Goal: Task Accomplishment & Management: Manage account settings

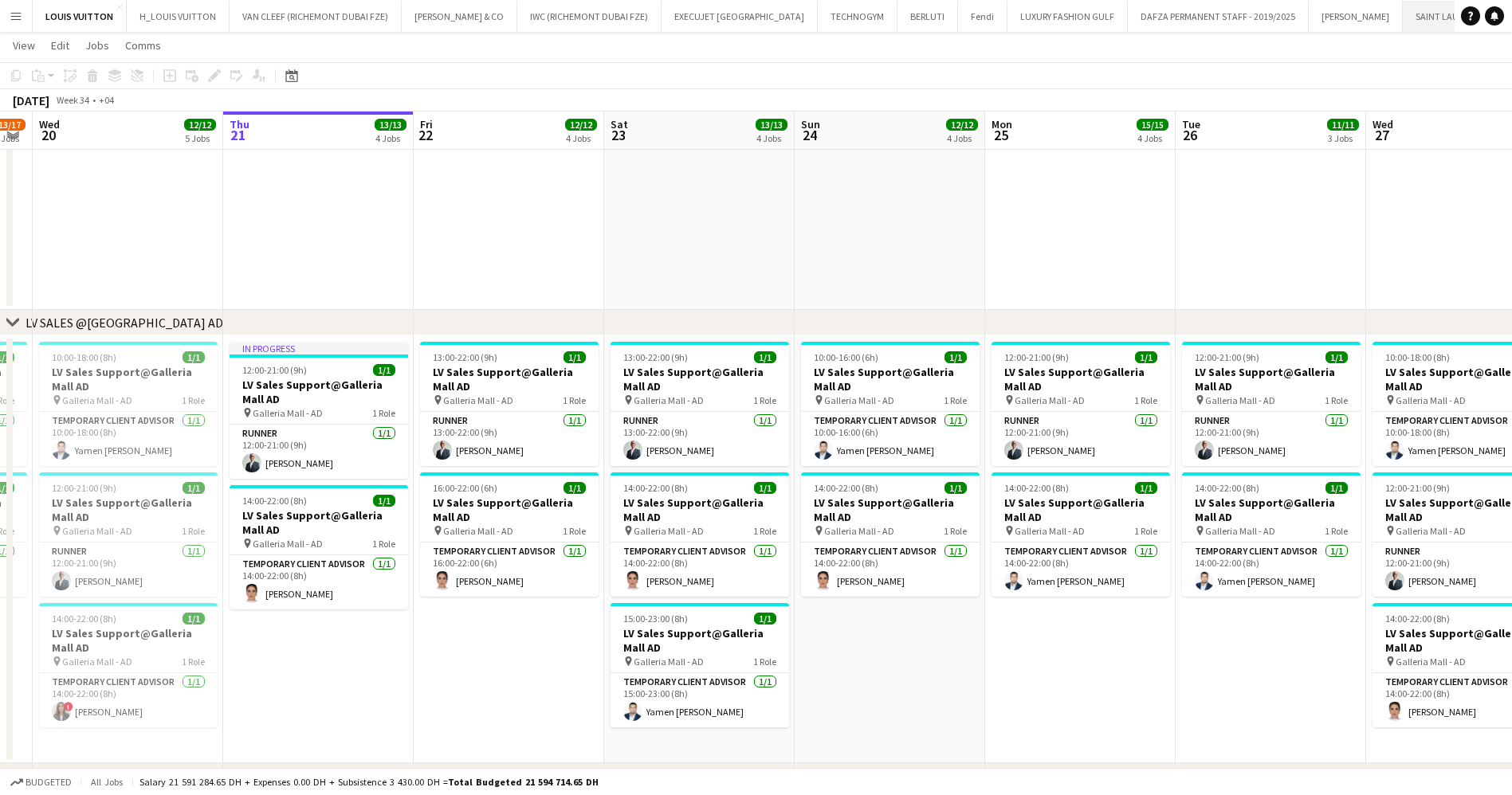
click at [1402, 21] on button "[GEOGRAPHIC_DATA]" at bounding box center [1447, 17] width 91 height 31
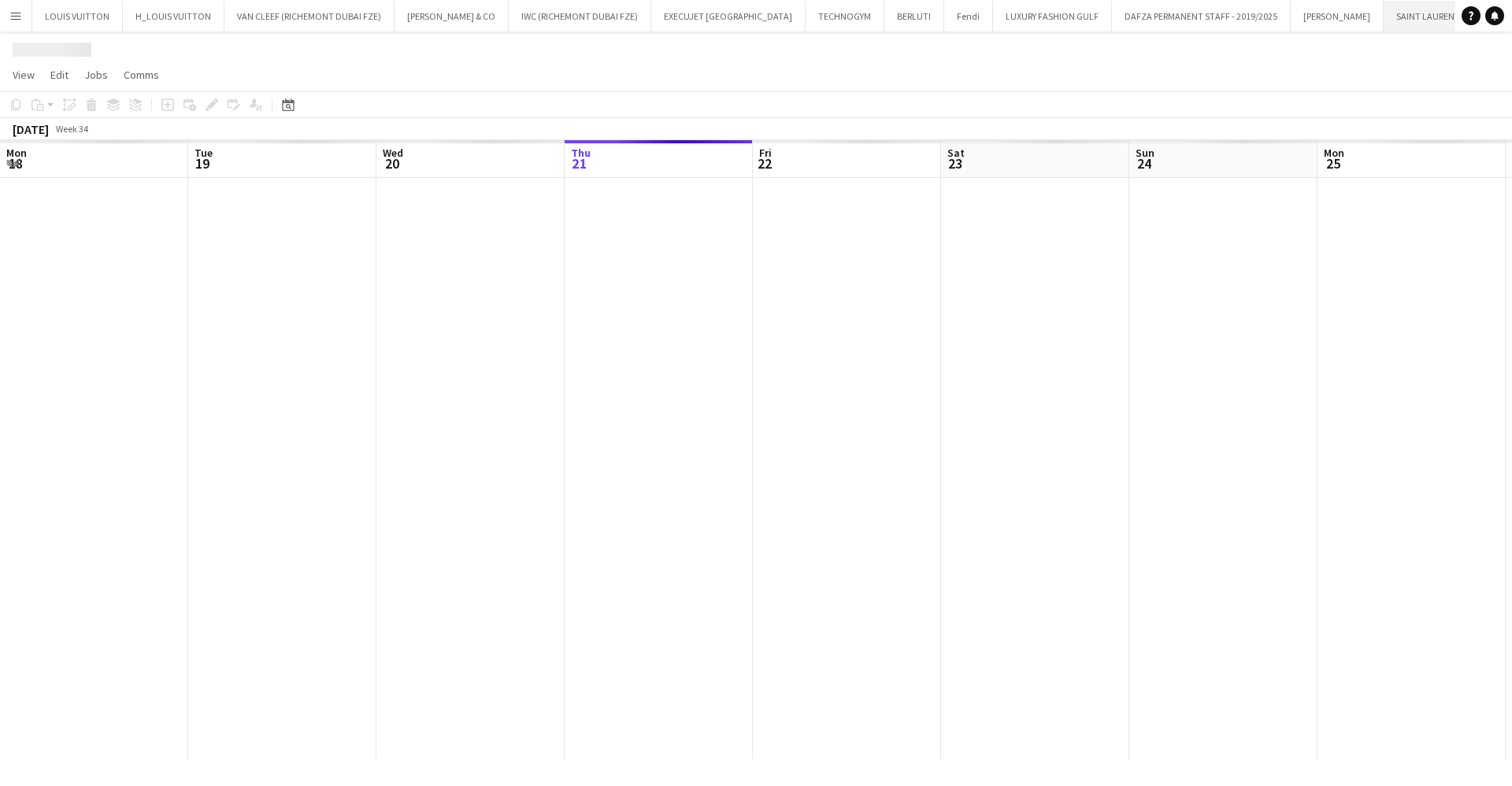
scroll to position [0, 376]
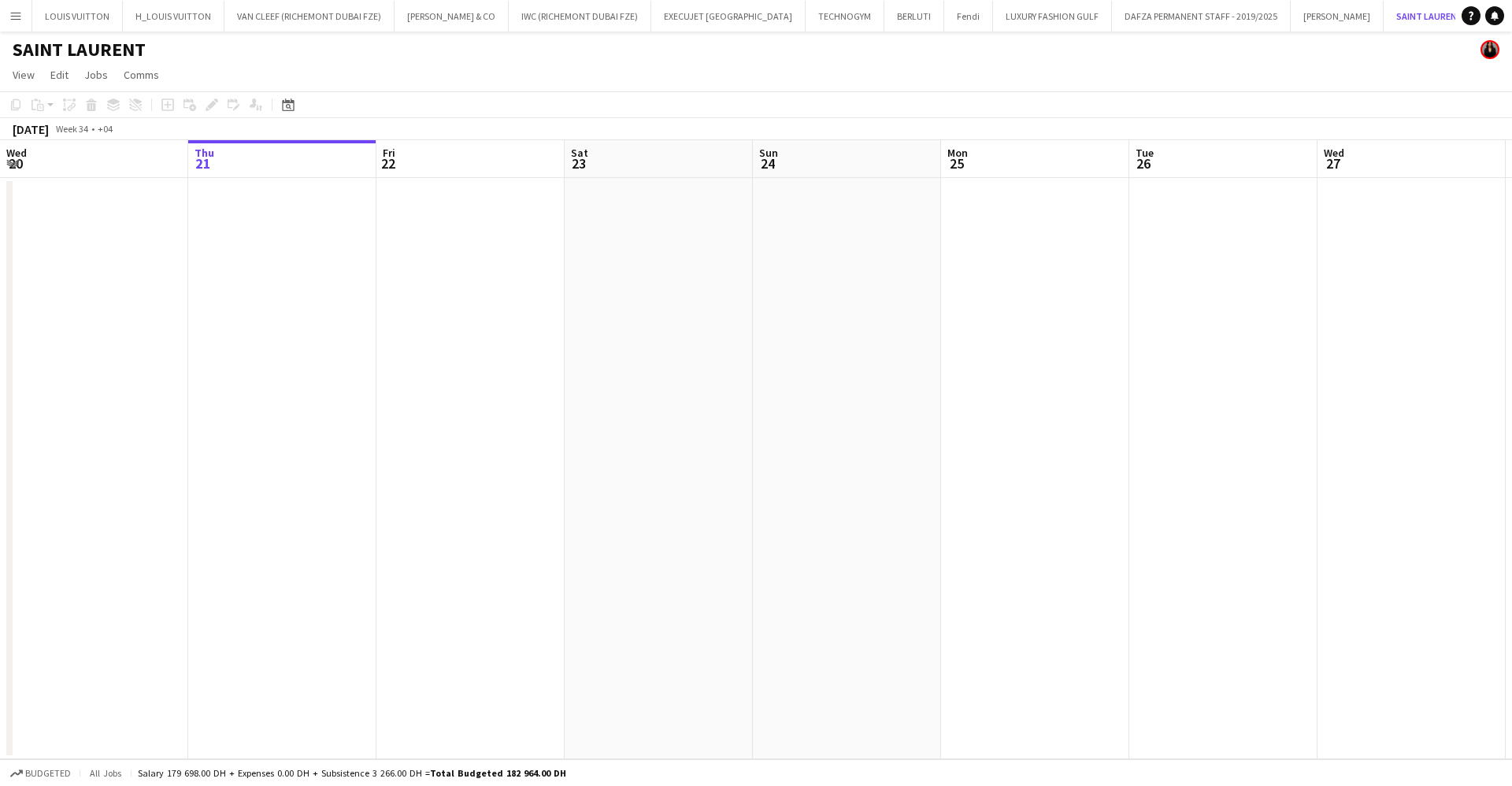
click at [511, 383] on app-date-cell at bounding box center [470, 468] width 188 height 582
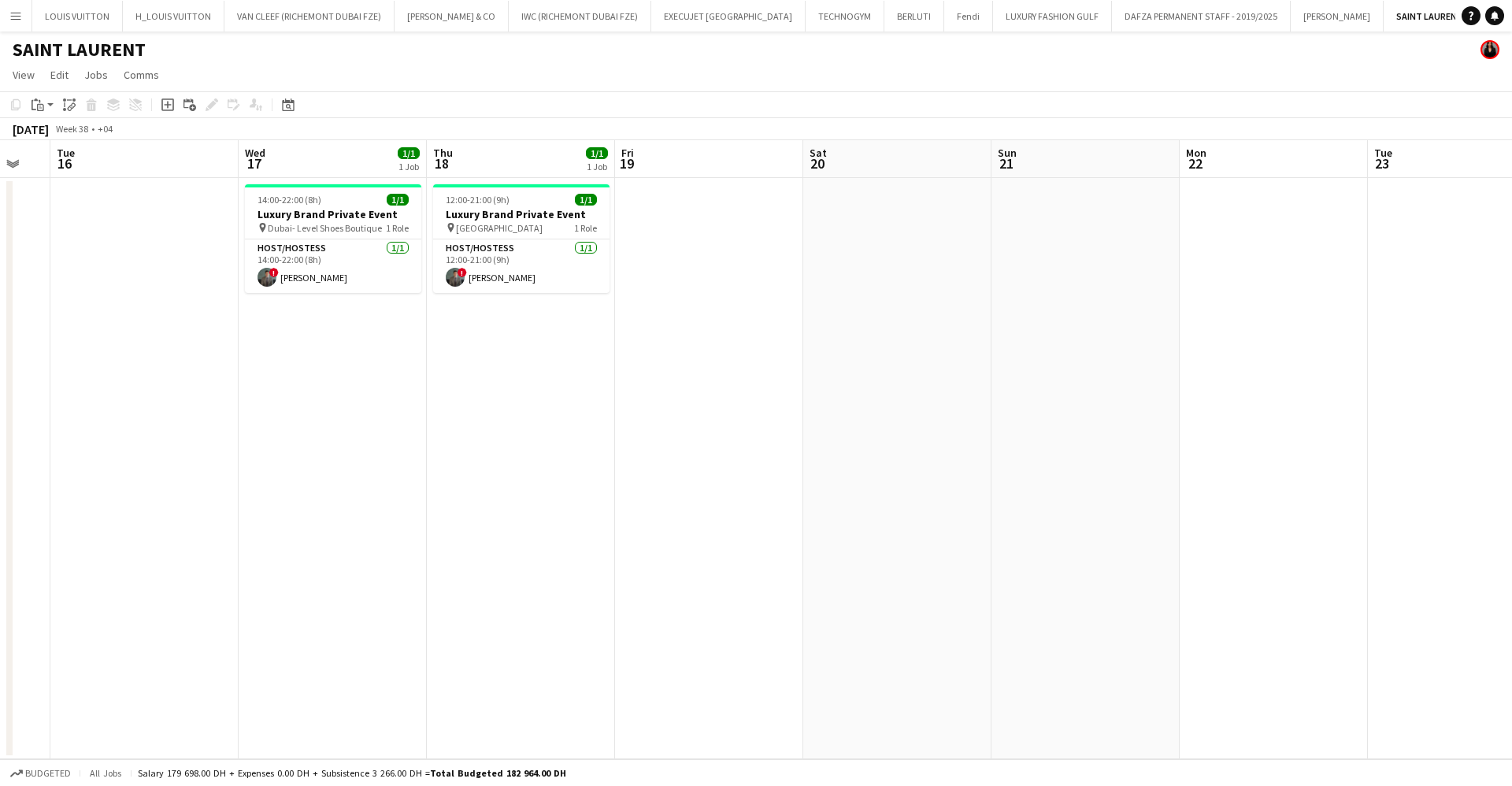
scroll to position [0, 335]
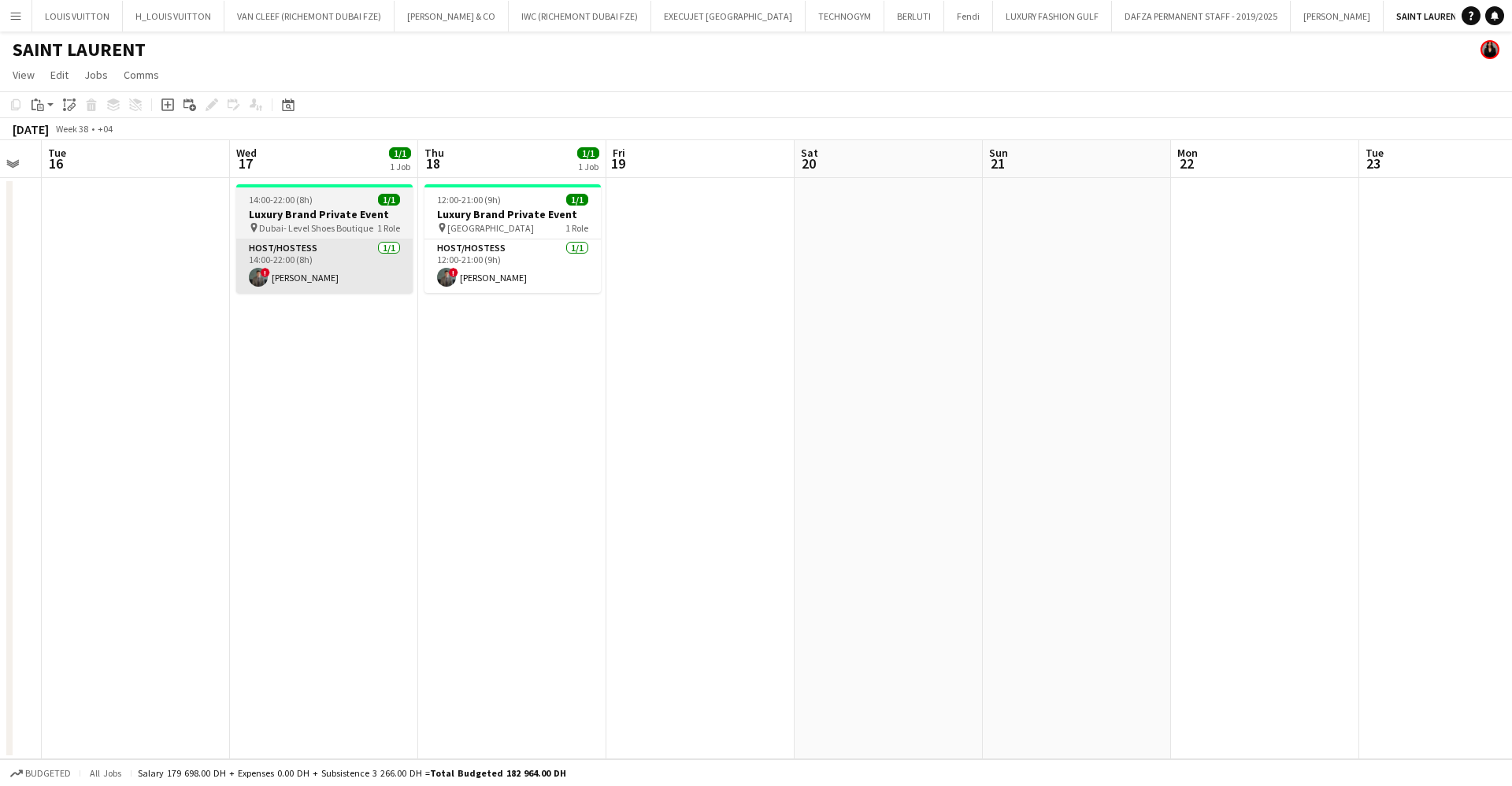
click at [301, 267] on app-card-role "Host/Hostess 1/1 14:00-22:00 (8h) ! Anatolii Sokolov" at bounding box center [324, 266] width 176 height 54
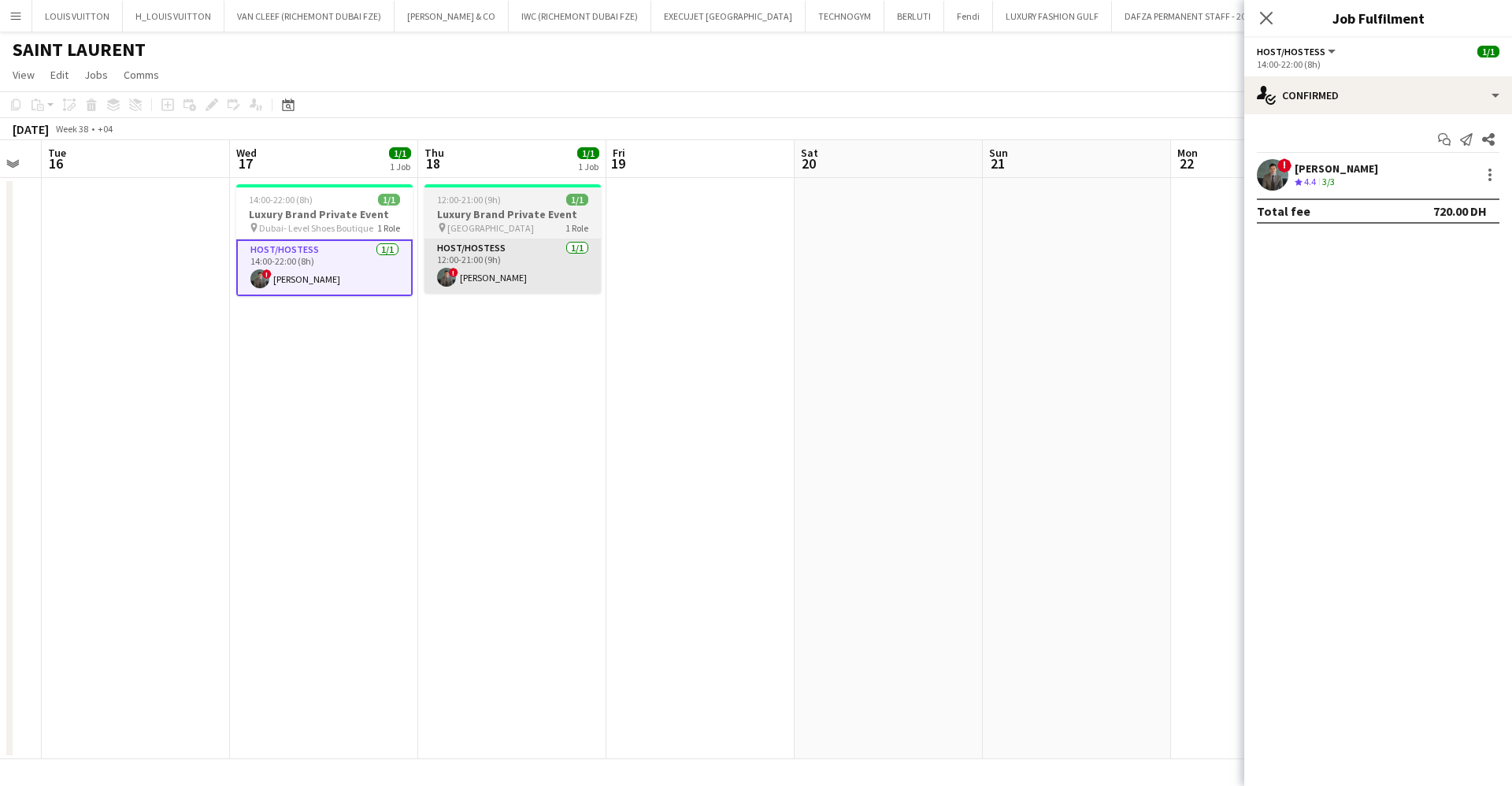
click at [507, 274] on app-card-role "Host/Hostess 1/1 12:00-21:00 (9h) ! Anatolii Sokolov" at bounding box center [512, 266] width 176 height 54
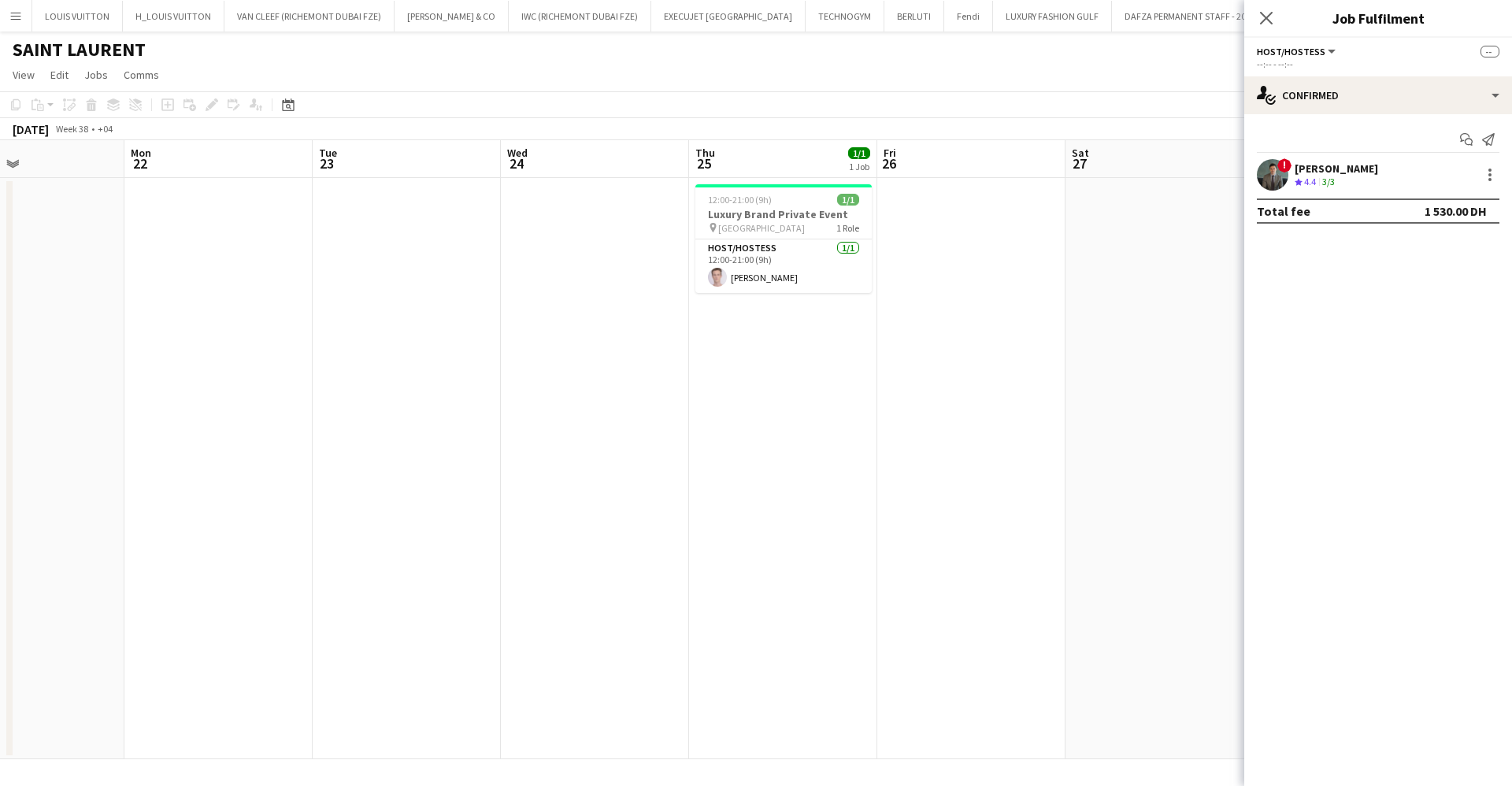
scroll to position [0, 593]
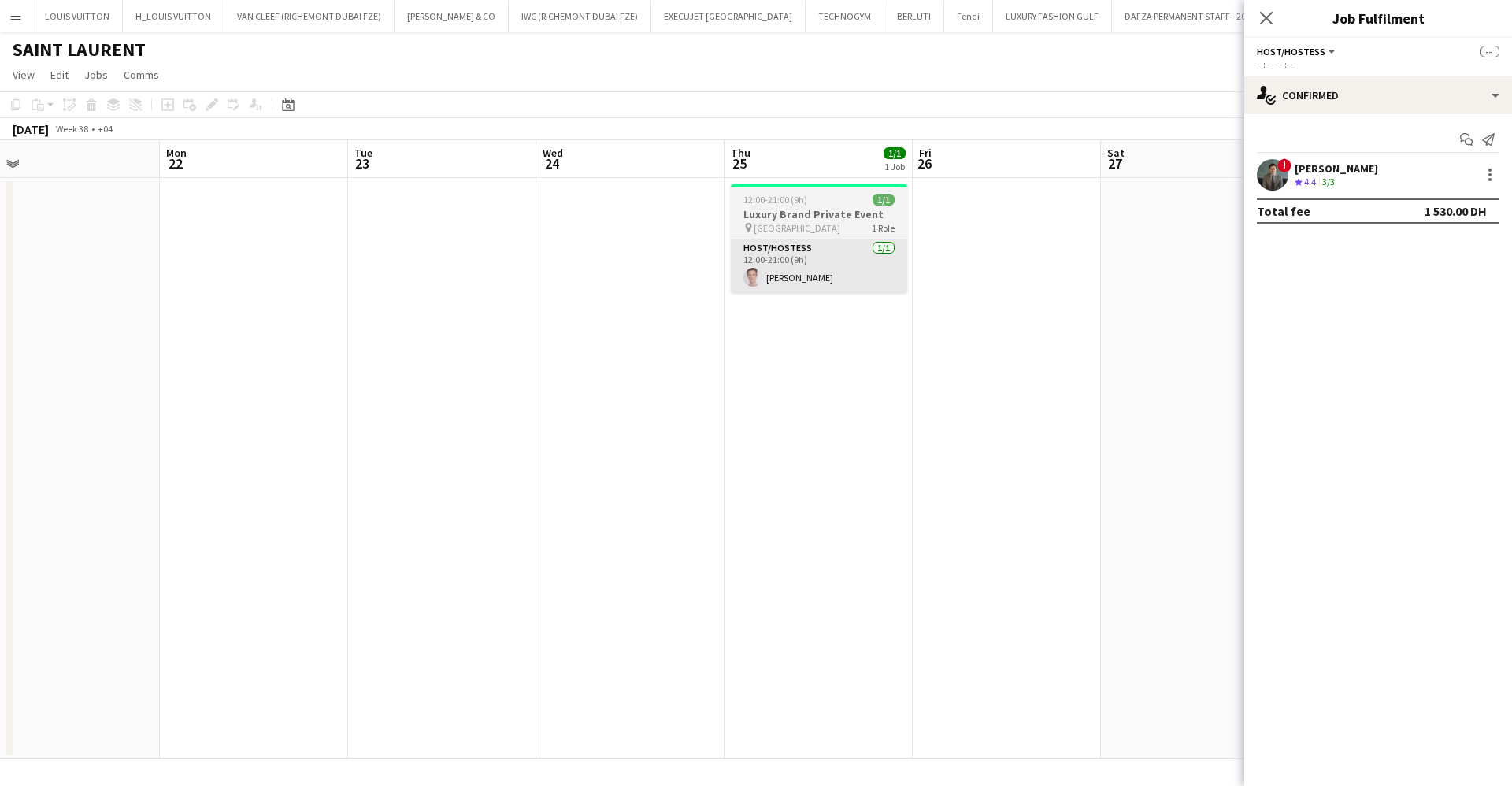
click at [794, 278] on app-card-role "Host/Hostess 1/1 12:00-21:00 (9h) Anis Abed" at bounding box center [819, 266] width 176 height 54
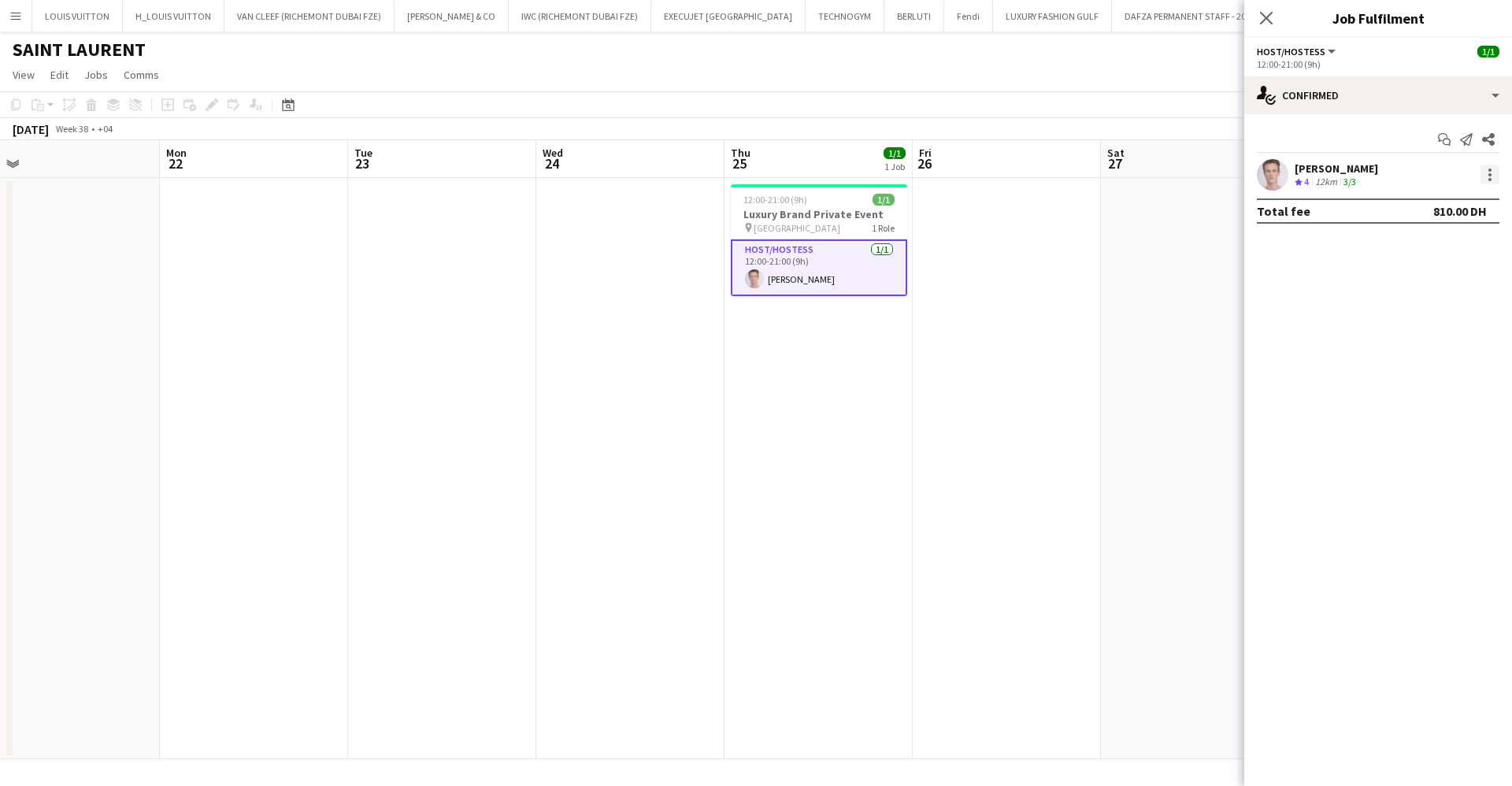
click at [1491, 175] on div at bounding box center [1489, 174] width 3 height 3
click at [1443, 355] on span "Remove" at bounding box center [1438, 355] width 98 height 15
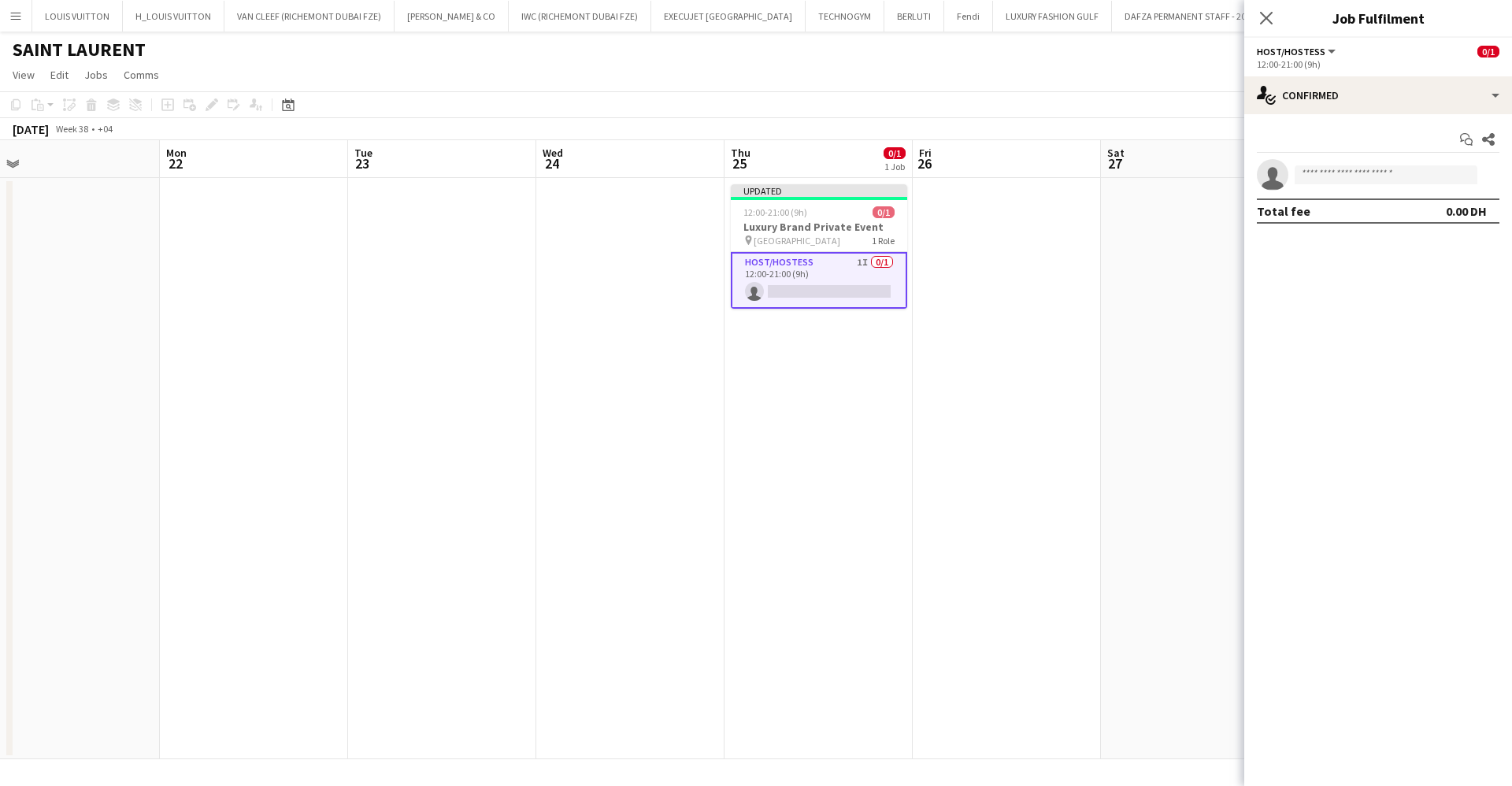
click at [1055, 92] on app-toolbar "Copy Paste Paste Ctrl+V Paste with crew Ctrl+Shift+V Paste linked Job [GEOGRAPH…" at bounding box center [756, 104] width 1512 height 26
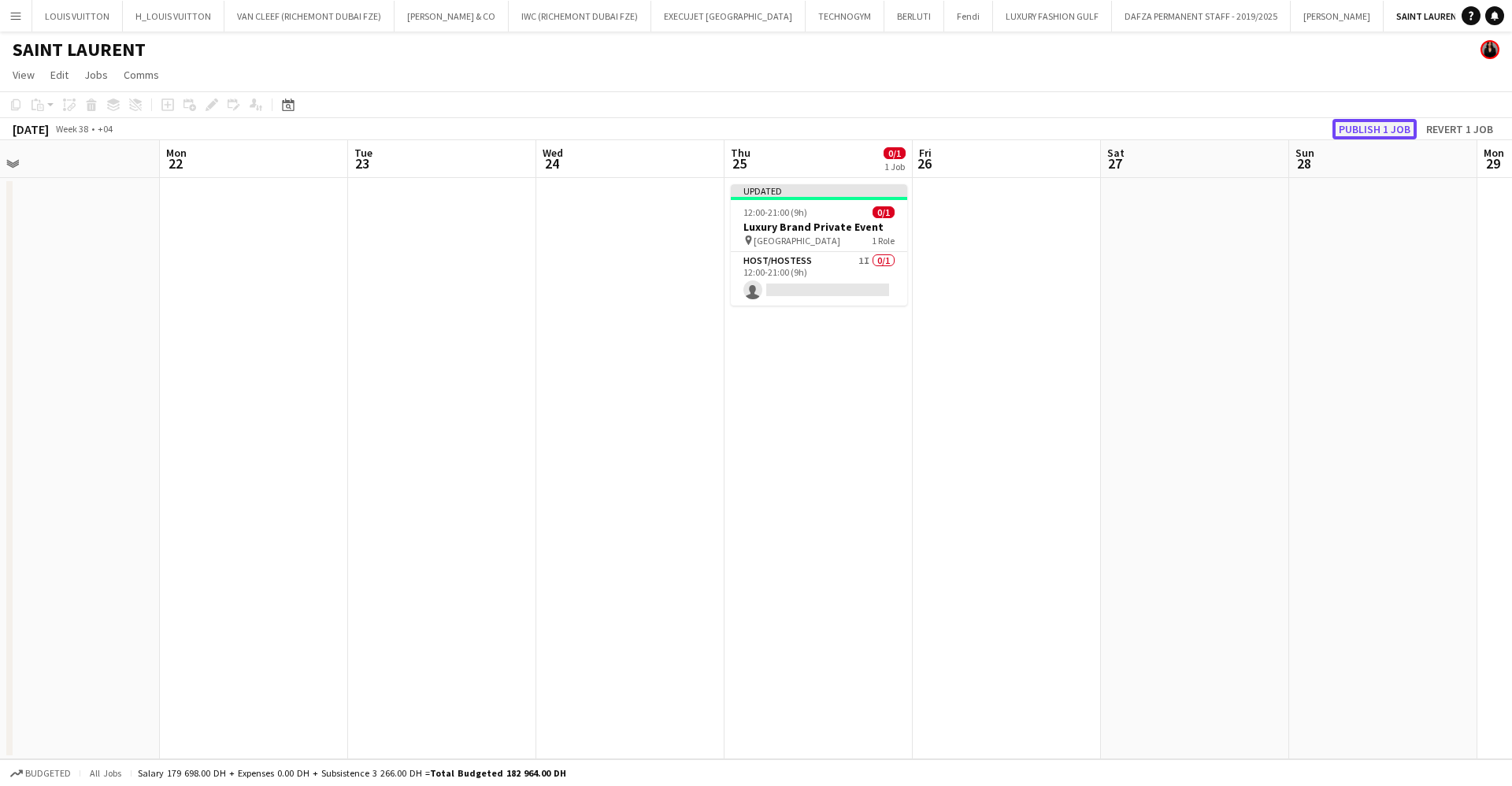
click at [1380, 121] on button "Publish 1 job" at bounding box center [1375, 129] width 84 height 20
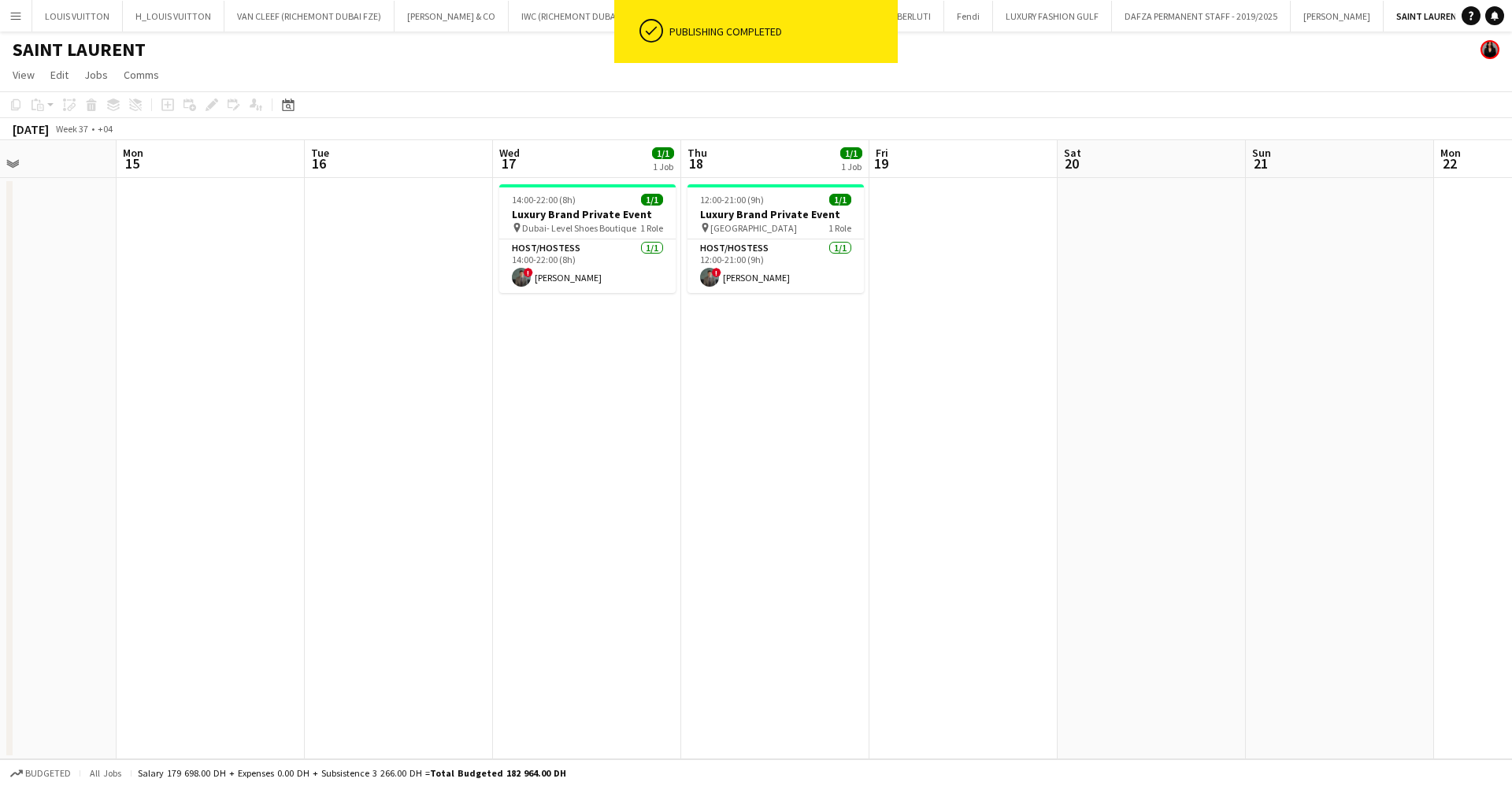
scroll to position [0, 377]
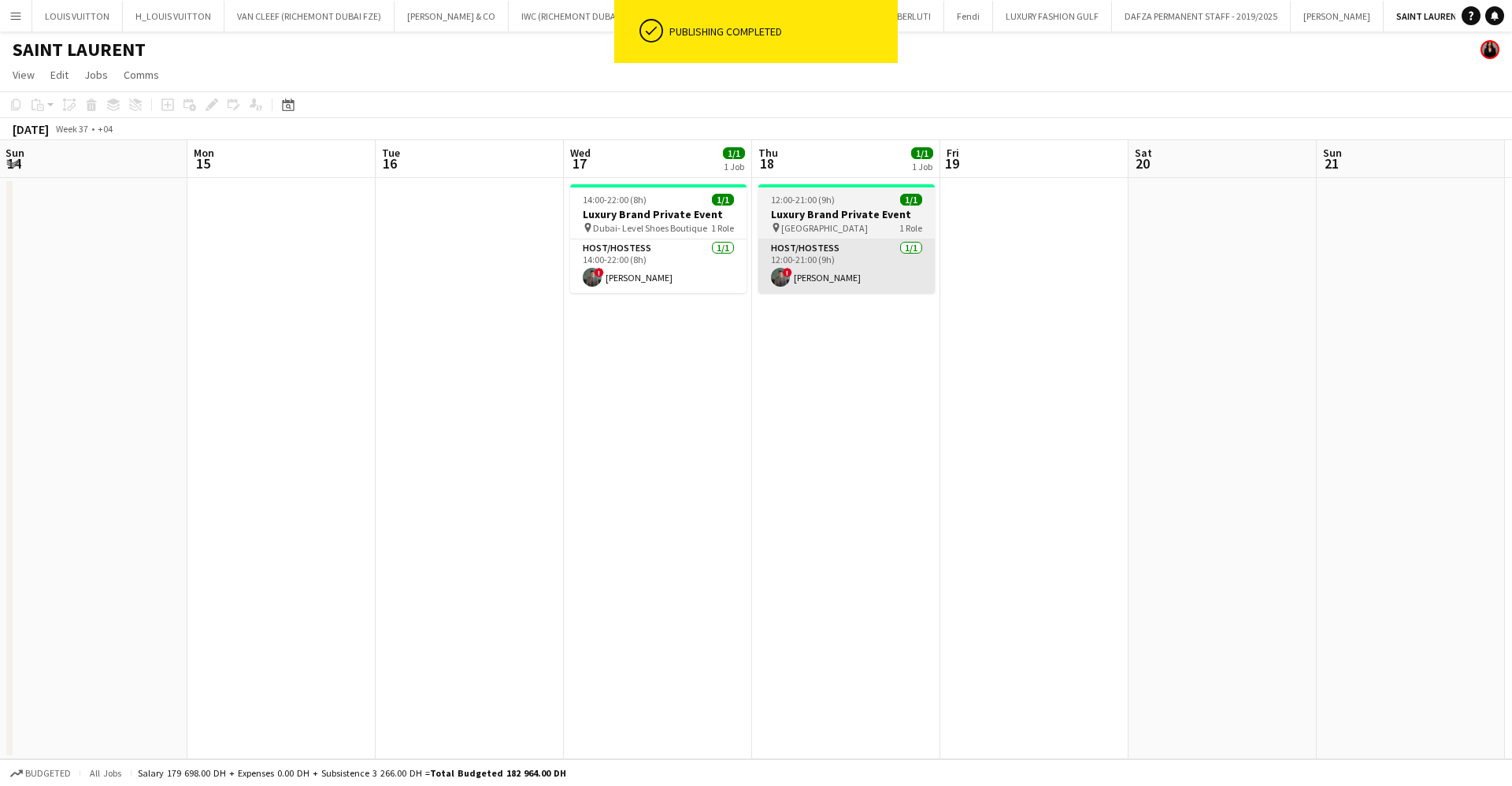
click at [885, 275] on app-card-role "Host/Hostess 1/1 12:00-21:00 (9h) ! Anatolii Sokolov" at bounding box center [846, 266] width 176 height 54
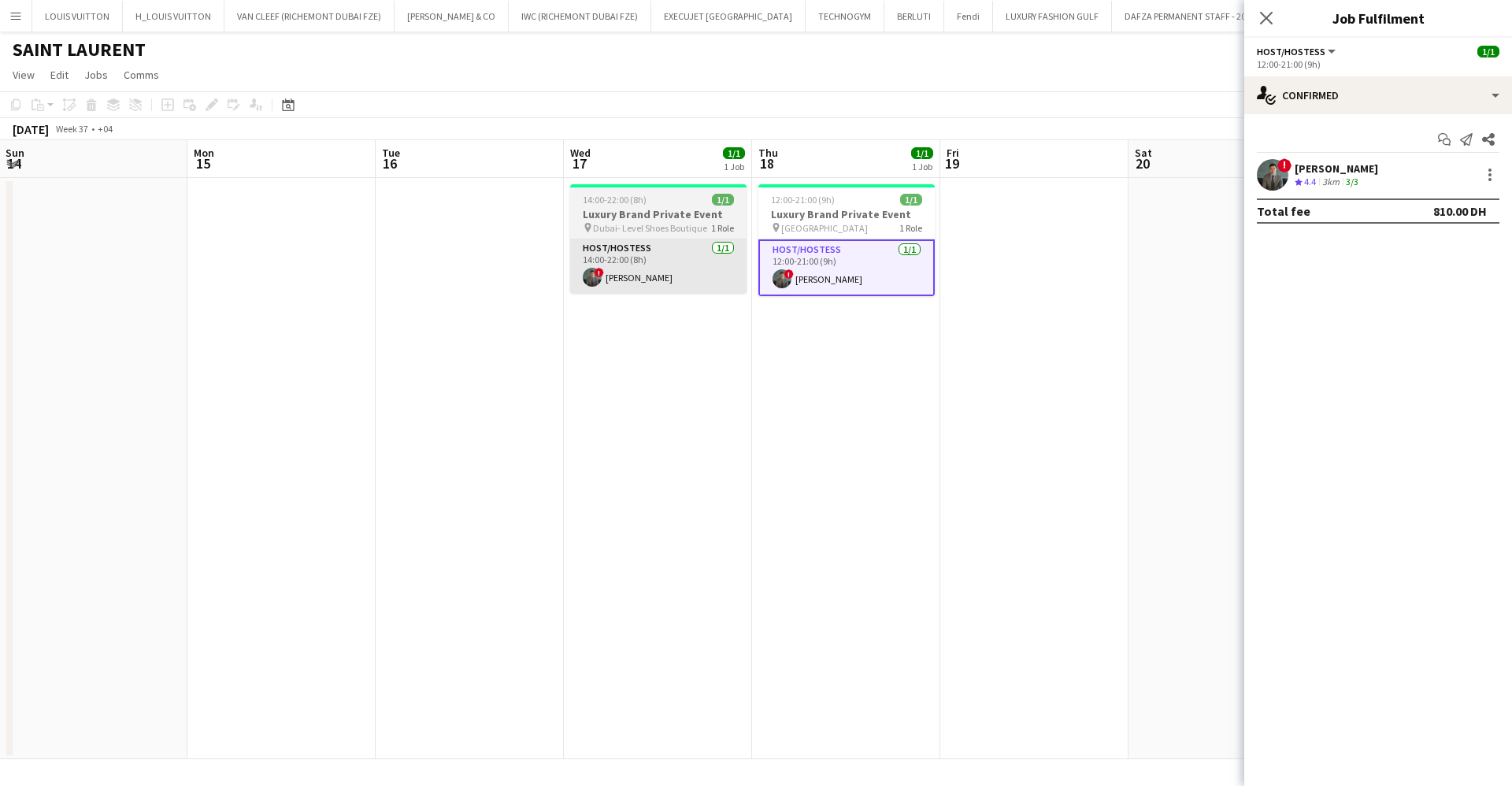
click at [639, 250] on app-card-role "Host/Hostess 1/1 14:00-22:00 (8h) ! Anatolii Sokolov" at bounding box center [658, 266] width 176 height 54
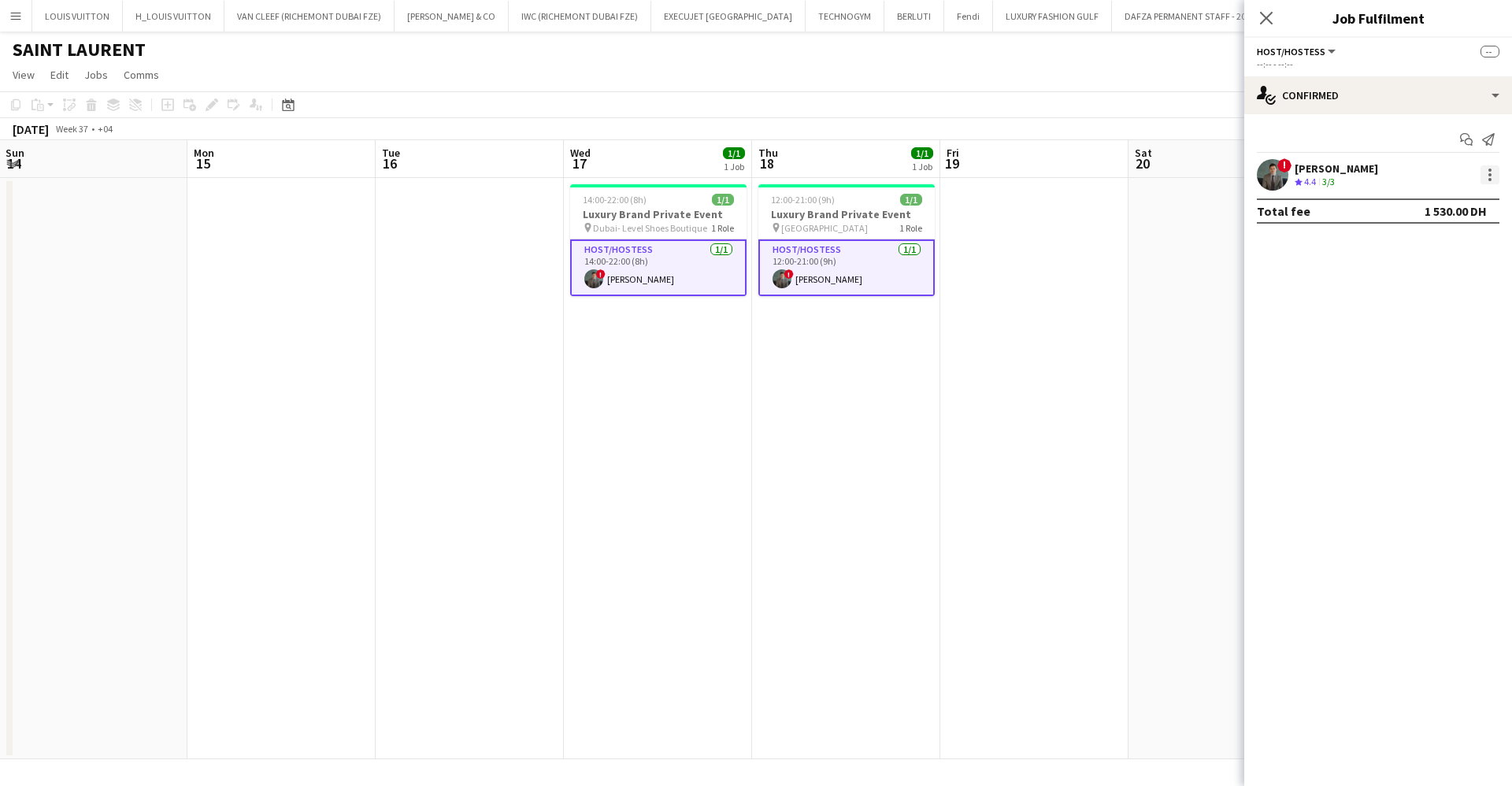
click at [1488, 171] on div at bounding box center [1489, 170] width 3 height 3
click at [1425, 320] on span "Remove" at bounding box center [1413, 317] width 47 height 14
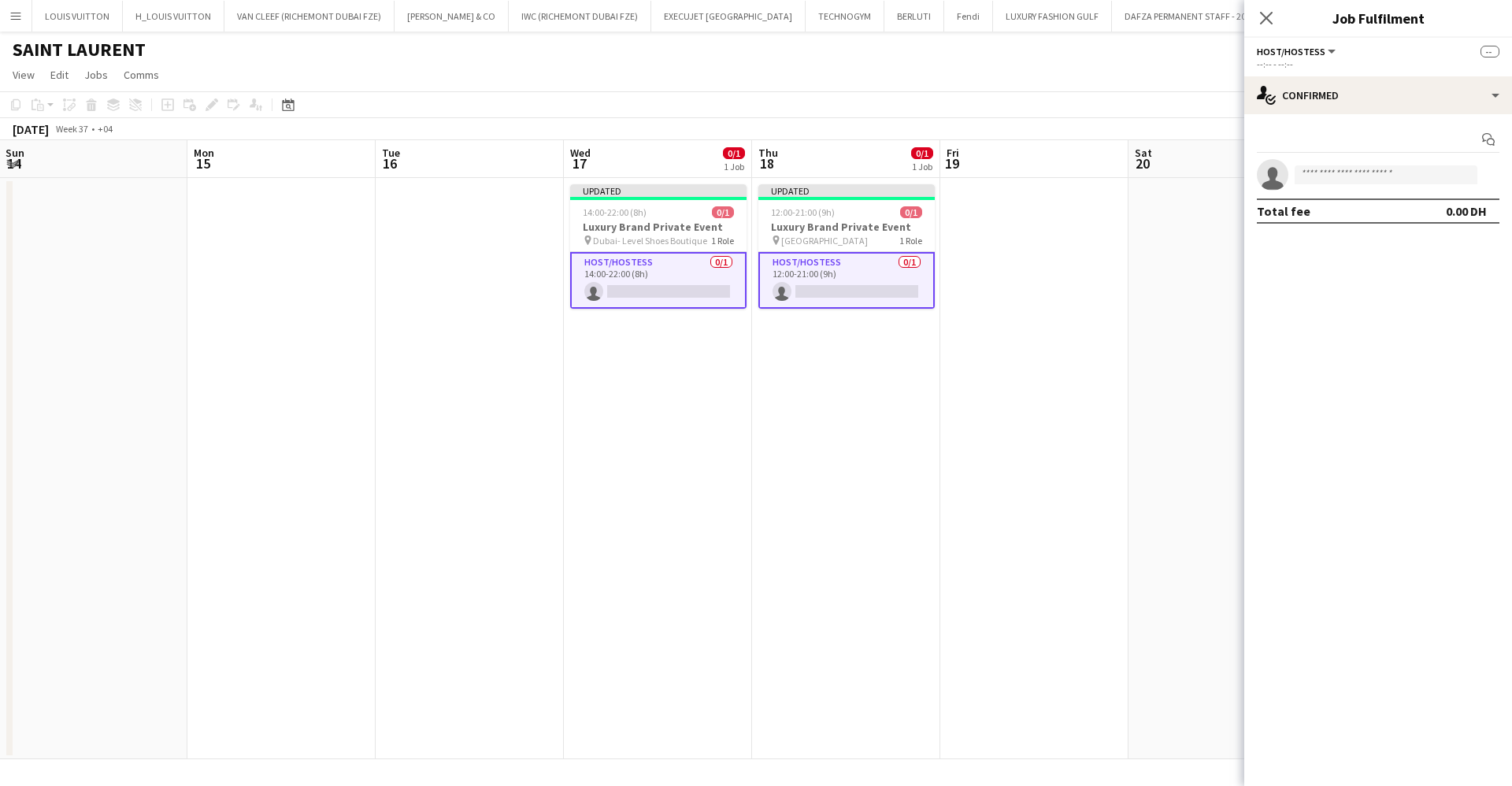
click at [1029, 66] on app-page-menu "View Day view expanded Day view collapsed Month view Date picker Jump to [DATE]…" at bounding box center [756, 76] width 1512 height 30
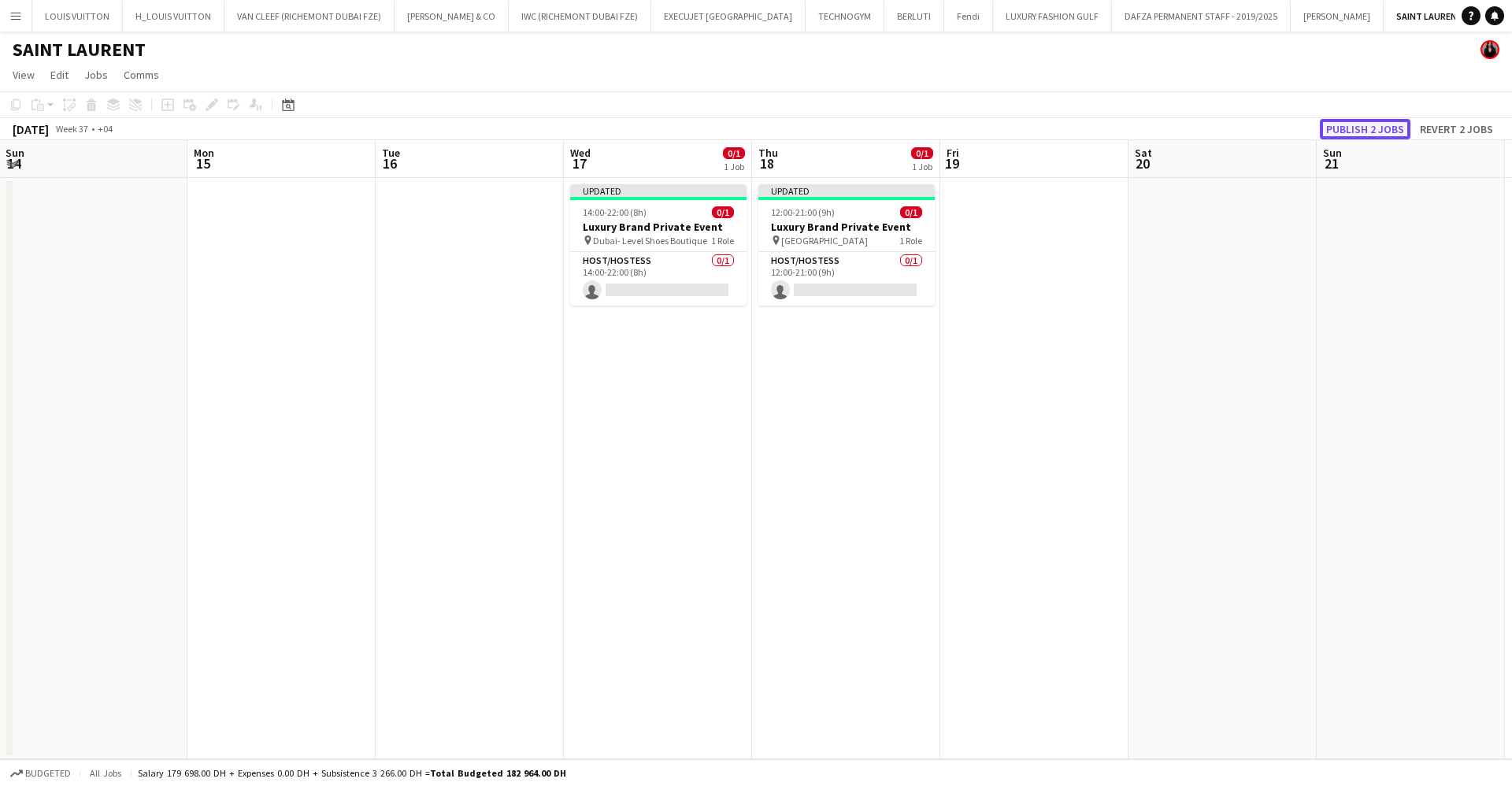
click at [1359, 124] on button "Publish 2 jobs" at bounding box center [1365, 129] width 90 height 20
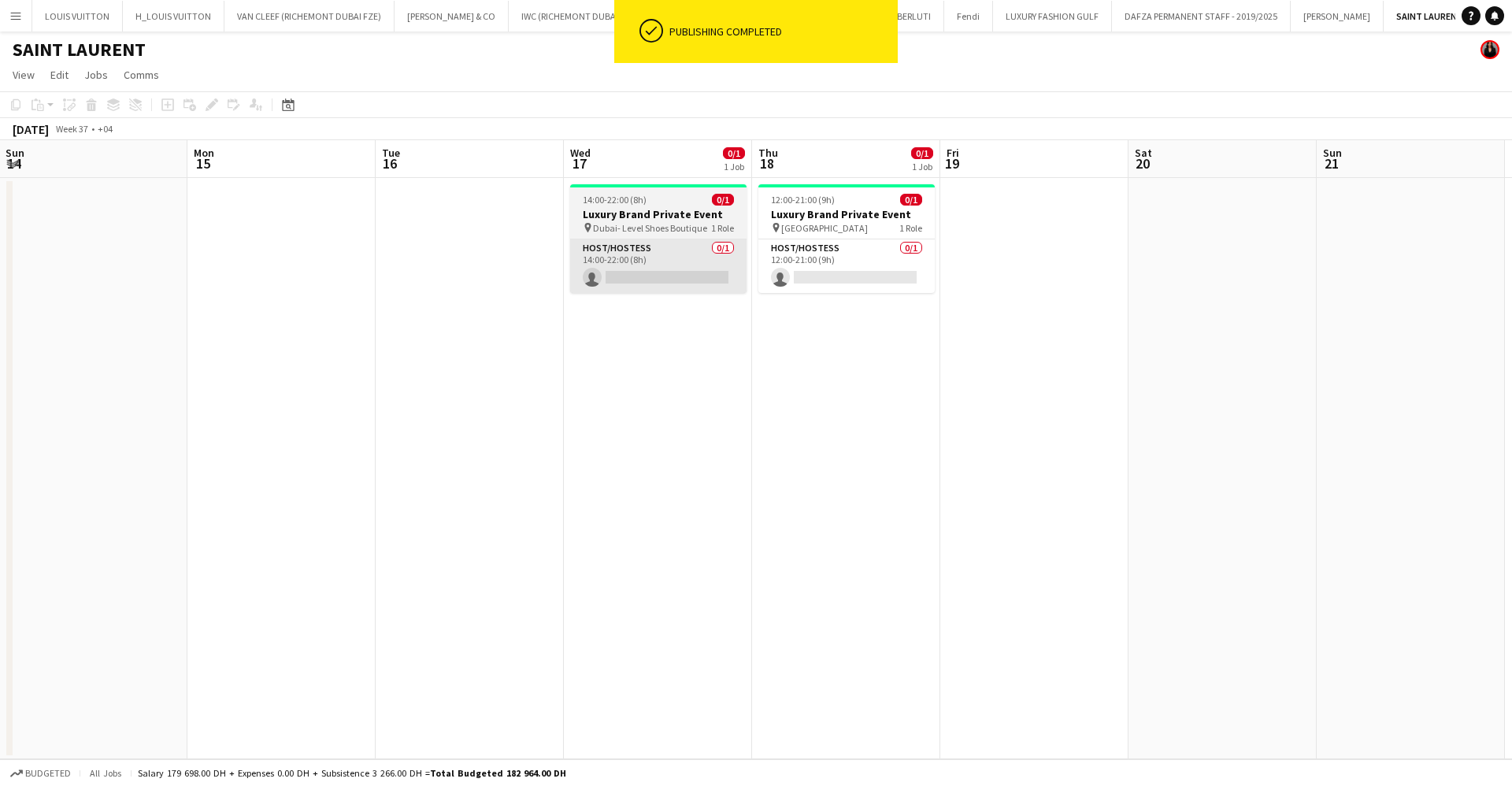
click at [602, 289] on app-card-role "Host/Hostess 0/1 14:00-22:00 (8h) single-neutral-actions" at bounding box center [658, 266] width 176 height 54
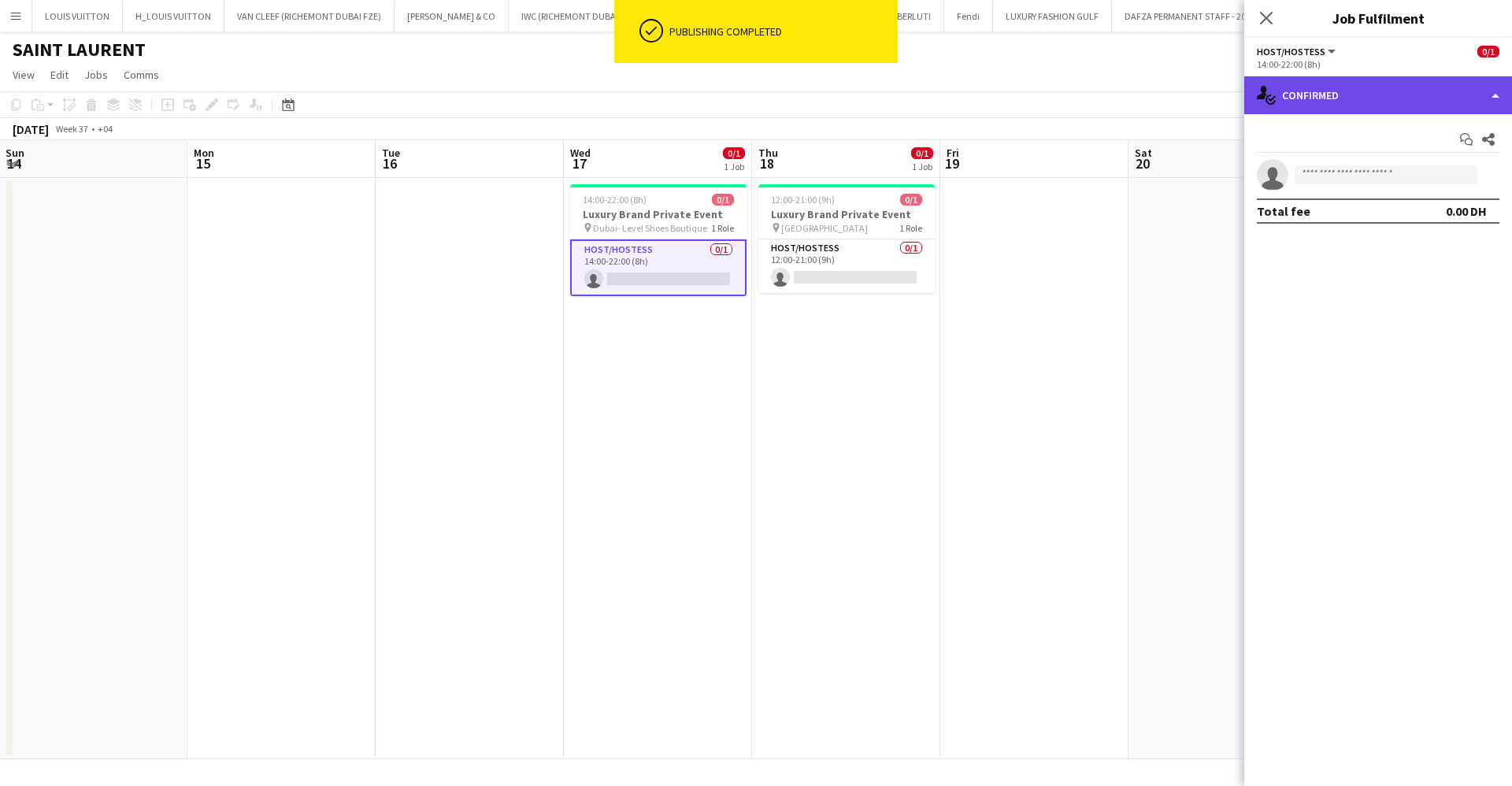
click at [1355, 97] on div "single-neutral-actions-check-2 Confirmed" at bounding box center [1378, 95] width 268 height 37
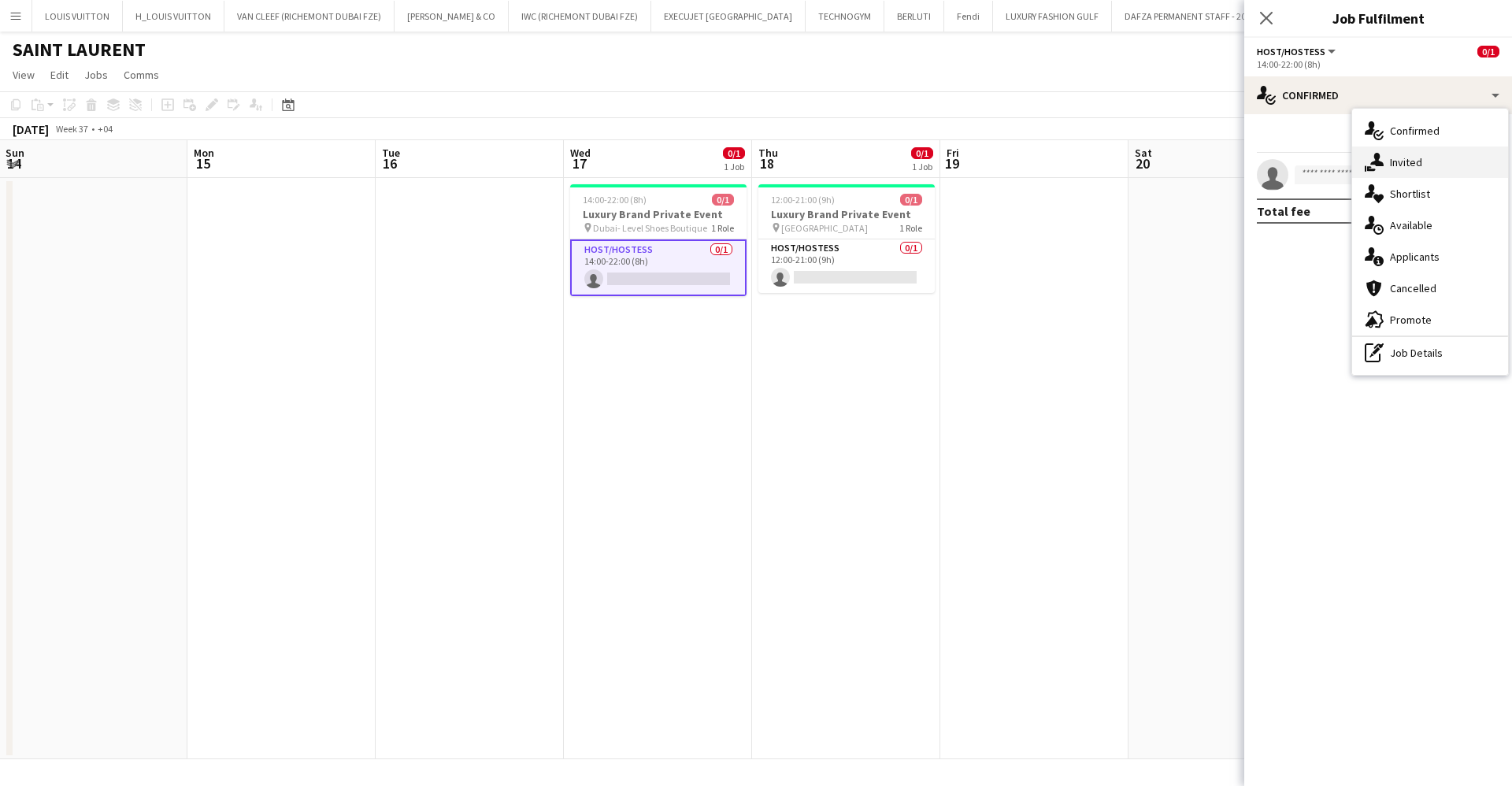
click at [1423, 163] on div "single-neutral-actions-share-1 Invited" at bounding box center [1430, 162] width 156 height 32
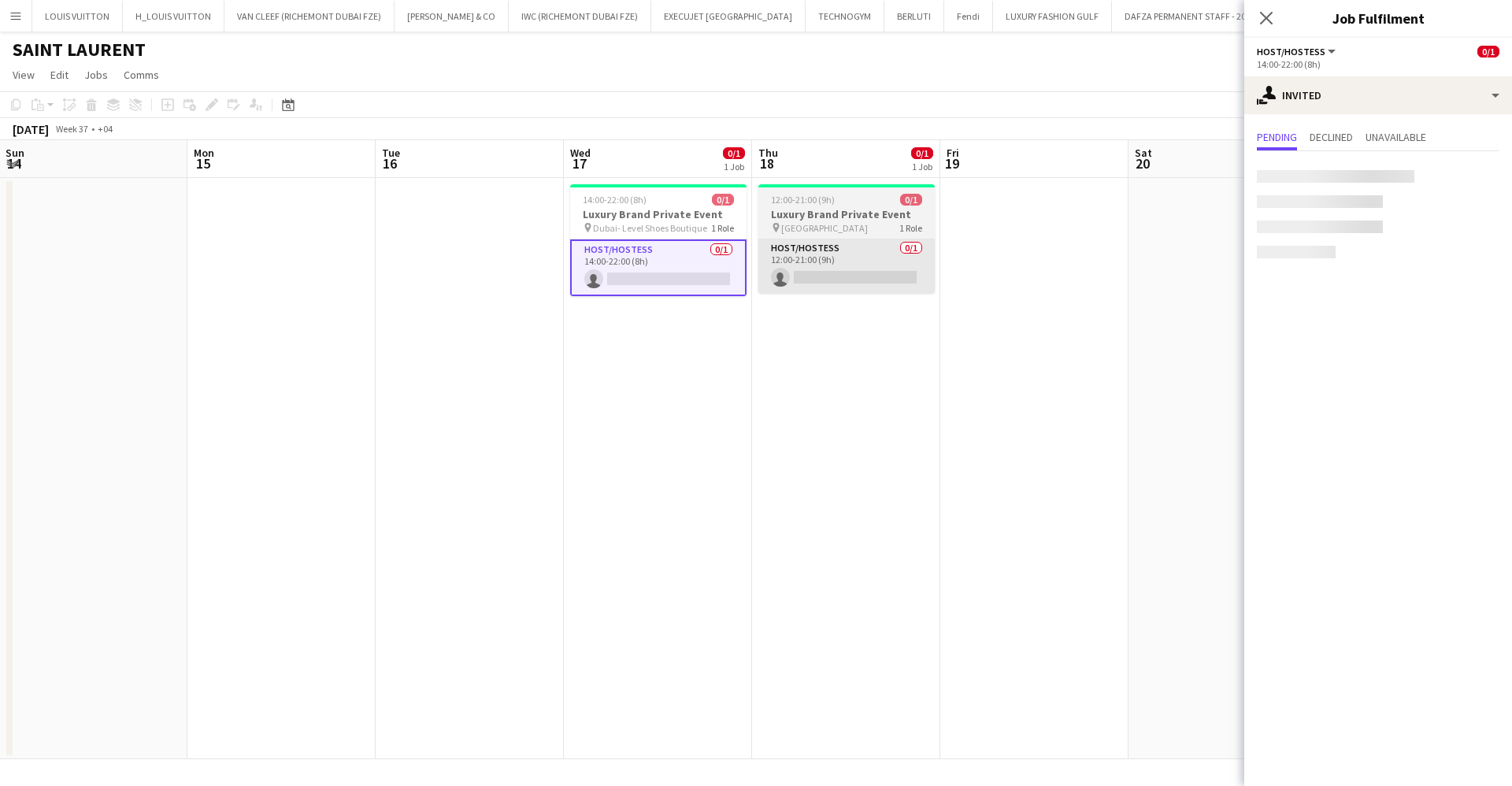
click at [833, 261] on app-card-role "Host/Hostess 0/1 12:00-21:00 (9h) single-neutral-actions" at bounding box center [846, 266] width 176 height 54
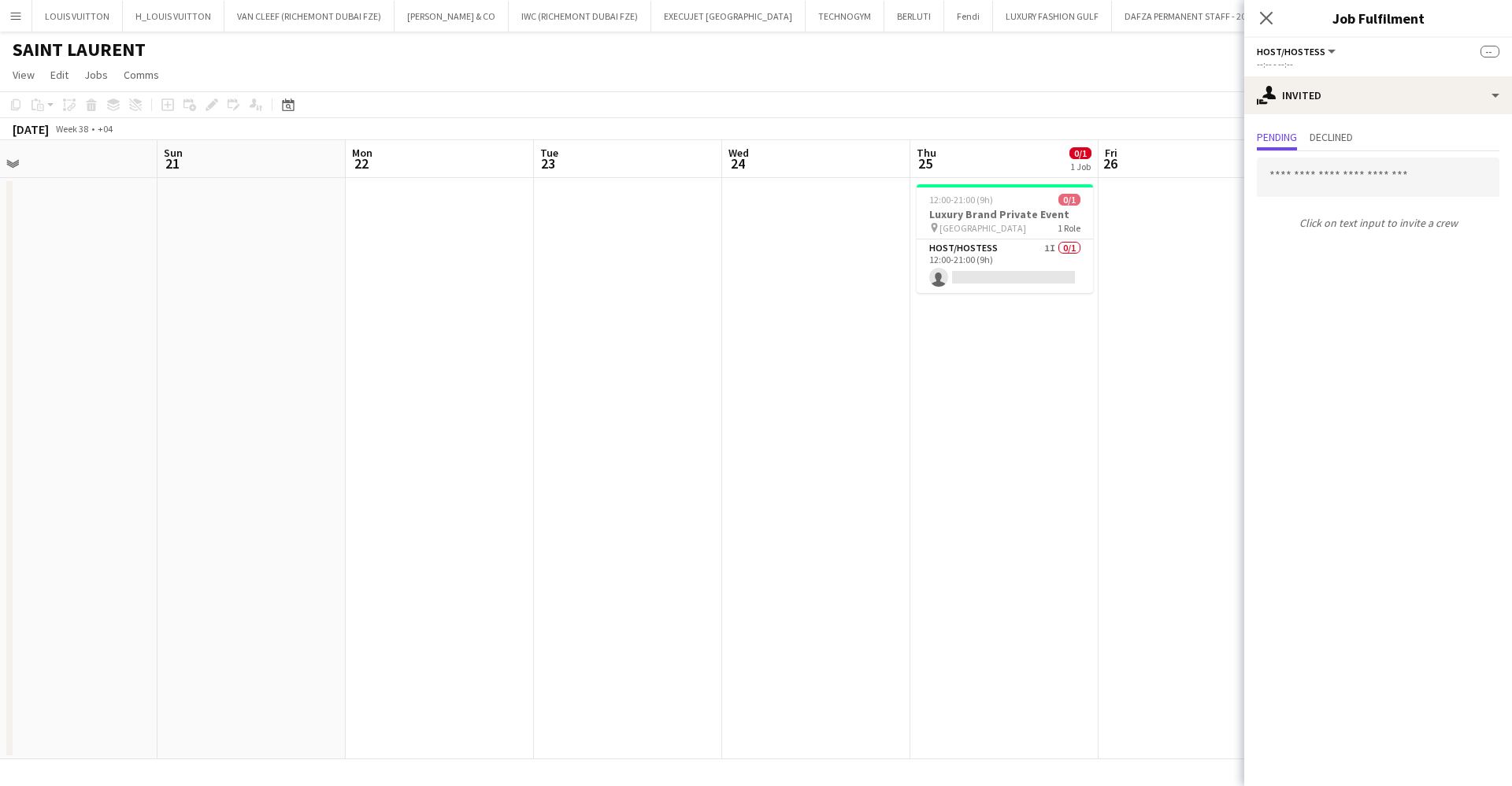
scroll to position [0, 597]
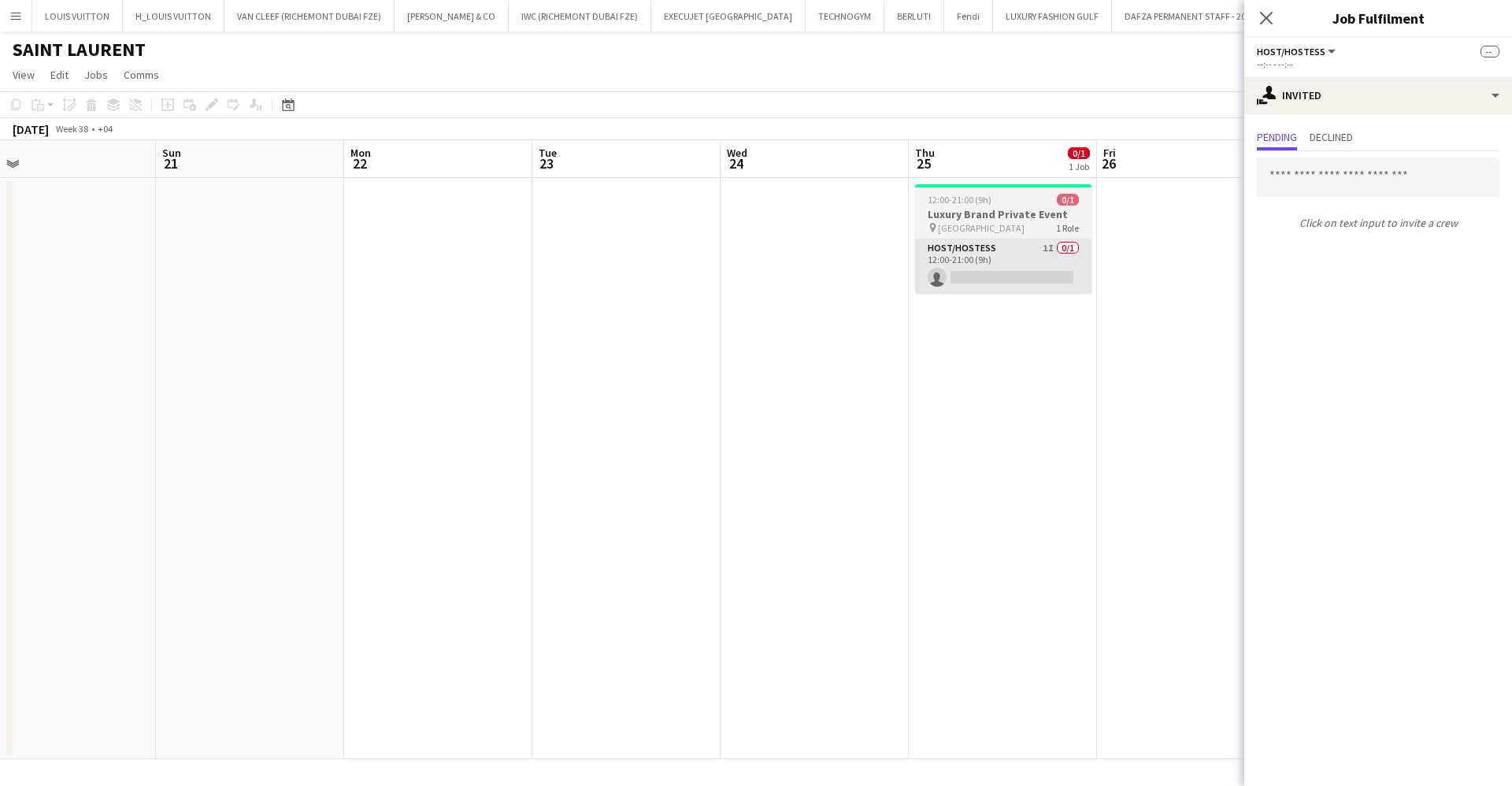
click at [1058, 277] on app-card-role "Host/Hostess 1I 0/1 12:00-21:00 (9h) single-neutral-actions" at bounding box center [1003, 266] width 176 height 54
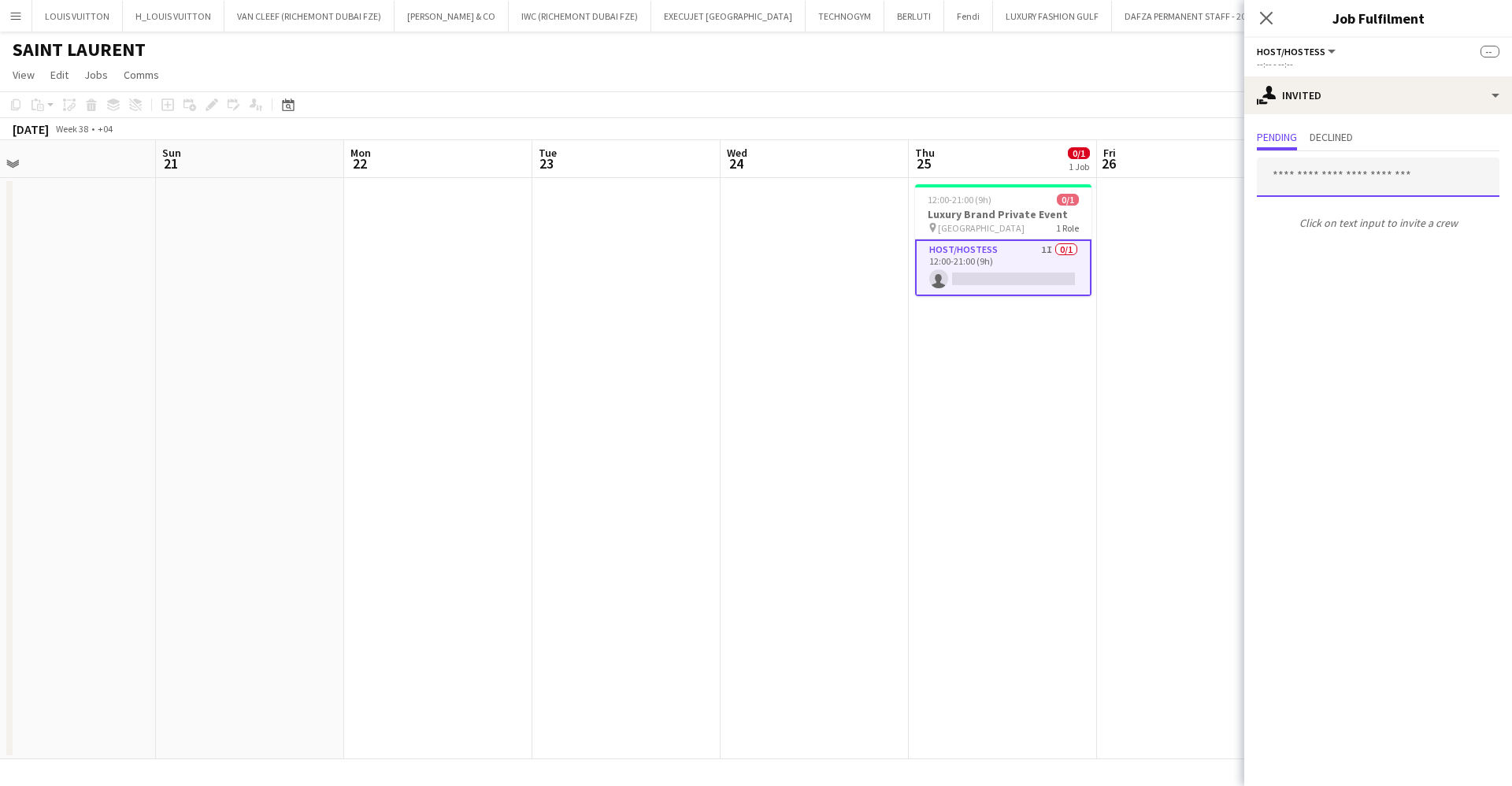
click at [1380, 176] on input "text" at bounding box center [1379, 177] width 243 height 39
type input "****"
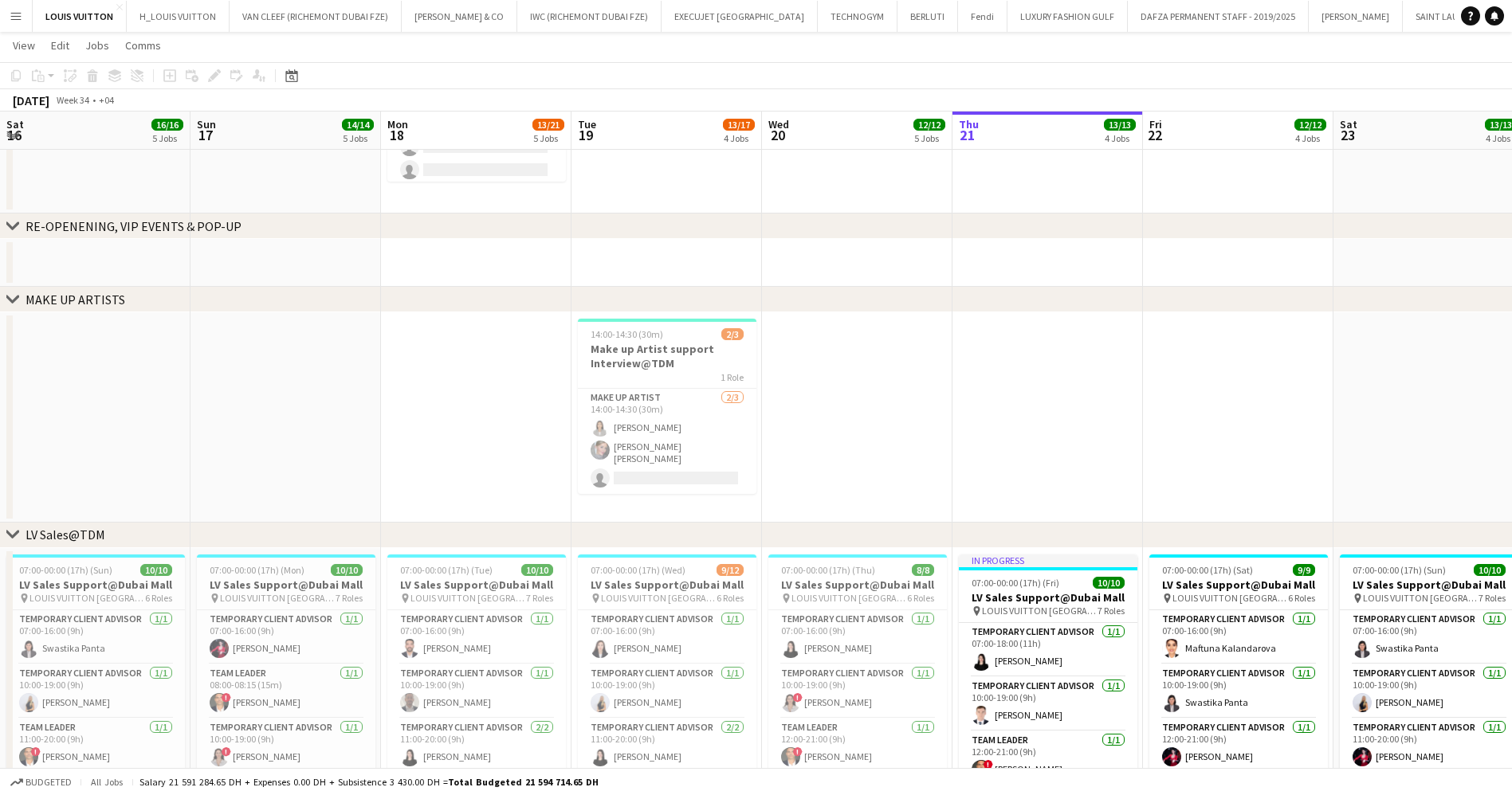
scroll to position [0, 391]
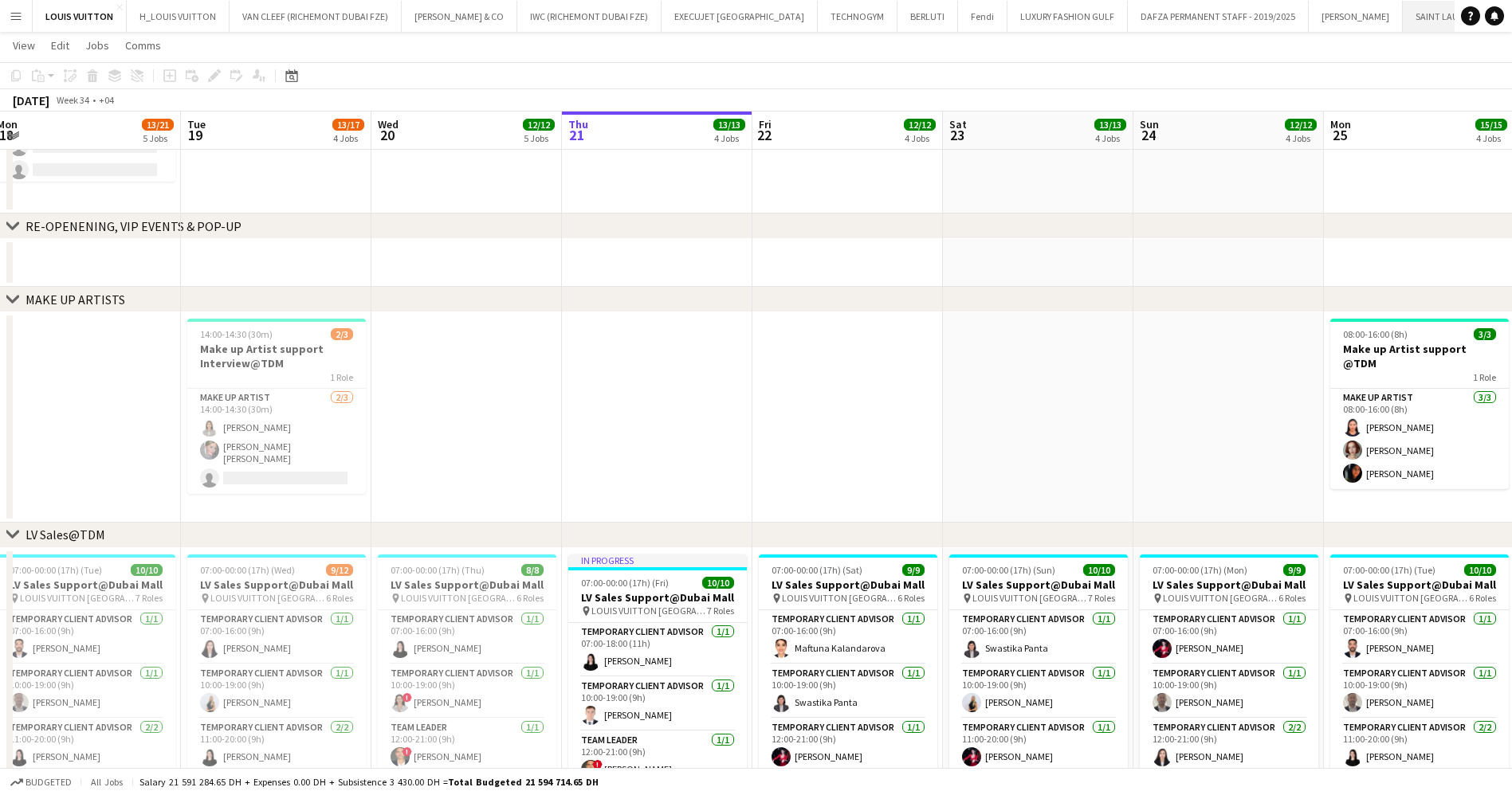
click at [1402, 19] on button "[GEOGRAPHIC_DATA]" at bounding box center [1447, 17] width 91 height 31
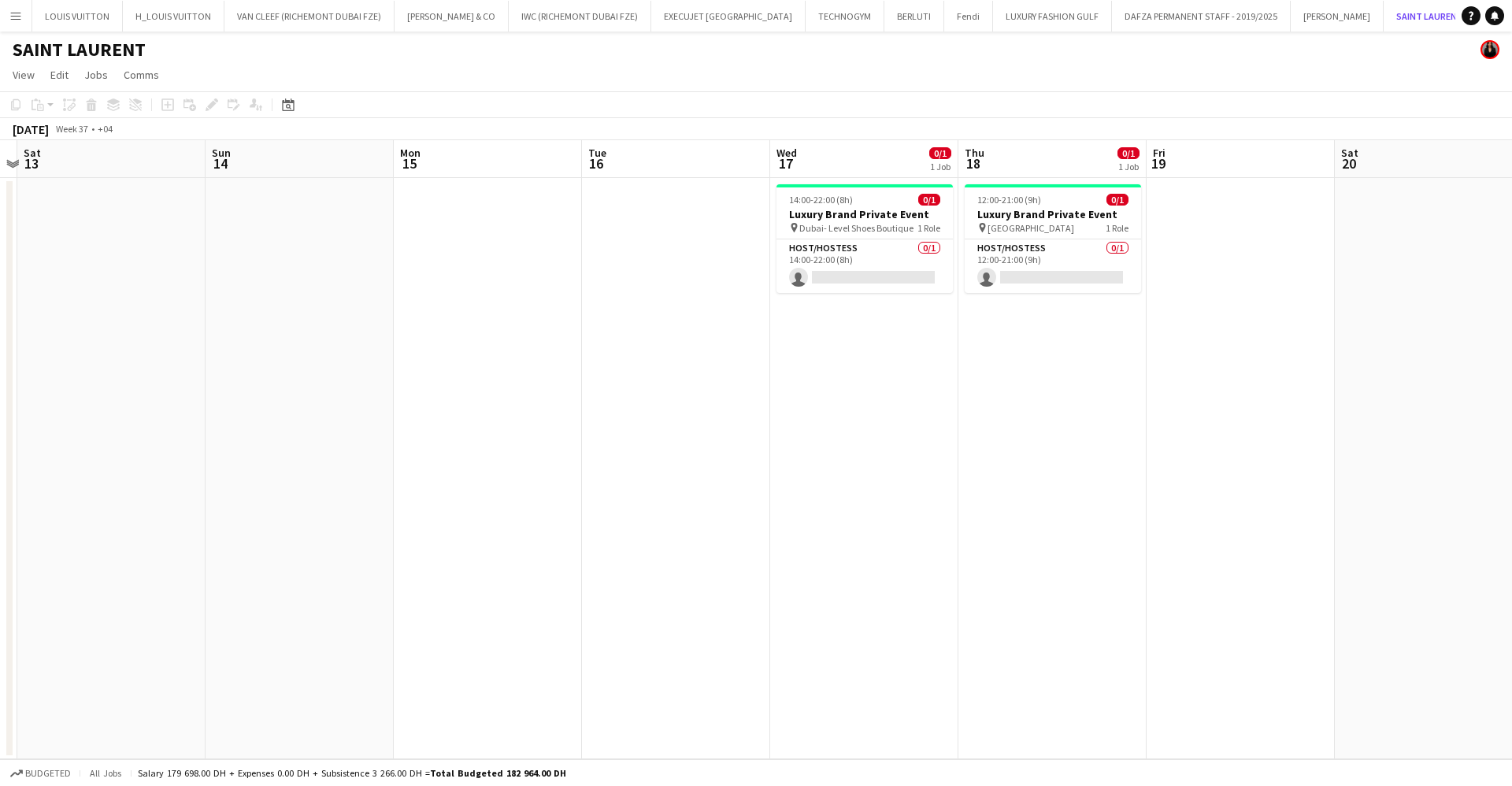
scroll to position [0, 598]
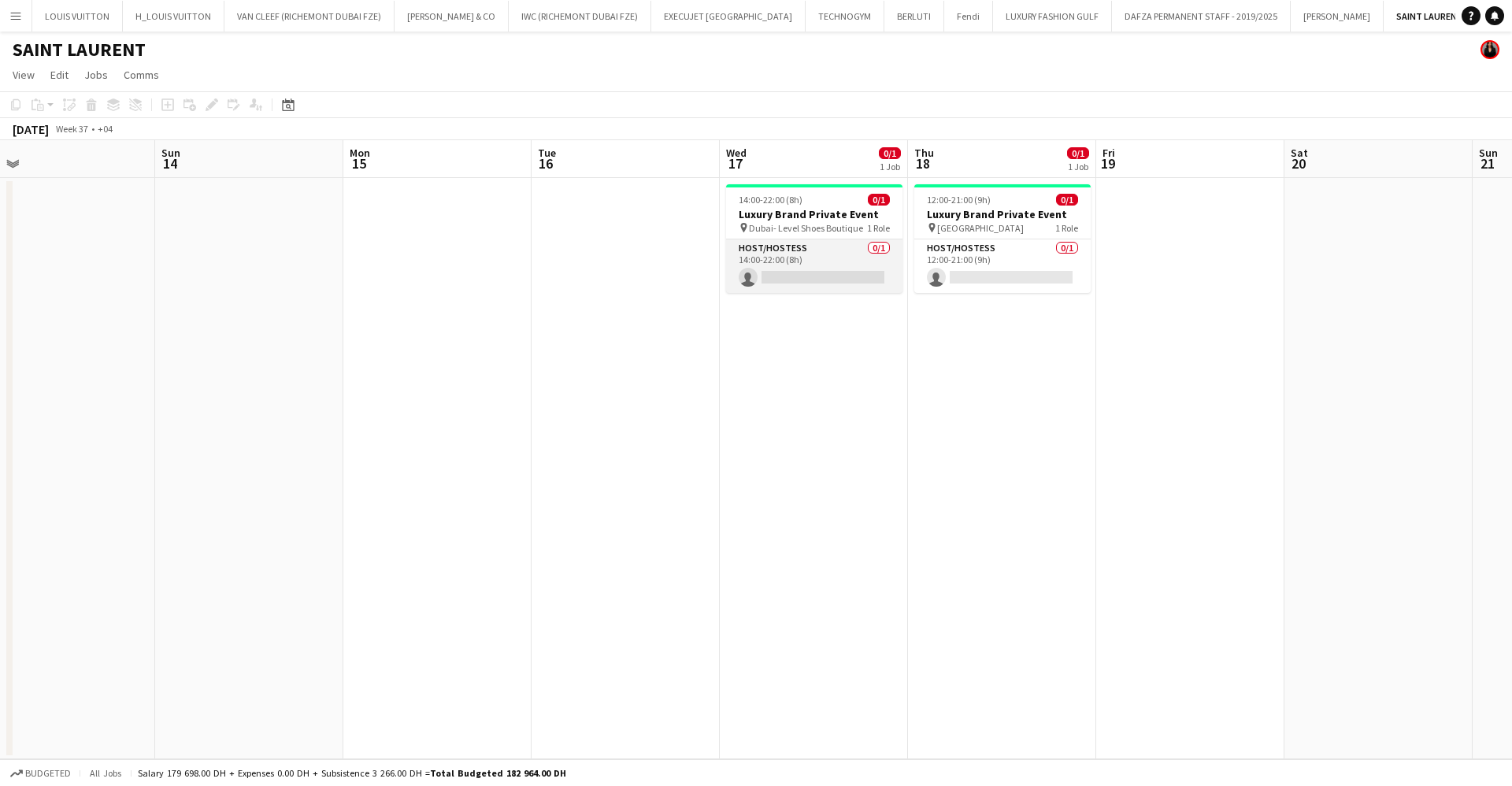
click at [819, 275] on app-card-role "Host/Hostess 0/1 14:00-22:00 (8h) single-neutral-actions" at bounding box center [814, 266] width 176 height 54
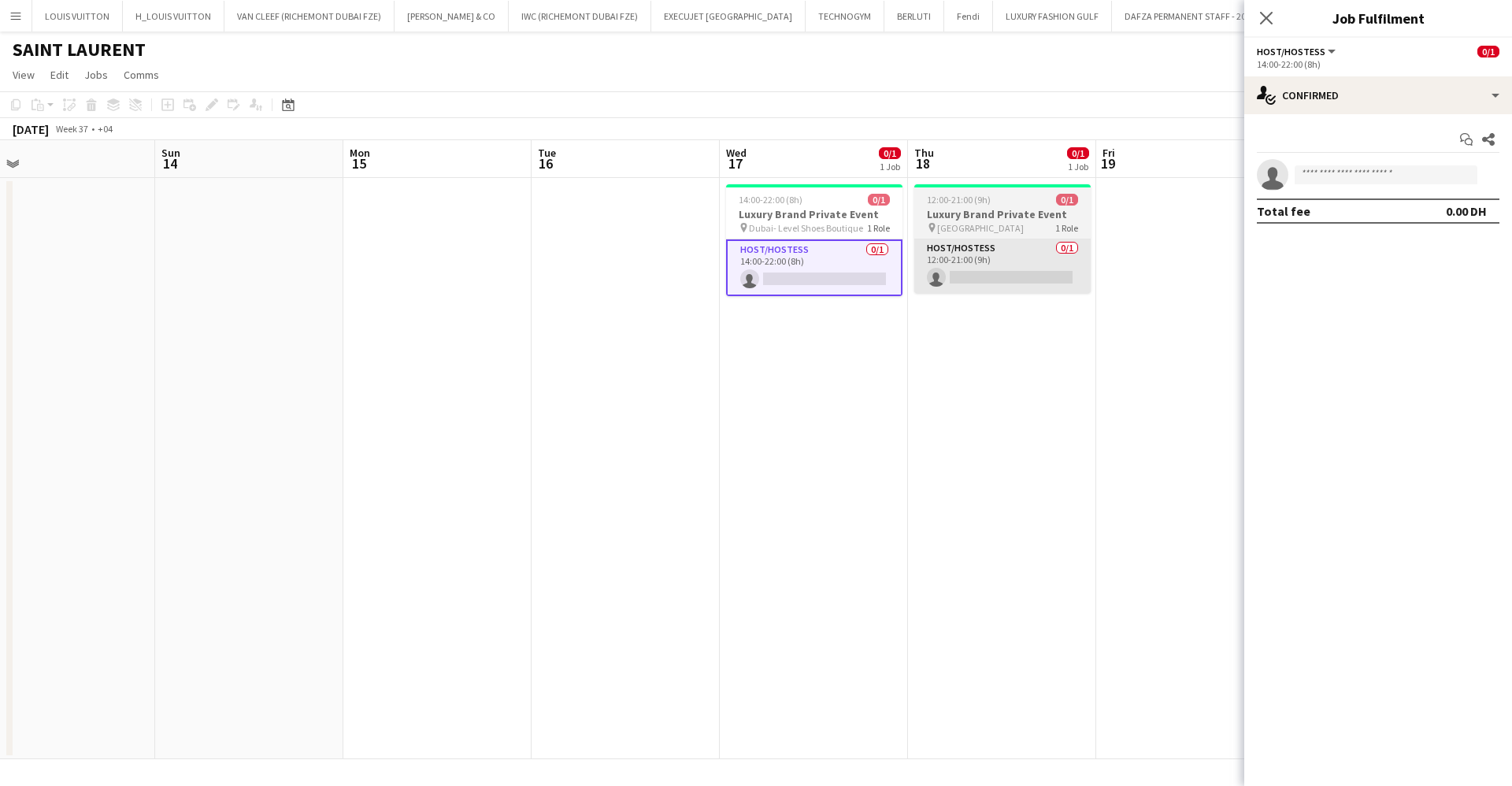
click at [992, 244] on app-card-role "Host/Hostess 0/1 12:00-21:00 (9h) single-neutral-actions" at bounding box center [1003, 266] width 176 height 54
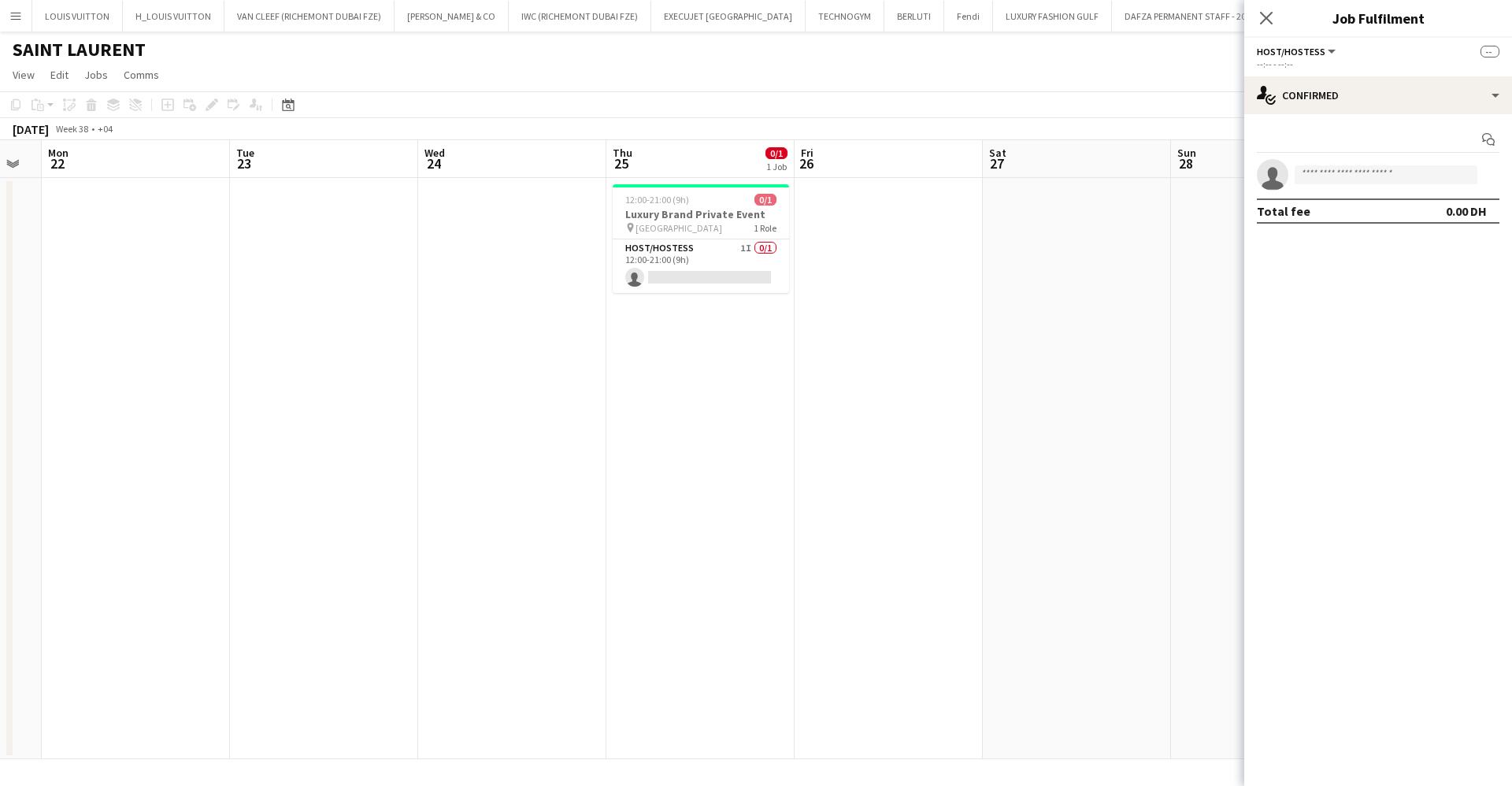
scroll to position [0, 336]
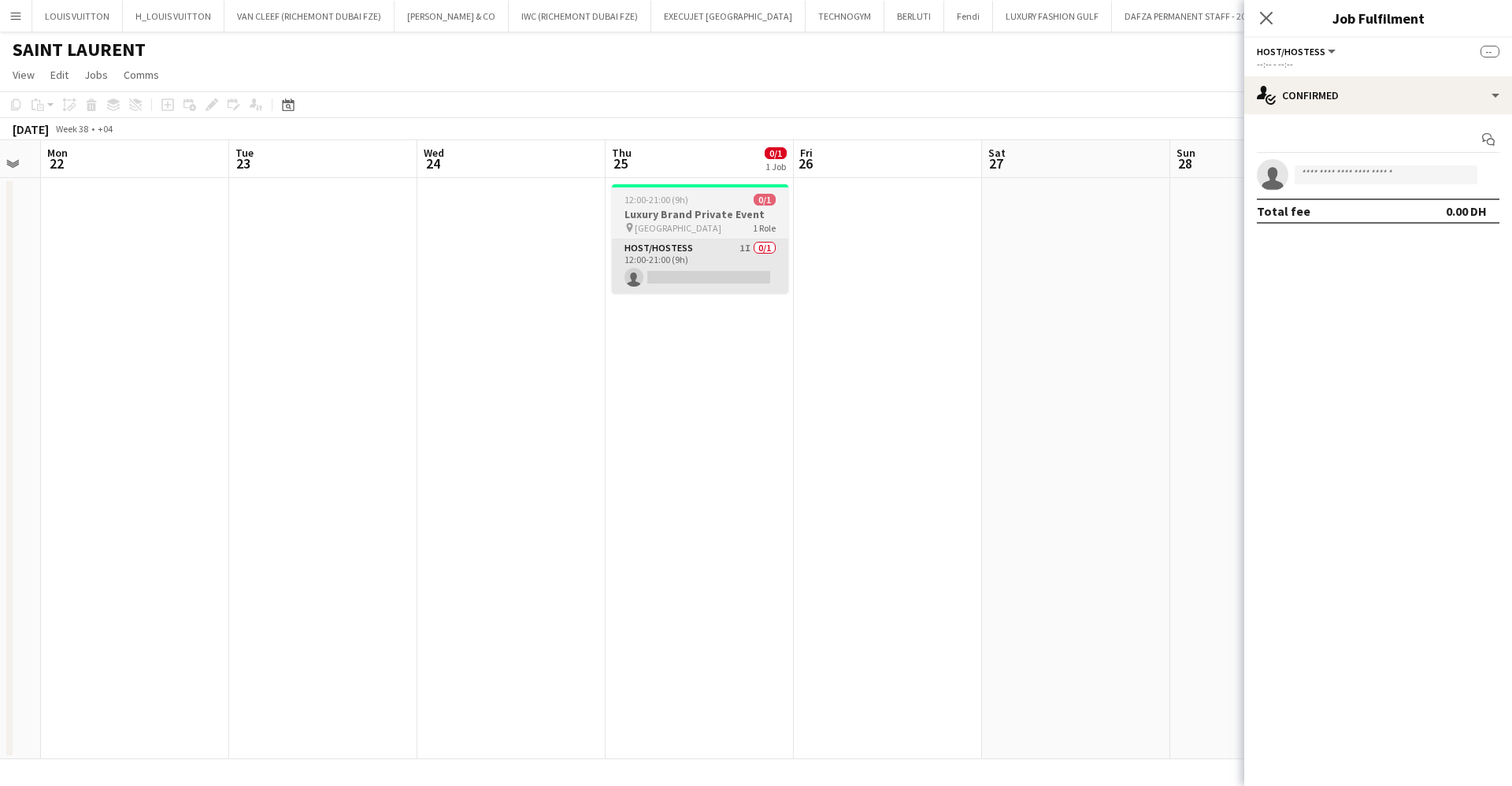
click at [769, 291] on app-card-role "Host/Hostess 1I 0/1 12:00-21:00 (9h) single-neutral-actions" at bounding box center [699, 266] width 176 height 54
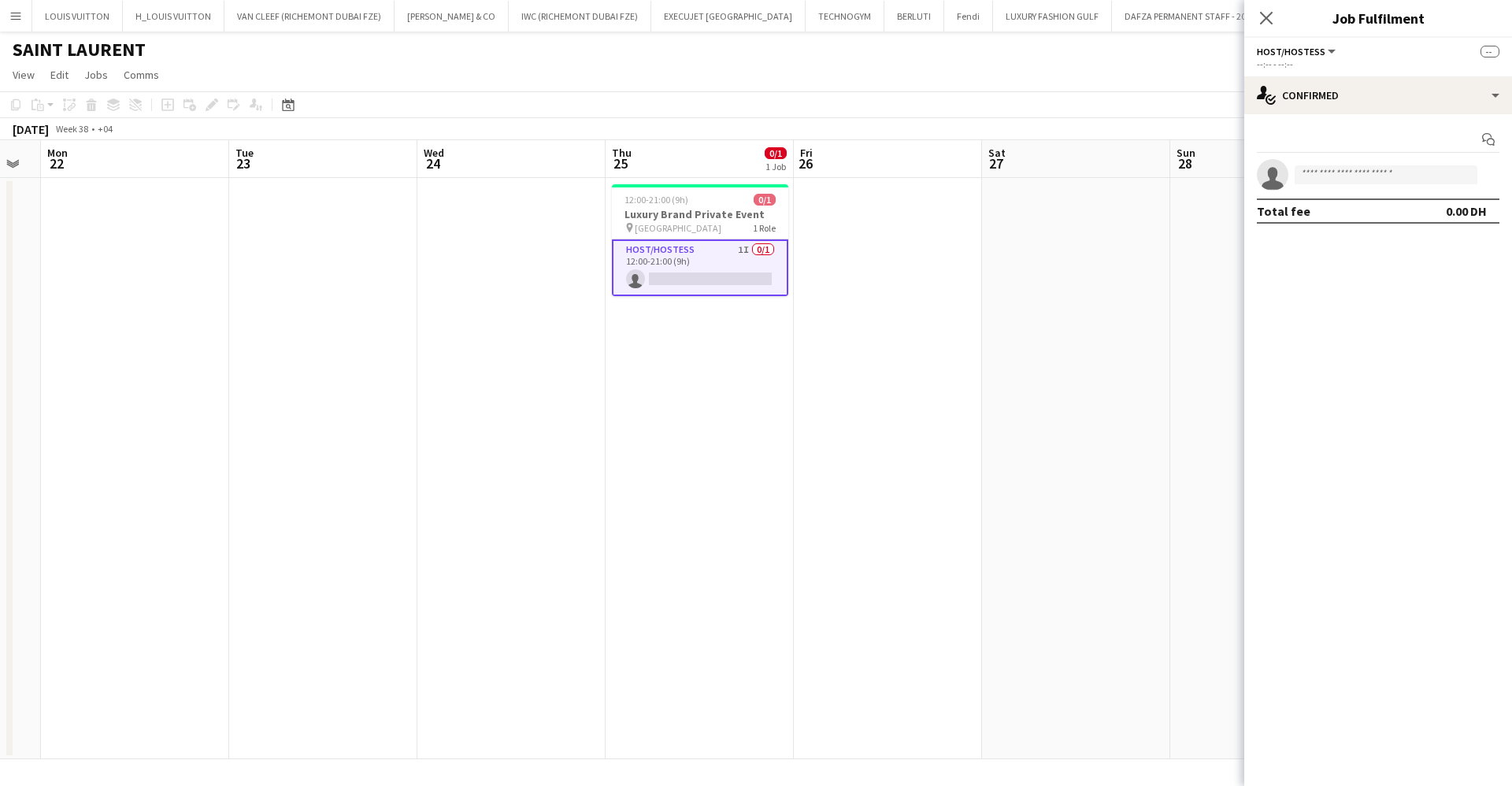
click at [685, 249] on app-card-role "Host/Hostess 1I 0/1 12:00-21:00 (9h) single-neutral-actions" at bounding box center [699, 267] width 176 height 57
click at [727, 257] on app-card-role "Host/Hostess 1I 0/1 12:00-21:00 (9h) single-neutral-actions" at bounding box center [699, 266] width 176 height 54
click at [1359, 171] on input at bounding box center [1386, 174] width 183 height 19
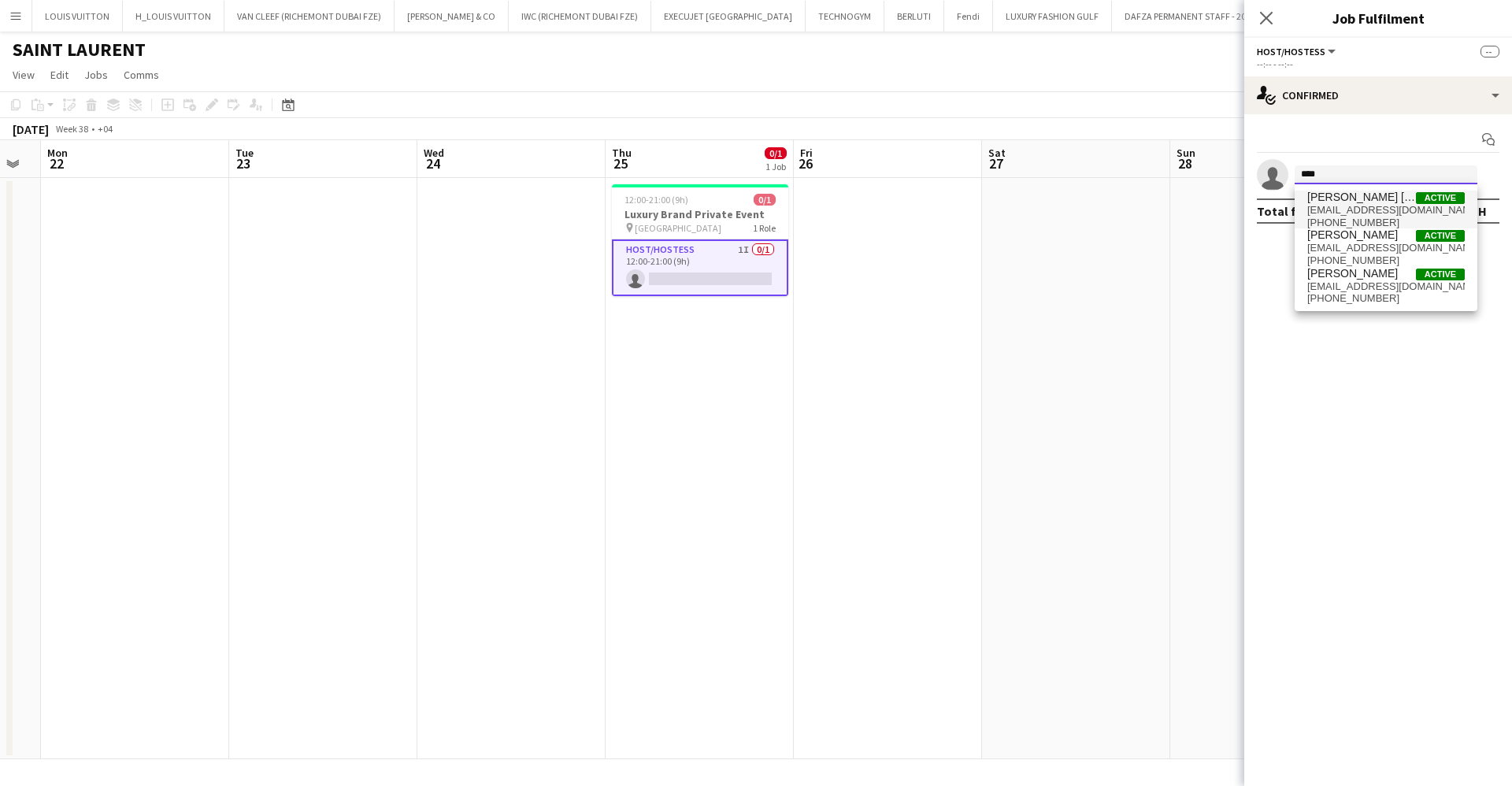
type input "****"
click at [1340, 220] on span "[PHONE_NUMBER]" at bounding box center [1386, 223] width 158 height 13
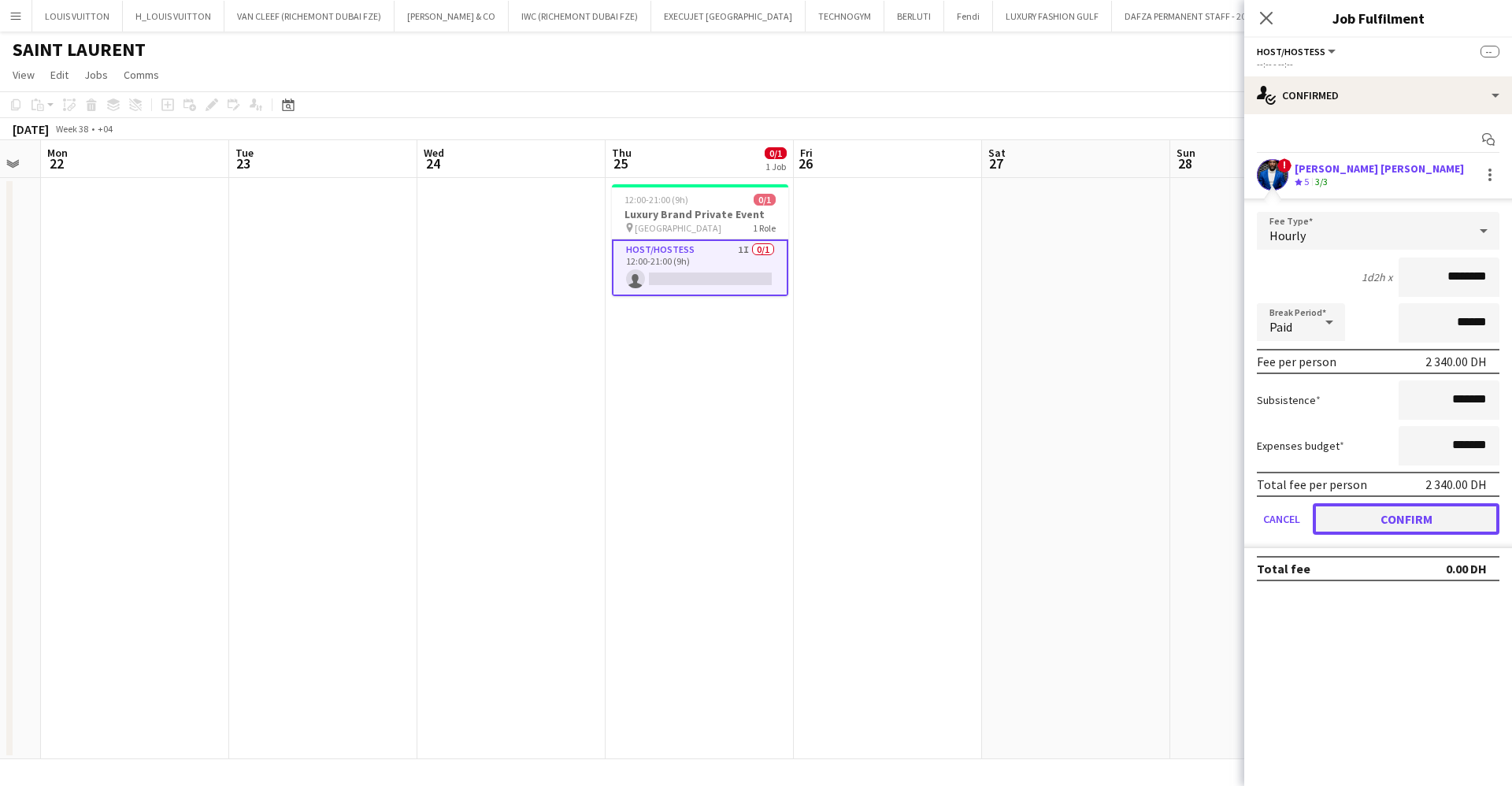
click at [1391, 508] on button "Confirm" at bounding box center [1406, 519] width 186 height 32
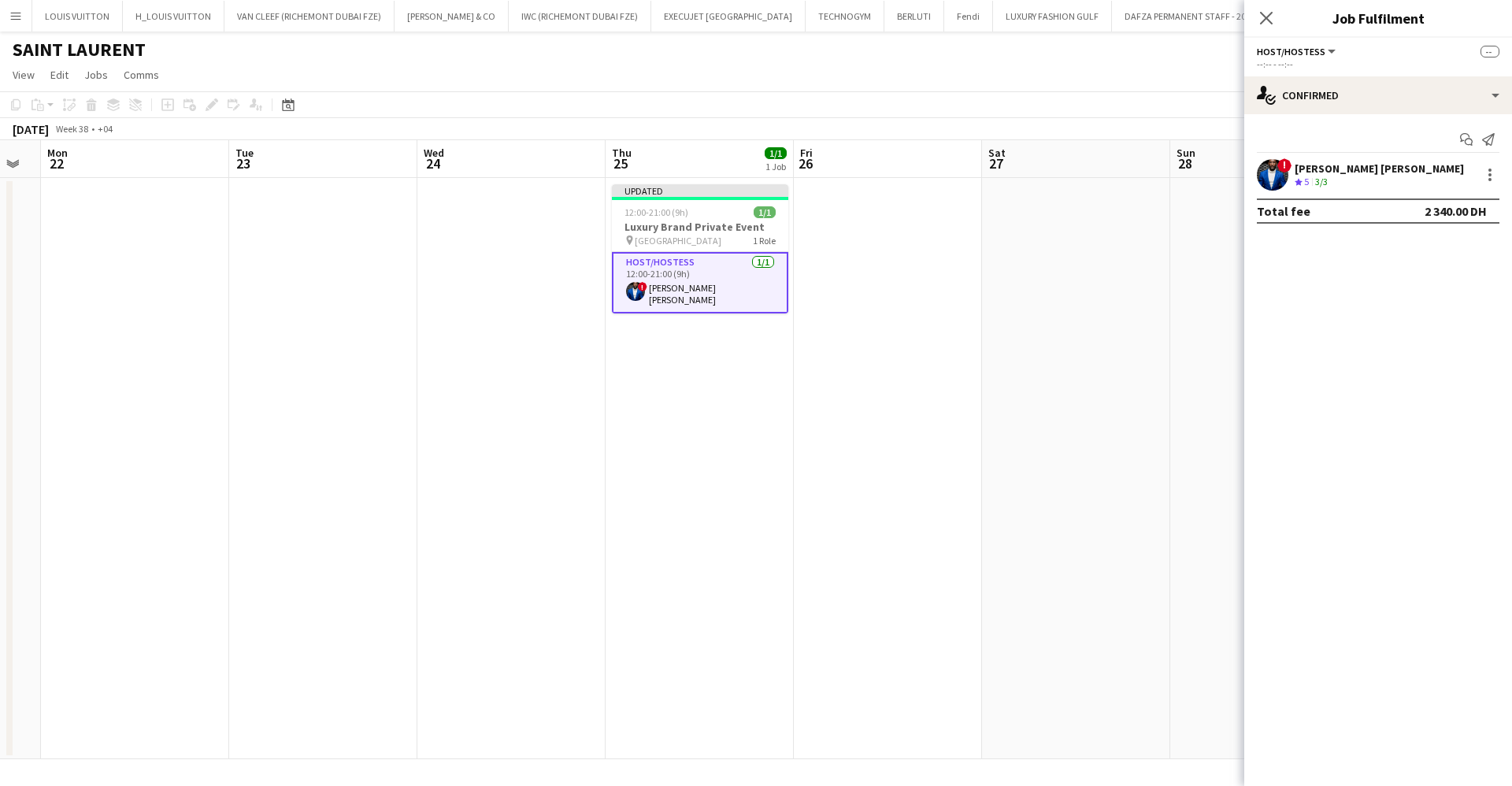
click at [1132, 71] on app-page-menu "View Day view expanded Day view collapsed Month view Date picker Jump to [DATE]…" at bounding box center [756, 76] width 1512 height 30
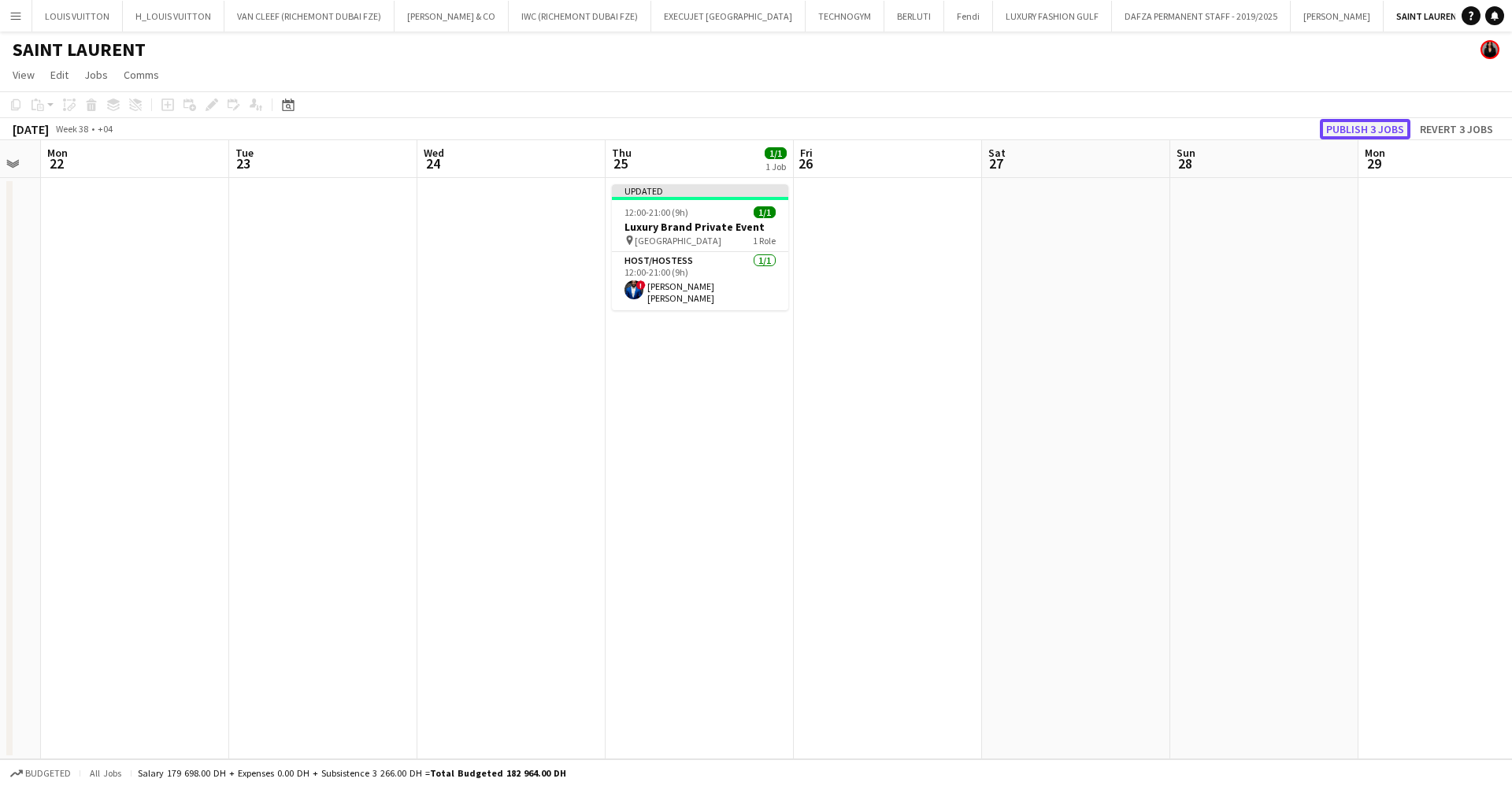
click at [1383, 121] on button "Publish 3 jobs" at bounding box center [1365, 129] width 90 height 20
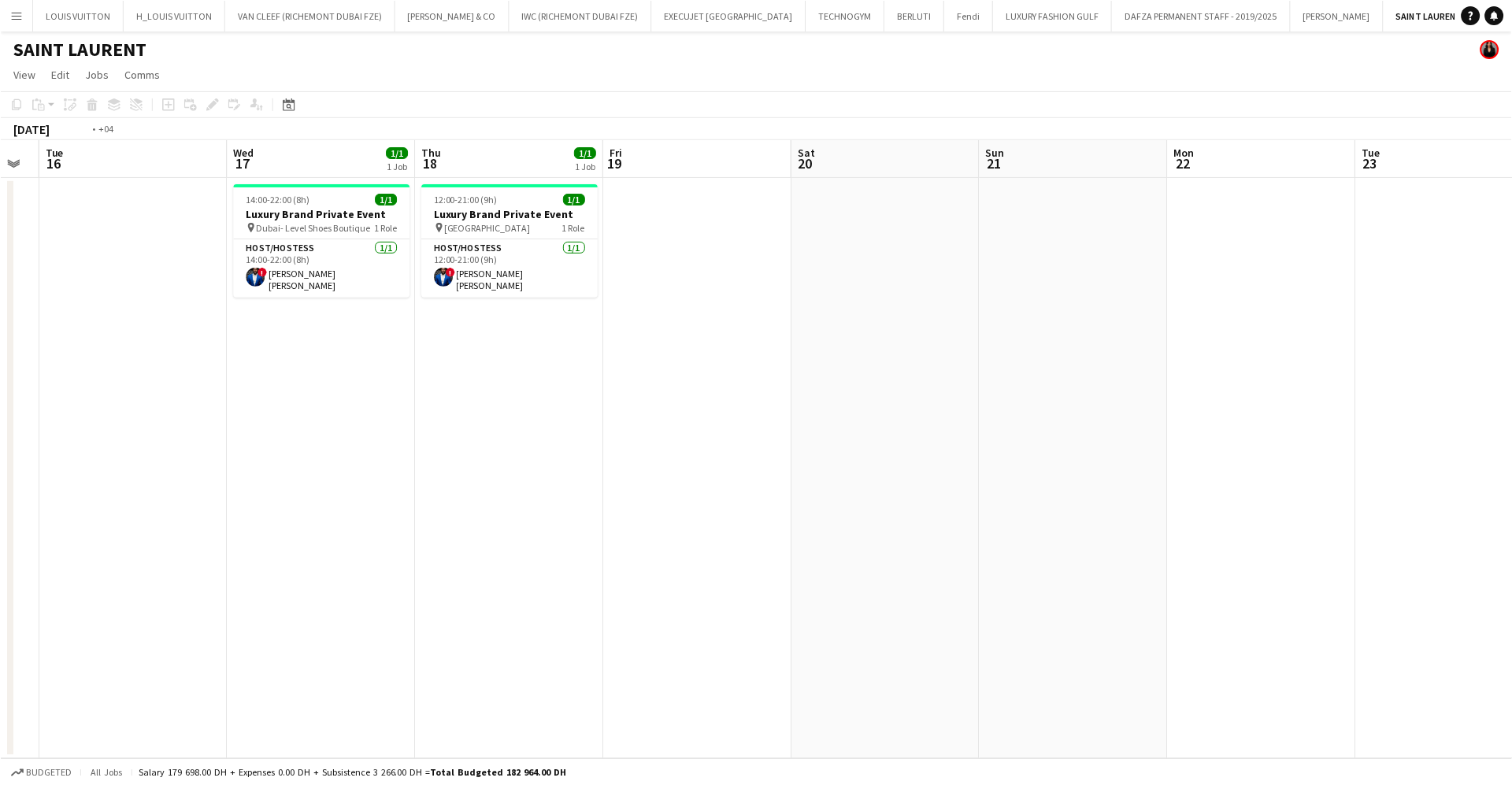
scroll to position [0, 410]
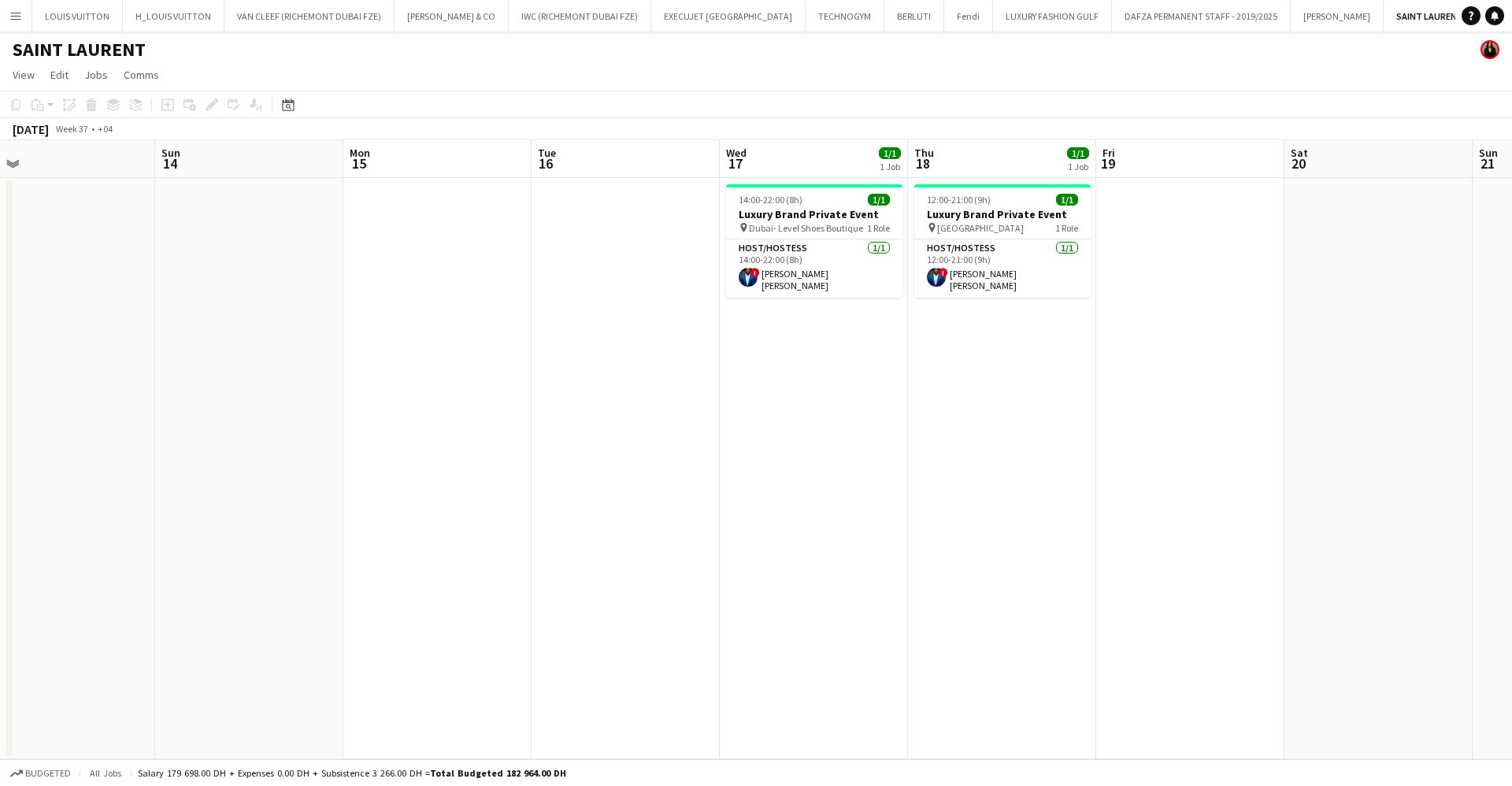
click at [861, 499] on app-date-cell "14:00-22:00 (8h) 1/1 Luxury Brand Private Event pin Dubai- Level Shoes Boutique…" at bounding box center [814, 468] width 188 height 582
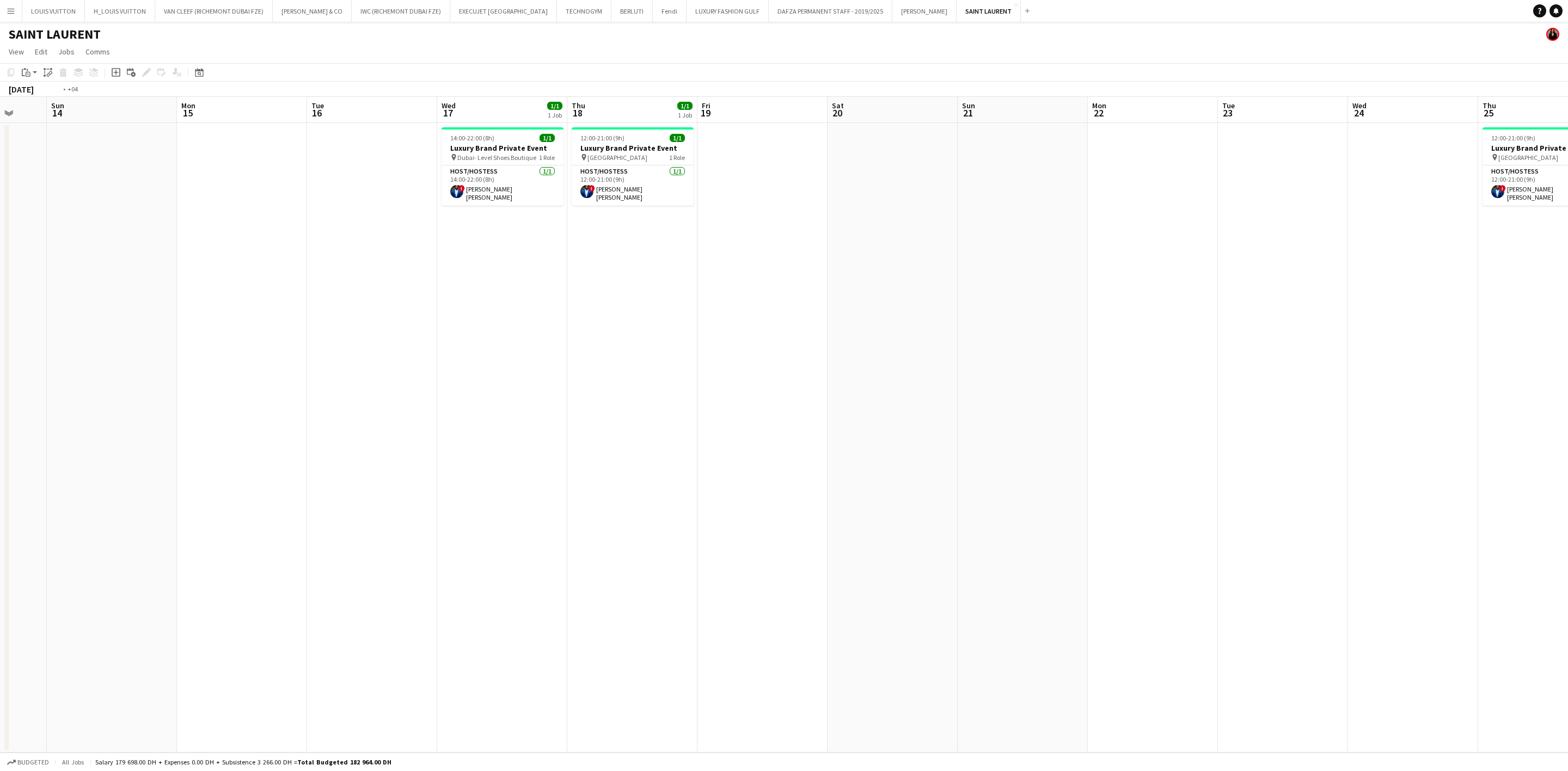
drag, startPoint x: 1030, startPoint y: 338, endPoint x: 541, endPoint y: 325, distance: 489.2
click at [475, 331] on app-calendar-viewport "Thu 11 Fri 12 Sat 13 Sun 14 Mon 15 Tue 16 Wed 17 1/1 1 Job Thu 18 1/1 1 Job Fri…" at bounding box center [784, 425] width 1568 height 656
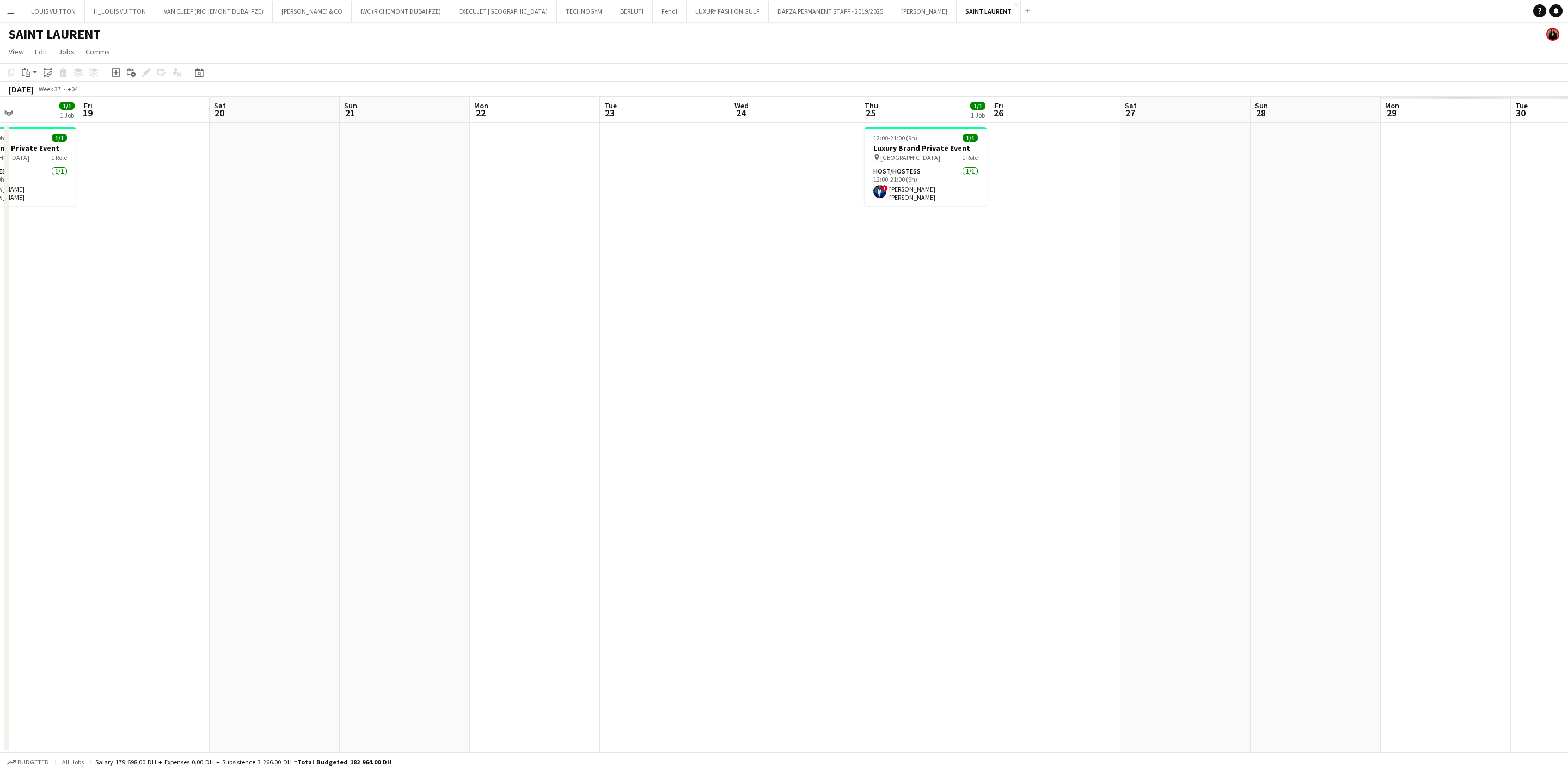
drag, startPoint x: 886, startPoint y: 331, endPoint x: 551, endPoint y: 331, distance: 335.0
click at [551, 331] on app-calendar-viewport "Mon 15 Tue 16 Wed 17 1/1 1 Job Thu 18 1/1 1 Job Fri 19 Sat 20 Sun 21 Mon 22 Tue…" at bounding box center [784, 425] width 1568 height 656
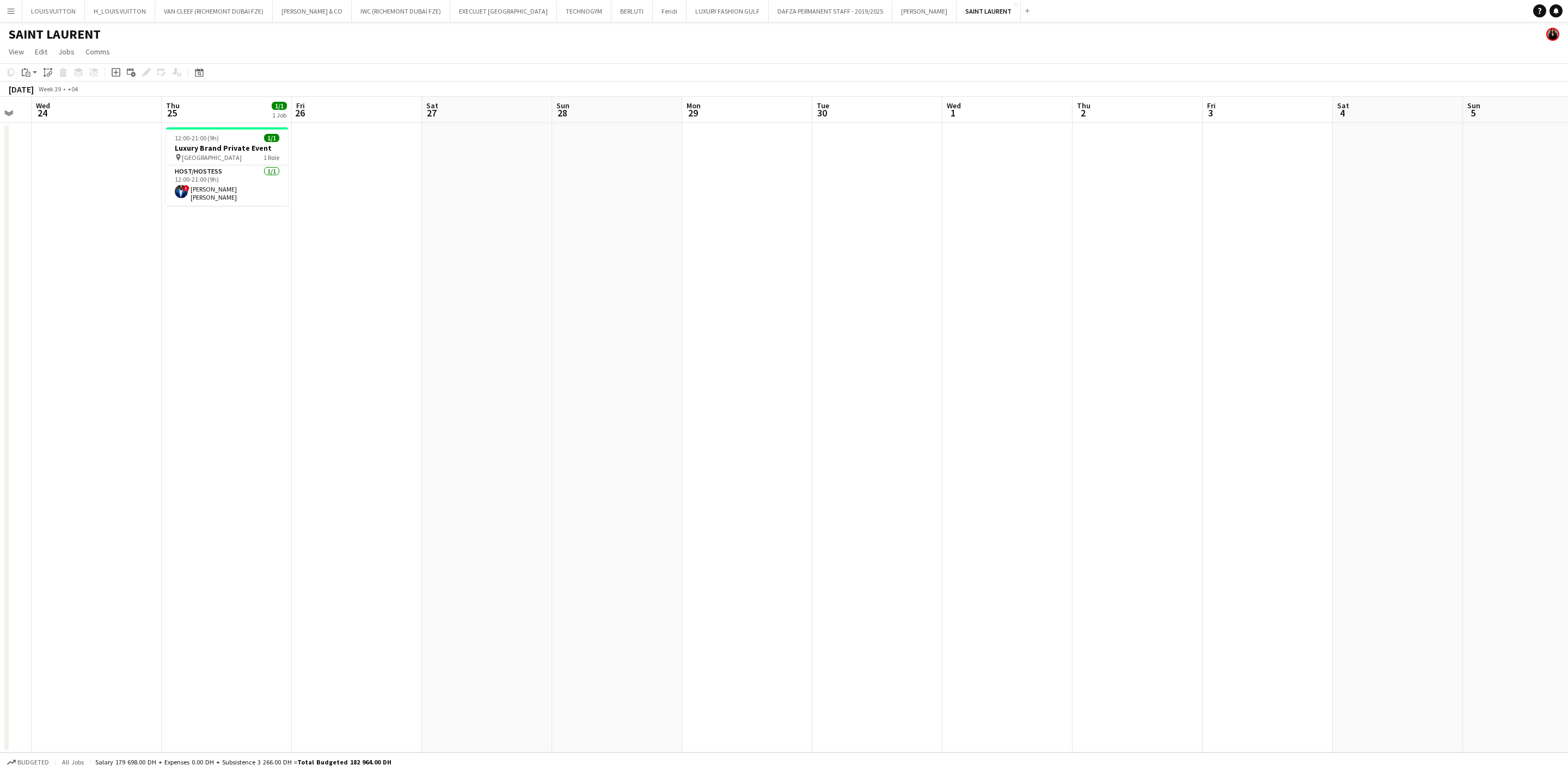
drag, startPoint x: 1042, startPoint y: 309, endPoint x: 201, endPoint y: 311, distance: 841.0
click at [222, 314] on app-calendar-viewport "Sat 20 Sun 21 Mon 22 Tue 23 Wed 24 Thu 25 1/1 1 Job Fri 26 Sat 27 Sun 28 Mon 29…" at bounding box center [784, 425] width 1568 height 656
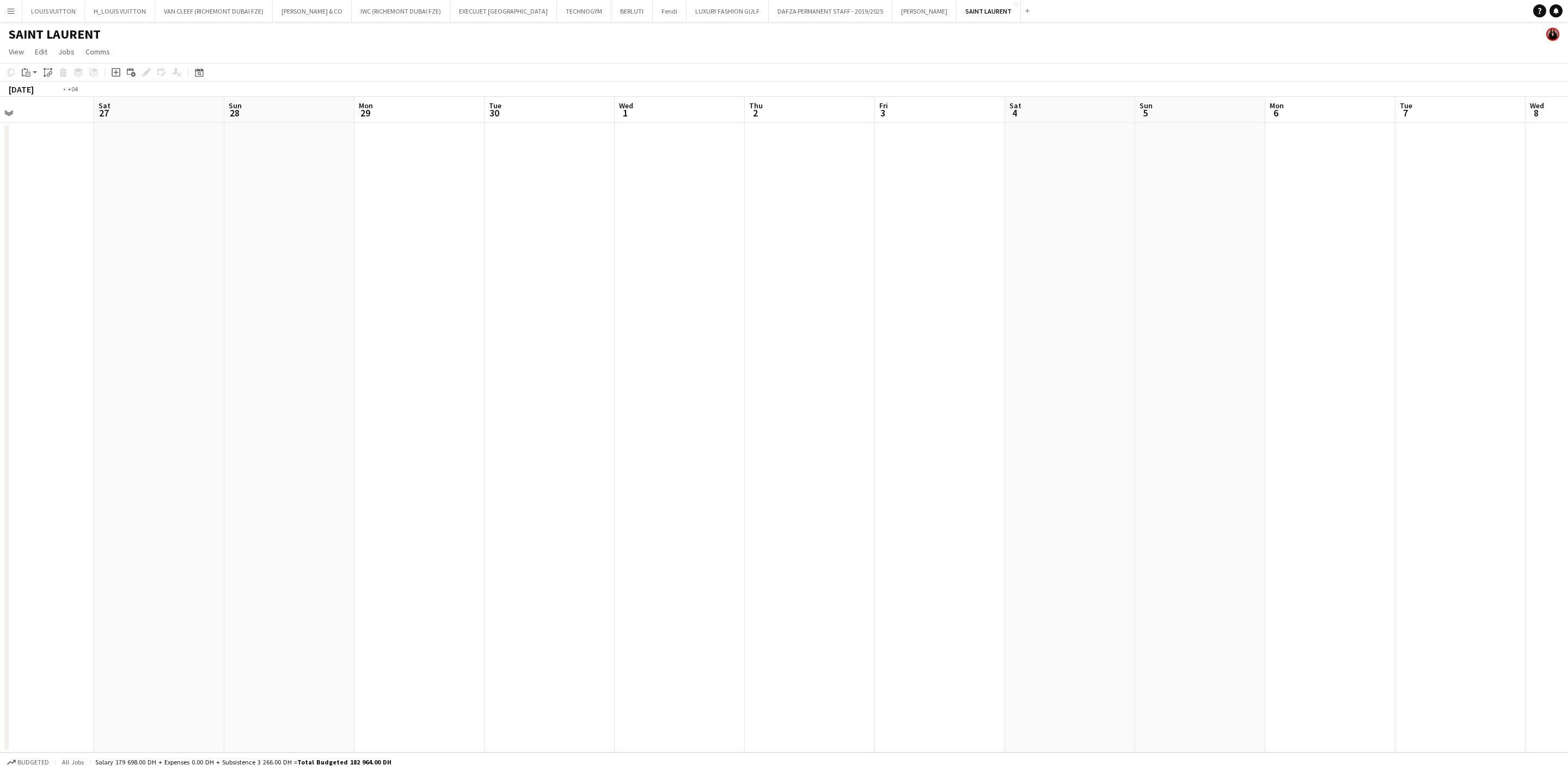
drag, startPoint x: 926, startPoint y: 314, endPoint x: 474, endPoint y: 305, distance: 452.1
click at [474, 305] on app-calendar-viewport "Wed 24 Thu 25 1/1 1 Job Fri 26 Sat 27 Sun 28 Mon 29 Tue 30 Wed 1 Thu 2 Fri 3 Sa…" at bounding box center [784, 425] width 1568 height 656
drag, startPoint x: 689, startPoint y: 327, endPoint x: 418, endPoint y: 286, distance: 274.1
click at [304, 299] on app-calendar-viewport "Tue 30 Wed 1 Thu 2 Fri 3 Sat 4 Sun 5 Mon 6 Tue 7 Wed 8 Thu 9 Fri 10 Sat 11 Sun …" at bounding box center [784, 425] width 1568 height 656
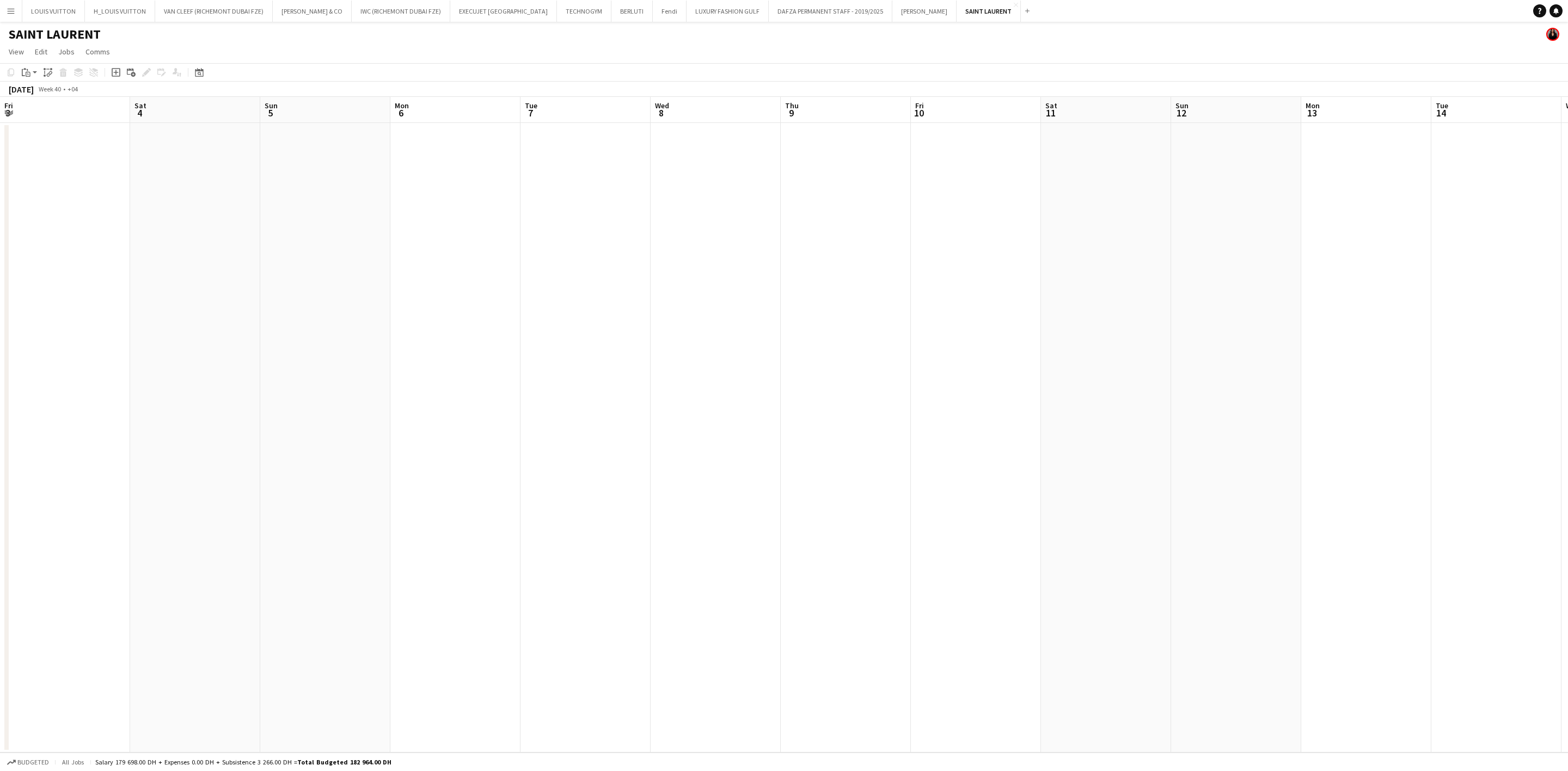
drag, startPoint x: 418, startPoint y: 286, endPoint x: 1229, endPoint y: 350, distance: 813.5
click at [1032, 331] on app-calendar-viewport "Fri 3 Sat 4 Sun 5 Mon 6 Tue 7 Wed 8 Thu 9 Fri 10 Sat 11 Sun 12 Mon 13 Tue 14 We…" at bounding box center [784, 425] width 1568 height 656
drag, startPoint x: 139, startPoint y: 289, endPoint x: 838, endPoint y: 386, distance: 705.7
click at [938, 376] on app-calendar-viewport "Sat 27 Sun 28 Mon 29 Tue 30 Wed 1 Thu 2 Fri 3 Sat 4 Sun 5 Mon 6 Tue 7 Wed 8 Thu…" at bounding box center [784, 425] width 1568 height 656
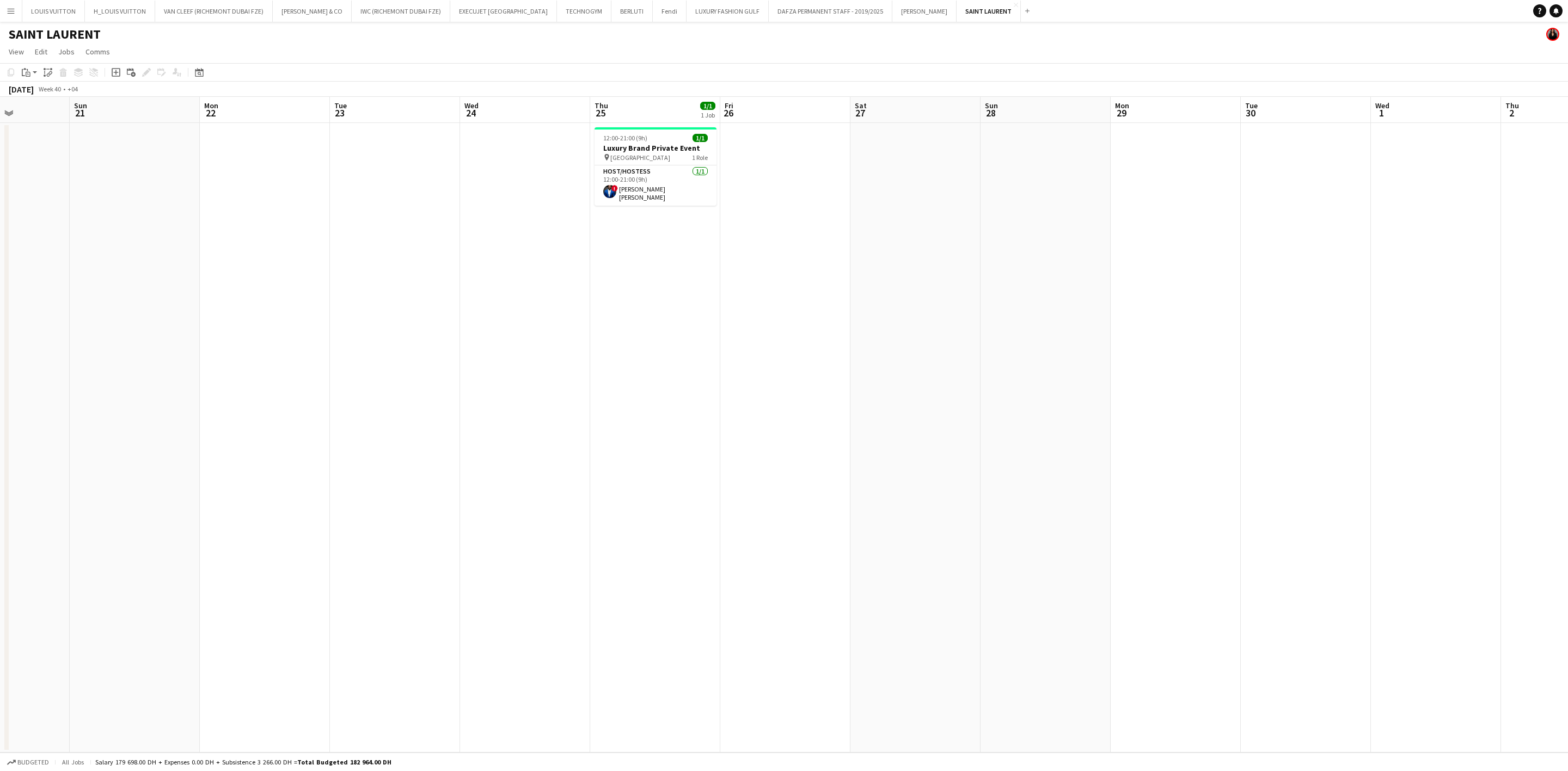
drag, startPoint x: 147, startPoint y: 317, endPoint x: 1336, endPoint y: 438, distance: 1195.1
click at [1032, 438] on app-calendar-viewport "Sat 20 Sun 21 Mon 22 Tue 23 Wed 24 Thu 25 1/1 1 Job Fri 26 Sat 27 Sun 28 Mon 29…" at bounding box center [784, 425] width 1568 height 656
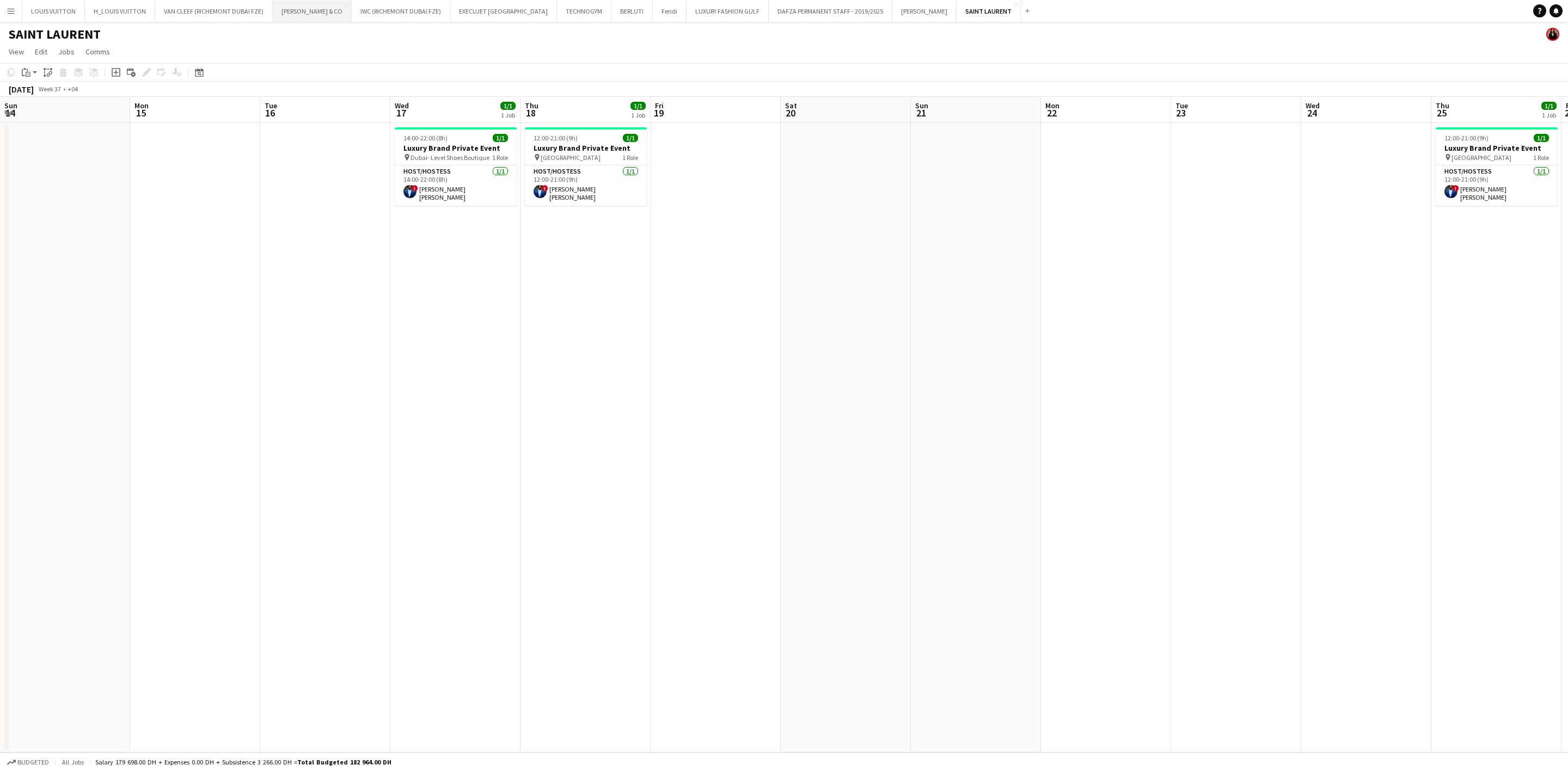
click at [296, 13] on button "[PERSON_NAME] & CO Close" at bounding box center [312, 11] width 79 height 21
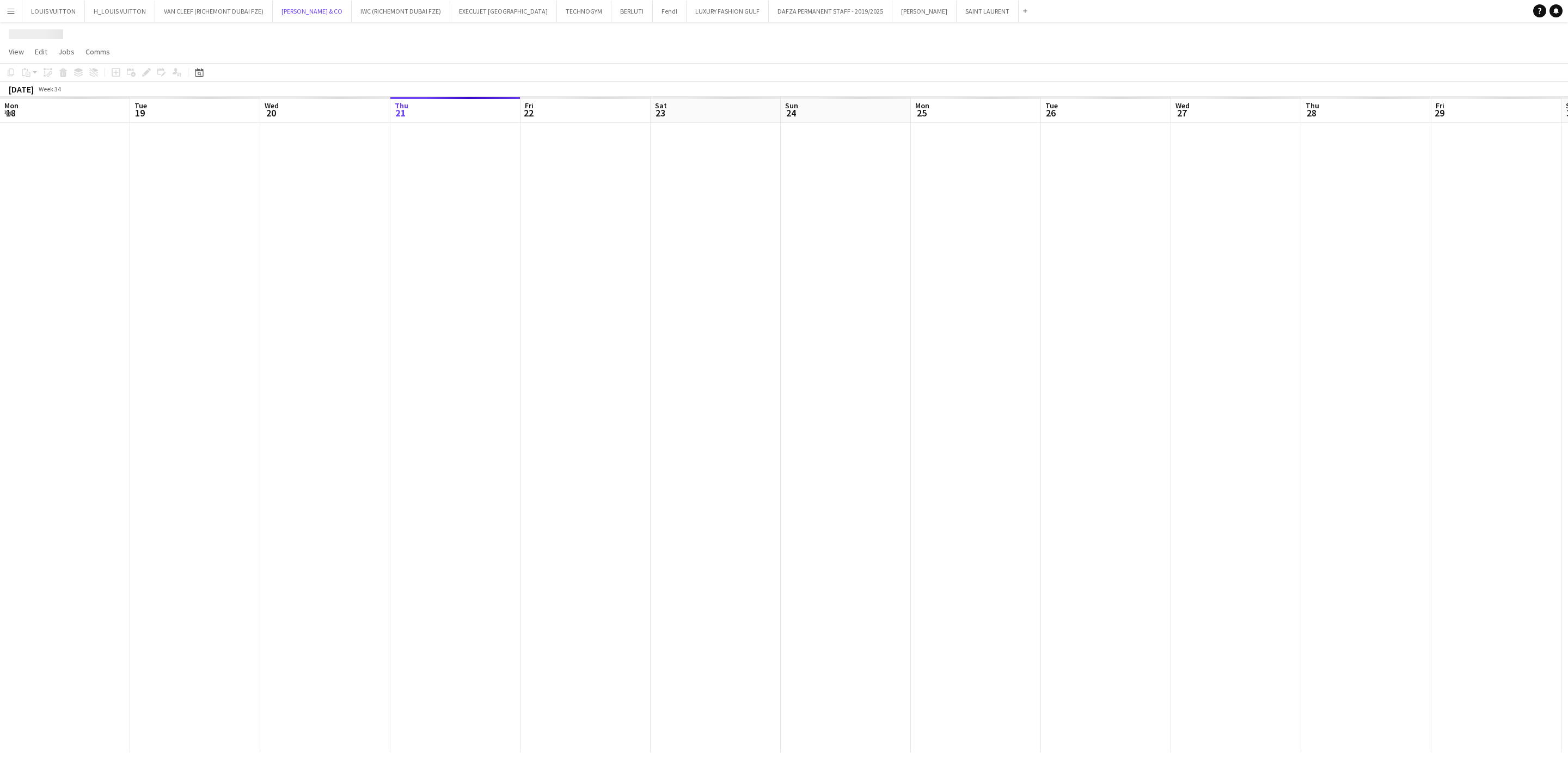
scroll to position [0, 260]
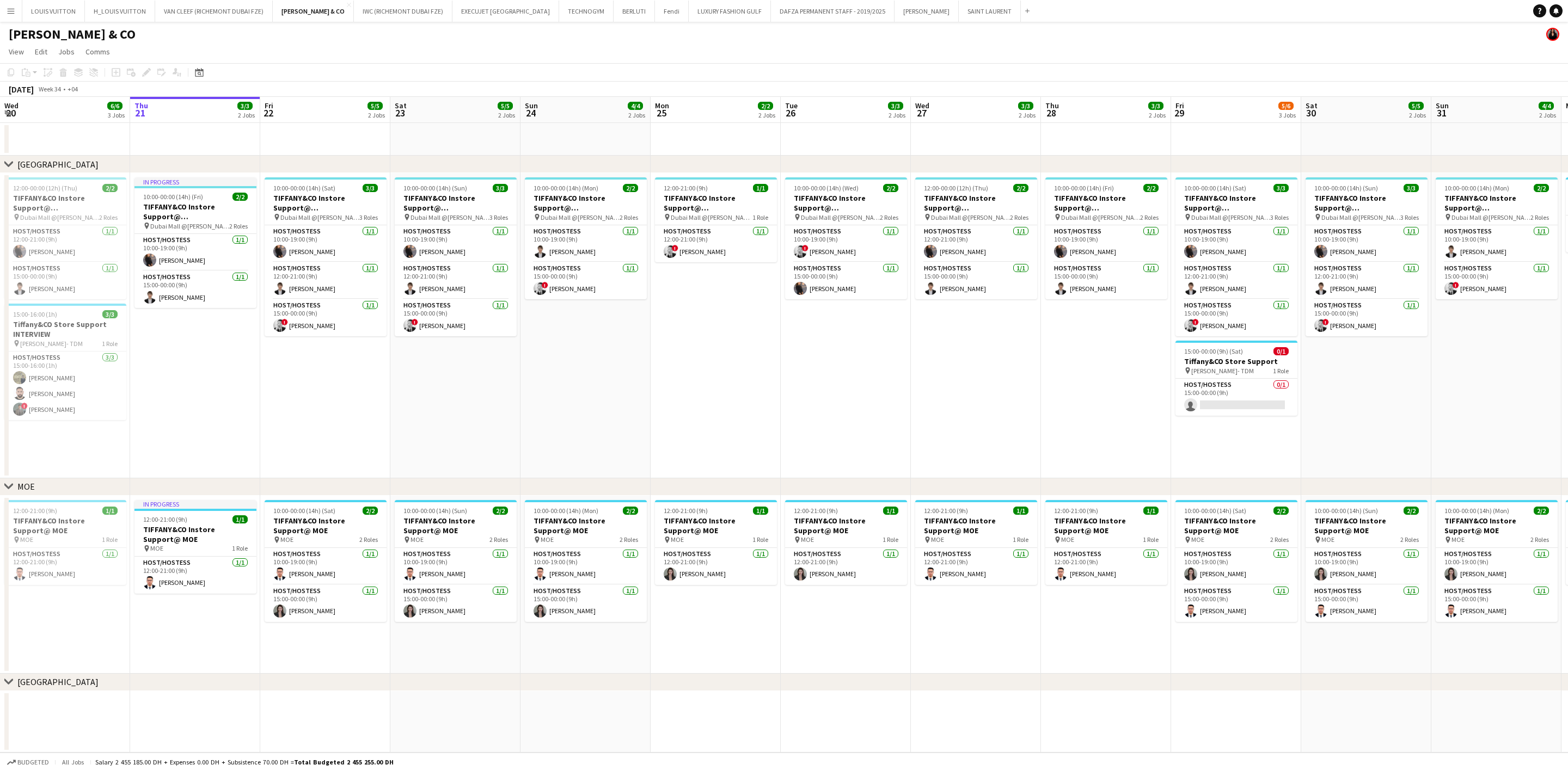
drag, startPoint x: 771, startPoint y: 395, endPoint x: 216, endPoint y: 472, distance: 560.3
click at [259, 471] on app-calendar-viewport "Mon 18 2/2 2 Jobs Tue 19 3/3 2 Jobs Wed 20 6/6 3 Jobs Thu 21 3/3 2 Jobs Fri 22 …" at bounding box center [784, 425] width 1568 height 656
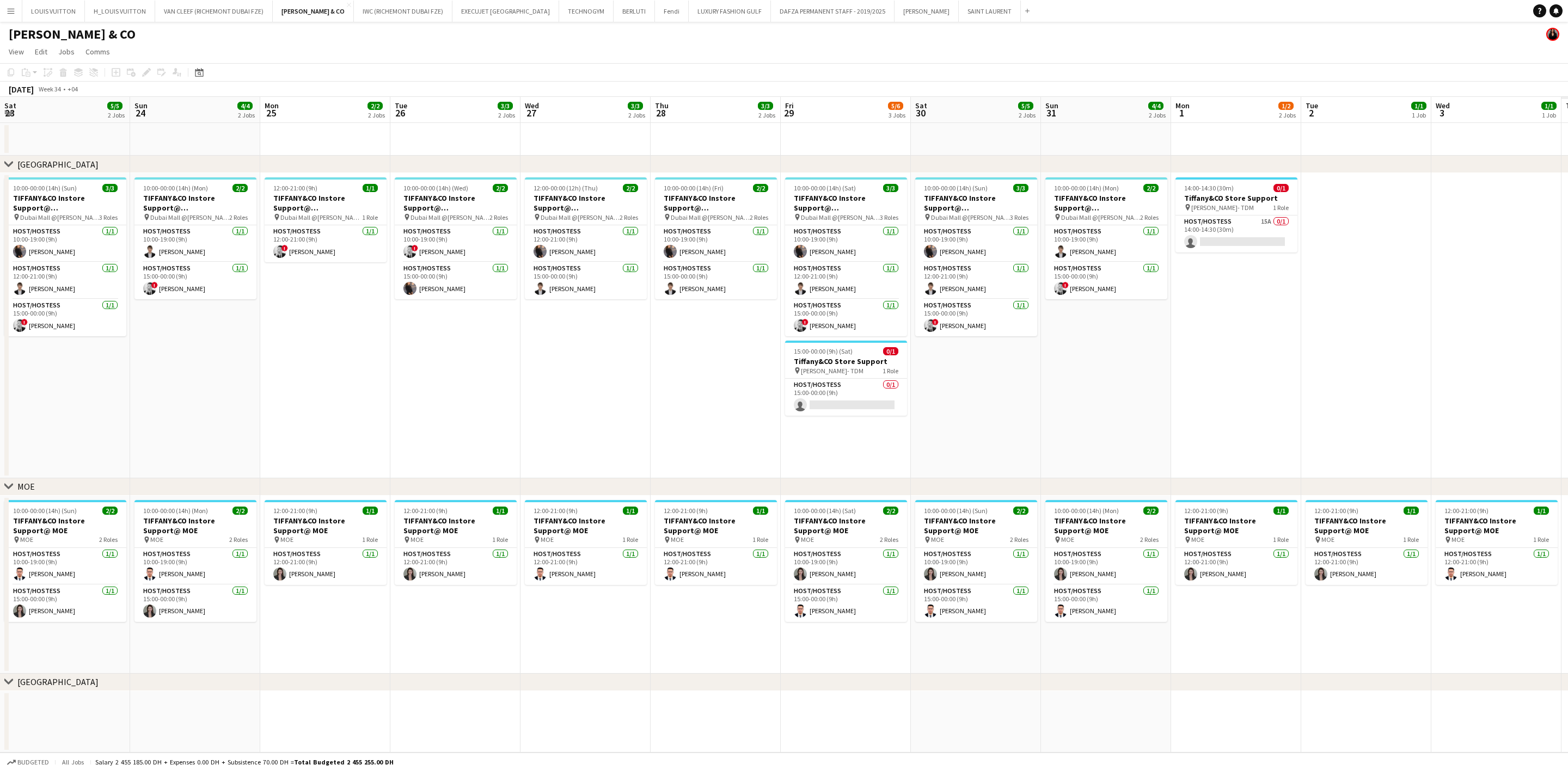
scroll to position [0, 382]
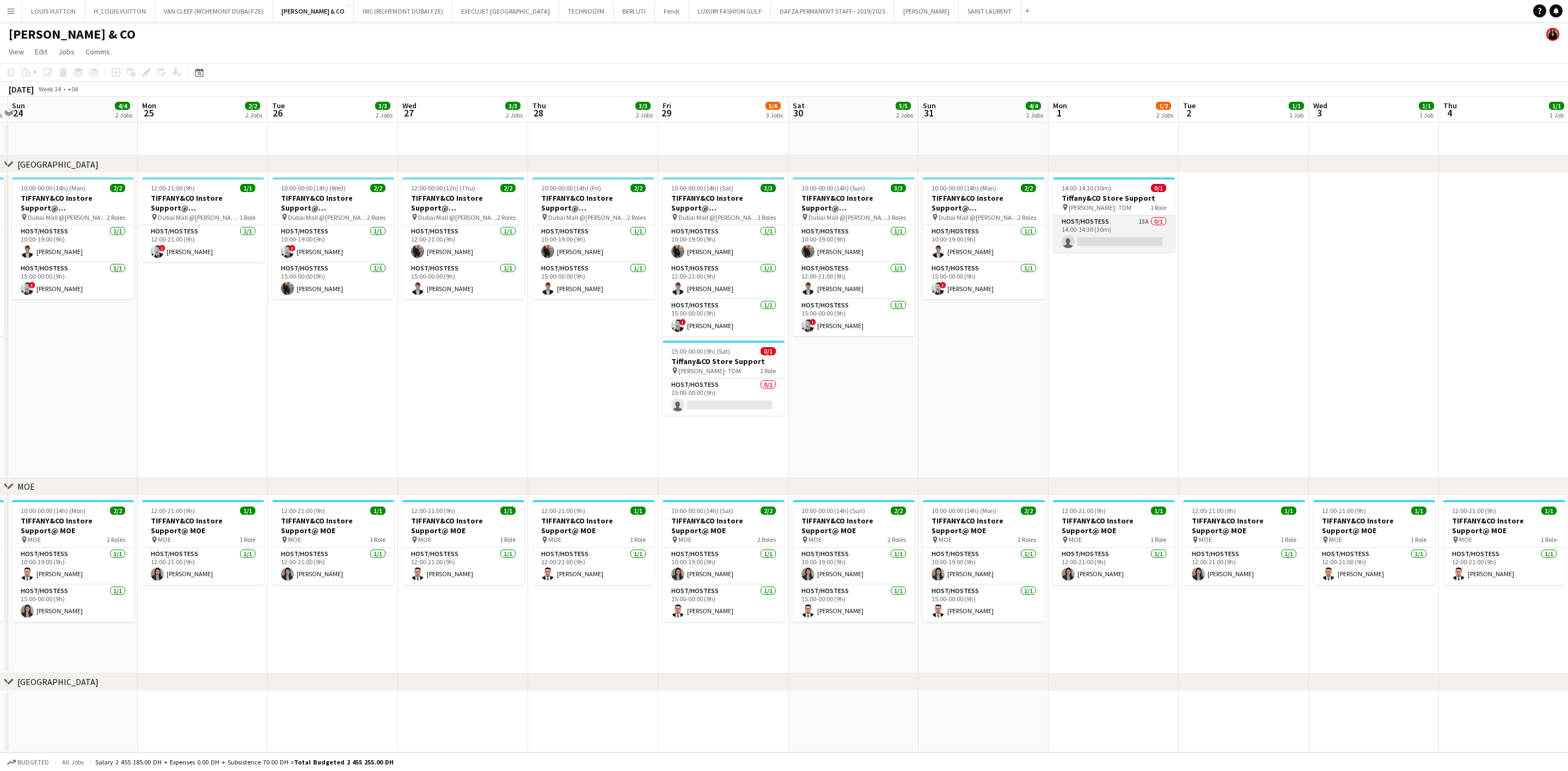
click at [1032, 228] on app-card-role "Host/Hostess 15A 0/1 14:00-14:30 (30m) single-neutral-actions" at bounding box center [1113, 234] width 122 height 37
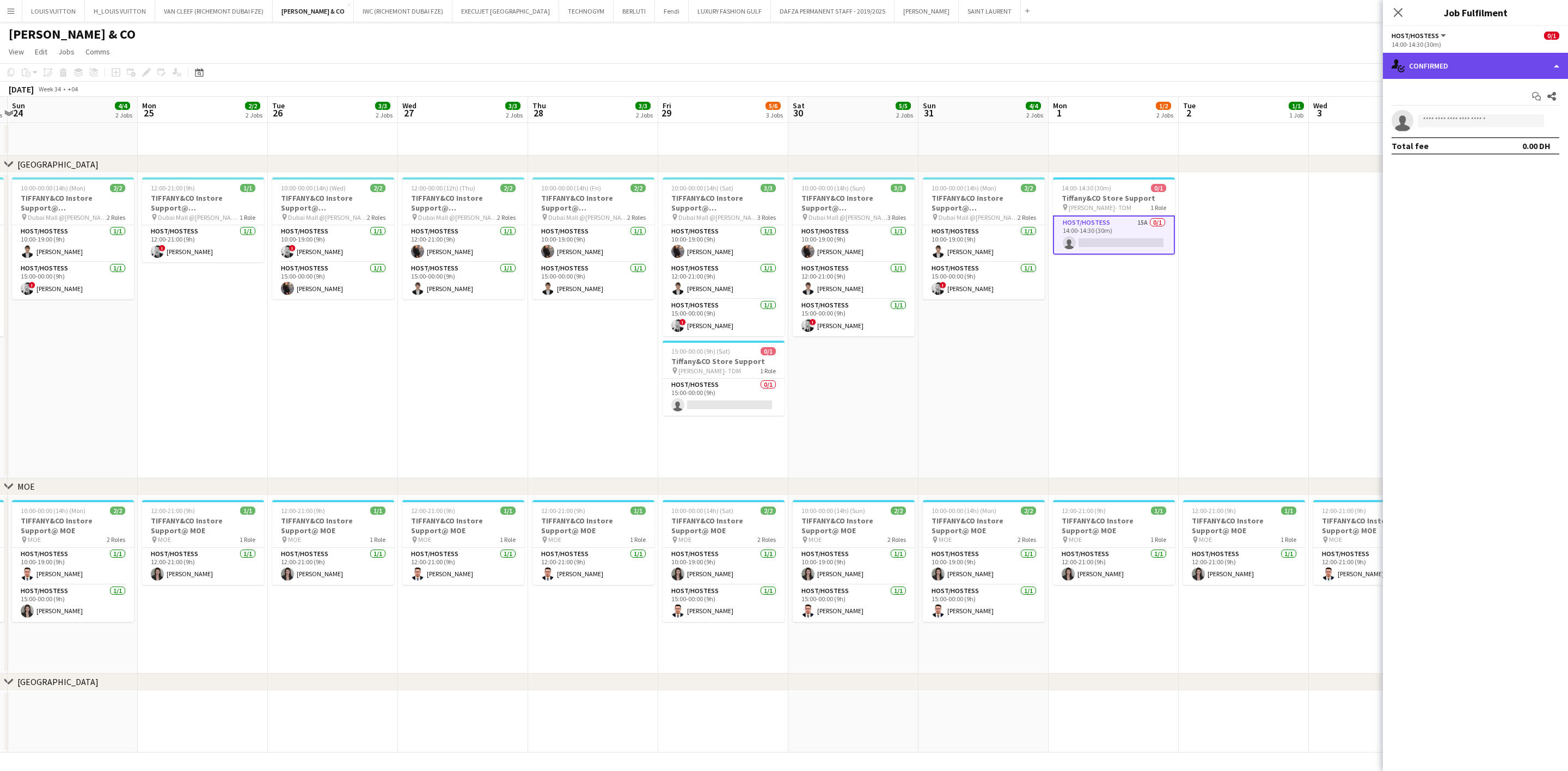
click at [1032, 64] on div "single-neutral-actions-check-2 Confirmed" at bounding box center [1475, 66] width 185 height 26
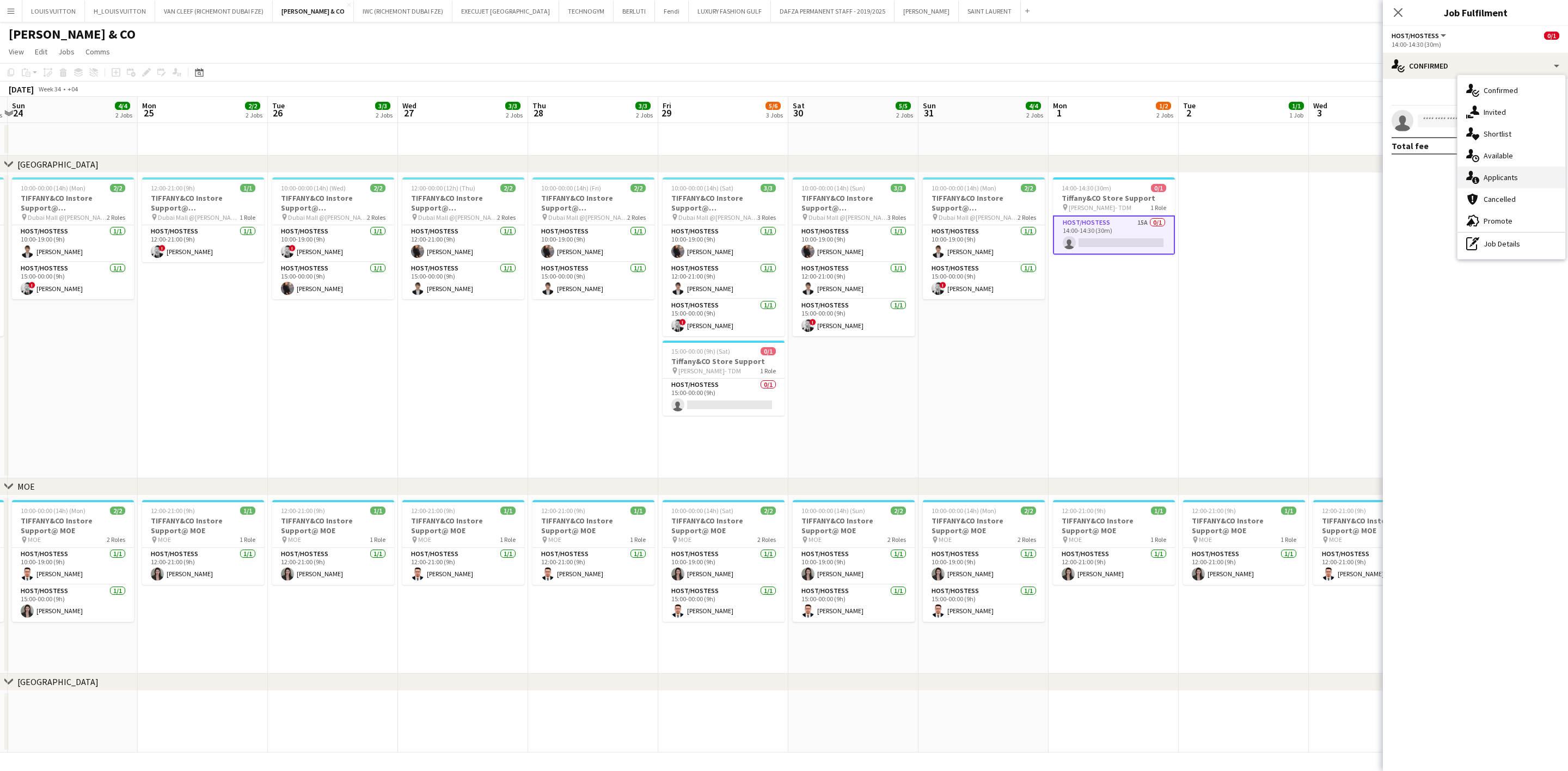
click at [1032, 173] on div "single-neutral-actions-information Applicants" at bounding box center [1511, 177] width 108 height 22
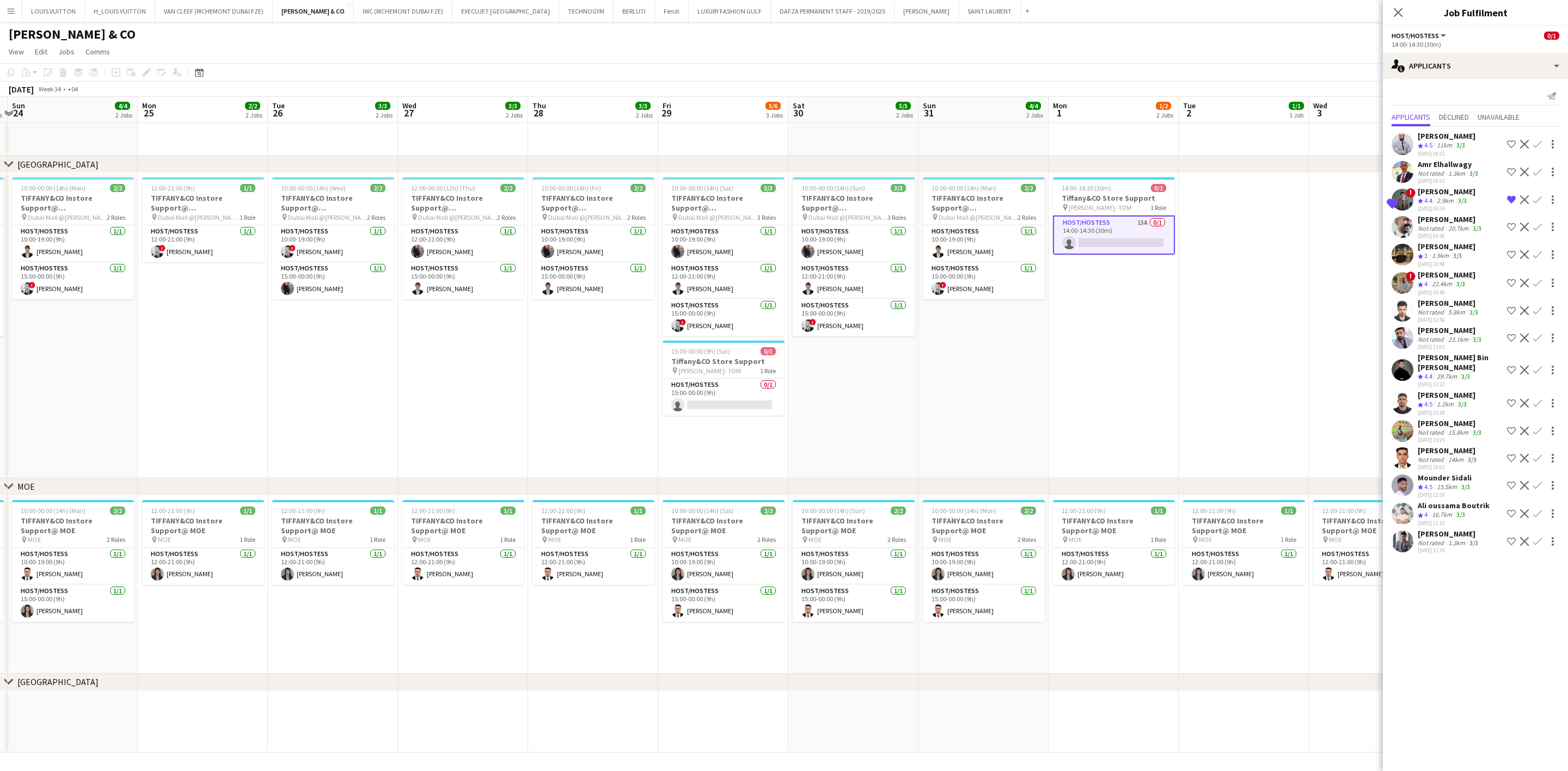
click at [1032, 536] on div "[PERSON_NAME]" at bounding box center [1448, 534] width 62 height 10
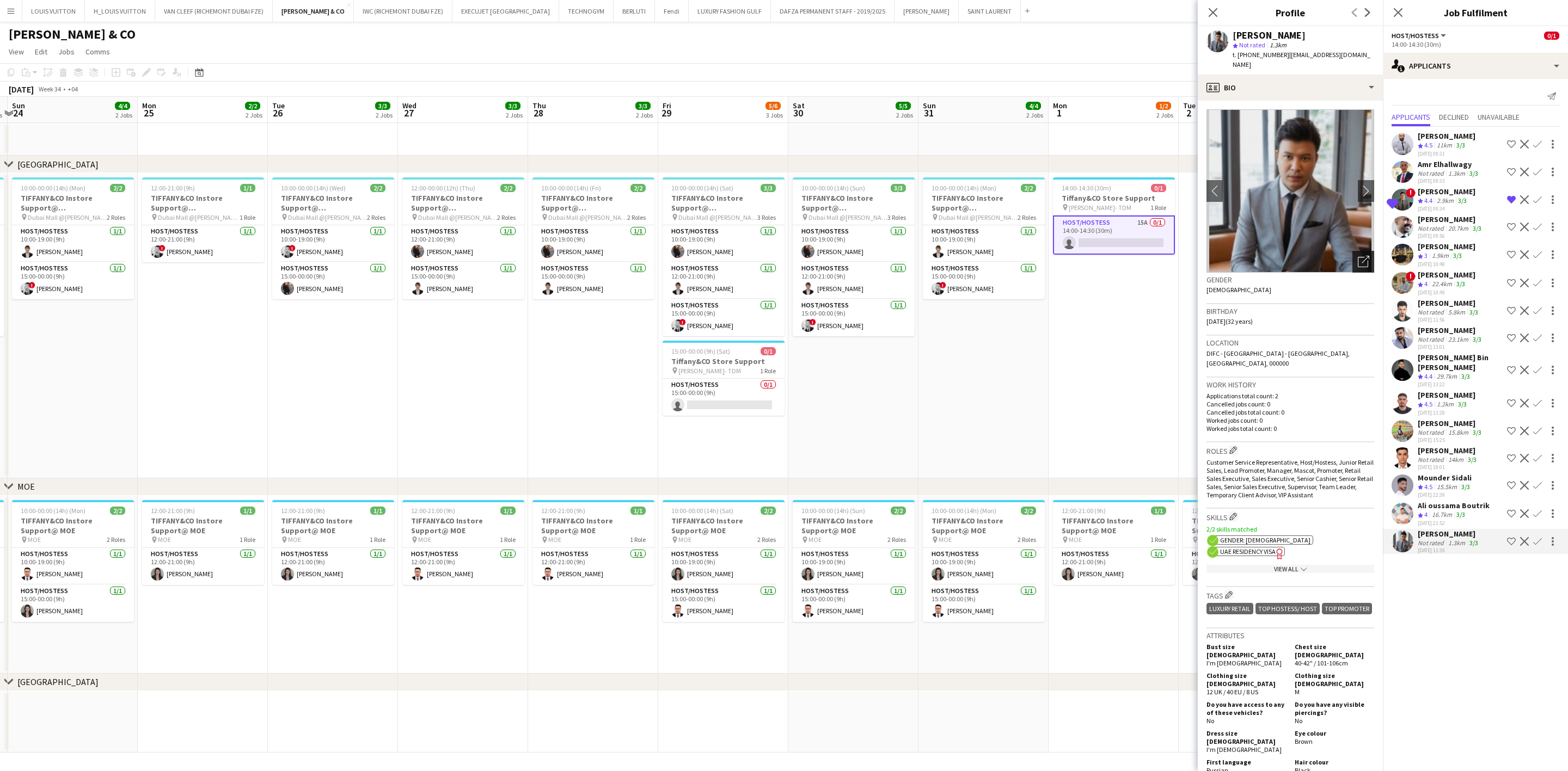
click at [1032, 256] on icon "Open photos pop-in" at bounding box center [1364, 261] width 11 height 11
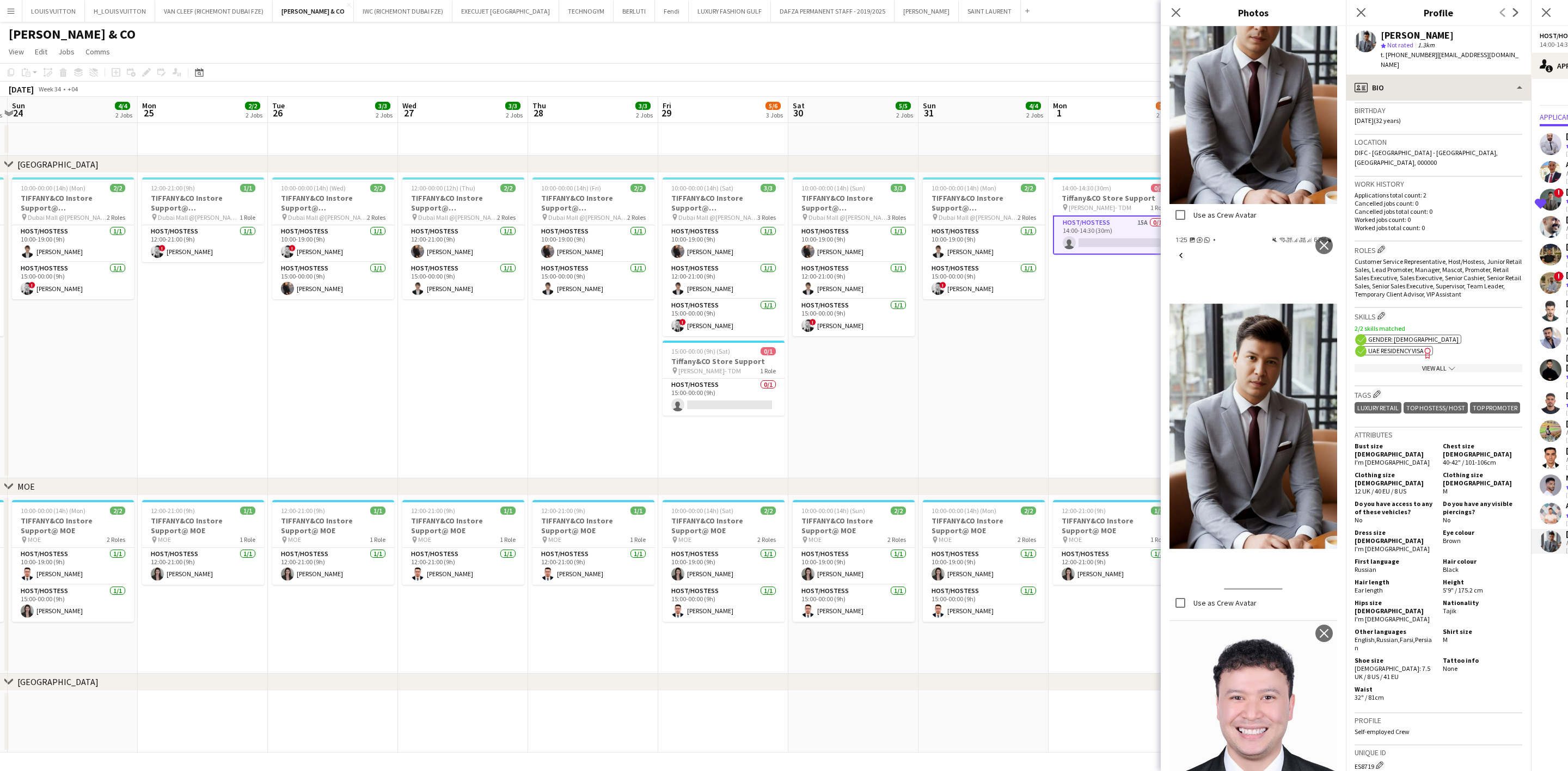
scroll to position [0, 0]
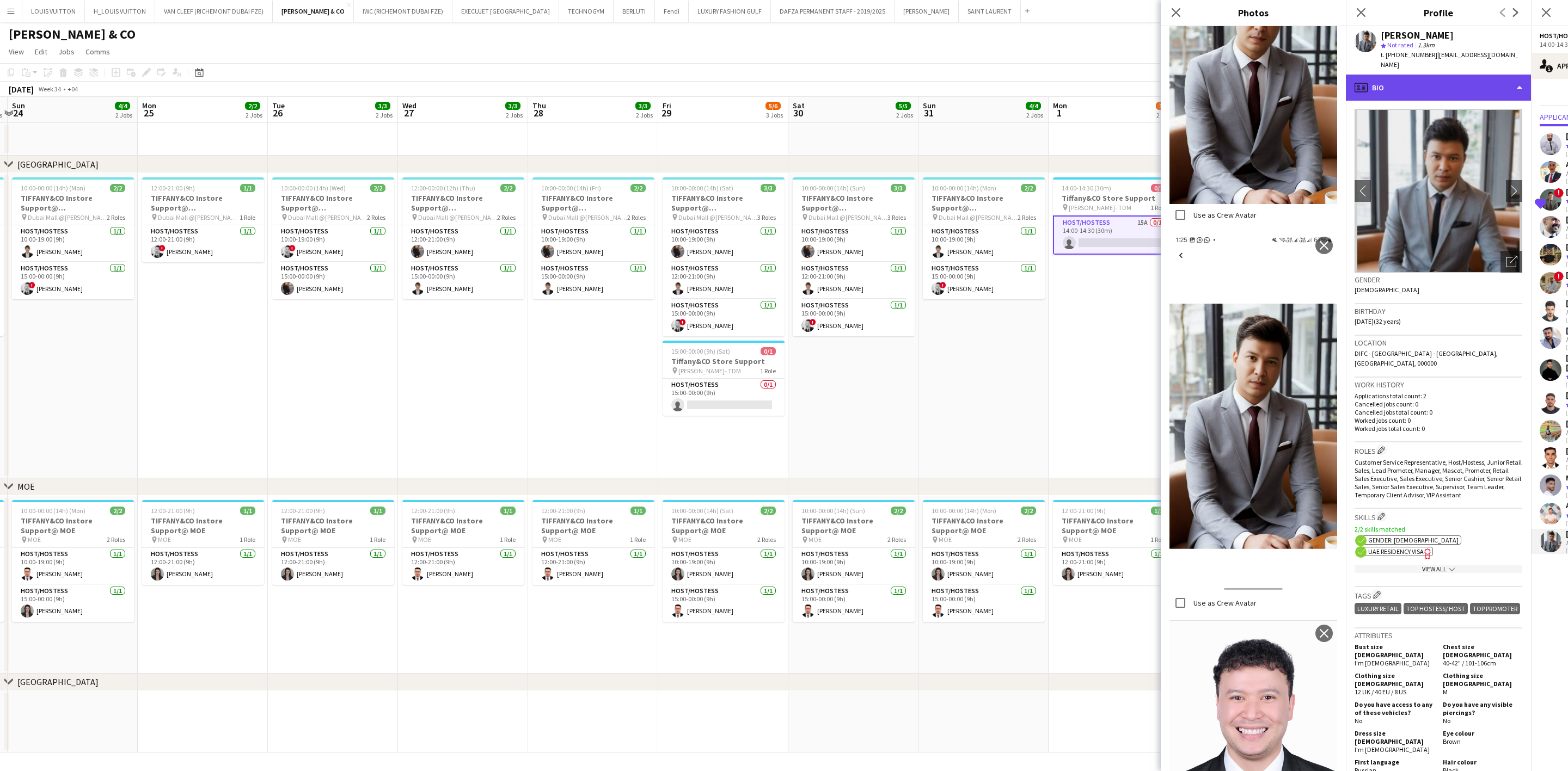
drag, startPoint x: 1433, startPoint y: 75, endPoint x: 1427, endPoint y: 76, distance: 6.1
click at [1032, 76] on div "profile Bio" at bounding box center [1438, 87] width 185 height 26
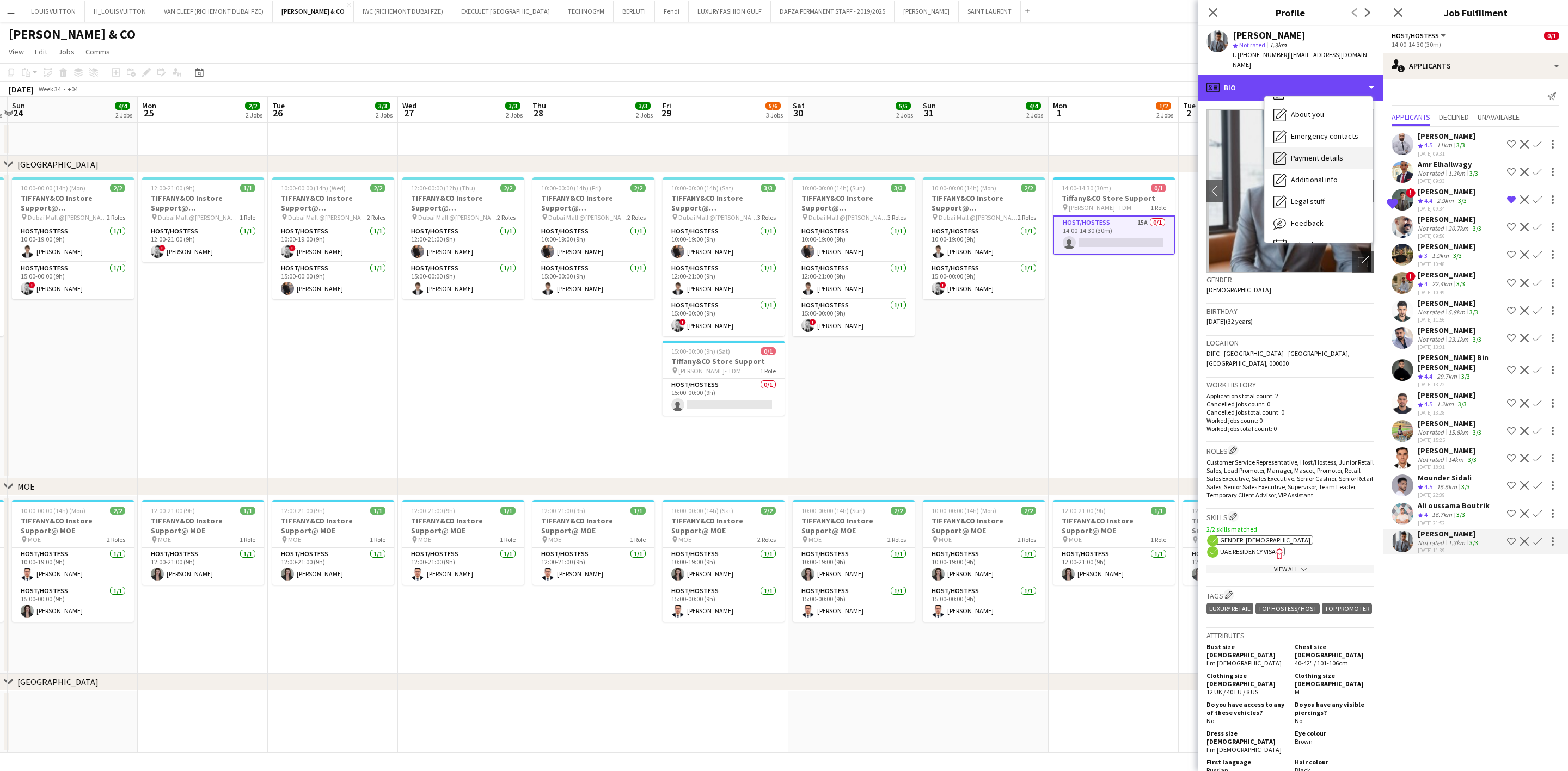
scroll to position [59, 0]
click at [1032, 200] on span "Feedback" at bounding box center [1307, 205] width 33 height 10
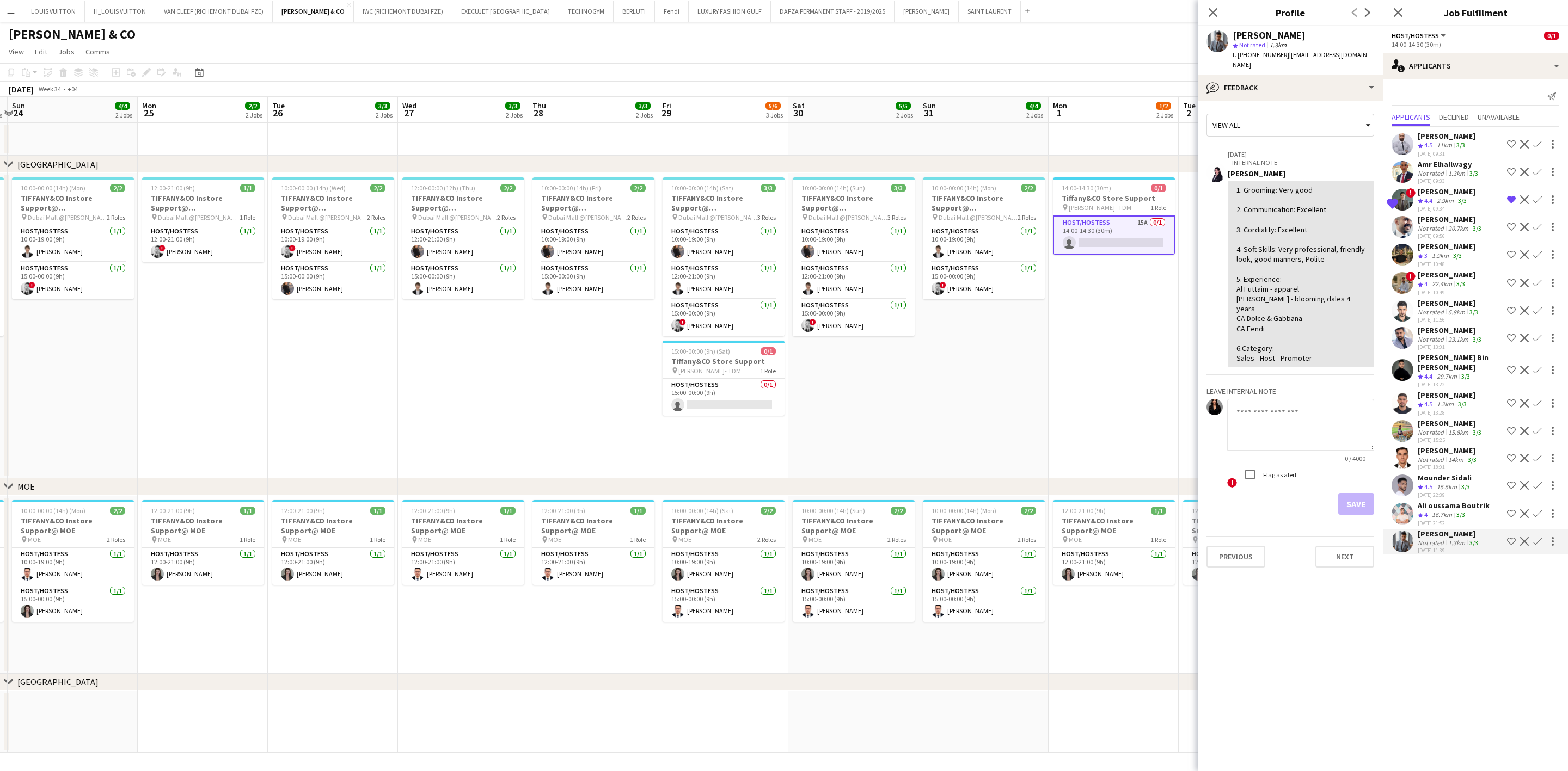
click at [1032, 543] on app-icon "Shortlist crew" at bounding box center [1511, 541] width 9 height 9
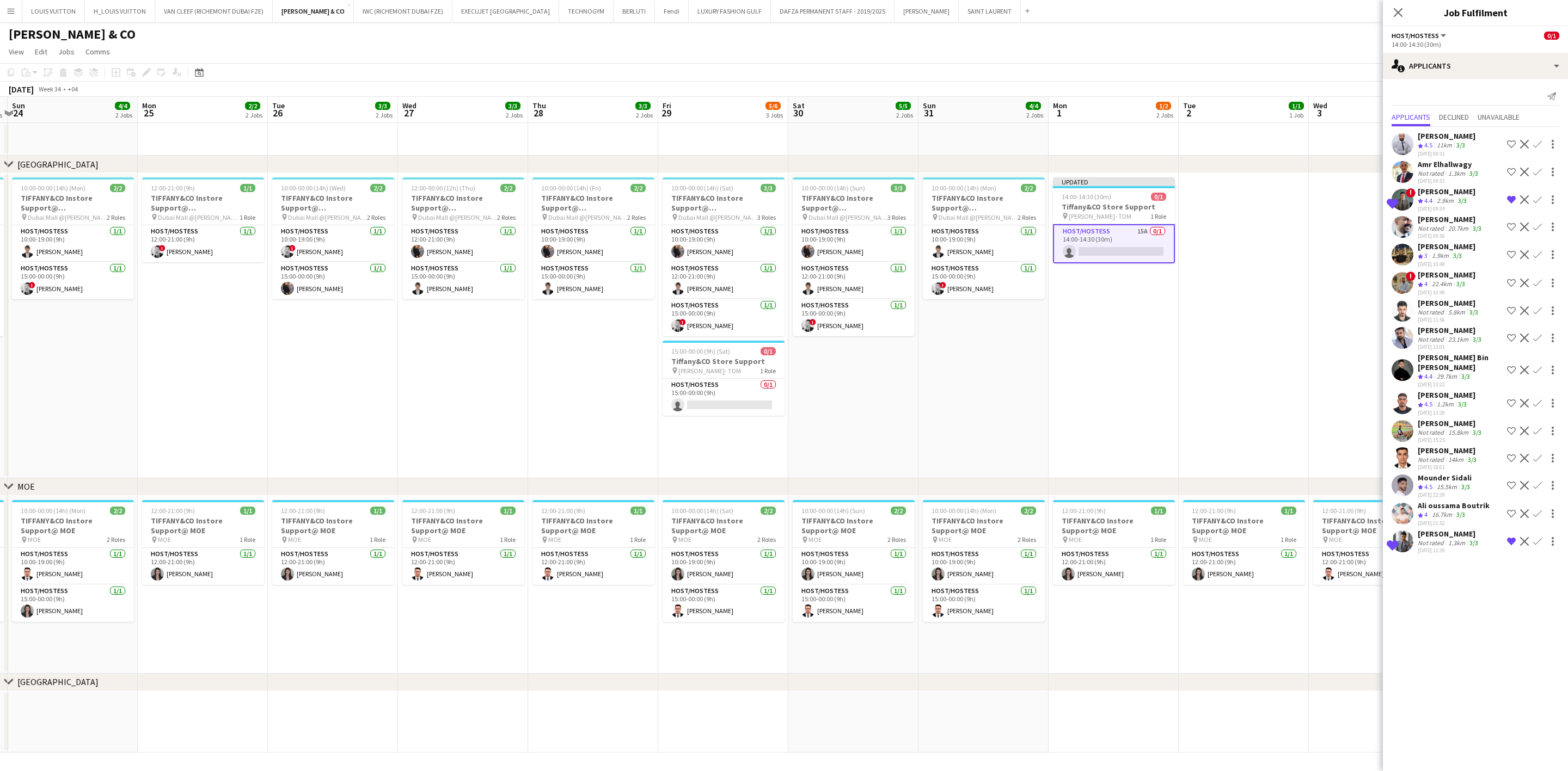
click at [1032, 511] on div "16.7km" at bounding box center [1441, 515] width 25 height 9
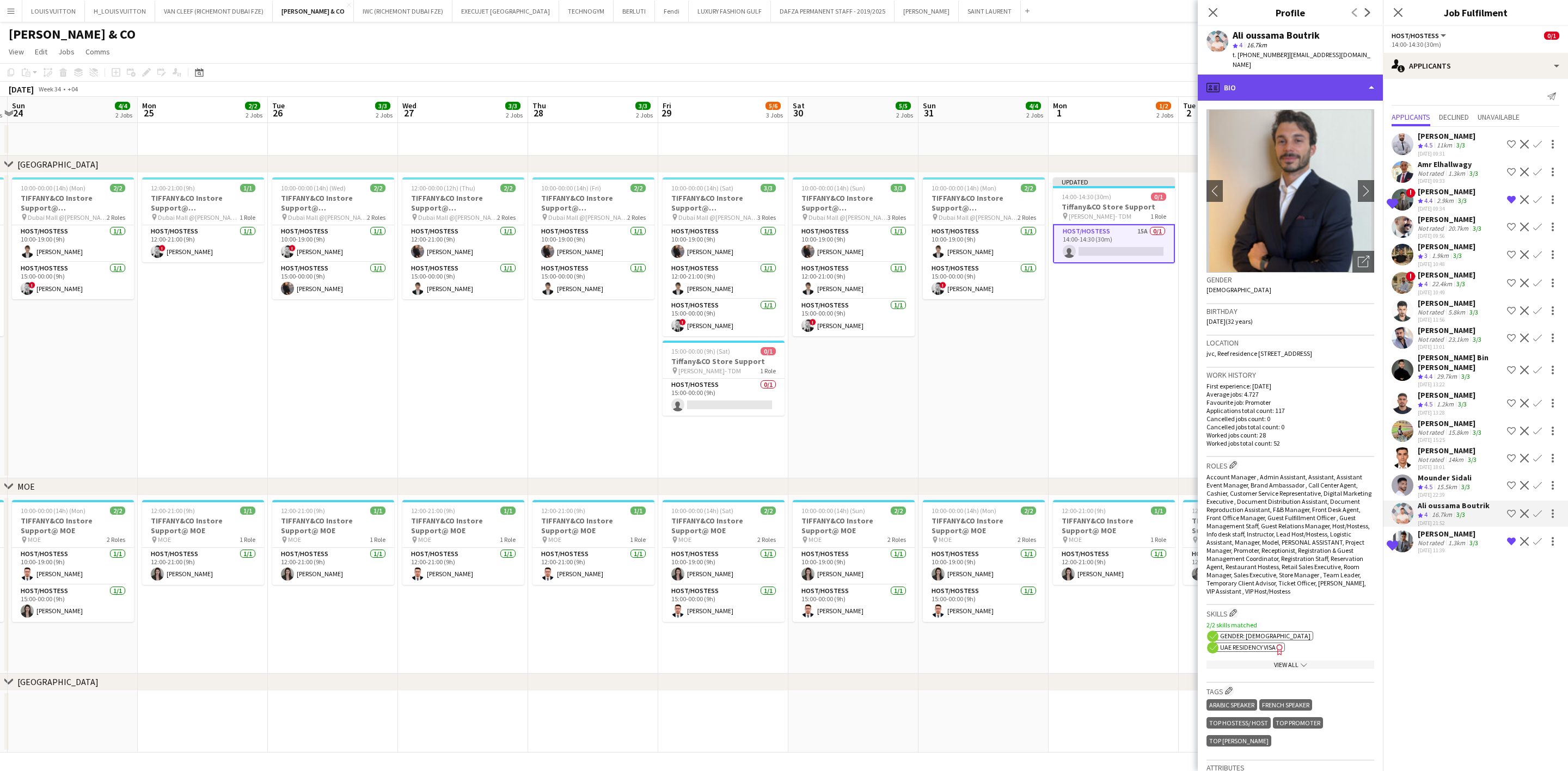
click at [1032, 78] on div "profile Bio" at bounding box center [1290, 87] width 185 height 26
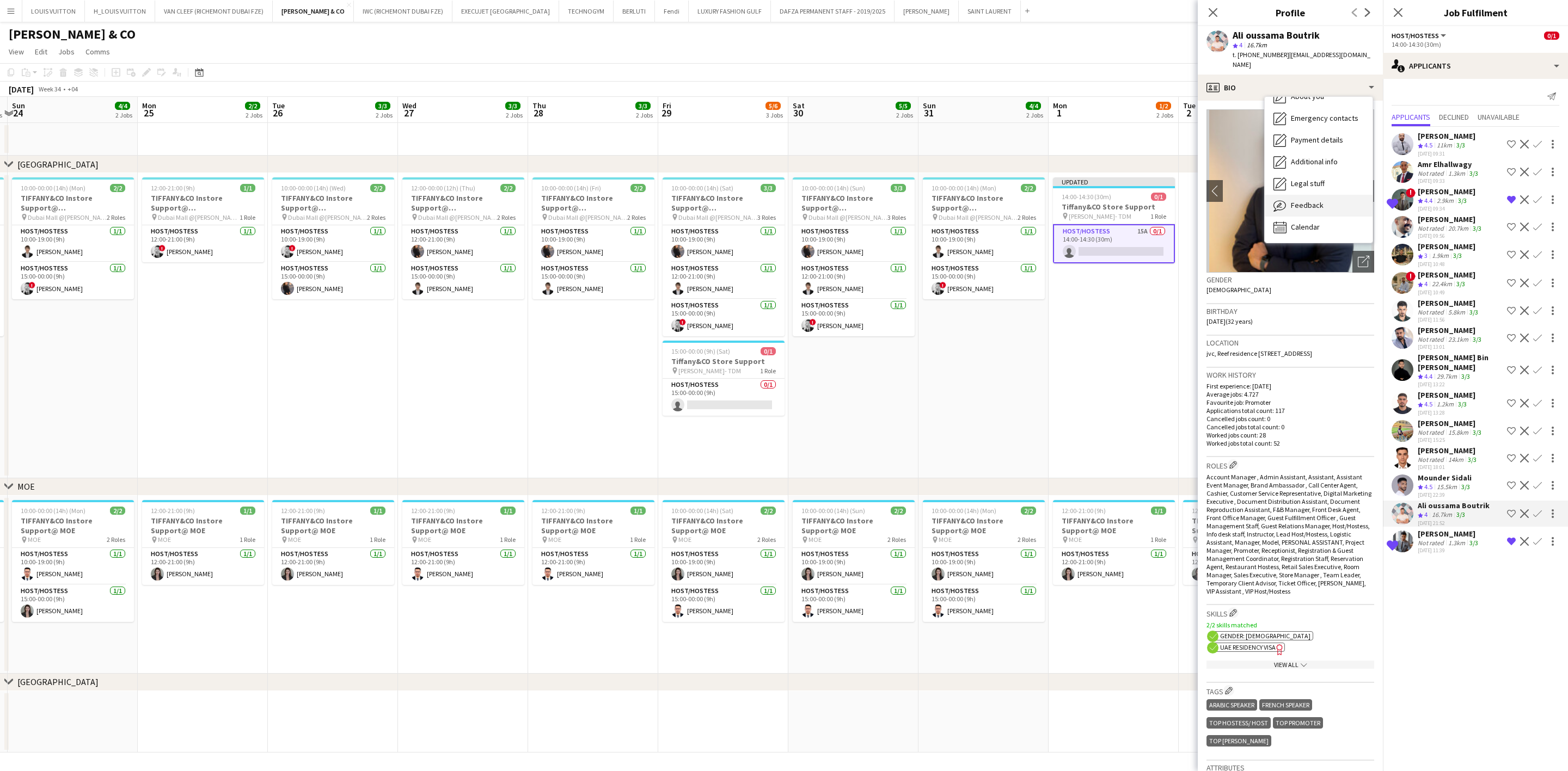
click at [1032, 200] on span "Feedback" at bounding box center [1307, 205] width 33 height 10
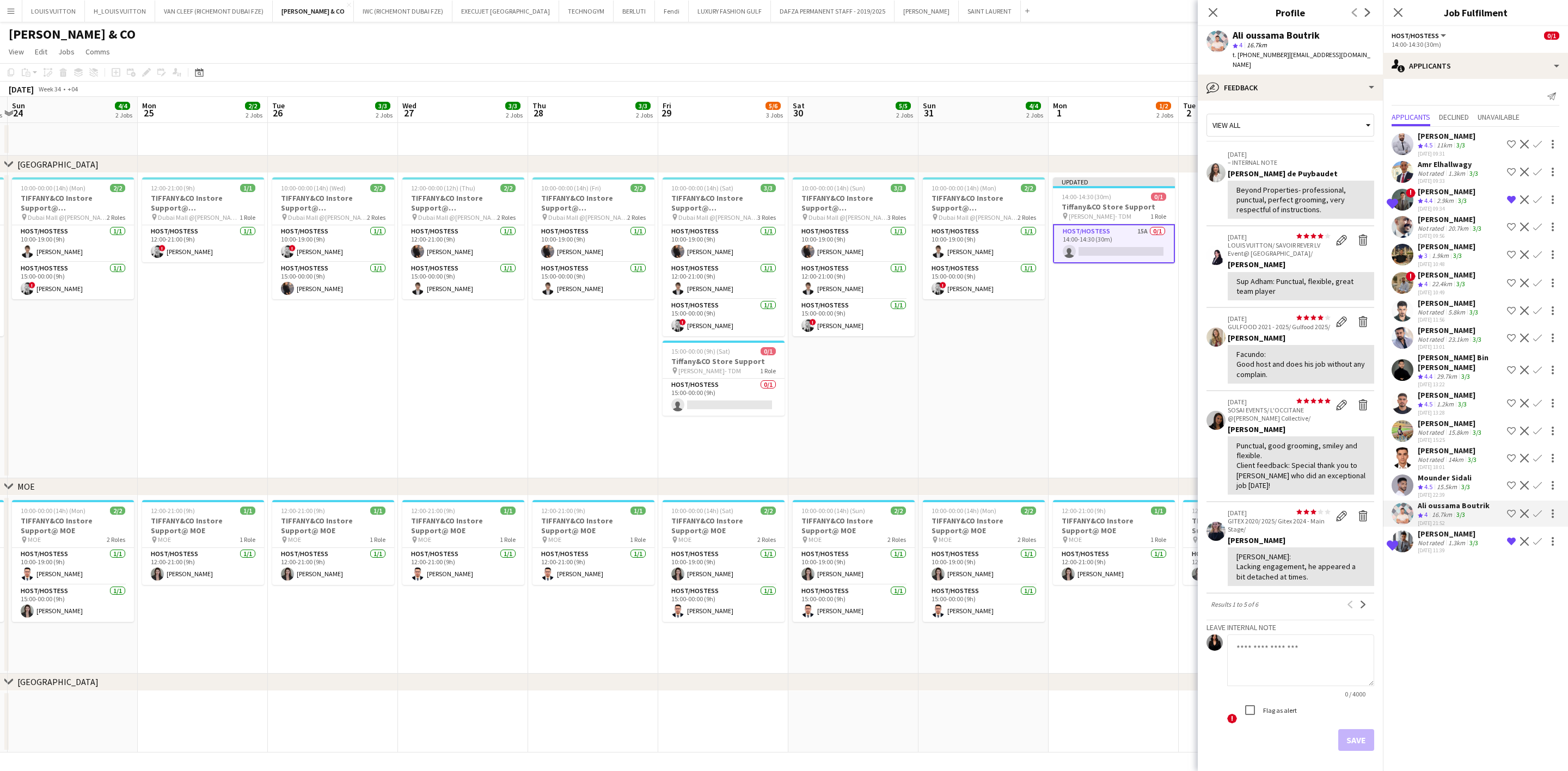
click at [1032, 509] on app-icon "Shortlist crew" at bounding box center [1511, 514] width 9 height 9
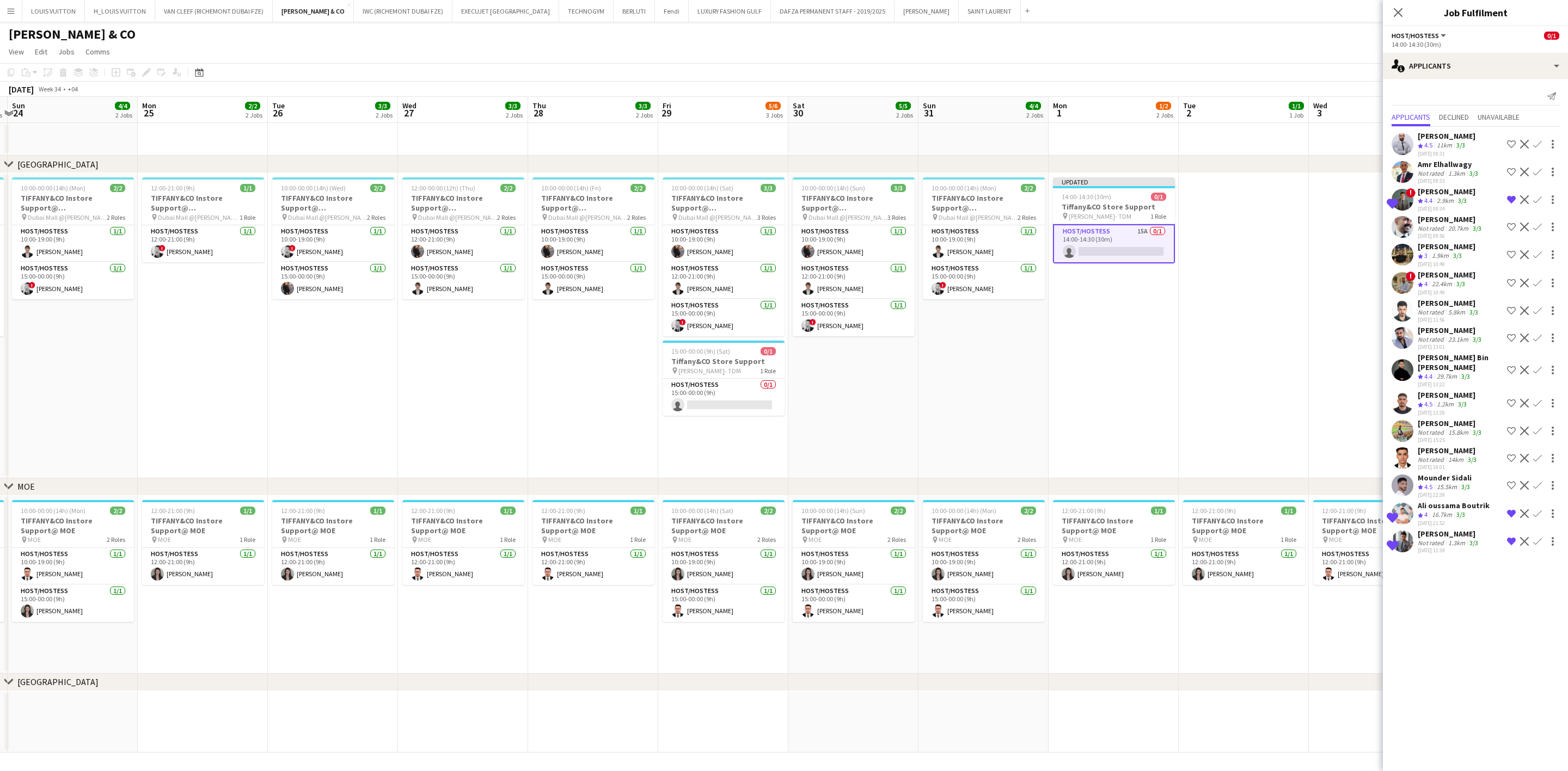
click at [1032, 480] on div "Mounder Sidali" at bounding box center [1444, 478] width 54 height 10
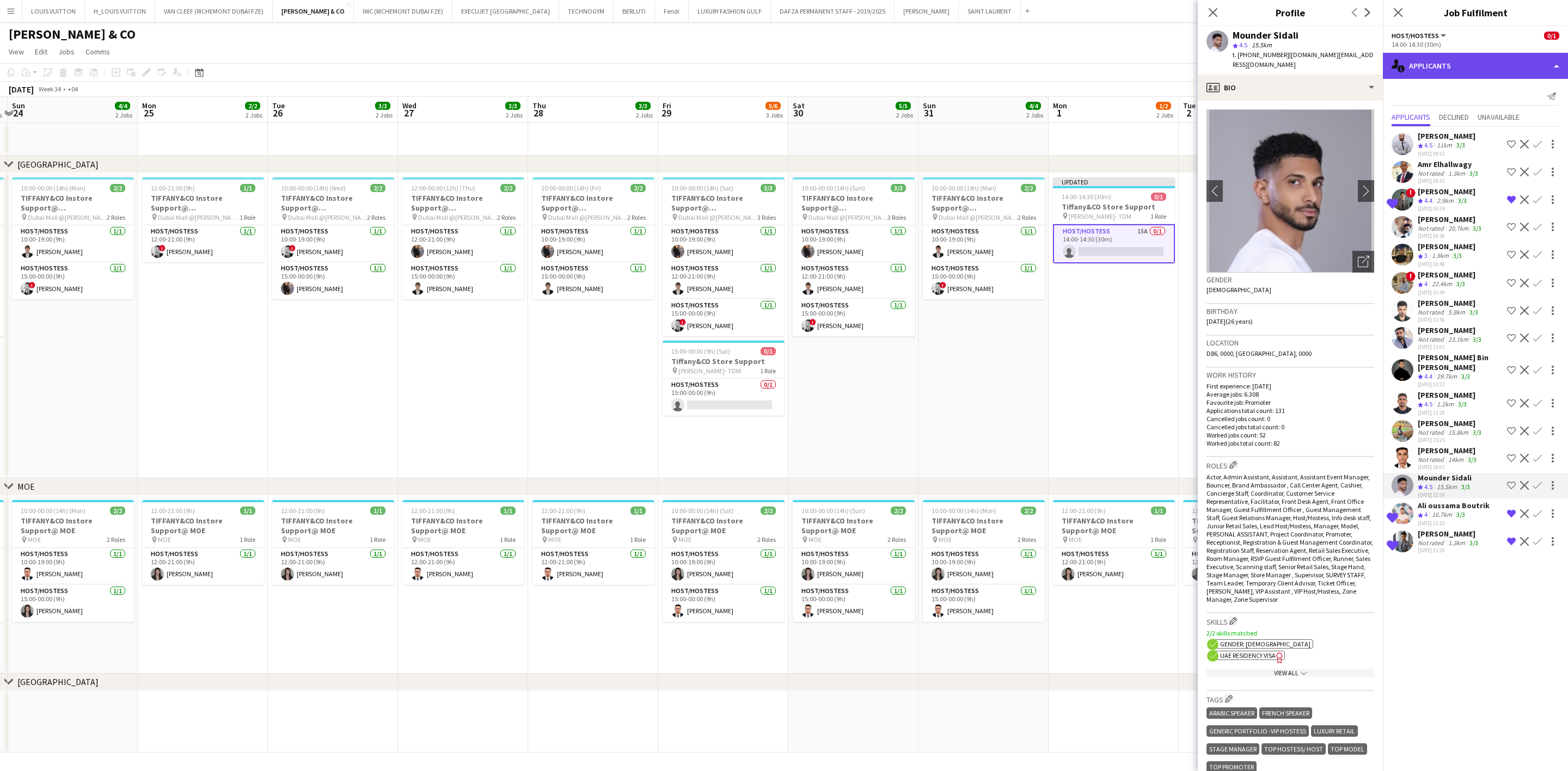
click at [1032, 62] on div "single-neutral-actions-information Applicants" at bounding box center [1475, 66] width 185 height 26
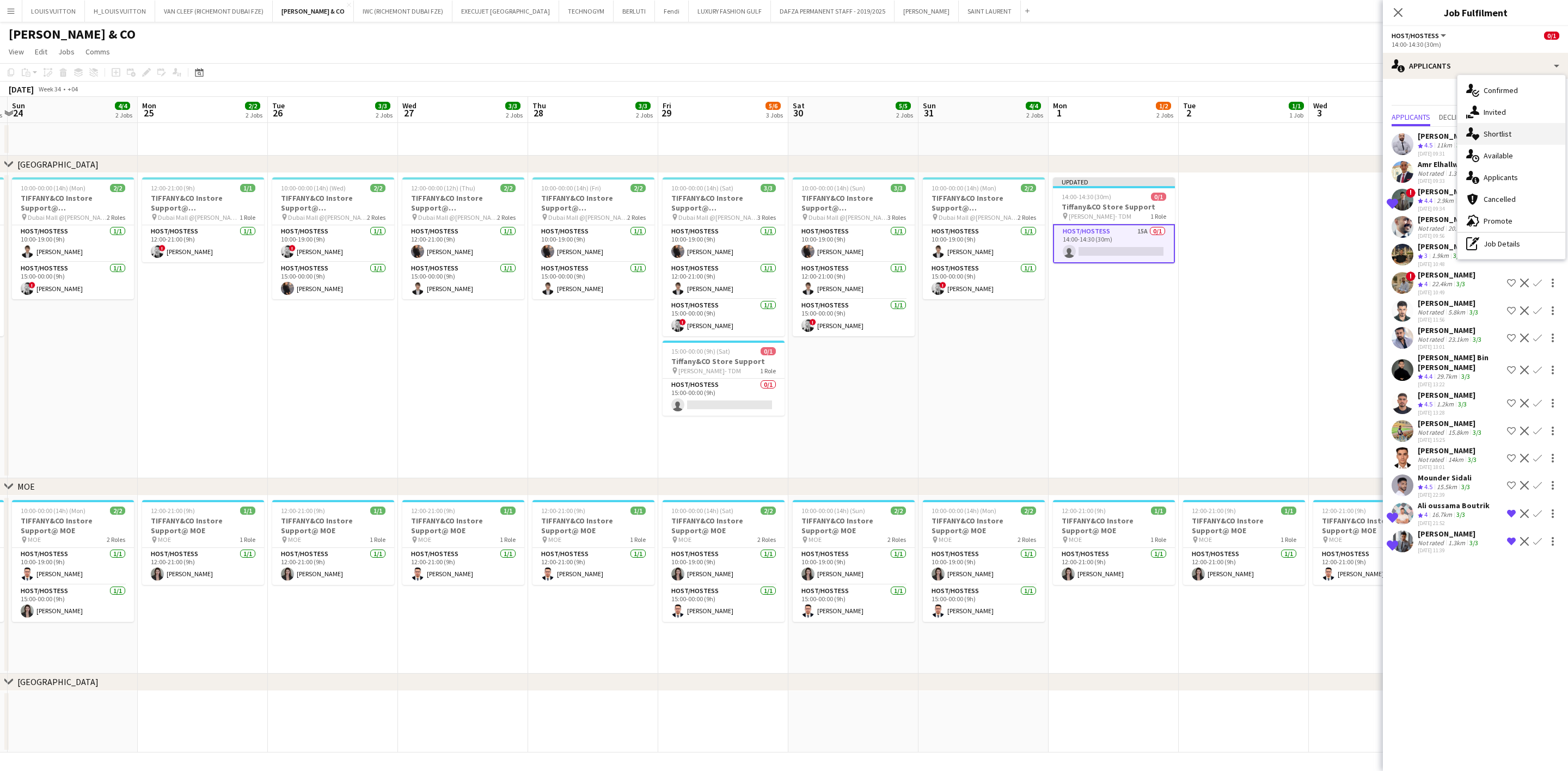
click at [1032, 136] on div "single-neutral-actions-heart Shortlist" at bounding box center [1511, 134] width 108 height 22
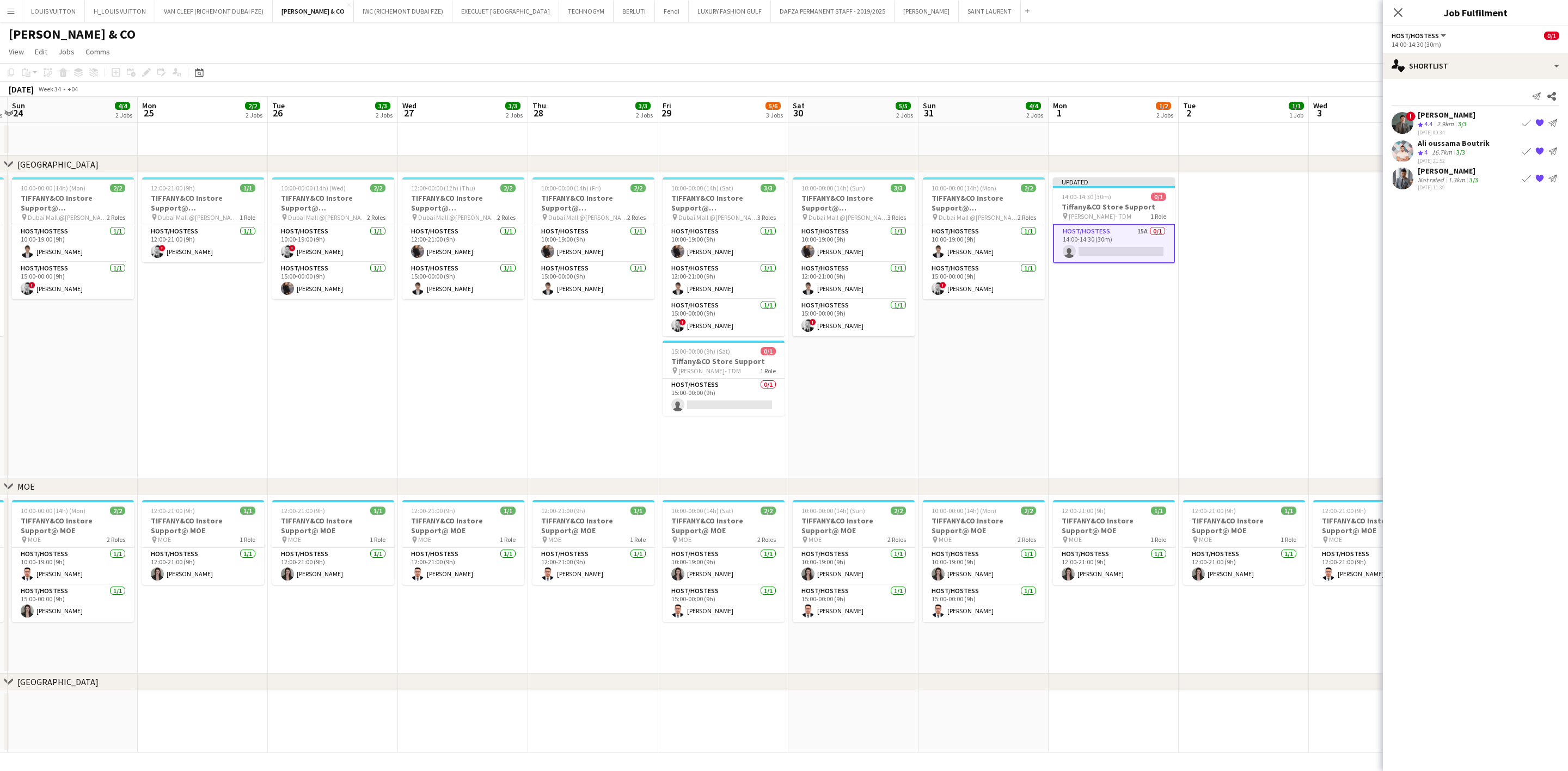
click at [1032, 122] on app-icon "{{ spriteTitle }}" at bounding box center [1540, 123] width 9 height 9
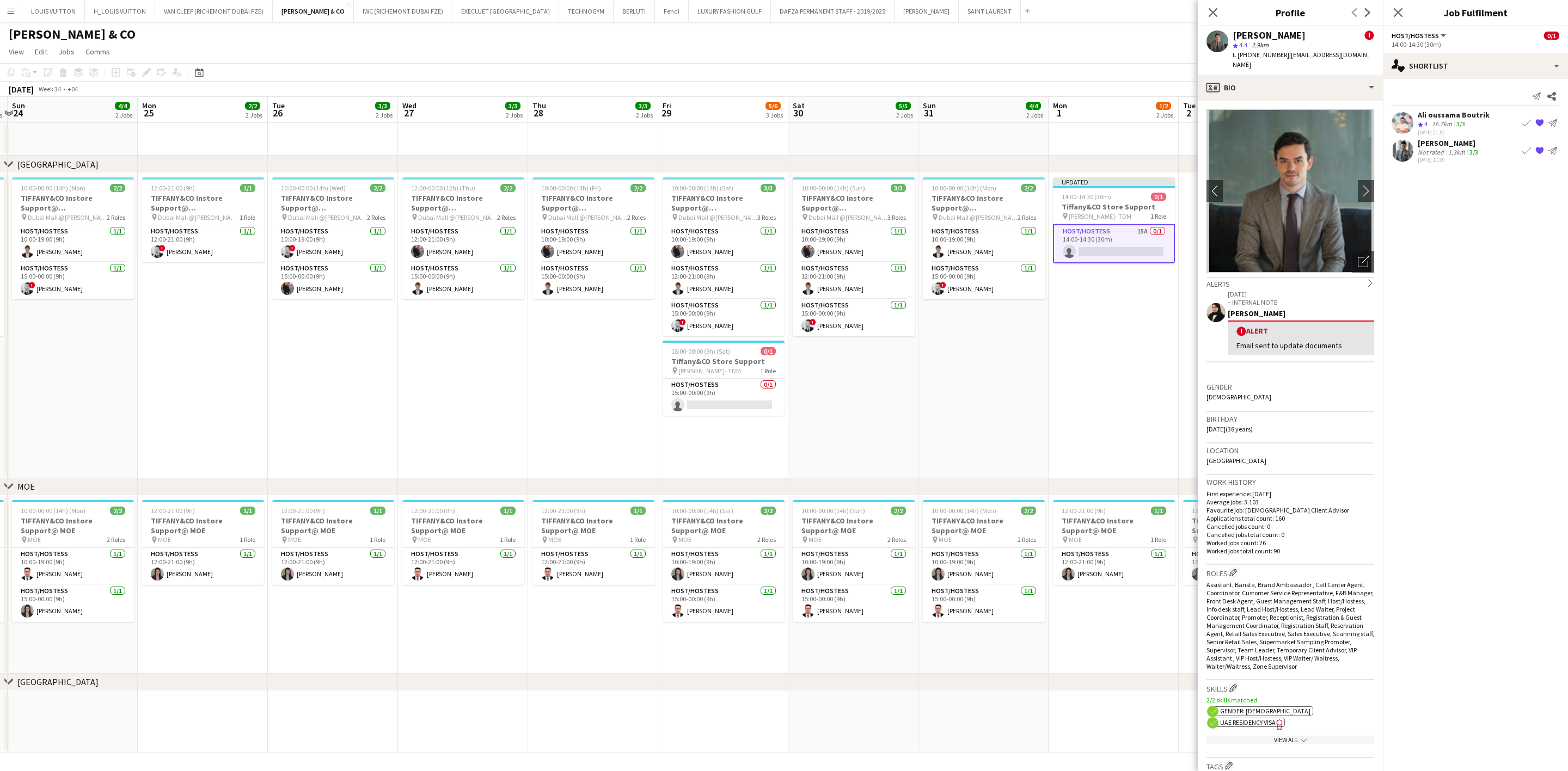
click at [1032, 62] on div "[PERSON_NAME] ! star 4.4 2.9km t. [PHONE_NUMBER] | [EMAIL_ADDRESS][DOMAIN_NAME]" at bounding box center [1290, 50] width 185 height 49
click at [1032, 73] on app-toolbar "Copy Paste Paste Ctrl+V Paste with crew Ctrl+Shift+V Paste linked Job [GEOGRAPH…" at bounding box center [784, 72] width 1568 height 18
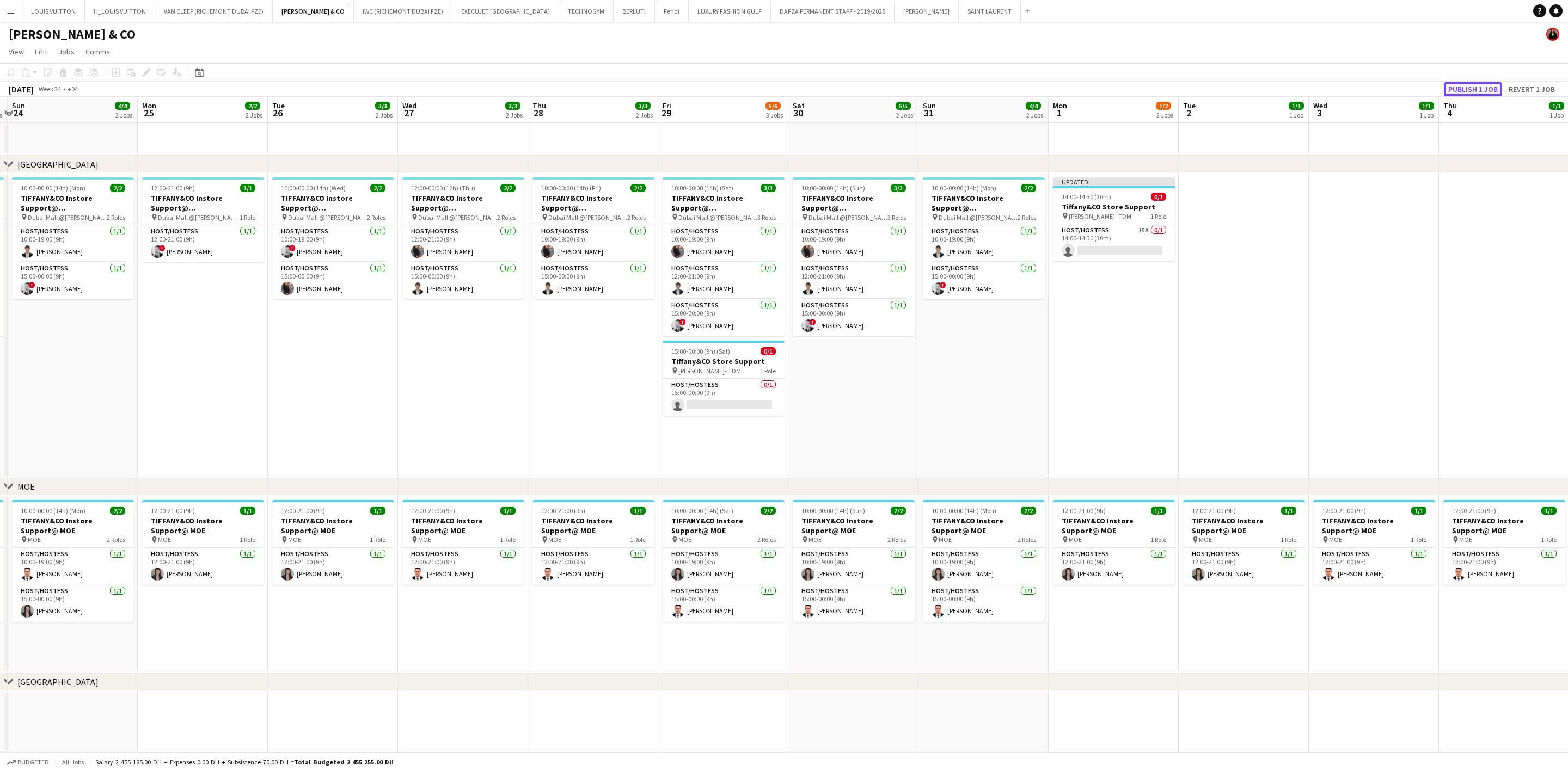
click at [1032, 87] on button "Publish 1 job" at bounding box center [1473, 89] width 58 height 14
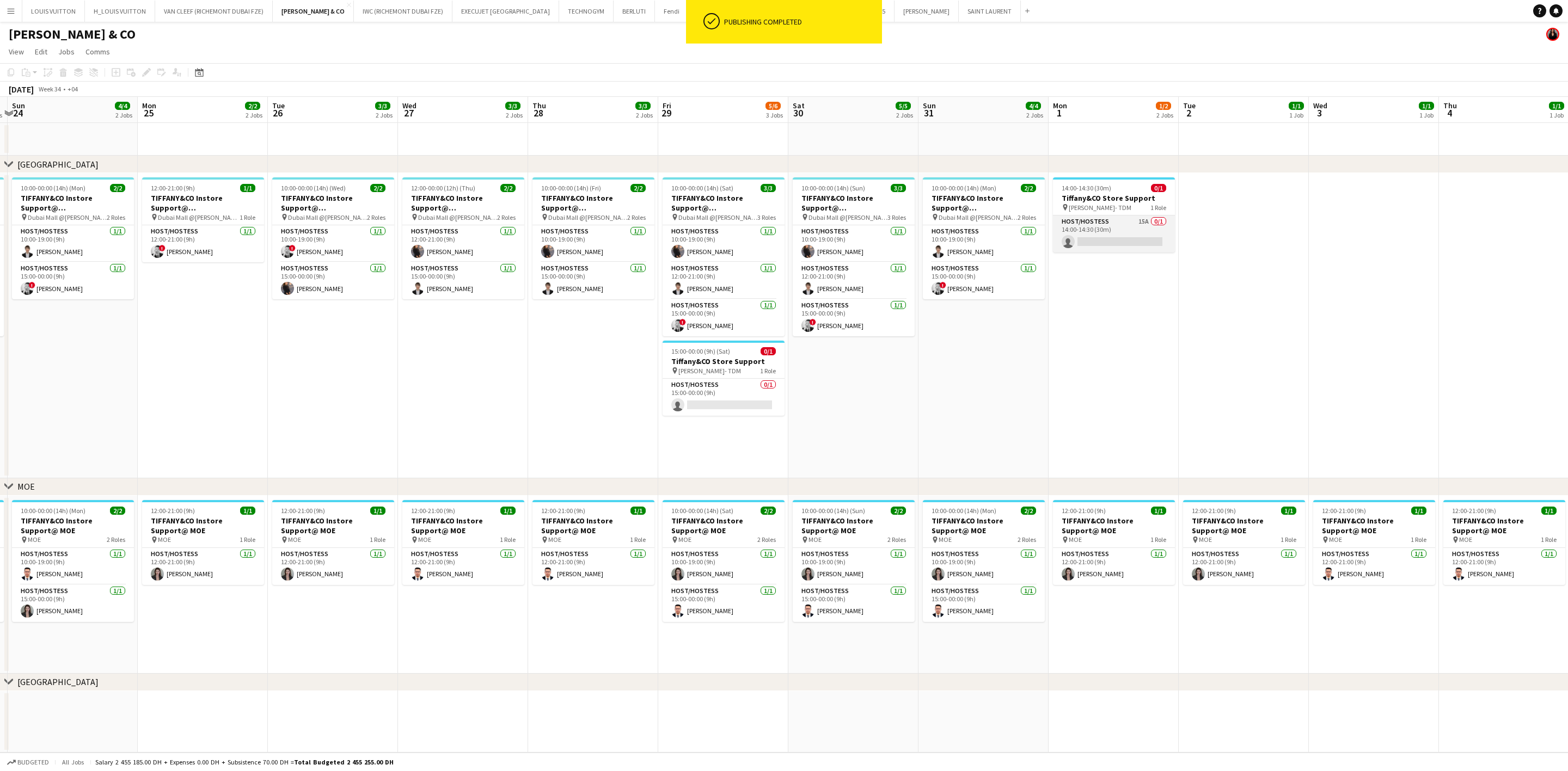
click at [1032, 231] on app-card-role "Host/Hostess 15A 0/1 14:00-14:30 (30m) single-neutral-actions" at bounding box center [1113, 234] width 122 height 37
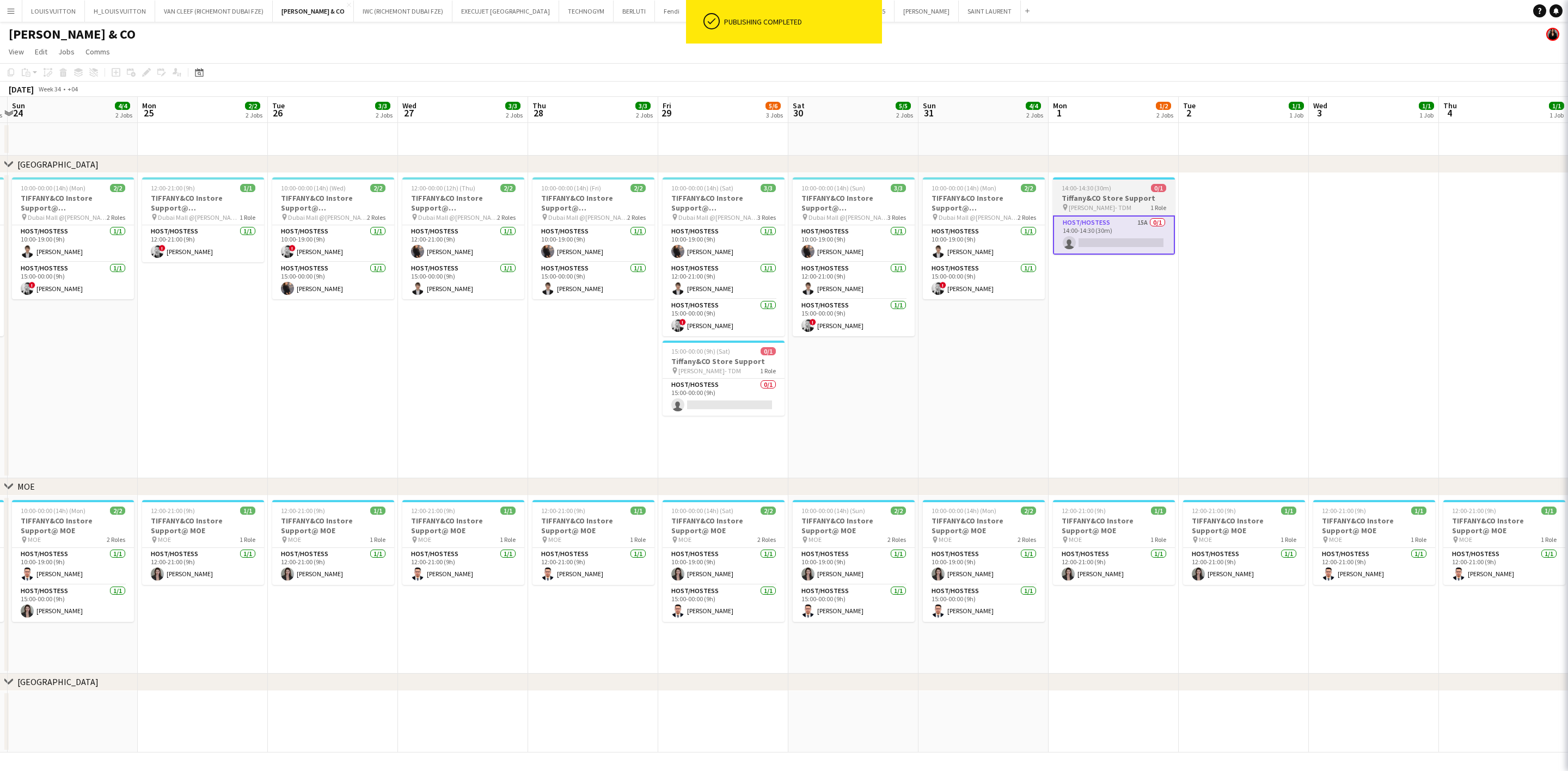
click at [1032, 181] on app-job-card "14:00-14:30 (30m) 0/1 Tiffany&CO Store Support pin [PERSON_NAME]- TDM 1 Role Ho…" at bounding box center [1113, 216] width 122 height 78
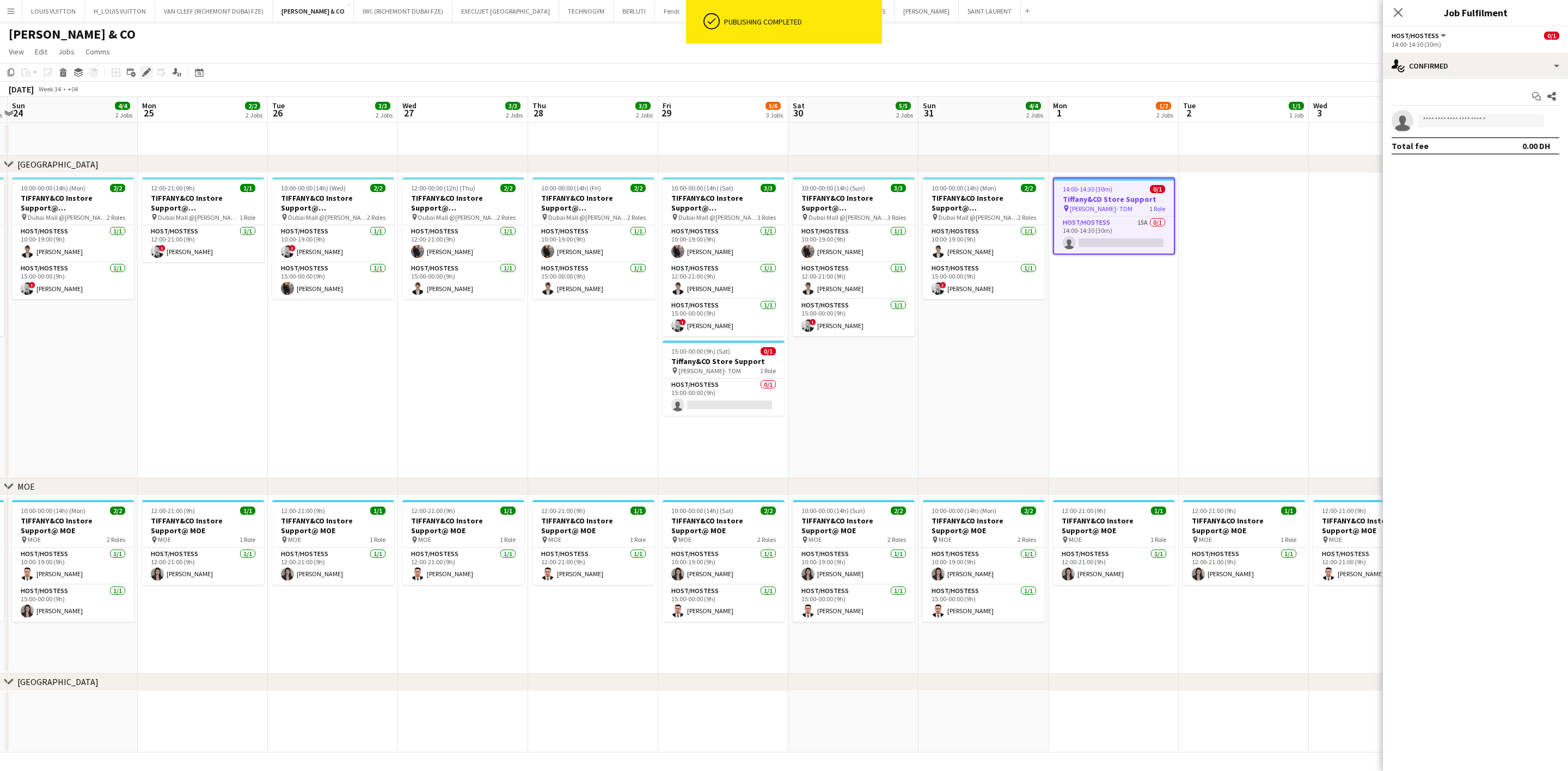
click at [144, 77] on icon "Edit" at bounding box center [146, 73] width 9 height 9
click at [1032, 70] on div "Host/Hostess" at bounding box center [1439, 73] width 52 height 8
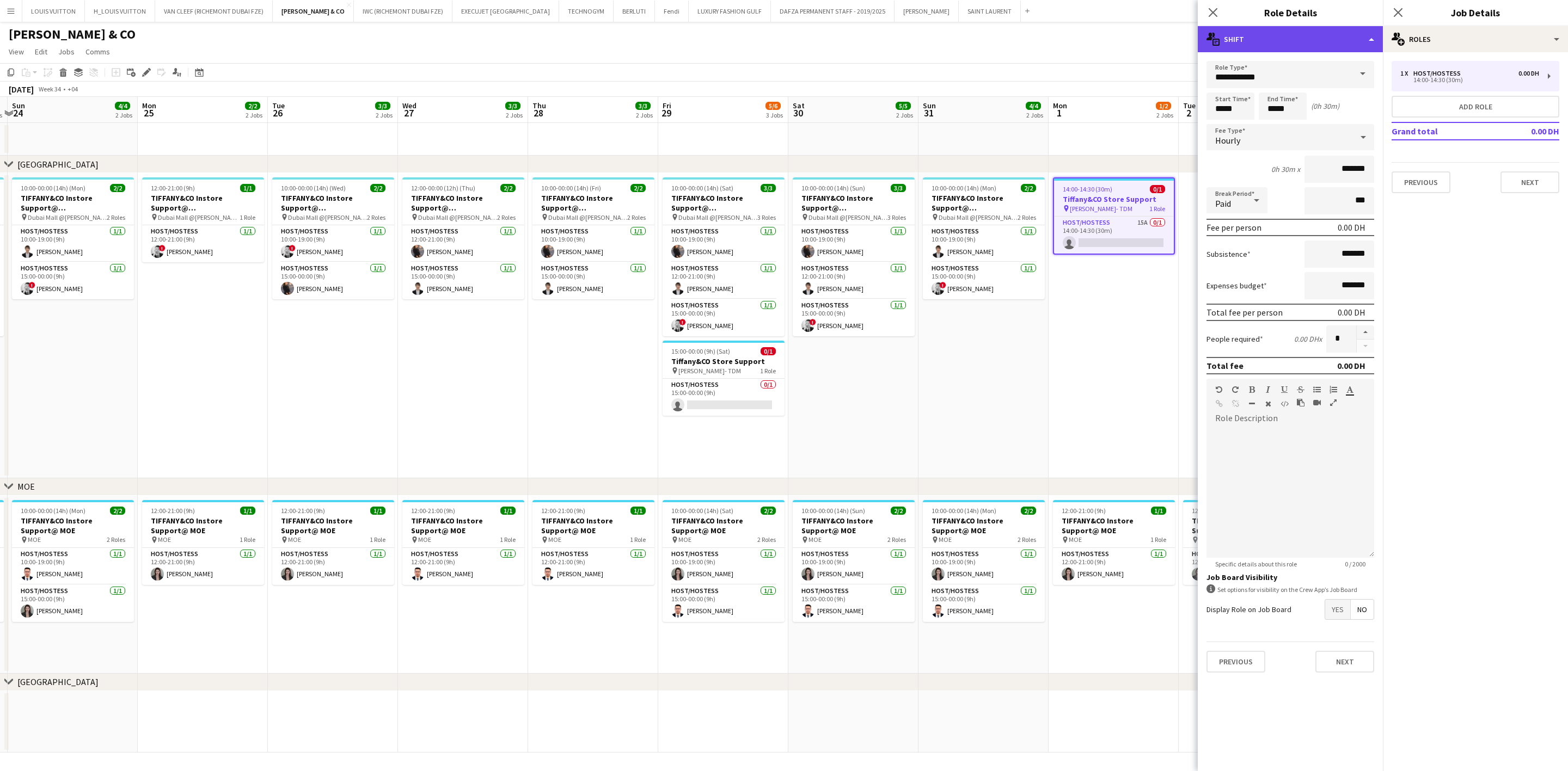
click at [1032, 33] on div "multiple-actions-text Shift" at bounding box center [1290, 38] width 185 height 26
click at [1032, 88] on div "multiple-actions-check-2 Requirements" at bounding box center [1326, 85] width 108 height 22
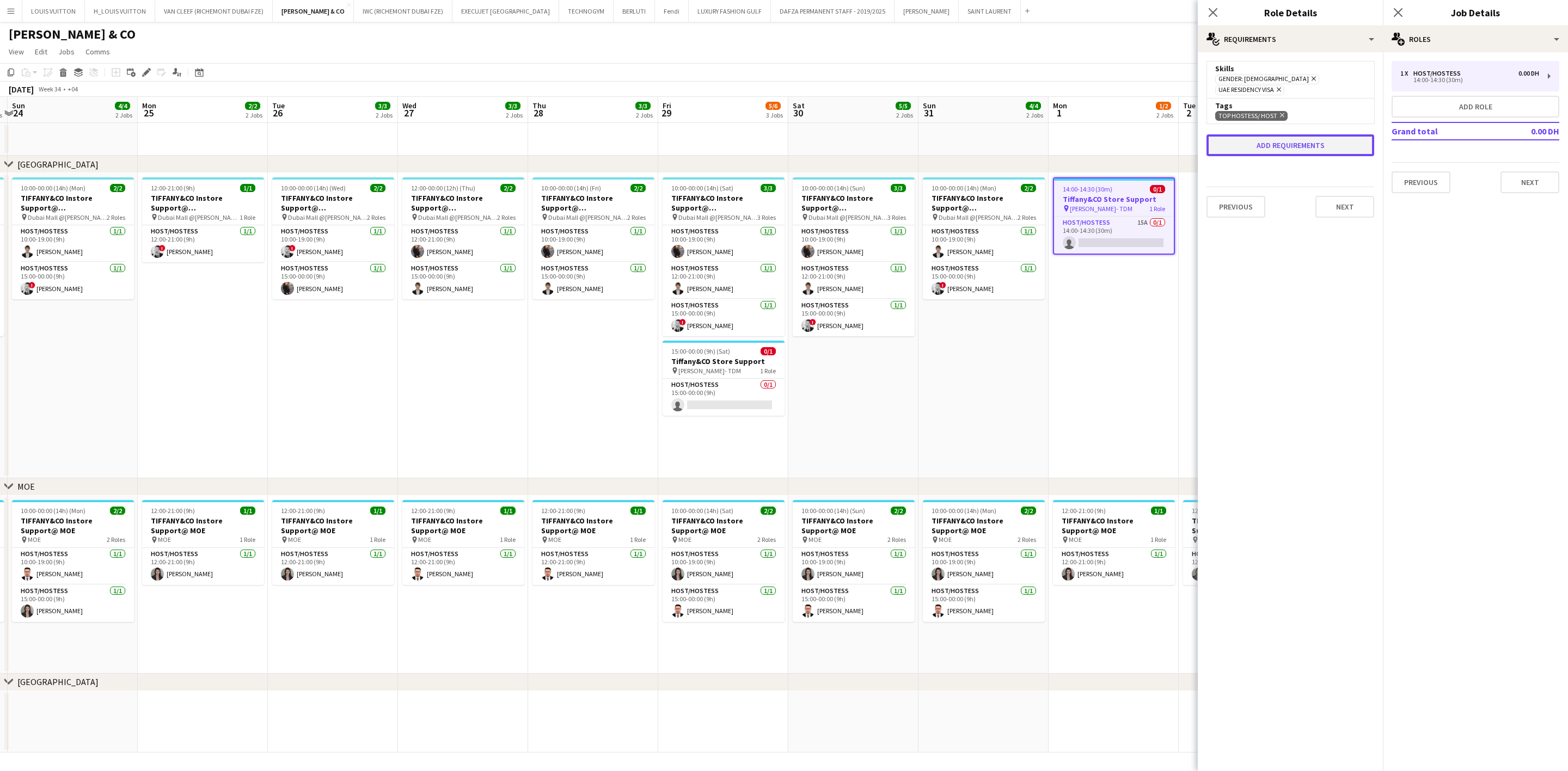
click at [1032, 137] on button "Add requirements" at bounding box center [1290, 145] width 168 height 22
click at [1032, 149] on div "Please select" at bounding box center [1279, 155] width 133 height 26
click at [1032, 216] on mat-option "Tags" at bounding box center [1290, 203] width 155 height 27
click at [1032, 157] on div "Tags" at bounding box center [1279, 155] width 133 height 26
click at [1032, 204] on span "Tags" at bounding box center [1290, 204] width 138 height 10
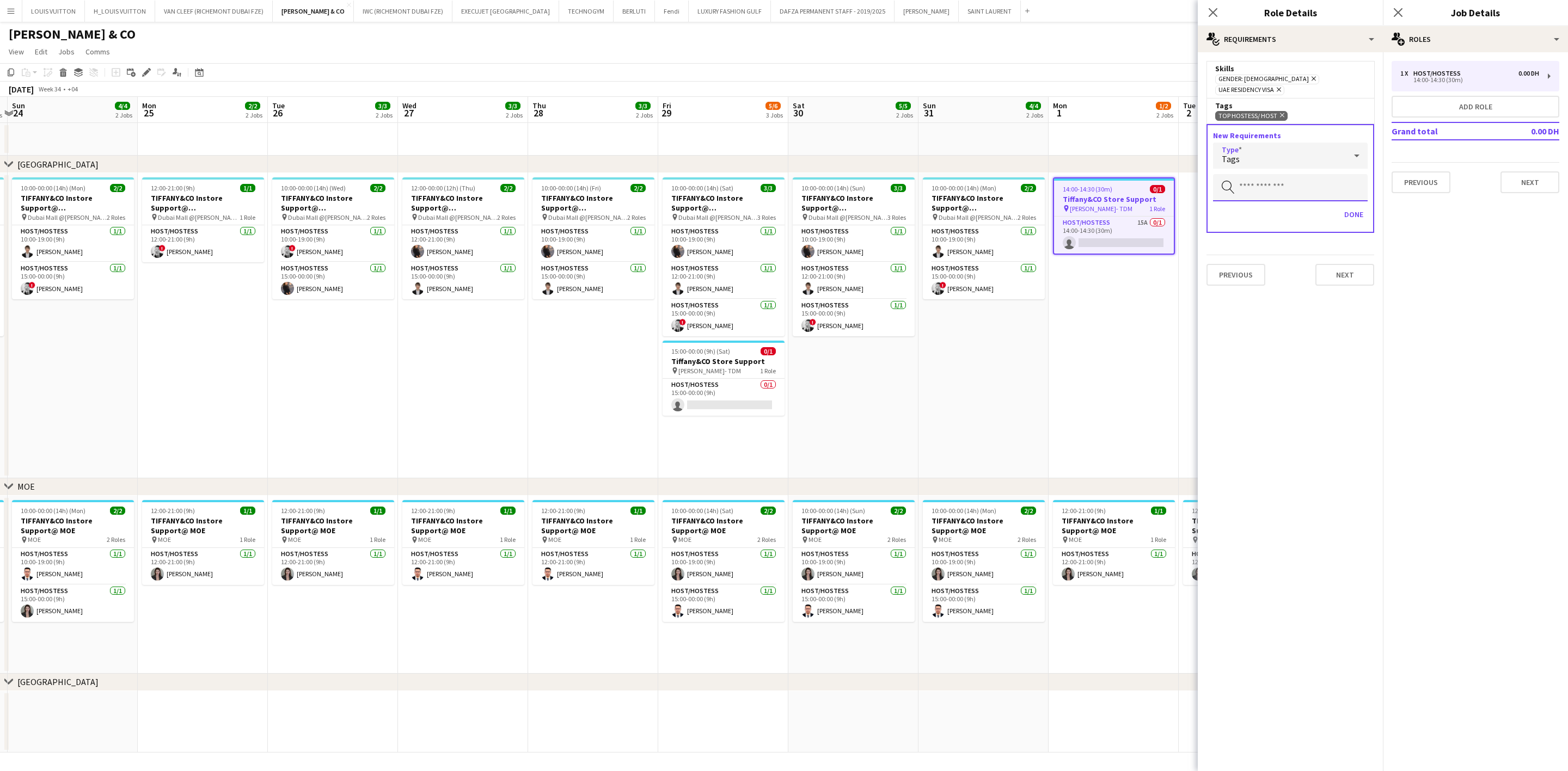
click at [1032, 177] on input "text" at bounding box center [1290, 187] width 155 height 27
type input "****"
click at [1032, 213] on span "LUXURY RETAIL" at bounding box center [1290, 208] width 138 height 10
click at [1032, 206] on button "Done" at bounding box center [1353, 215] width 28 height 18
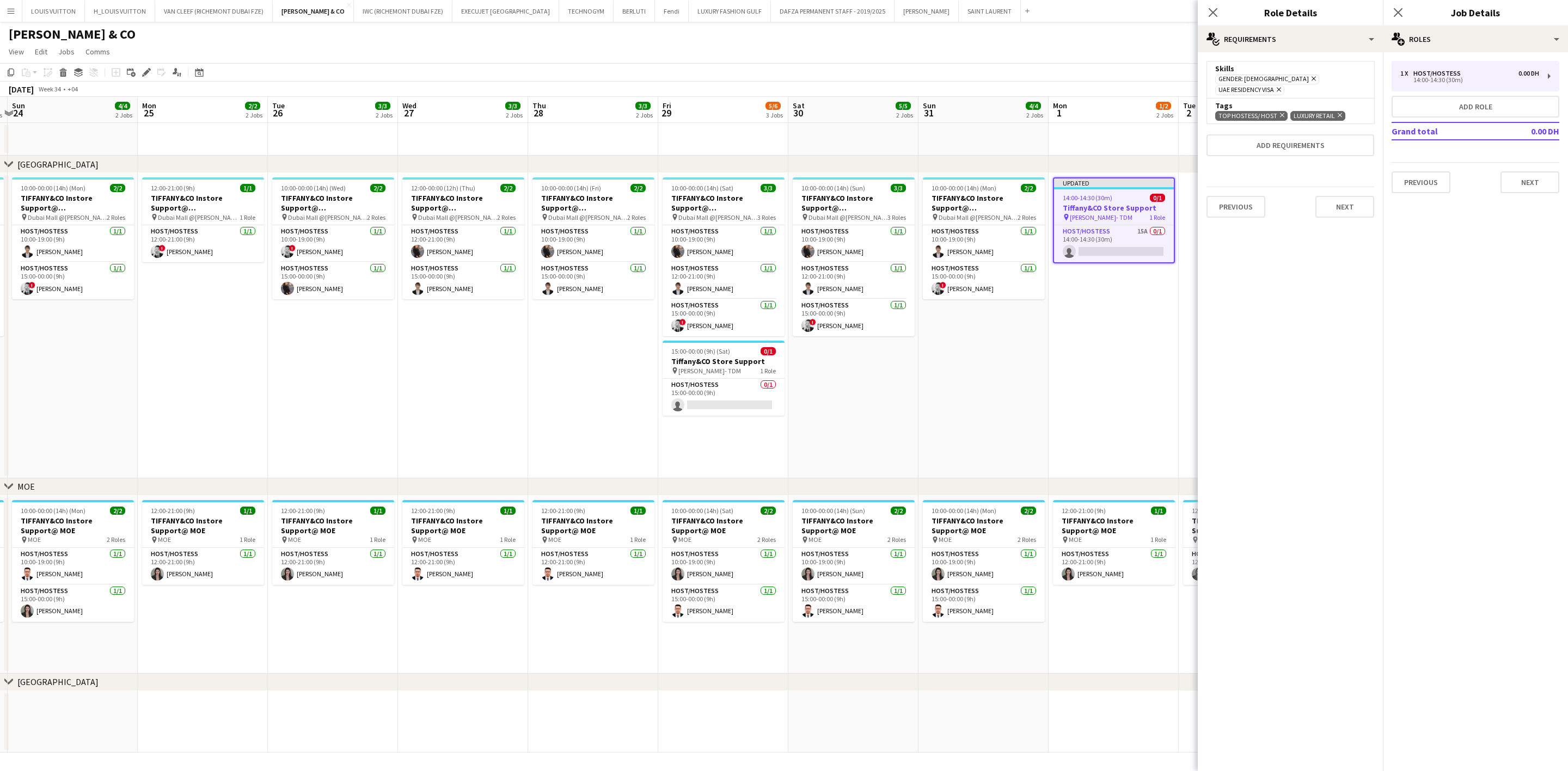
click at [1032, 64] on app-toolbar "Copy Paste Paste Ctrl+V Paste with crew Ctrl+Shift+V Paste linked Job [GEOGRAPH…" at bounding box center [784, 72] width 1568 height 18
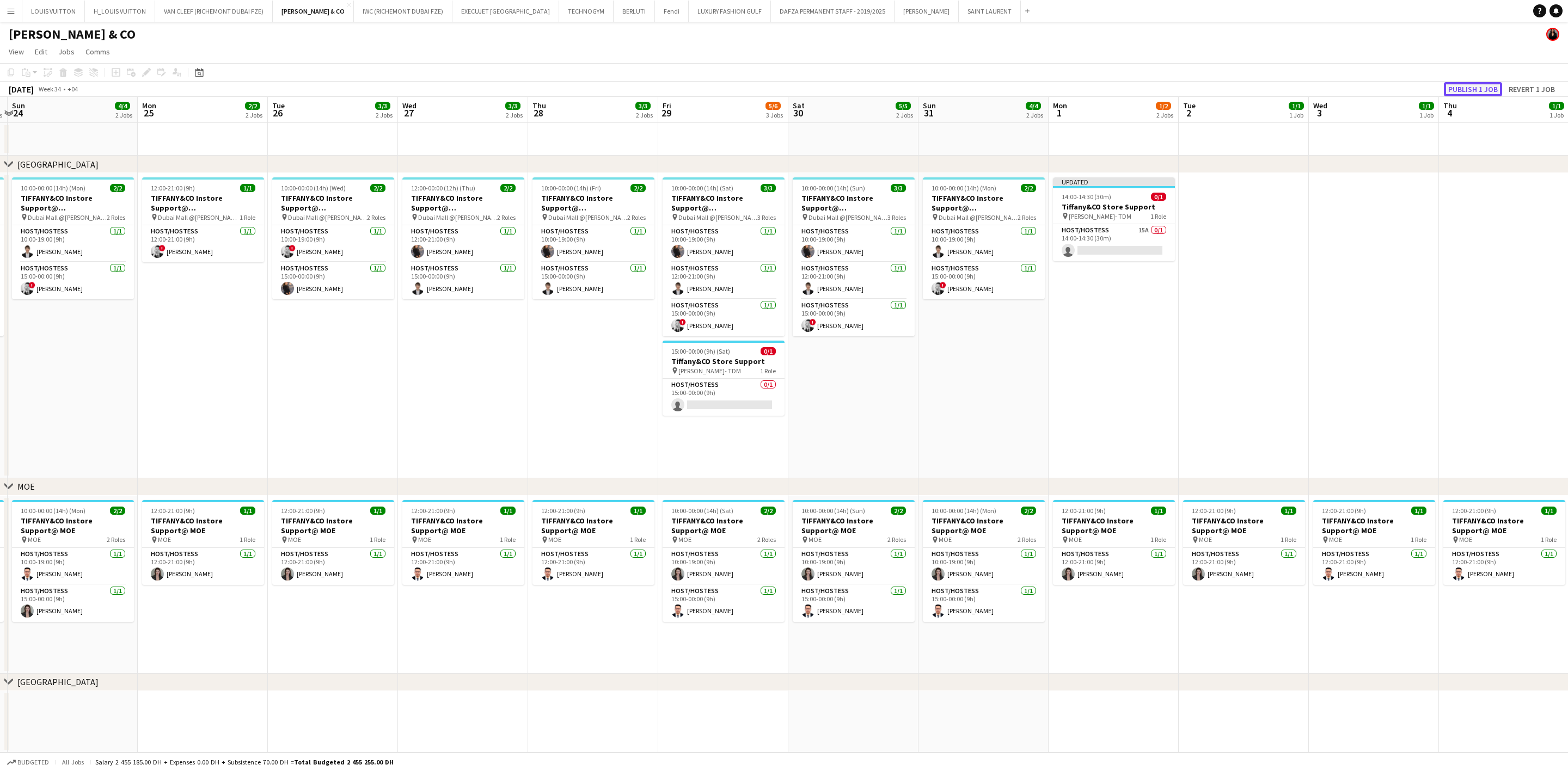
click at [1032, 86] on button "Publish 1 job" at bounding box center [1473, 89] width 58 height 14
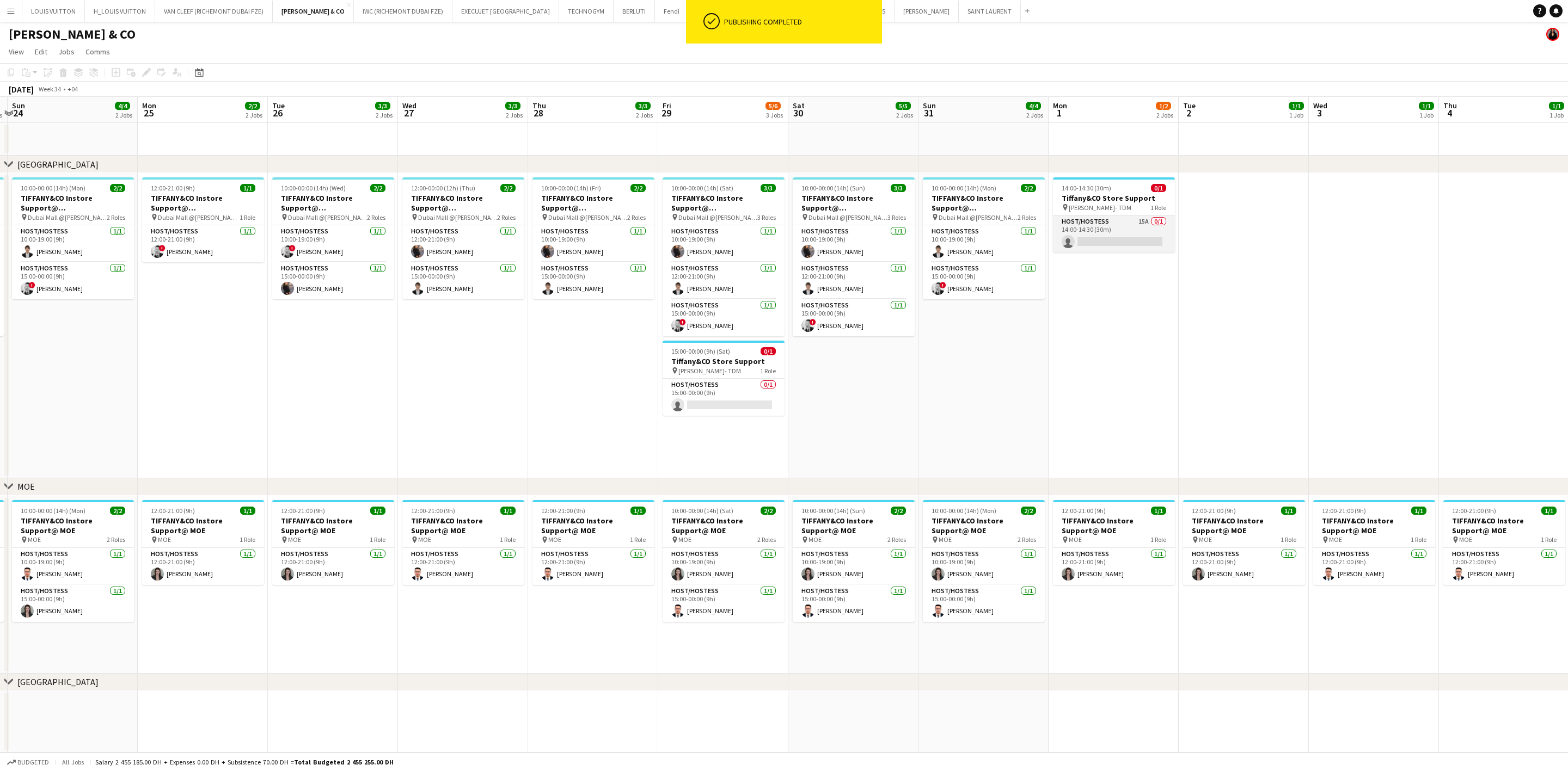
drag, startPoint x: 1122, startPoint y: 244, endPoint x: 1126, endPoint y: 227, distance: 17.5
click at [1032, 244] on app-calendar-viewport "Thu 21 3/3 2 Jobs Fri 22 5/5 2 Jobs Sat 23 5/5 2 Jobs Sun 24 4/4 2 Jobs Mon 25 …" at bounding box center [784, 425] width 1568 height 656
click at [1032, 234] on app-card-role "Host/Hostess 15A 0/1 14:00-14:30 (30m) single-neutral-actions" at bounding box center [1117, 234] width 122 height 37
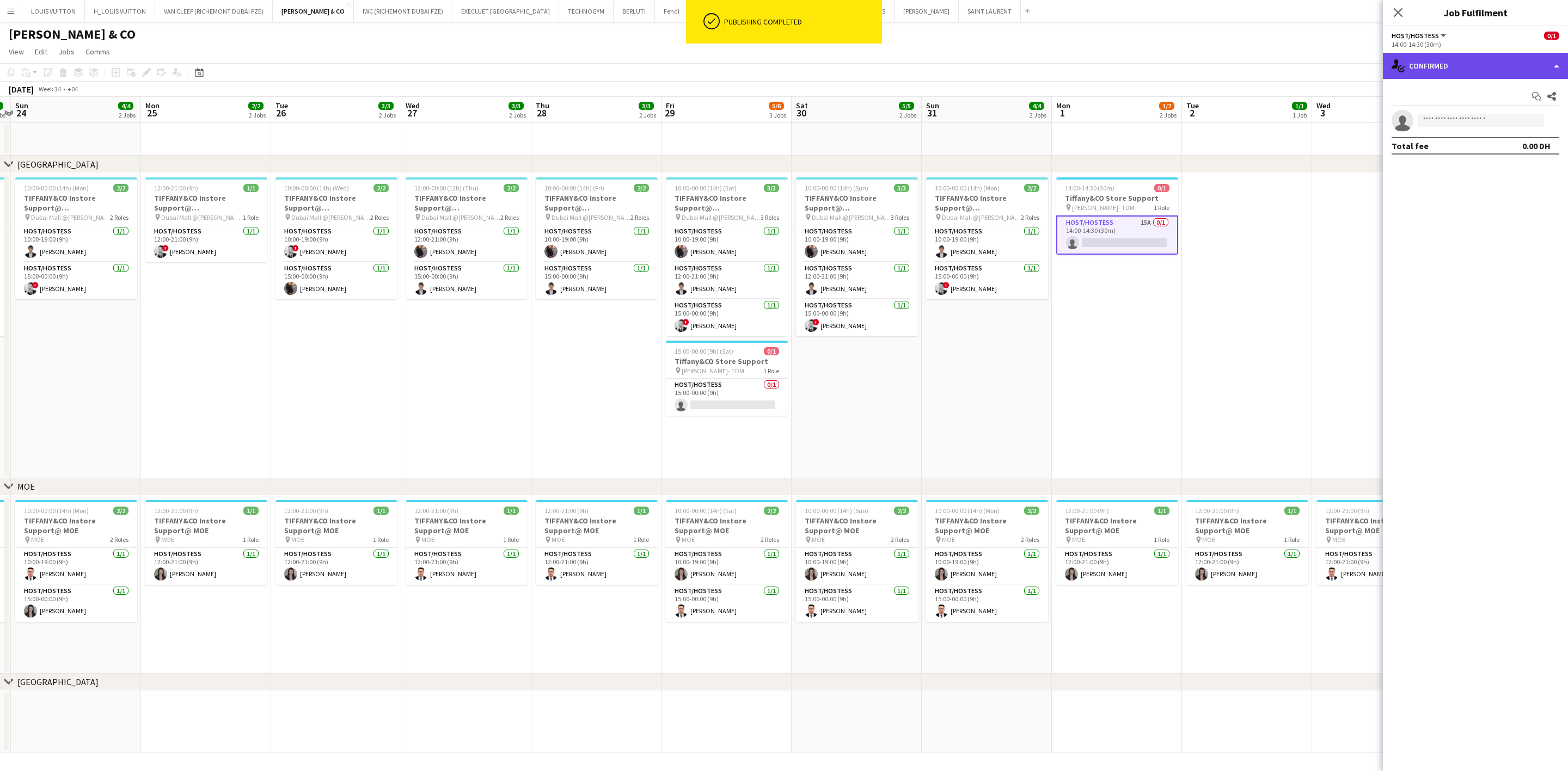
click at [1032, 66] on div "single-neutral-actions-check-2 Confirmed" at bounding box center [1475, 66] width 185 height 26
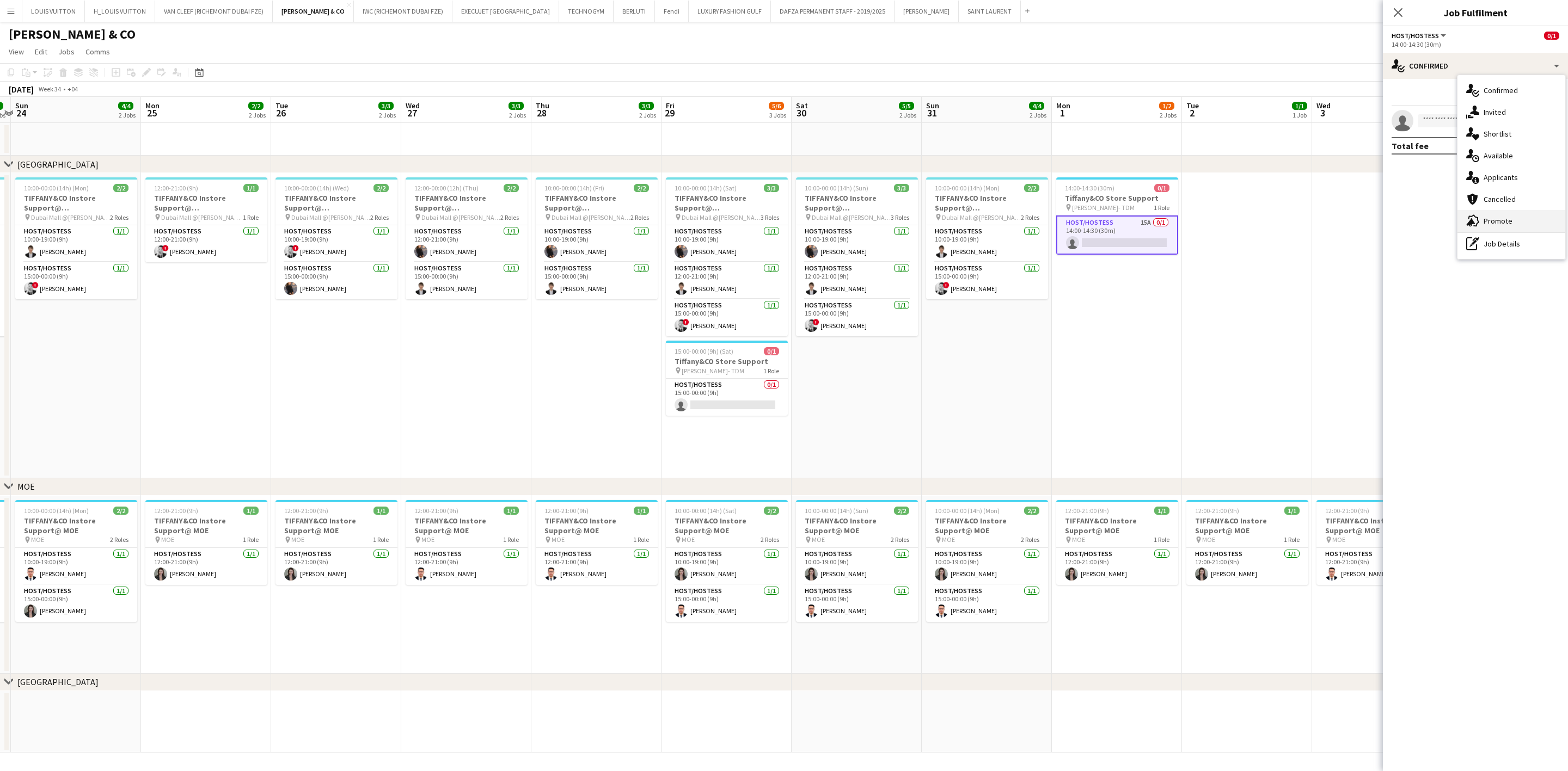
click at [1032, 217] on div "advertising-megaphone Promote" at bounding box center [1511, 221] width 108 height 22
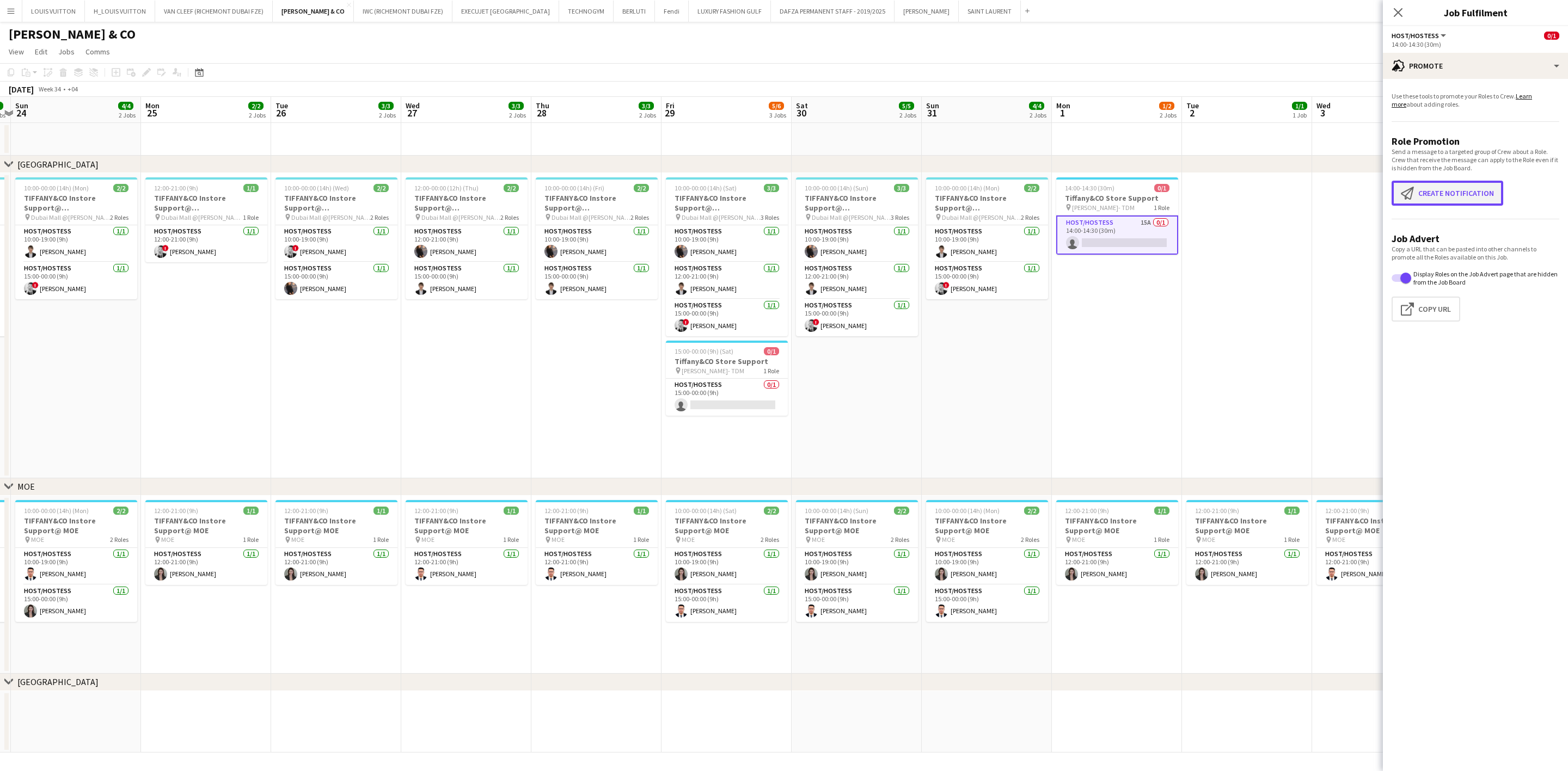
click at [1032, 188] on button "Create notification Create notification" at bounding box center [1447, 193] width 112 height 25
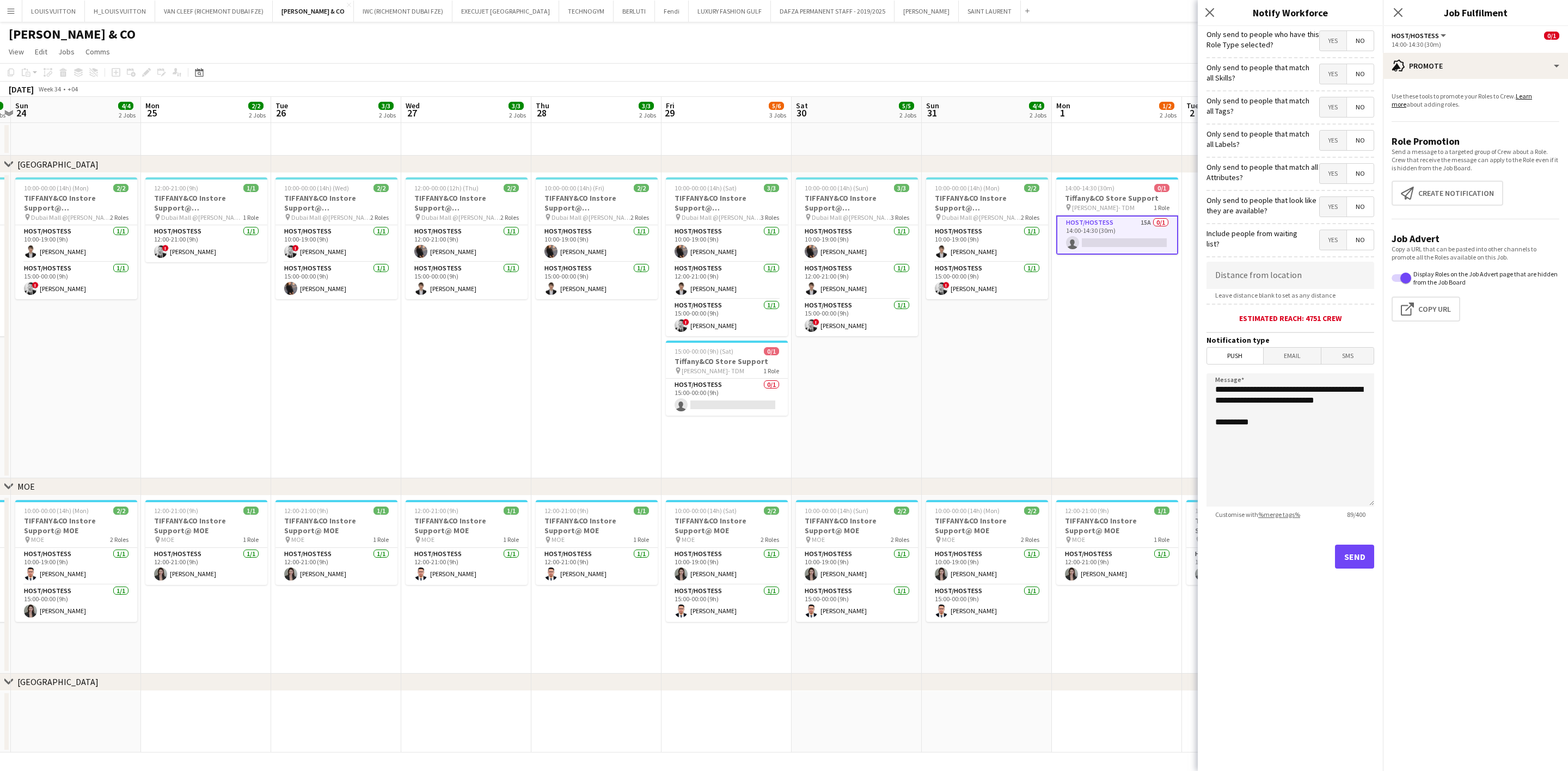
click at [1032, 35] on span "No" at bounding box center [1360, 40] width 27 height 20
click at [1032, 71] on span "Yes" at bounding box center [1333, 74] width 27 height 20
click at [1032, 109] on span "Yes" at bounding box center [1333, 107] width 27 height 20
click at [1032, 136] on span "Yes" at bounding box center [1333, 140] width 27 height 20
click at [1032, 170] on span "Yes" at bounding box center [1333, 174] width 27 height 20
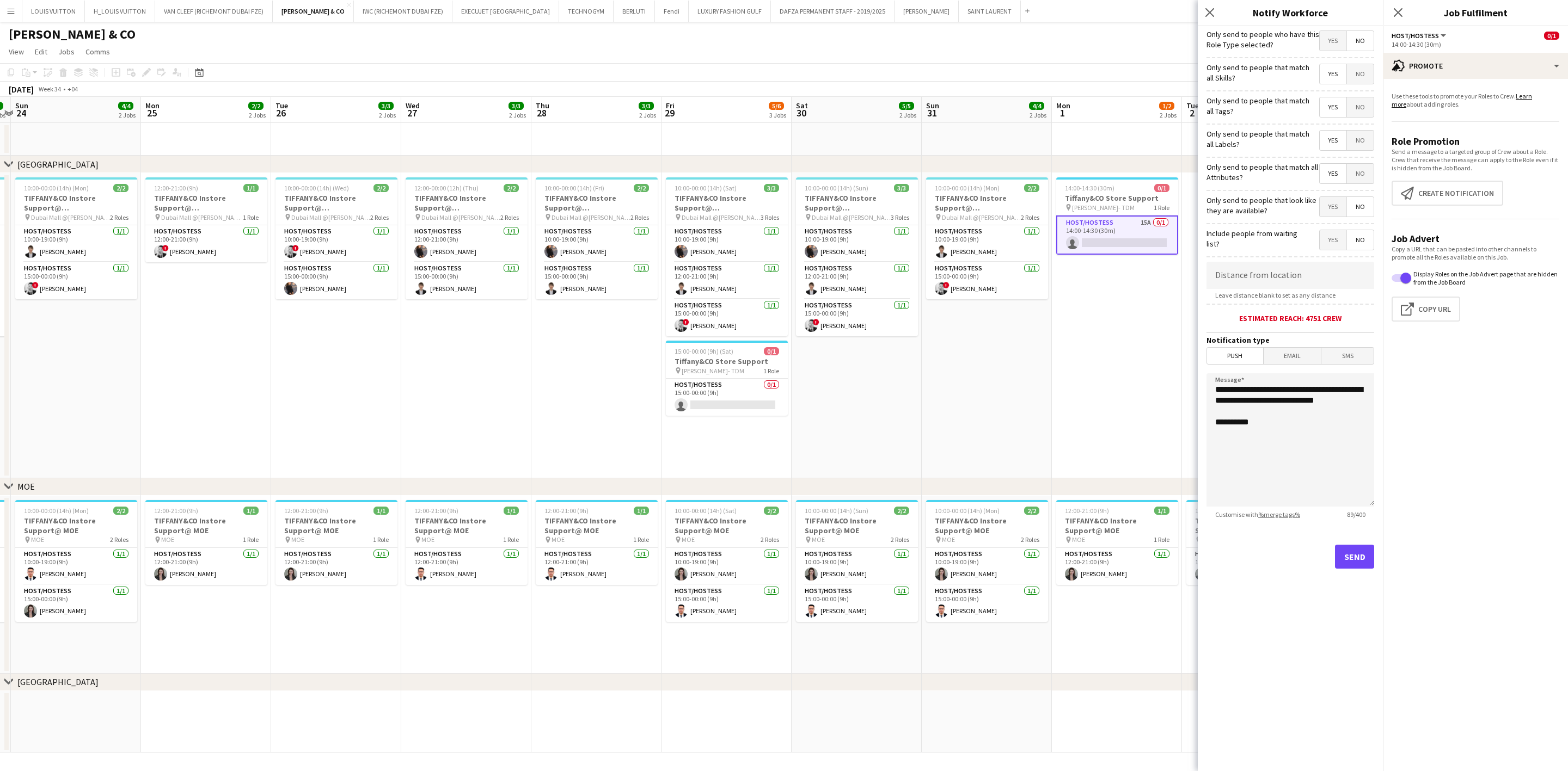
click at [1032, 216] on span "Yes" at bounding box center [1333, 206] width 27 height 20
click at [1032, 543] on button "Send" at bounding box center [1354, 557] width 39 height 24
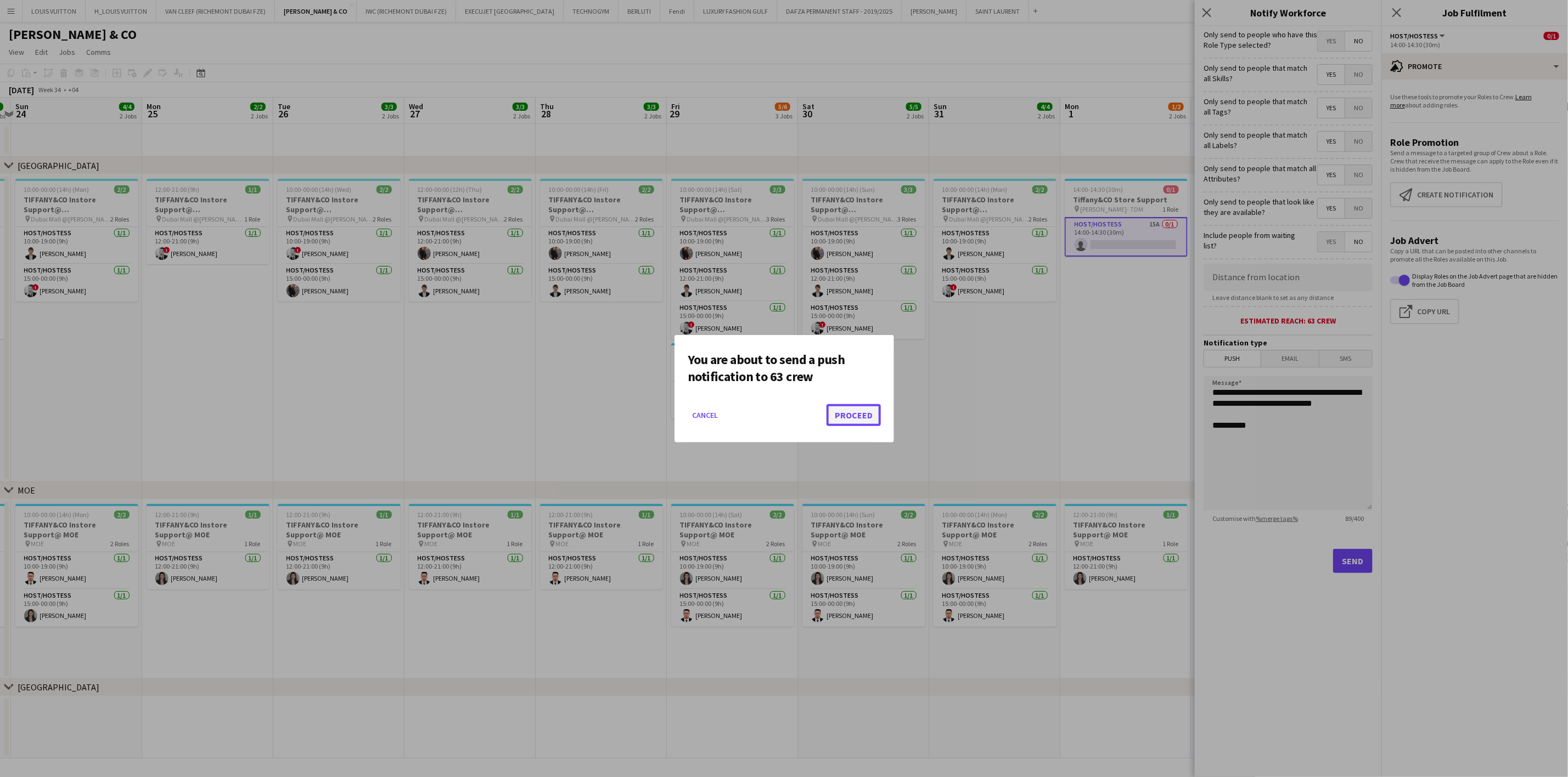
click at [850, 415] on button "Proceed" at bounding box center [853, 415] width 54 height 22
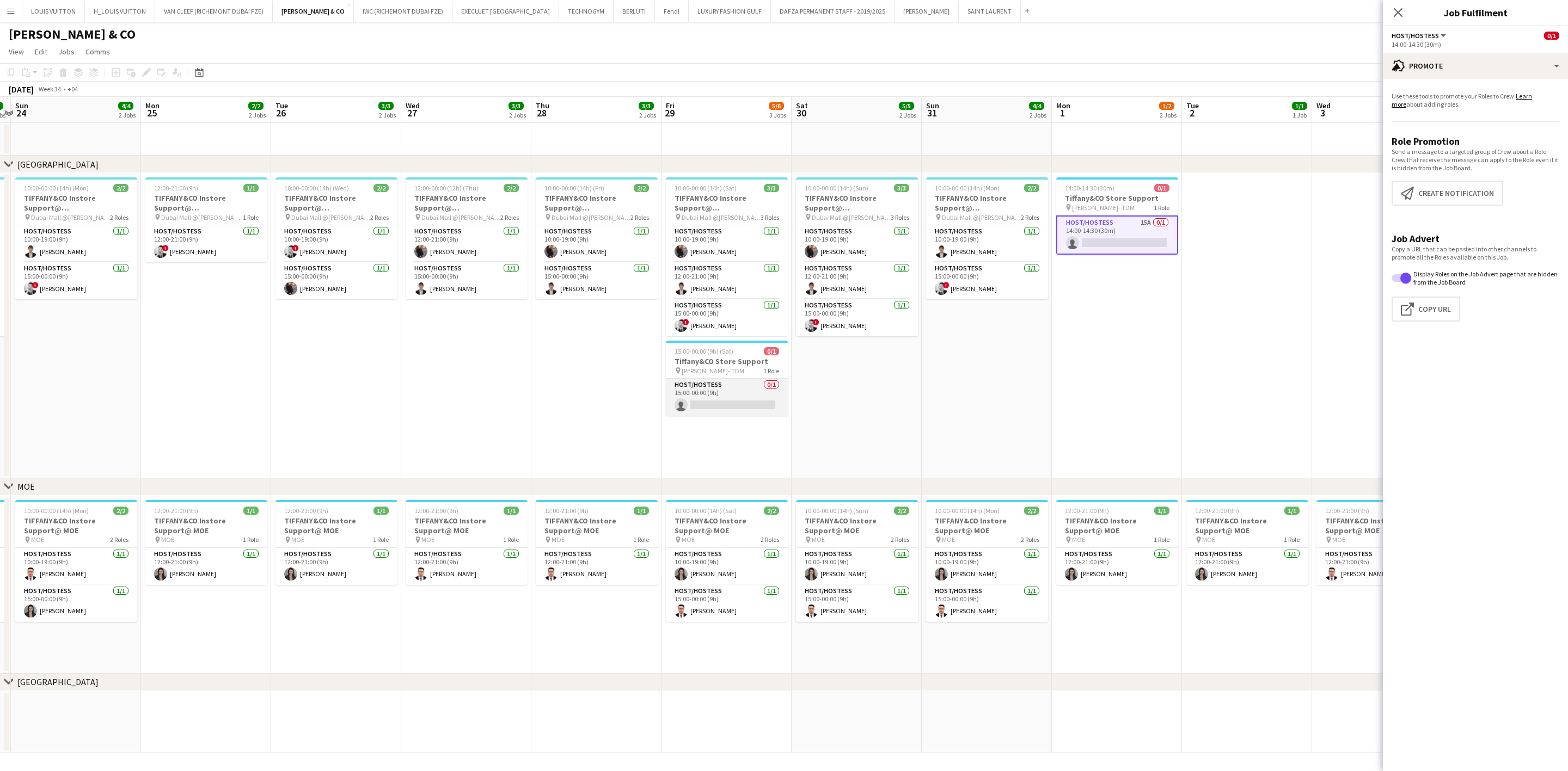
click at [763, 384] on app-card-role "Host/Hostess 0/1 15:00-00:00 (9h) single-neutral-actions" at bounding box center [726, 397] width 122 height 37
click at [1032, 53] on app-page-menu "View Day view expanded Day view collapsed Month view Date picker Jump to [DATE]…" at bounding box center [784, 52] width 1568 height 21
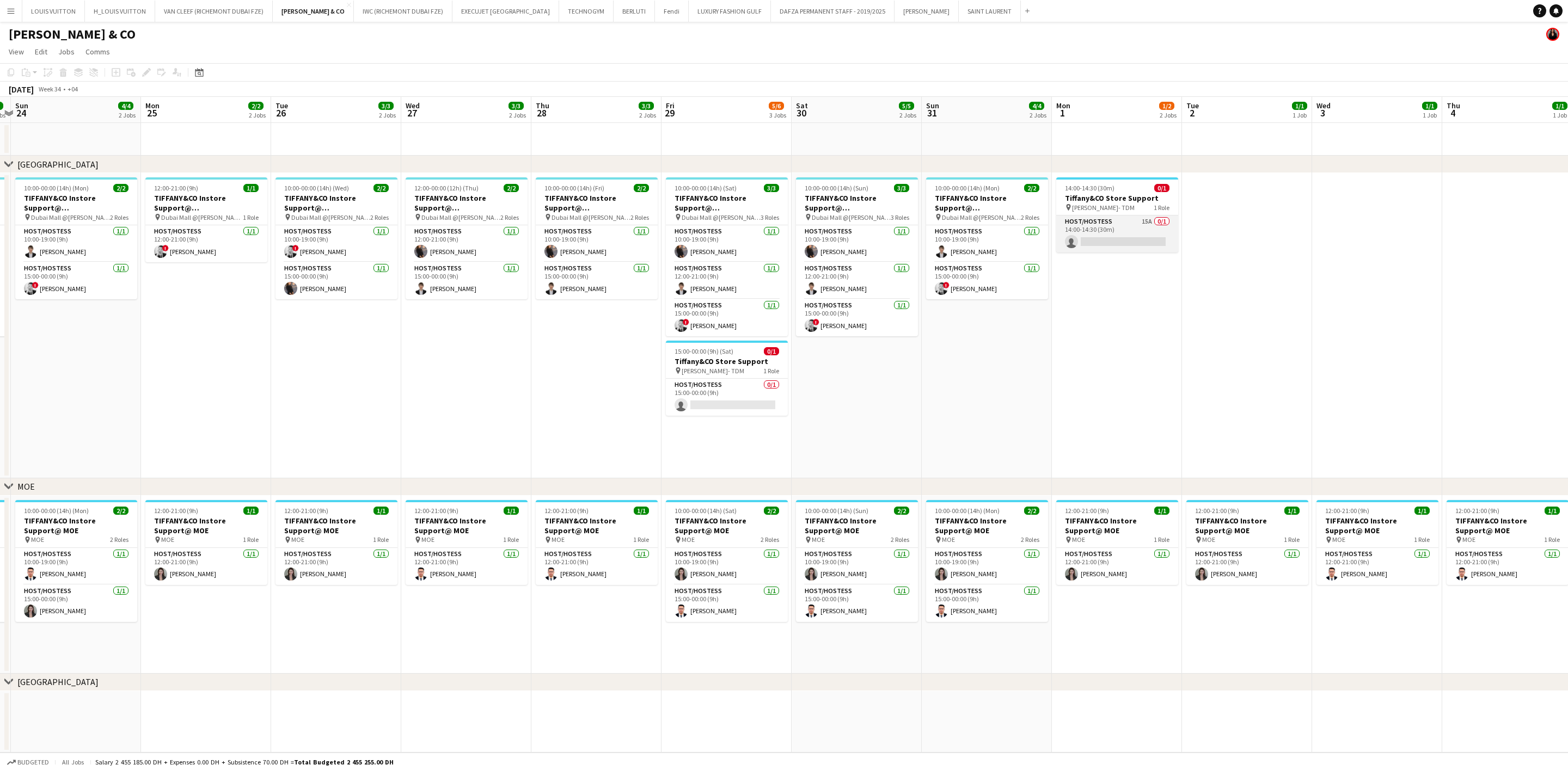
click at [1032, 242] on app-card-role "Host/Hostess 15A 0/1 14:00-14:30 (30m) single-neutral-actions" at bounding box center [1117, 234] width 122 height 37
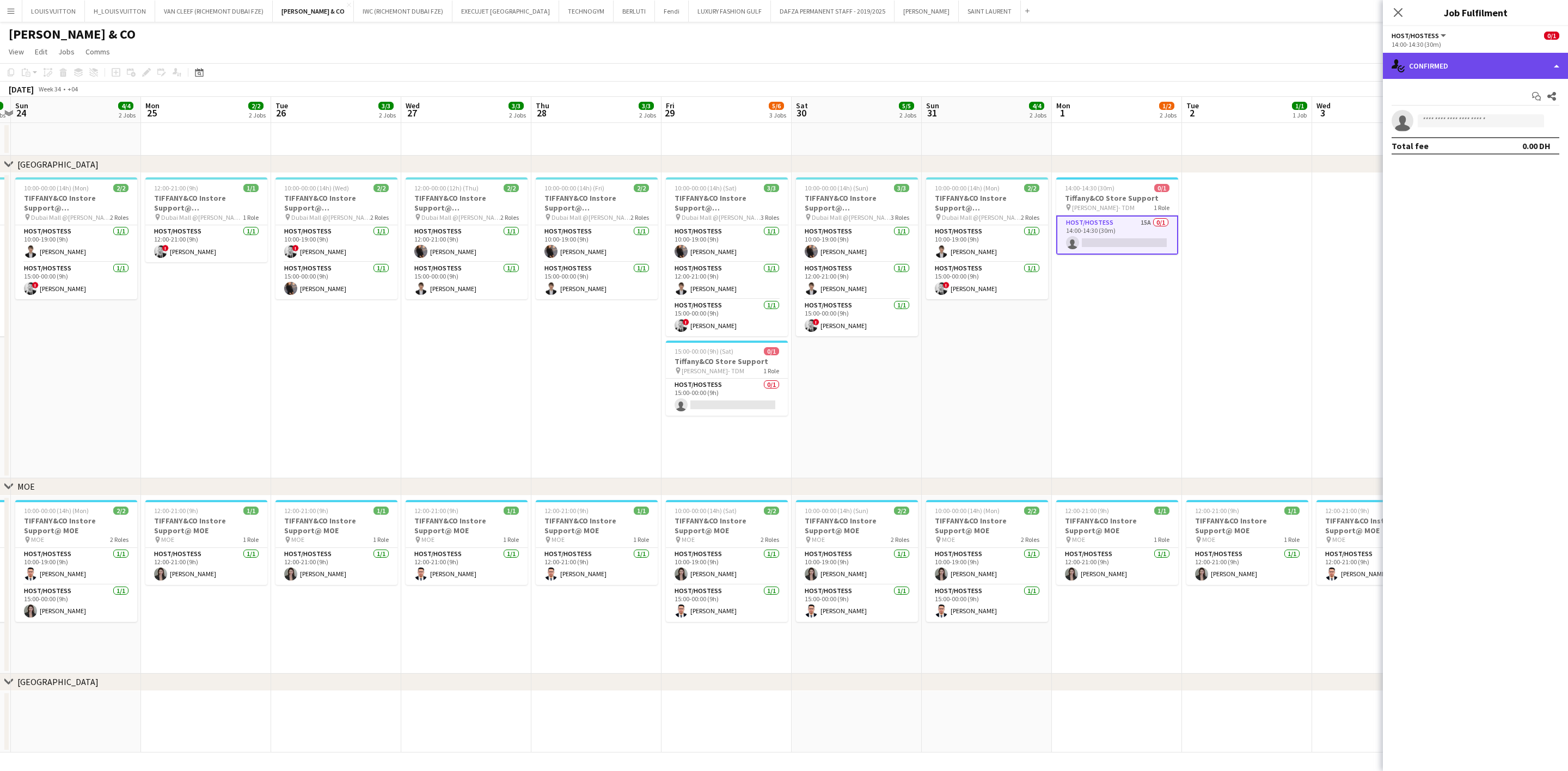
click at [1032, 77] on div "single-neutral-actions-check-2 Confirmed" at bounding box center [1475, 66] width 185 height 26
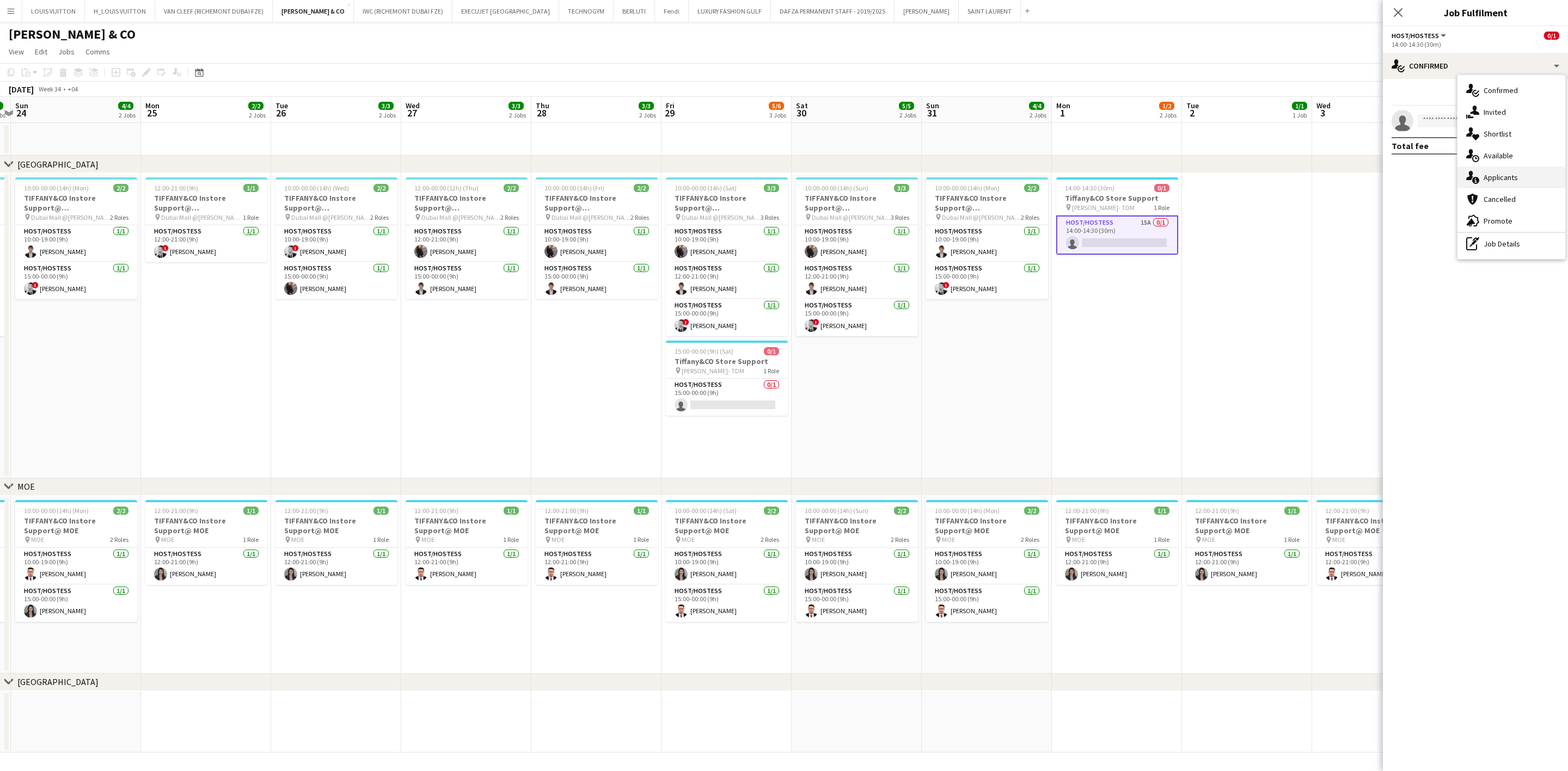
click at [1032, 178] on div "single-neutral-actions-information Applicants" at bounding box center [1511, 177] width 108 height 22
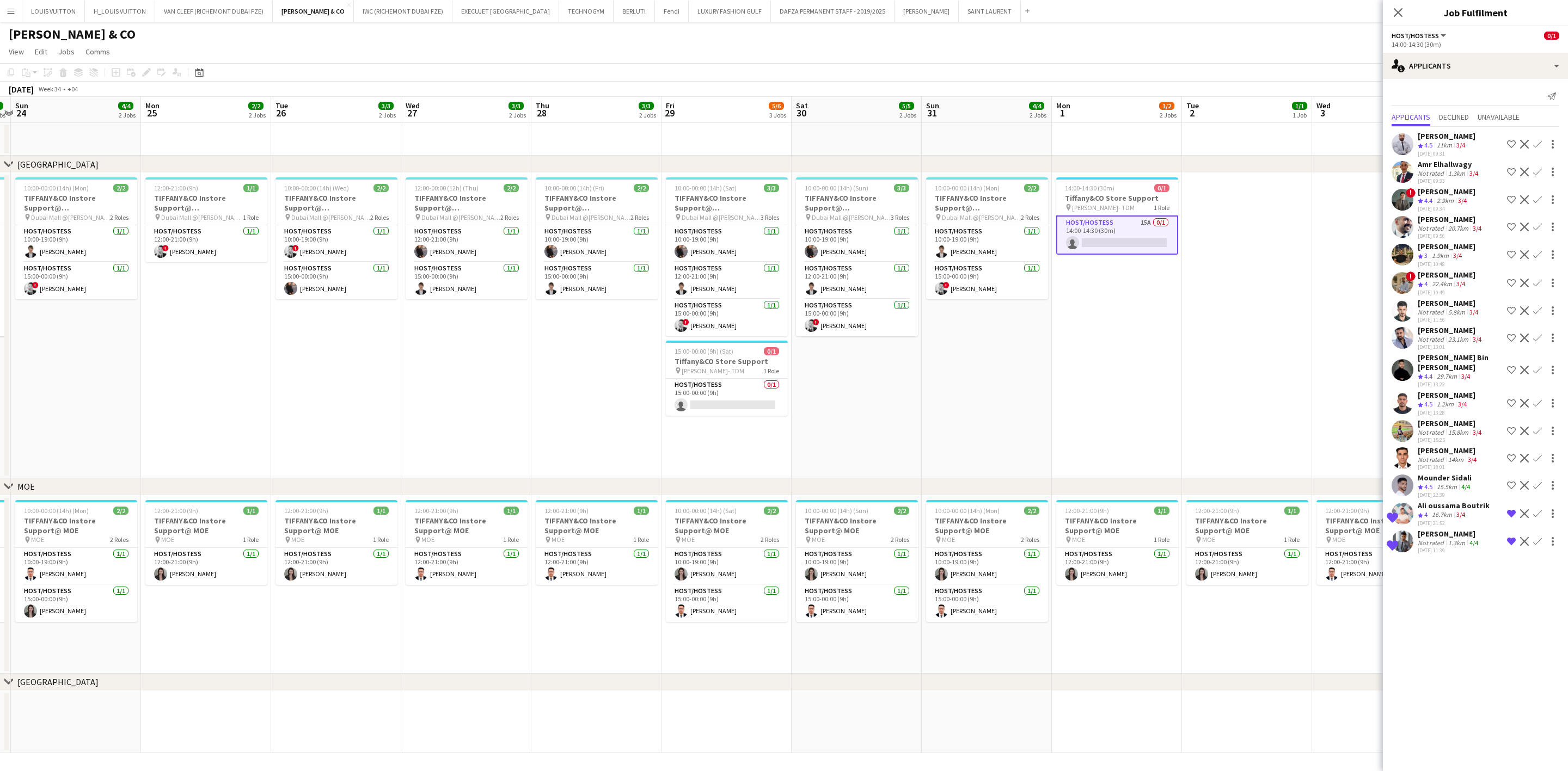
click at [1032, 507] on div "Ali oussama Boutrik" at bounding box center [1453, 506] width 72 height 10
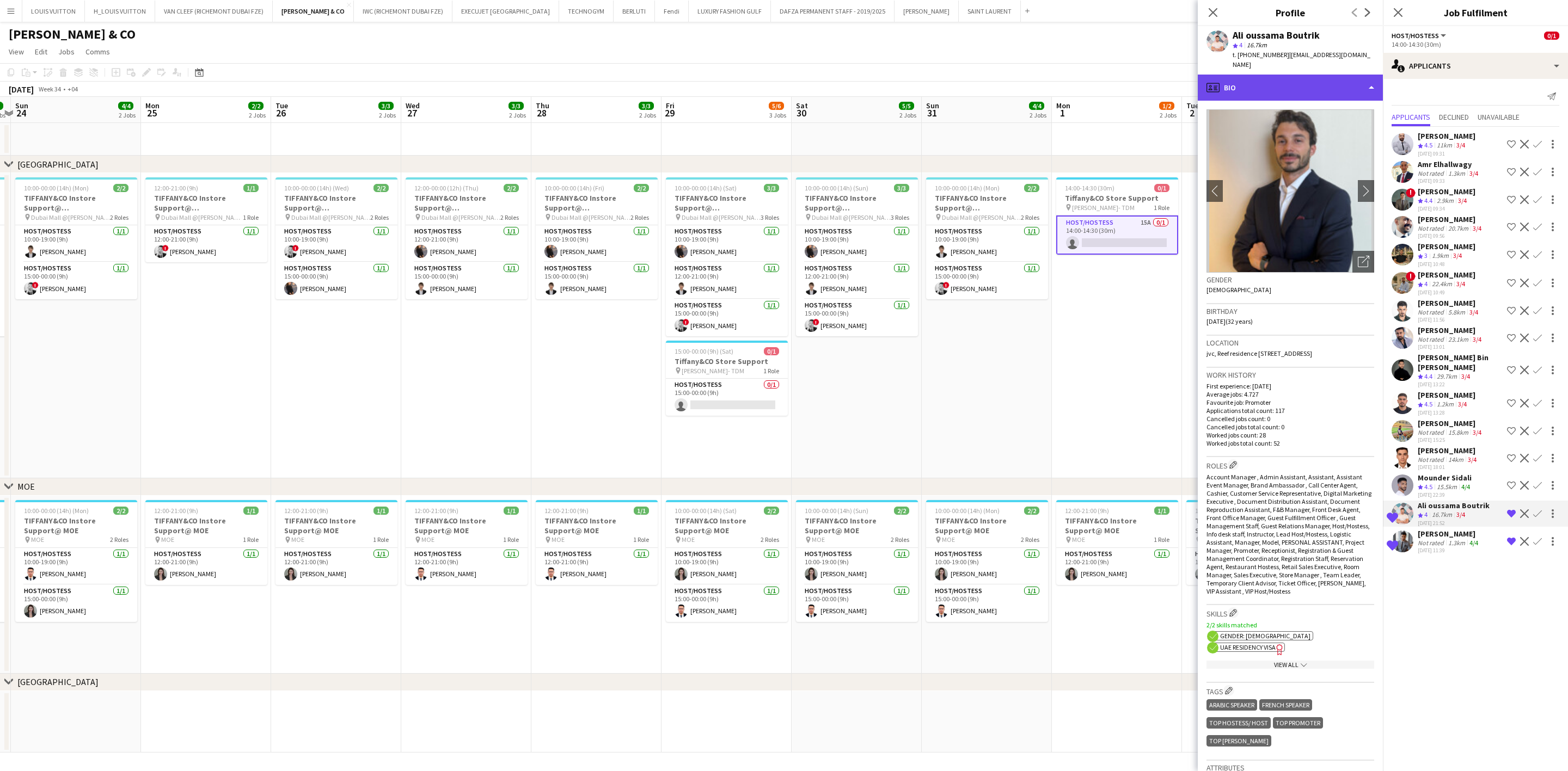
click at [1032, 74] on div "profile Bio" at bounding box center [1290, 87] width 185 height 26
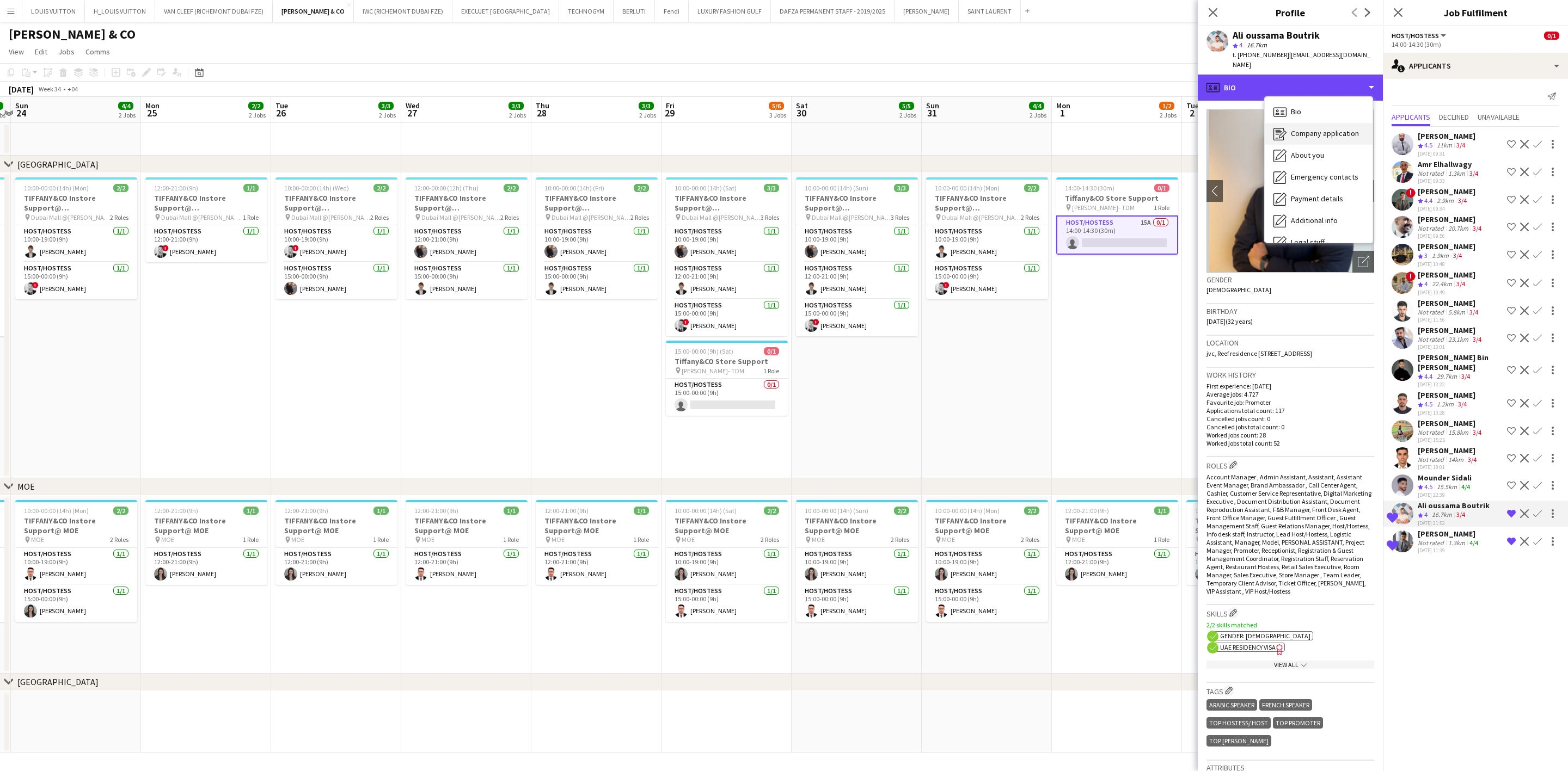
scroll to position [59, 0]
click at [1032, 199] on div "Feedback Feedback" at bounding box center [1318, 206] width 108 height 22
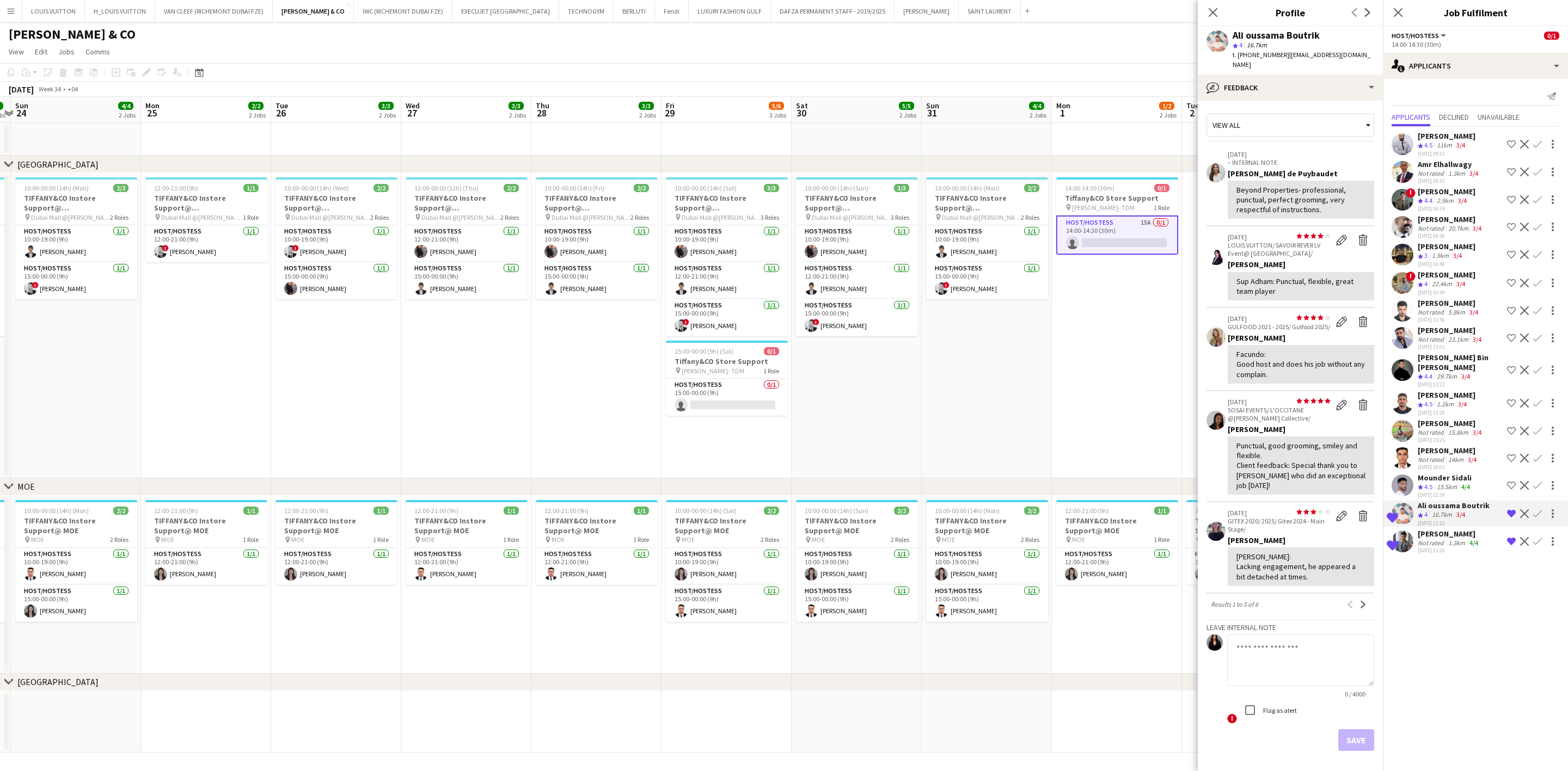
click at [1032, 459] on div "14km" at bounding box center [1455, 459] width 20 height 8
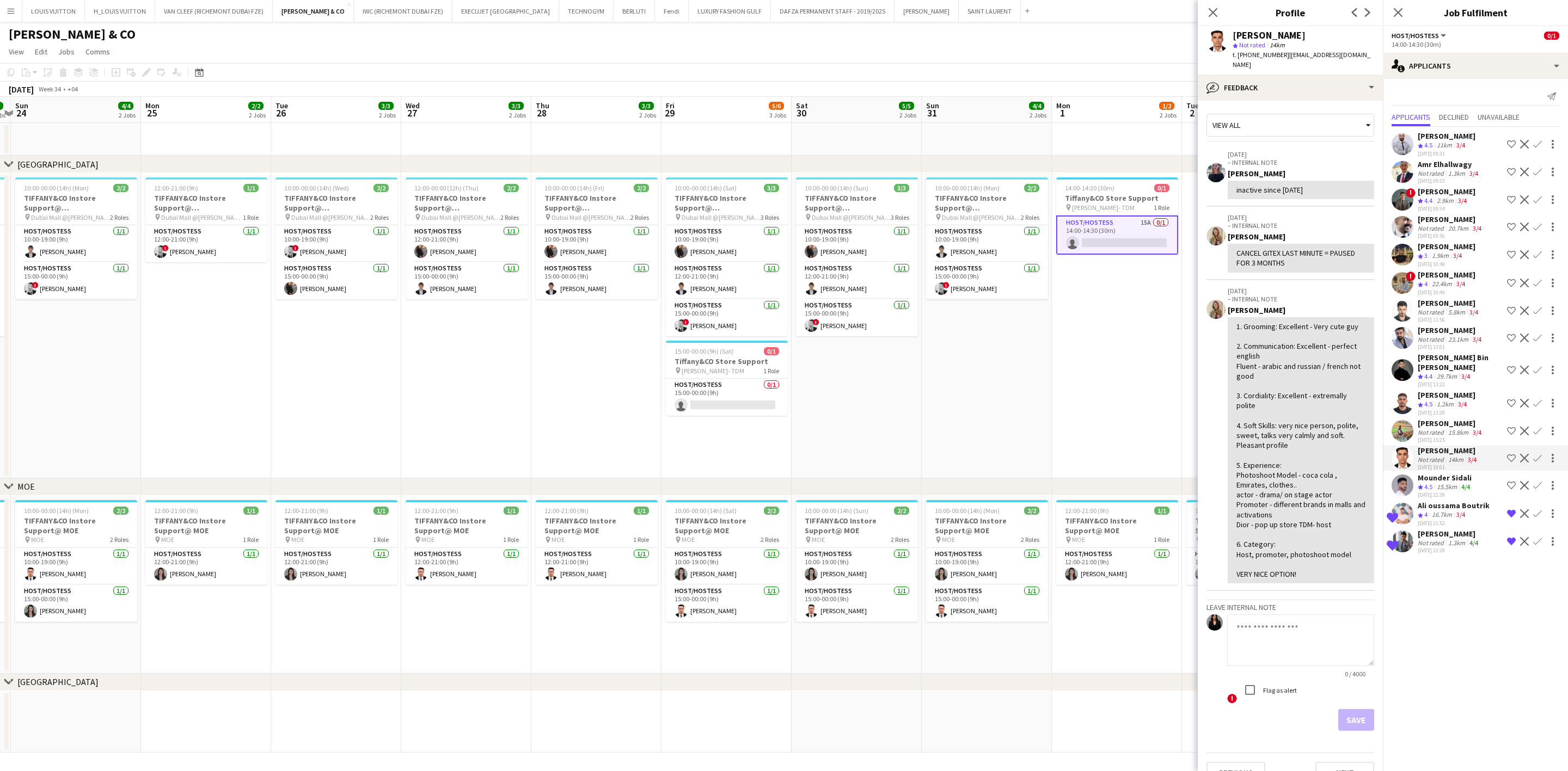
click at [1032, 479] on div "Mounder Sidali" at bounding box center [1444, 478] width 54 height 10
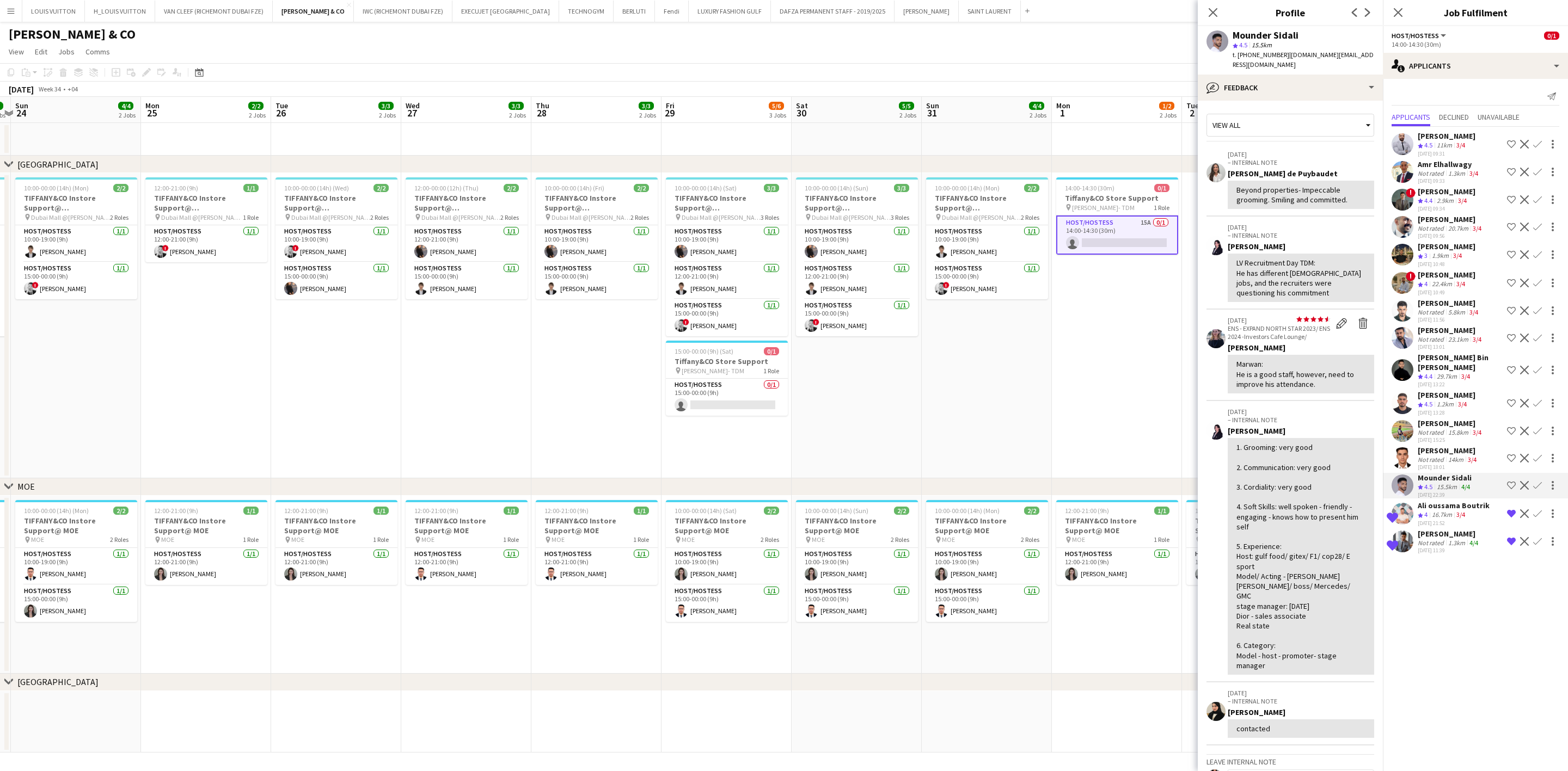
click at [1032, 486] on app-icon "Shortlist crew" at bounding box center [1511, 486] width 9 height 9
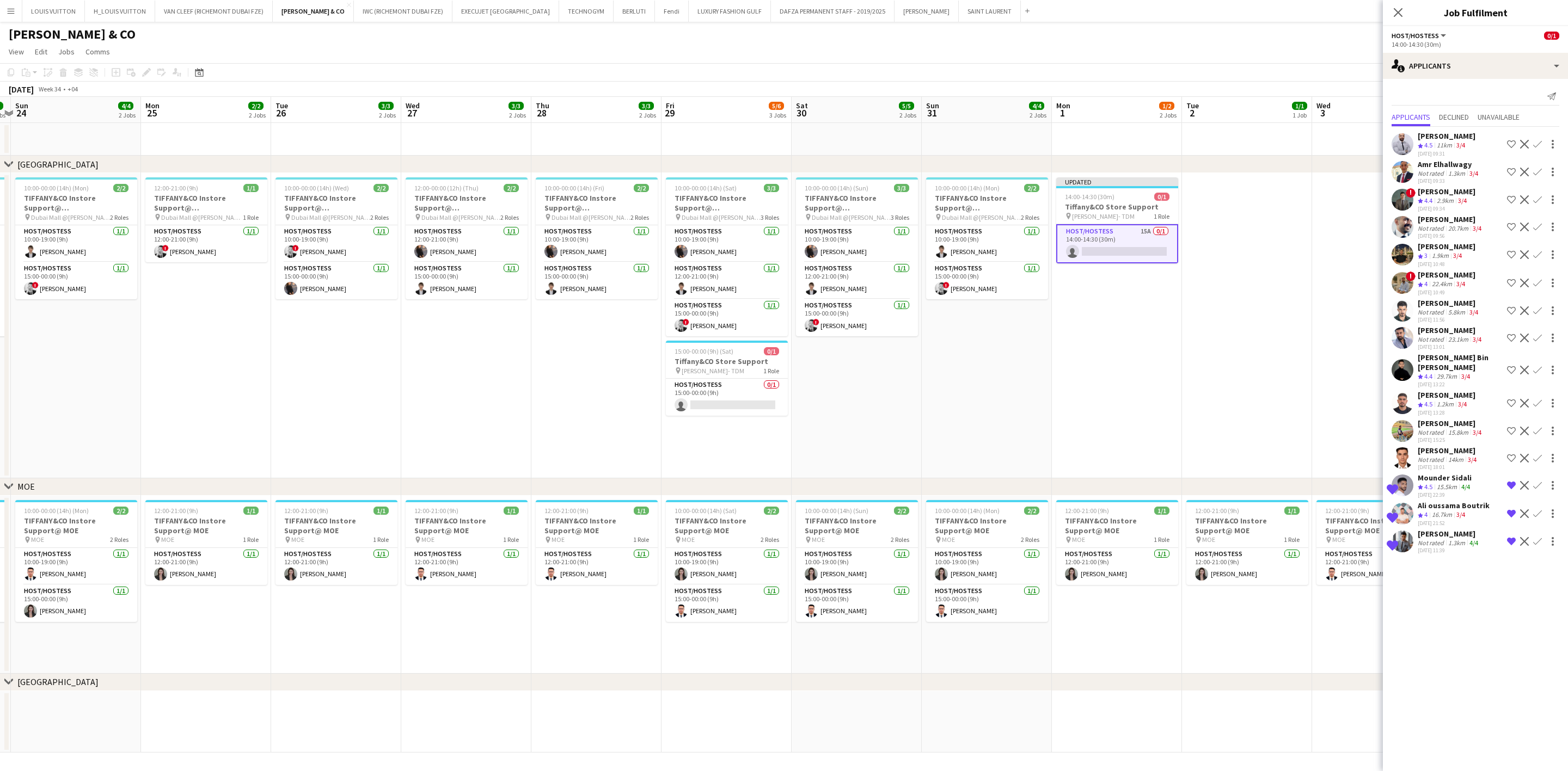
click at [1032, 36] on div "[PERSON_NAME] & CO" at bounding box center [784, 32] width 1568 height 21
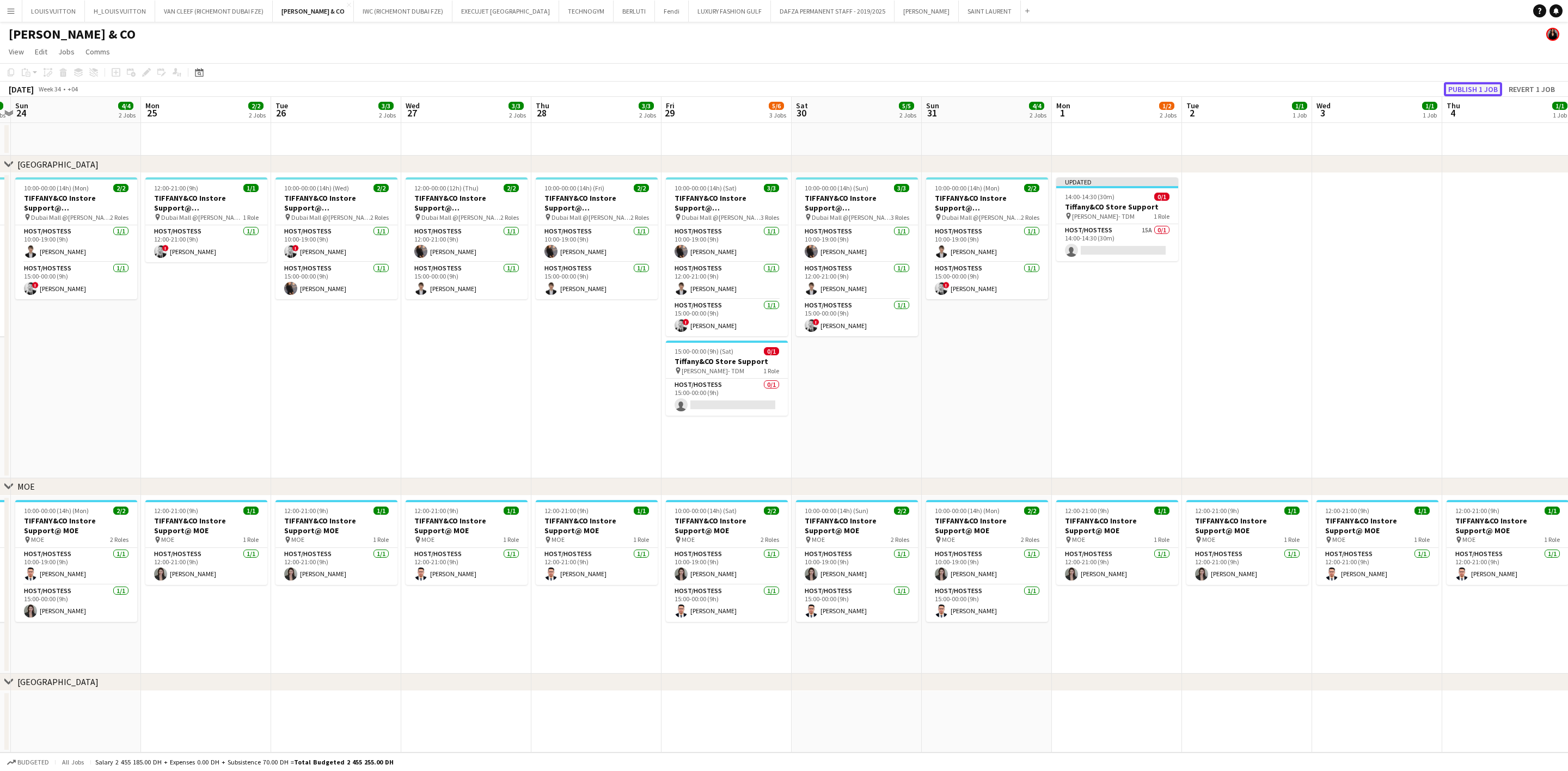
click at [1032, 86] on button "Publish 1 job" at bounding box center [1473, 89] width 58 height 14
click at [1032, 226] on app-card-role "Host/Hostess 16A 0/1 14:00-14:30 (30m) single-neutral-actions" at bounding box center [1117, 234] width 122 height 37
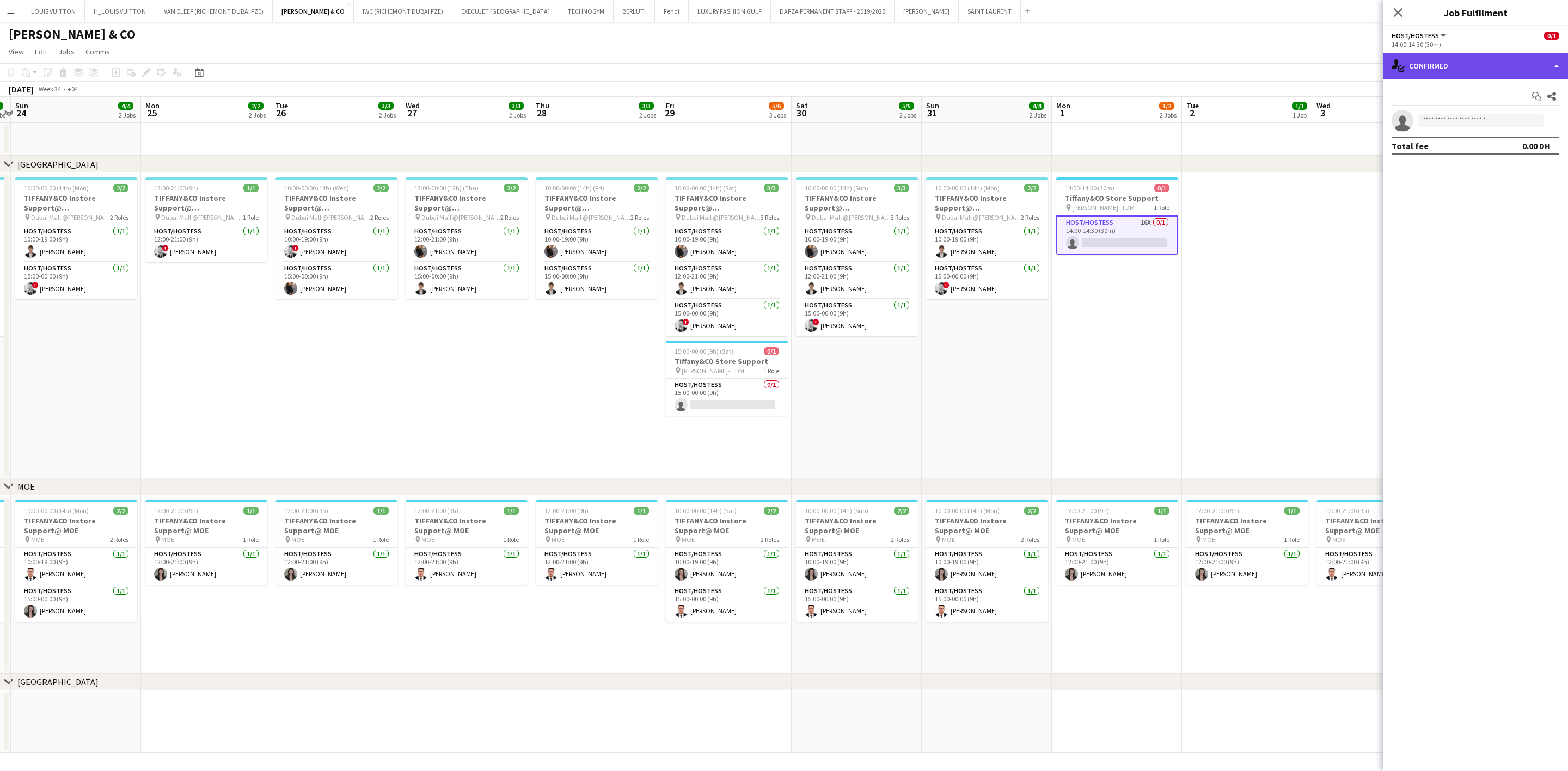
click at [1032, 66] on div "single-neutral-actions-check-2 Confirmed" at bounding box center [1475, 66] width 185 height 26
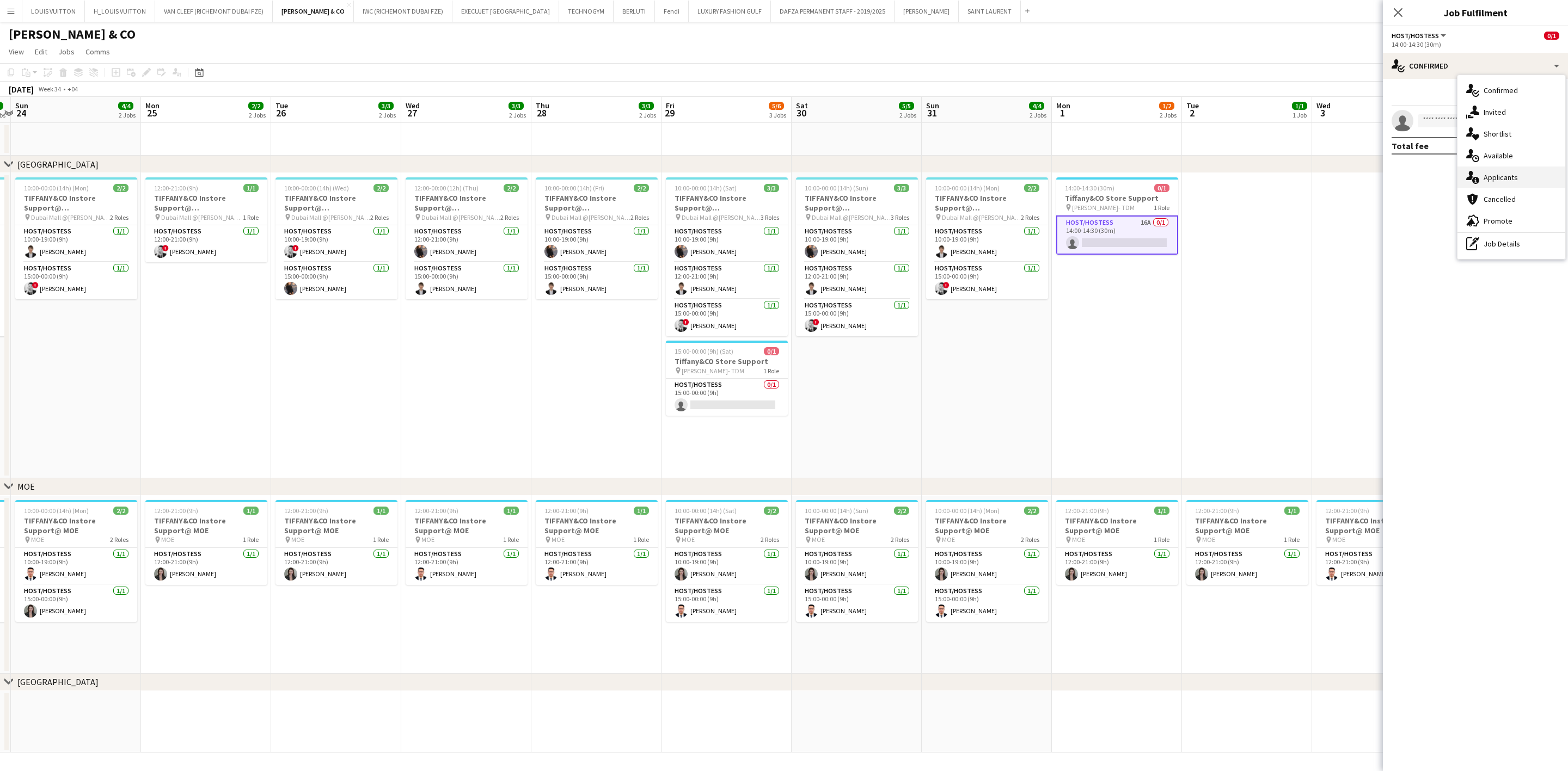
click at [1032, 180] on div "single-neutral-actions-information Applicants" at bounding box center [1511, 177] width 108 height 22
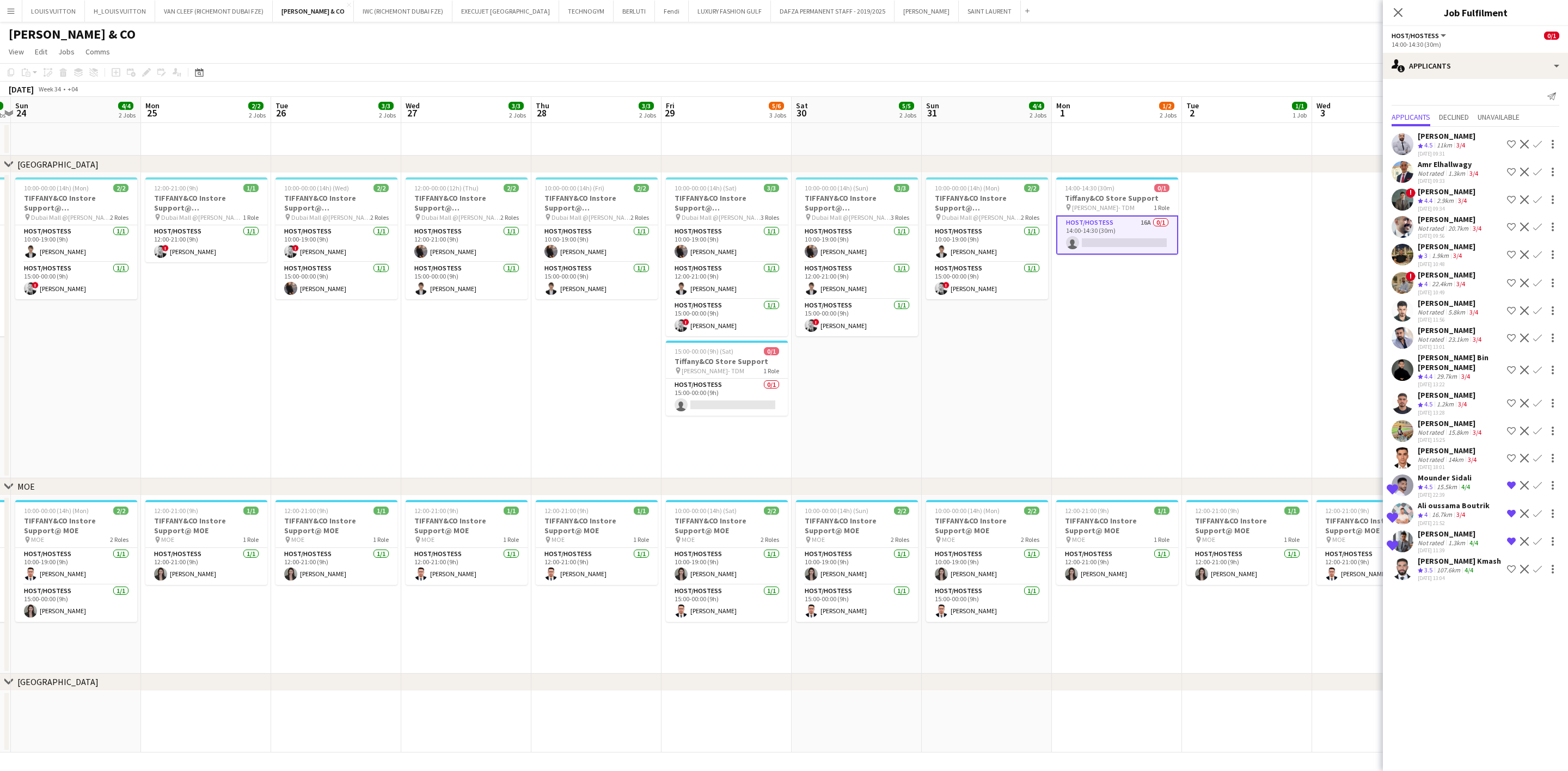
click at [1032, 543] on div "[PERSON_NAME] Kmash" at bounding box center [1459, 562] width 83 height 10
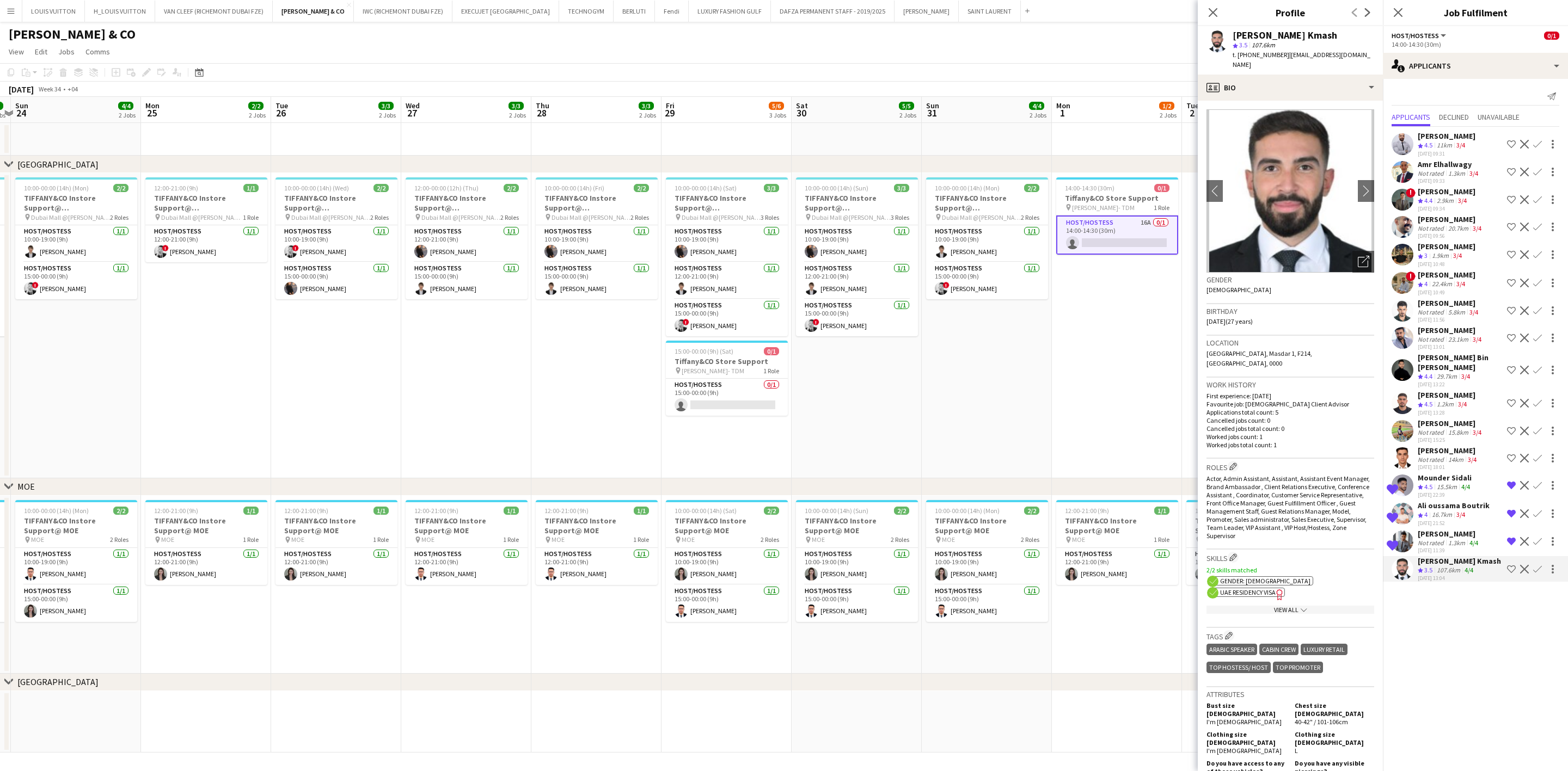
click at [1032, 543] on div "107.6km" at bounding box center [1448, 570] width 28 height 9
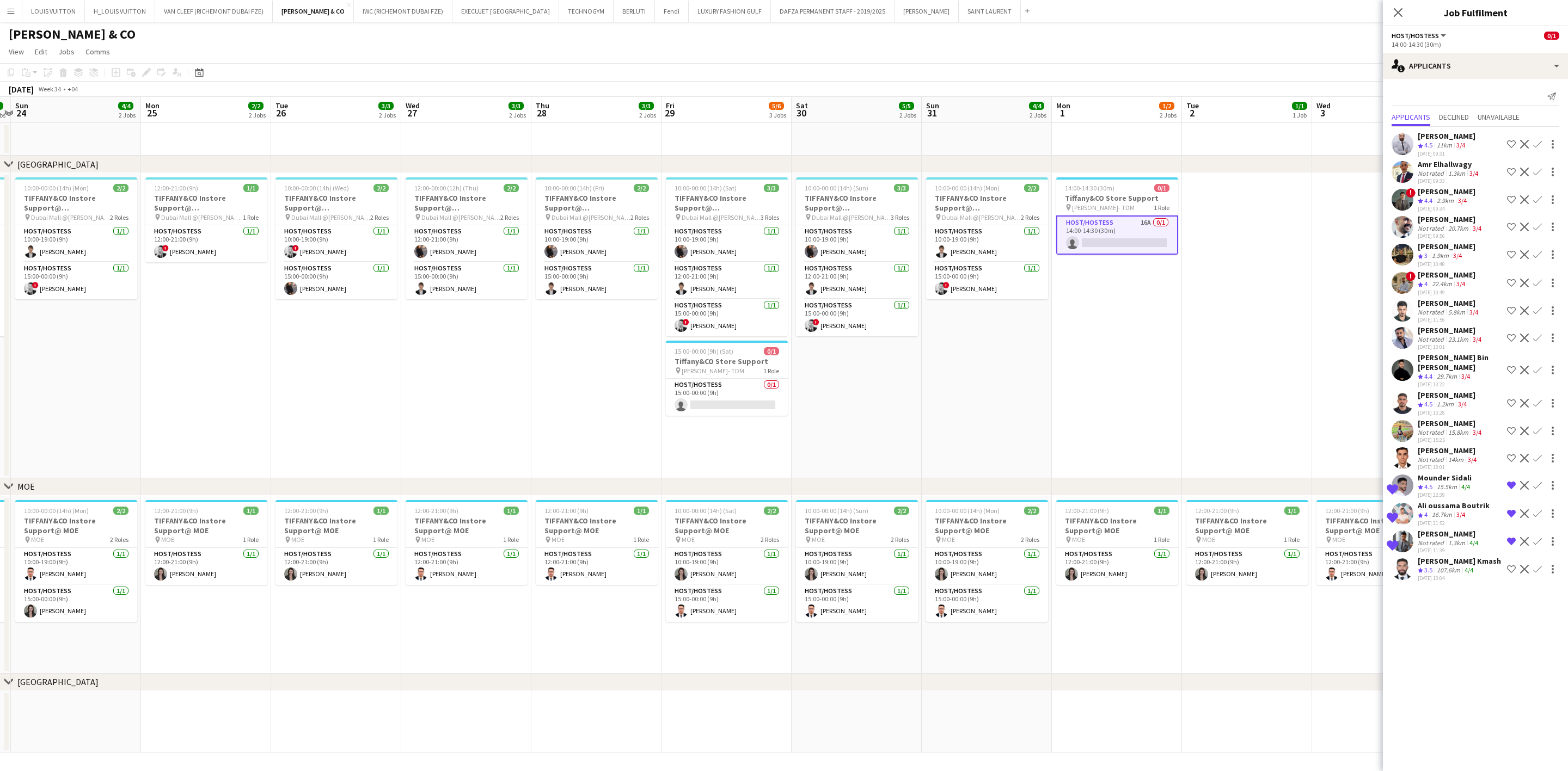
click at [1032, 543] on div "107.6km" at bounding box center [1448, 570] width 28 height 9
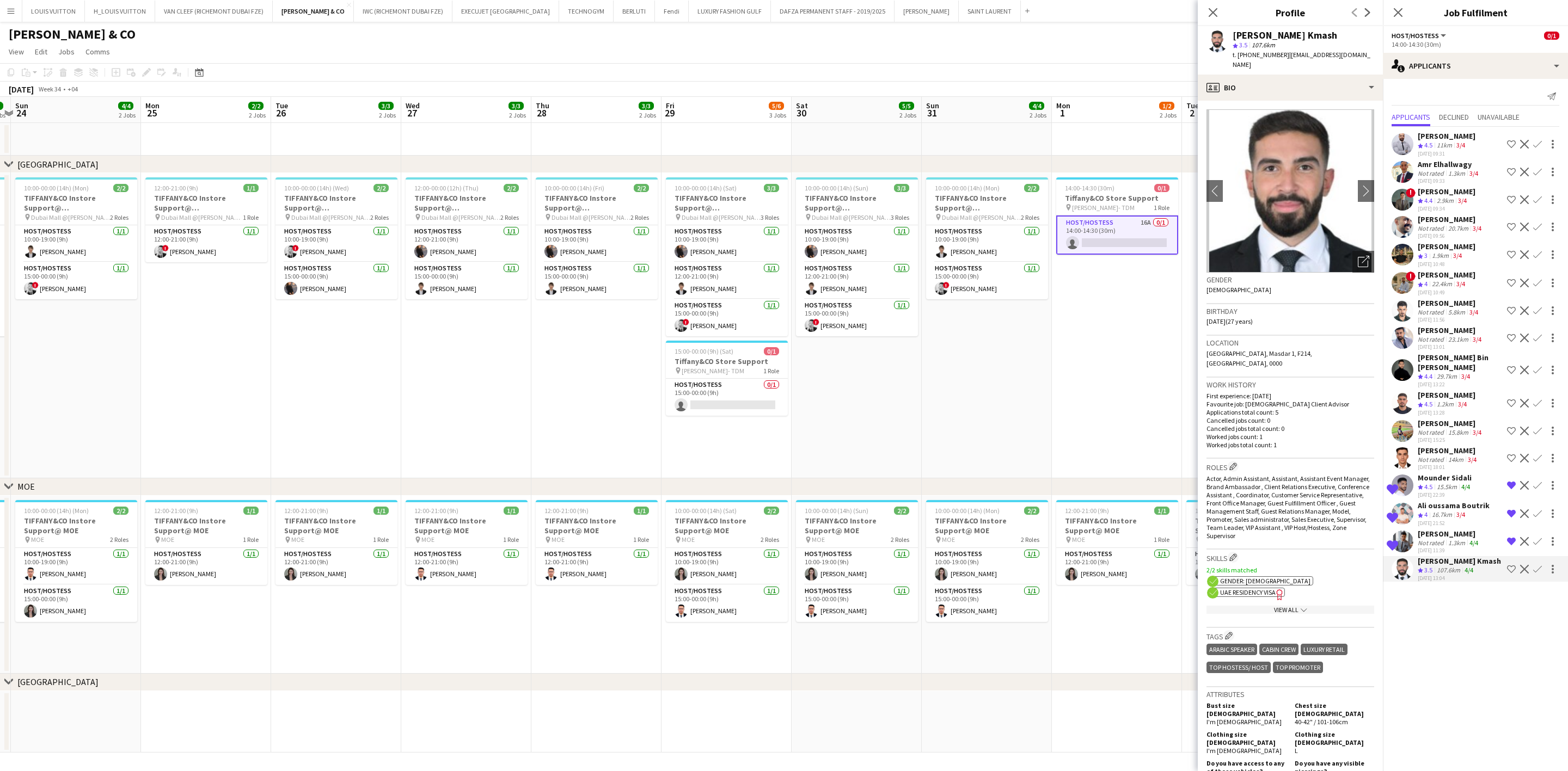
click at [1032, 237] on app-card-role "Host/Hostess 16A 0/1 14:00-14:30 (30m) single-neutral-actions" at bounding box center [1117, 235] width 122 height 39
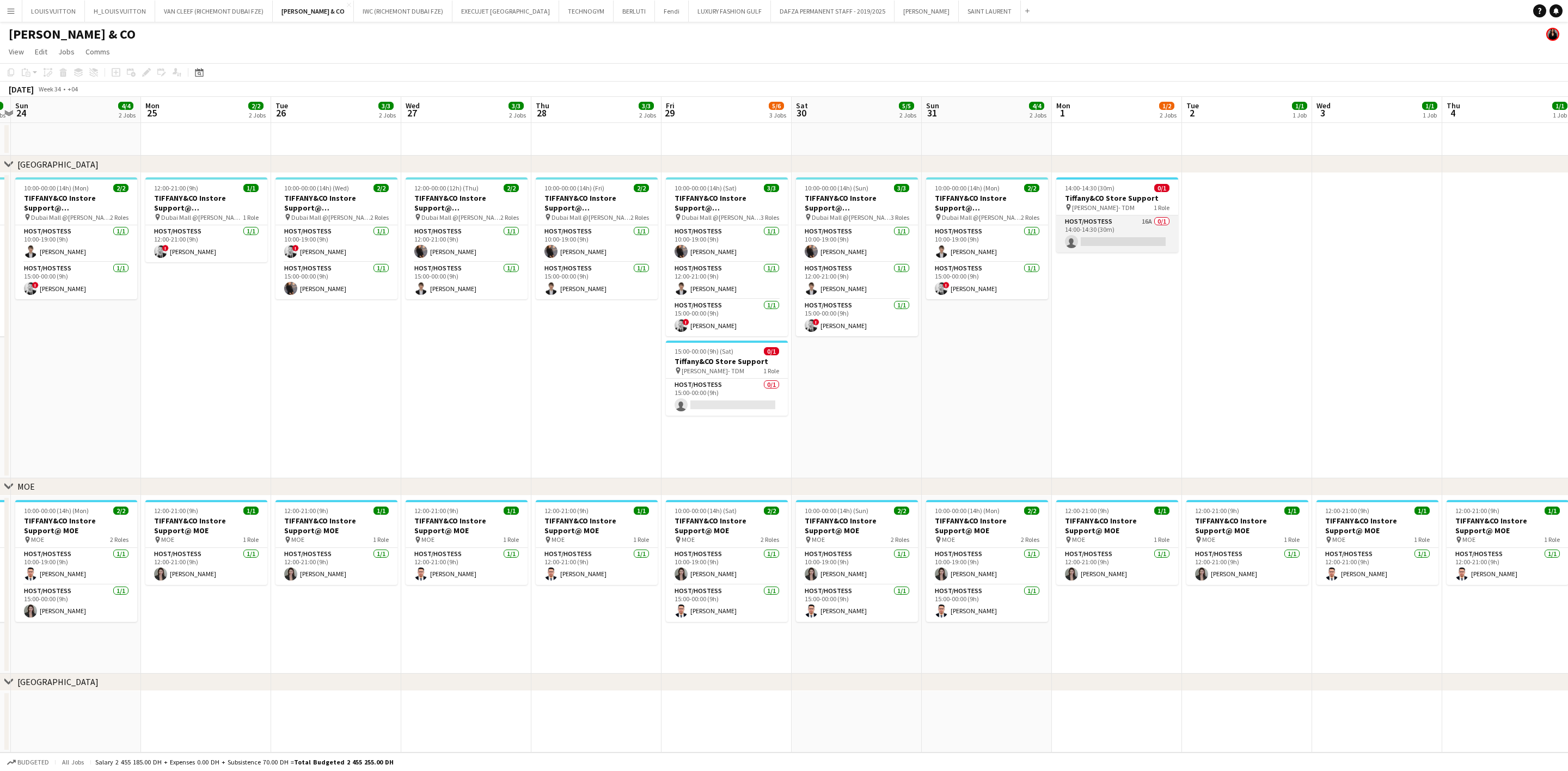
click at [1032, 237] on app-card-role "Host/Hostess 16A 0/1 14:00-14:30 (30m) single-neutral-actions" at bounding box center [1117, 234] width 122 height 37
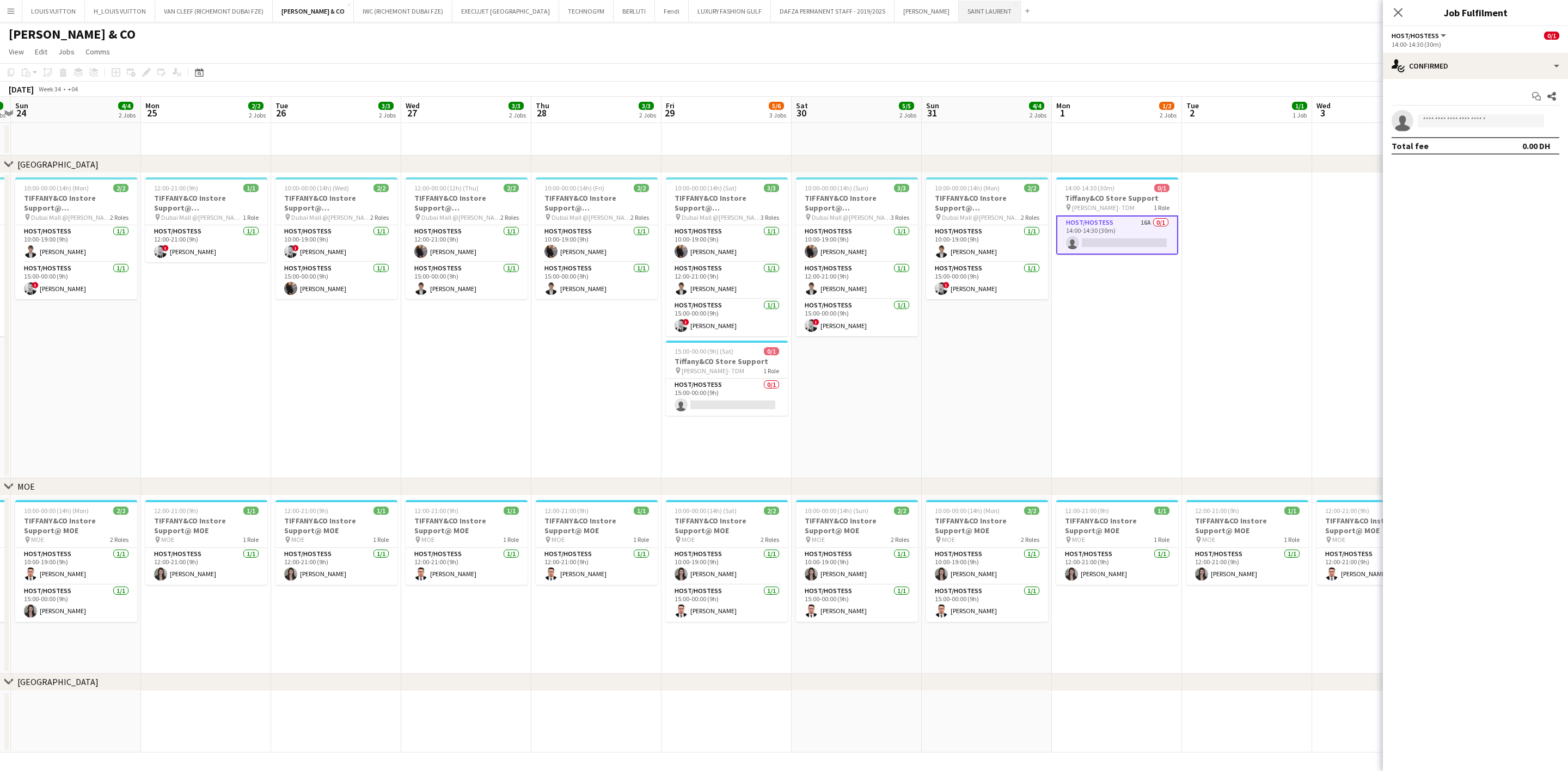
click at [958, 6] on button "[GEOGRAPHIC_DATA]" at bounding box center [989, 11] width 62 height 21
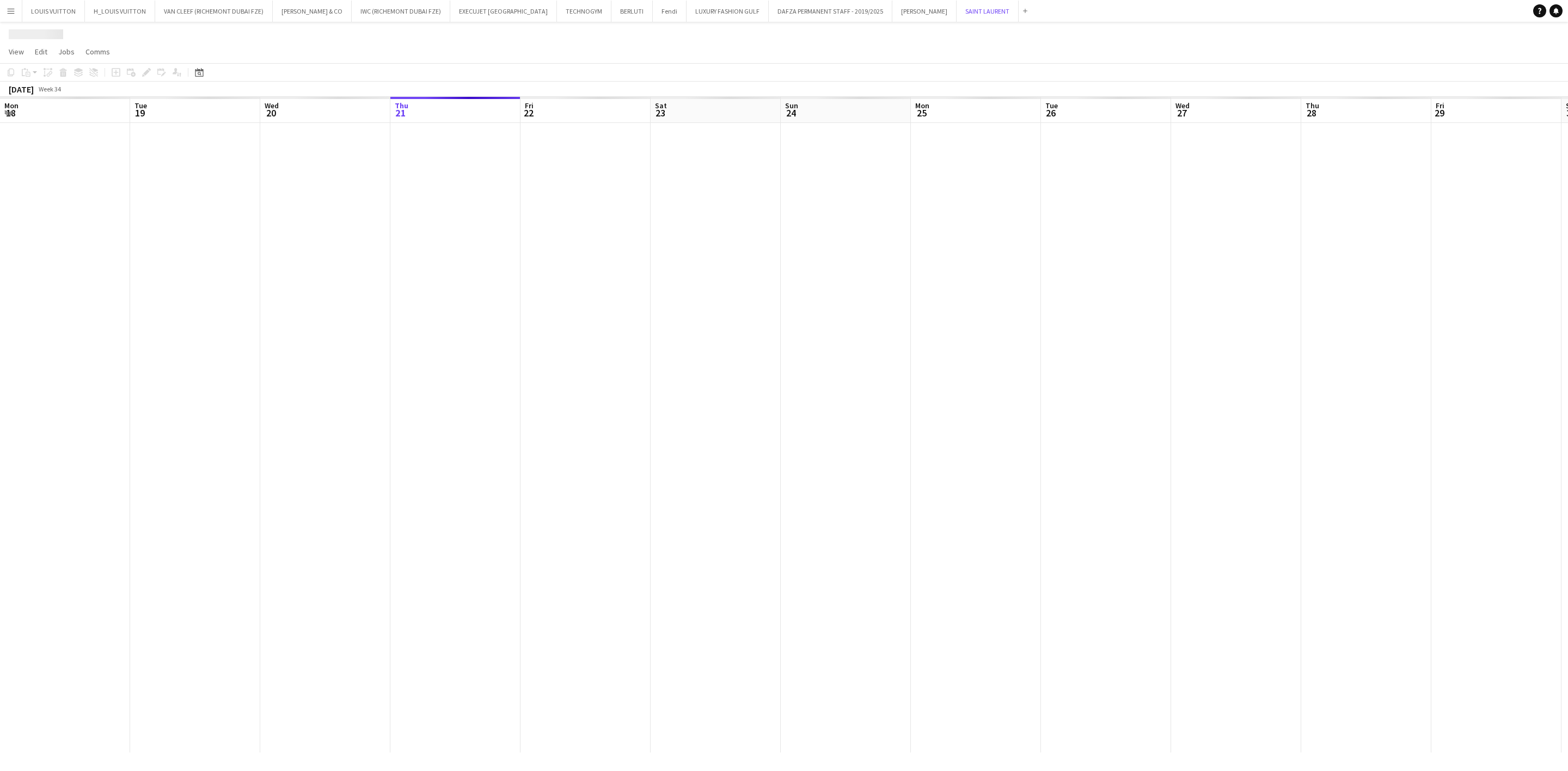
scroll to position [0, 260]
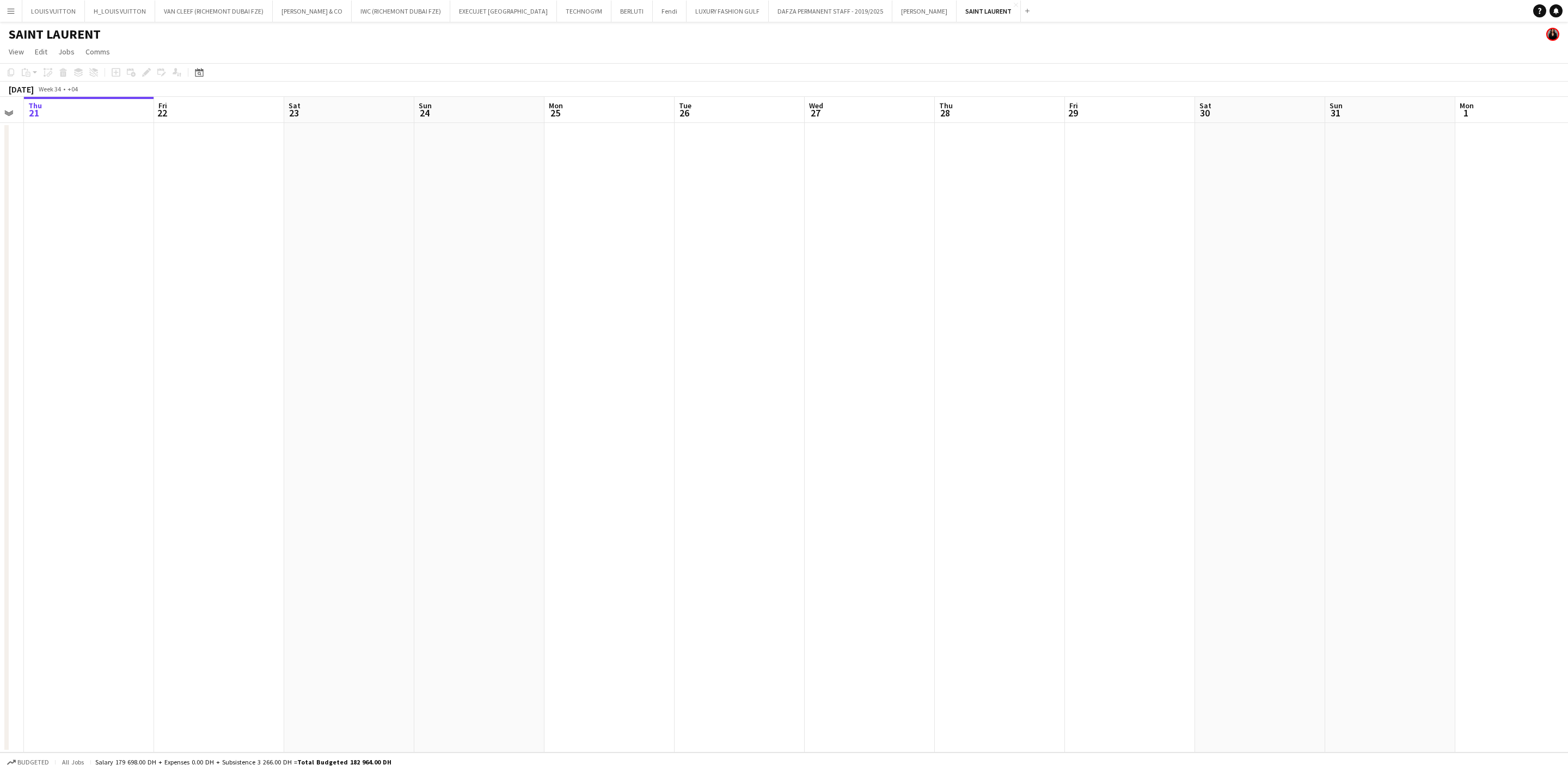
drag, startPoint x: 389, startPoint y: 346, endPoint x: 1017, endPoint y: 326, distance: 628.3
click at [999, 323] on app-calendar-viewport "Mon 18 Tue 19 Wed 20 Thu 21 Fri 22 Sat 23 Sun 24 Mon 25 Tue 26 Wed 27 Thu 28 Fr…" at bounding box center [784, 425] width 1568 height 656
drag, startPoint x: 1157, startPoint y: 343, endPoint x: 239, endPoint y: 366, distance: 918.3
click at [242, 366] on app-calendar-viewport "Mon 18 Tue 19 Wed 20 Thu 21 Fri 22 Sat 23 Sun 24 Mon 25 Tue 26 Wed 27 Thu 28 Fr…" at bounding box center [784, 425] width 1568 height 656
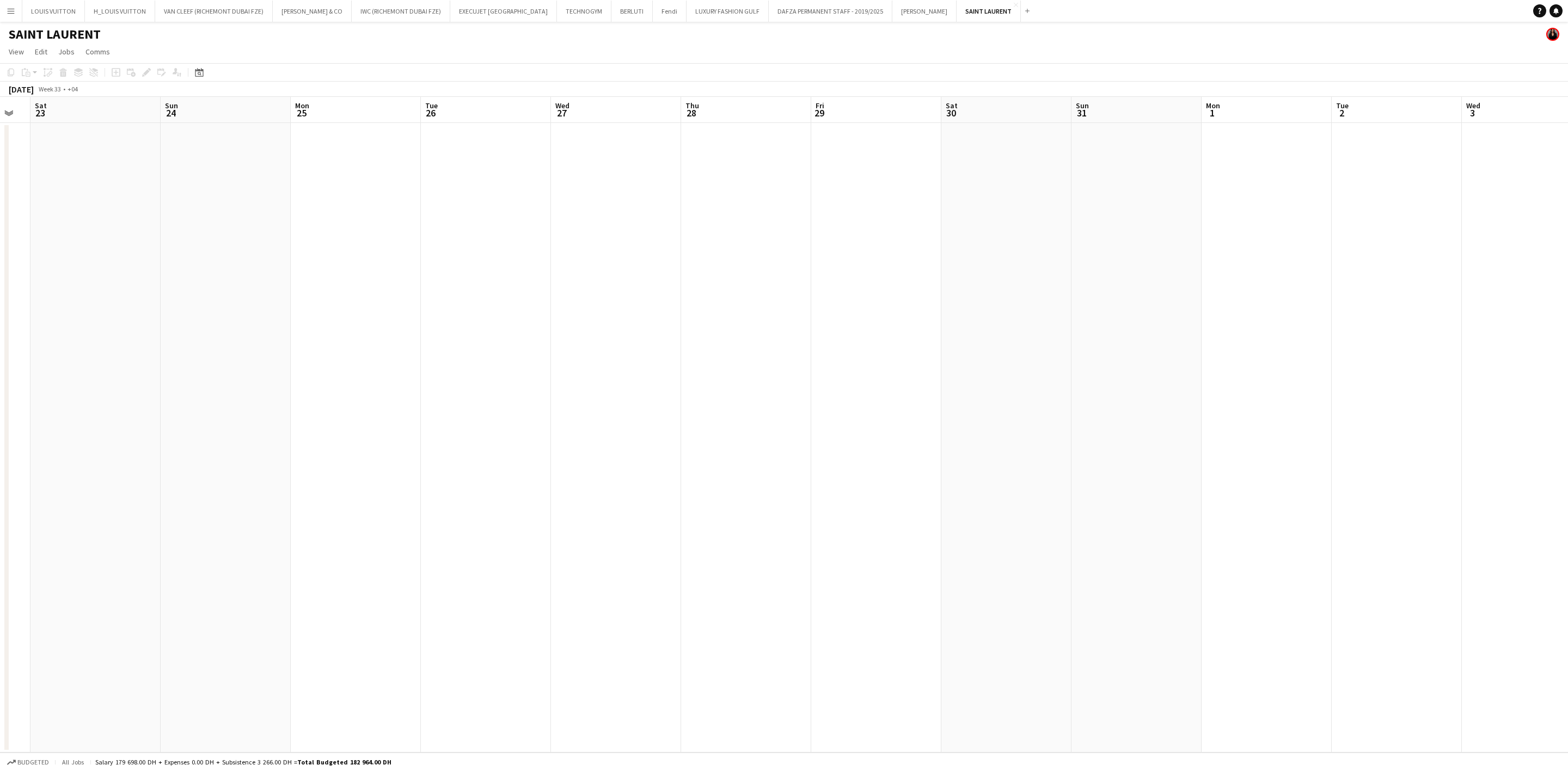
drag, startPoint x: 463, startPoint y: 371, endPoint x: 427, endPoint y: 367, distance: 36.2
click at [430, 371] on app-calendar-viewport "Wed 20 Thu 21 Fri 22 Sat 23 Sun 24 Mon 25 Tue 26 Wed 27 Thu 28 Fri 29 Sat 30 Su…" at bounding box center [784, 425] width 1568 height 656
drag, startPoint x: 466, startPoint y: 379, endPoint x: 309, endPoint y: 370, distance: 157.3
click at [288, 379] on app-calendar-viewport "Wed 27 Thu 28 Fri 29 Sat 30 Sun 31 Mon 1 Tue 2 Wed 3 Thu 4 Fri 5 Sat 6 Sun 7 Mo…" at bounding box center [784, 425] width 1568 height 656
drag, startPoint x: 852, startPoint y: 365, endPoint x: 288, endPoint y: 375, distance: 564.1
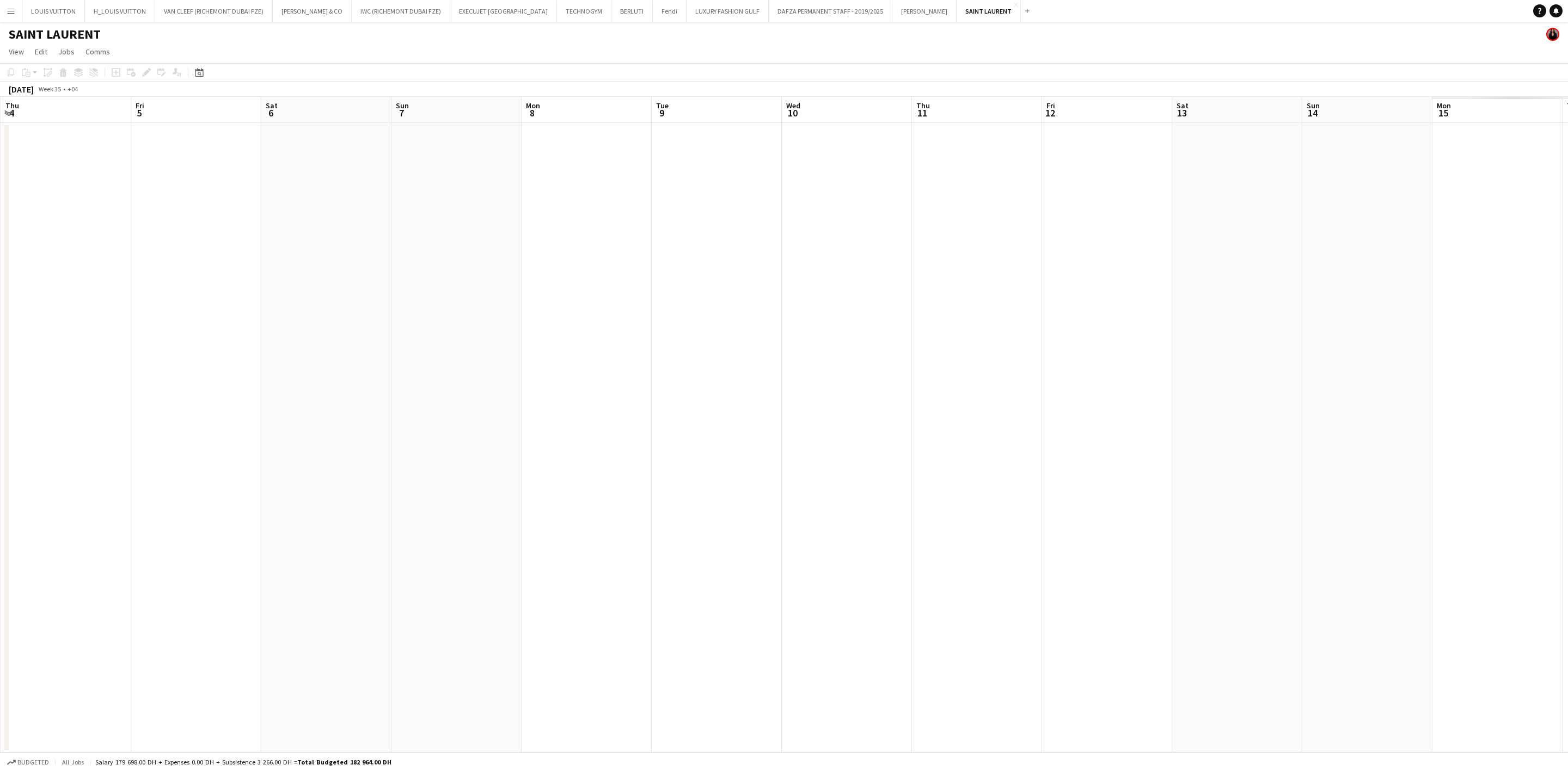
click at [319, 375] on app-calendar-viewport "Mon 1 Tue 2 Wed 3 Thu 4 Fri 5 Sat 6 Sun 7 Mon 8 Tue 9 Wed 10 Thu 11 Fri 12 Sat …" at bounding box center [784, 425] width 1568 height 656
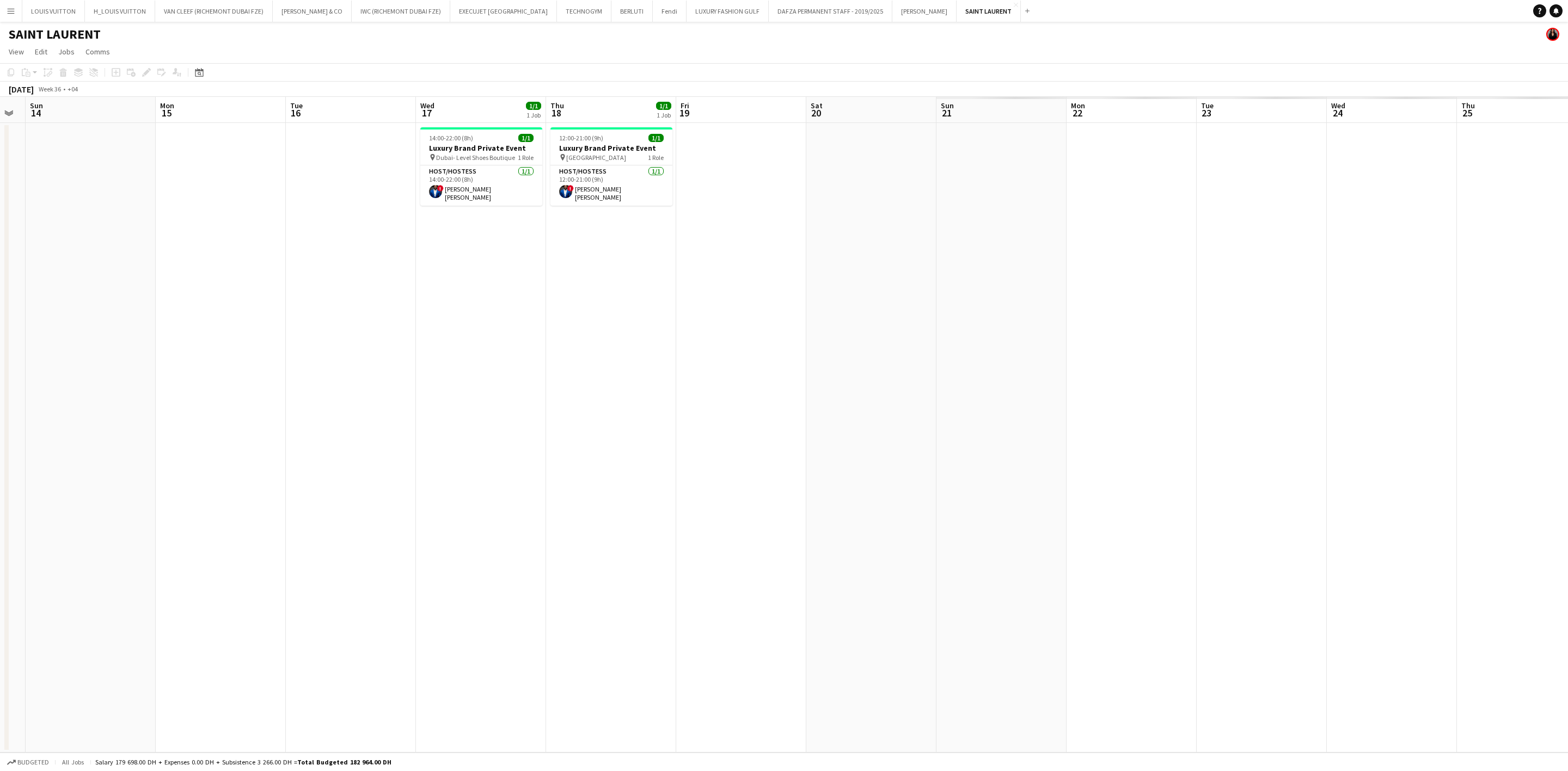
drag, startPoint x: 1132, startPoint y: 415, endPoint x: 369, endPoint y: 375, distance: 764.0
click at [271, 373] on app-calendar-viewport "Thu 11 Fri 12 Sat 13 Sun 14 Mon 15 Tue 16 Wed 17 1/1 1 Job Thu 18 1/1 1 Job Fri…" at bounding box center [784, 425] width 1568 height 656
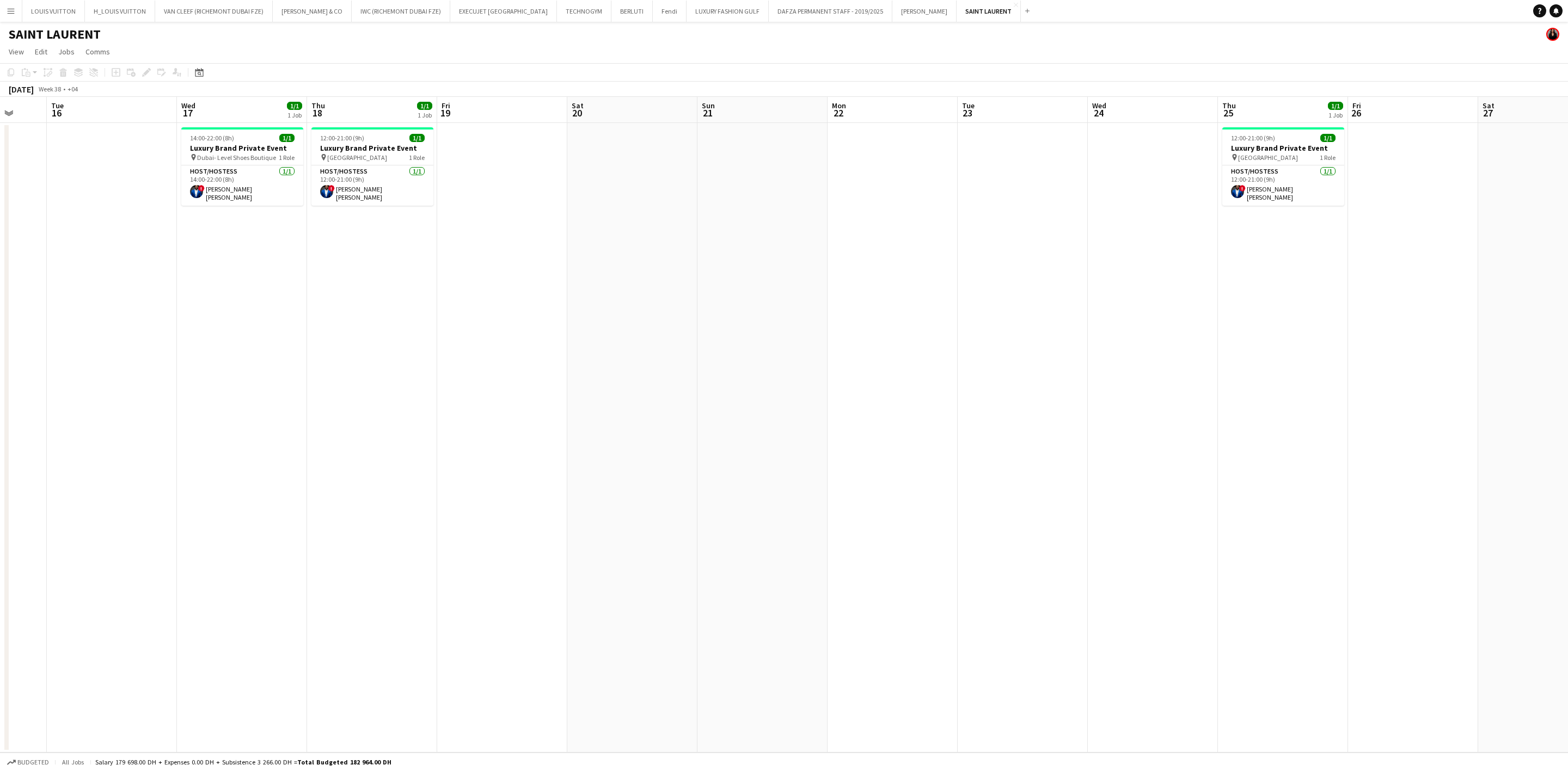
scroll to position [0, 381]
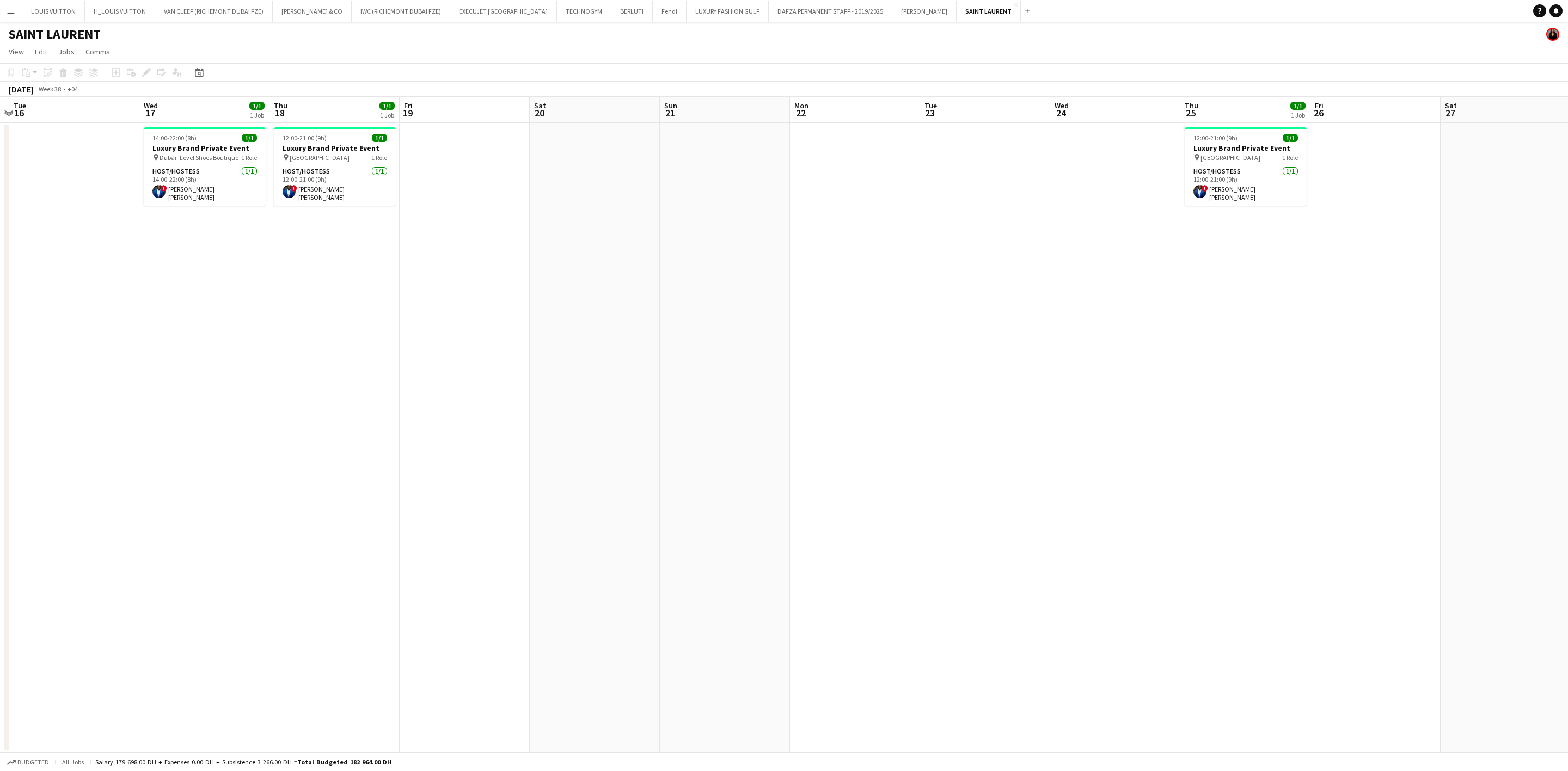
drag, startPoint x: 694, startPoint y: 391, endPoint x: 634, endPoint y: 397, distance: 60.3
click at [634, 397] on app-calendar-viewport "Sat 13 Sun 14 Mon 15 Tue 16 Wed 17 1/1 1 Job Thu 18 1/1 1 Job Fri 19 Sat 20 Sun…" at bounding box center [784, 425] width 1568 height 656
click at [191, 141] on span "14:00-22:00 (8h)" at bounding box center [175, 138] width 44 height 8
click at [142, 75] on icon "Edit" at bounding box center [146, 73] width 9 height 9
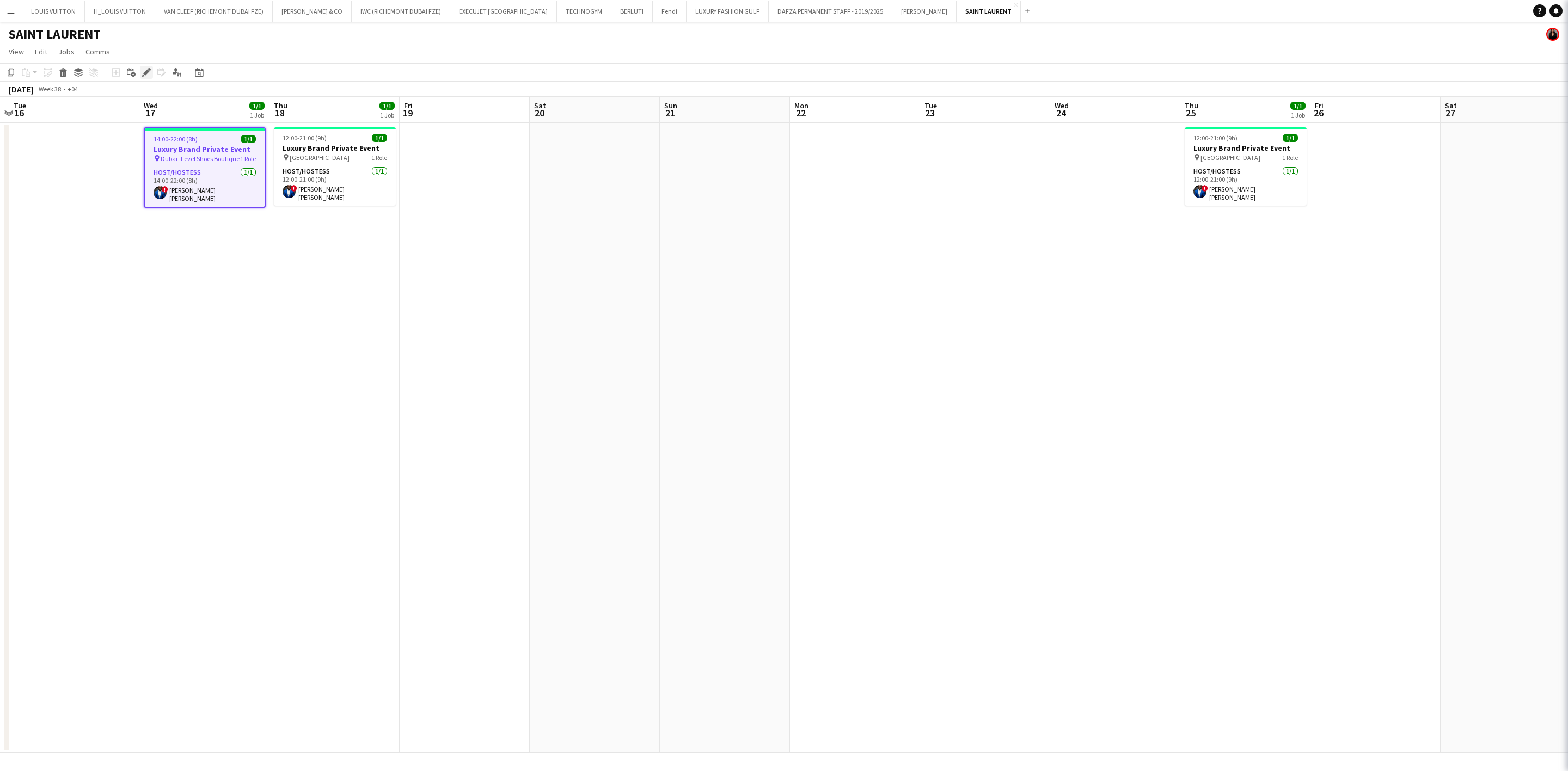
type input "**********"
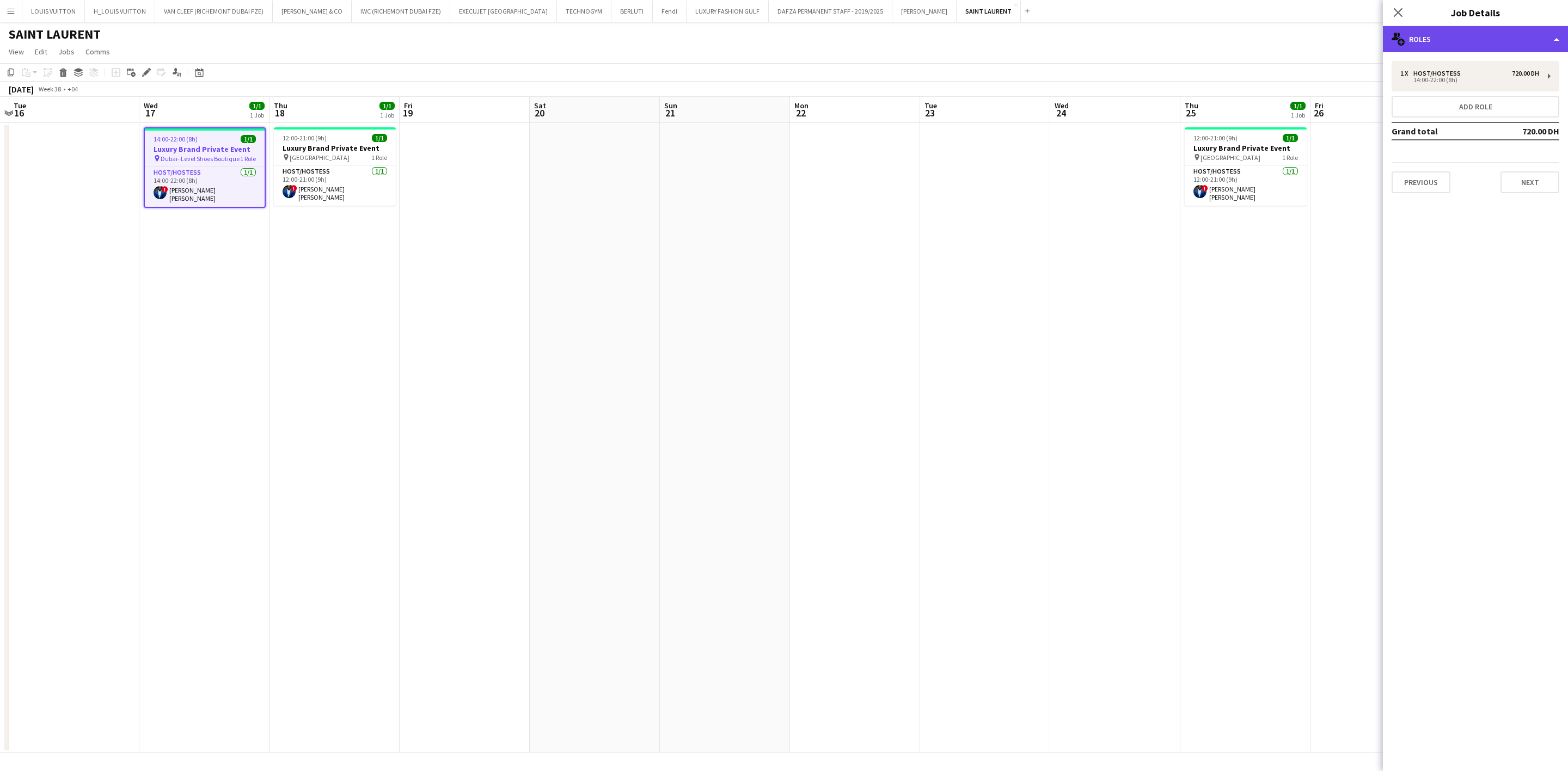
click at [1032, 38] on div "multiple-users-add Roles" at bounding box center [1475, 38] width 185 height 26
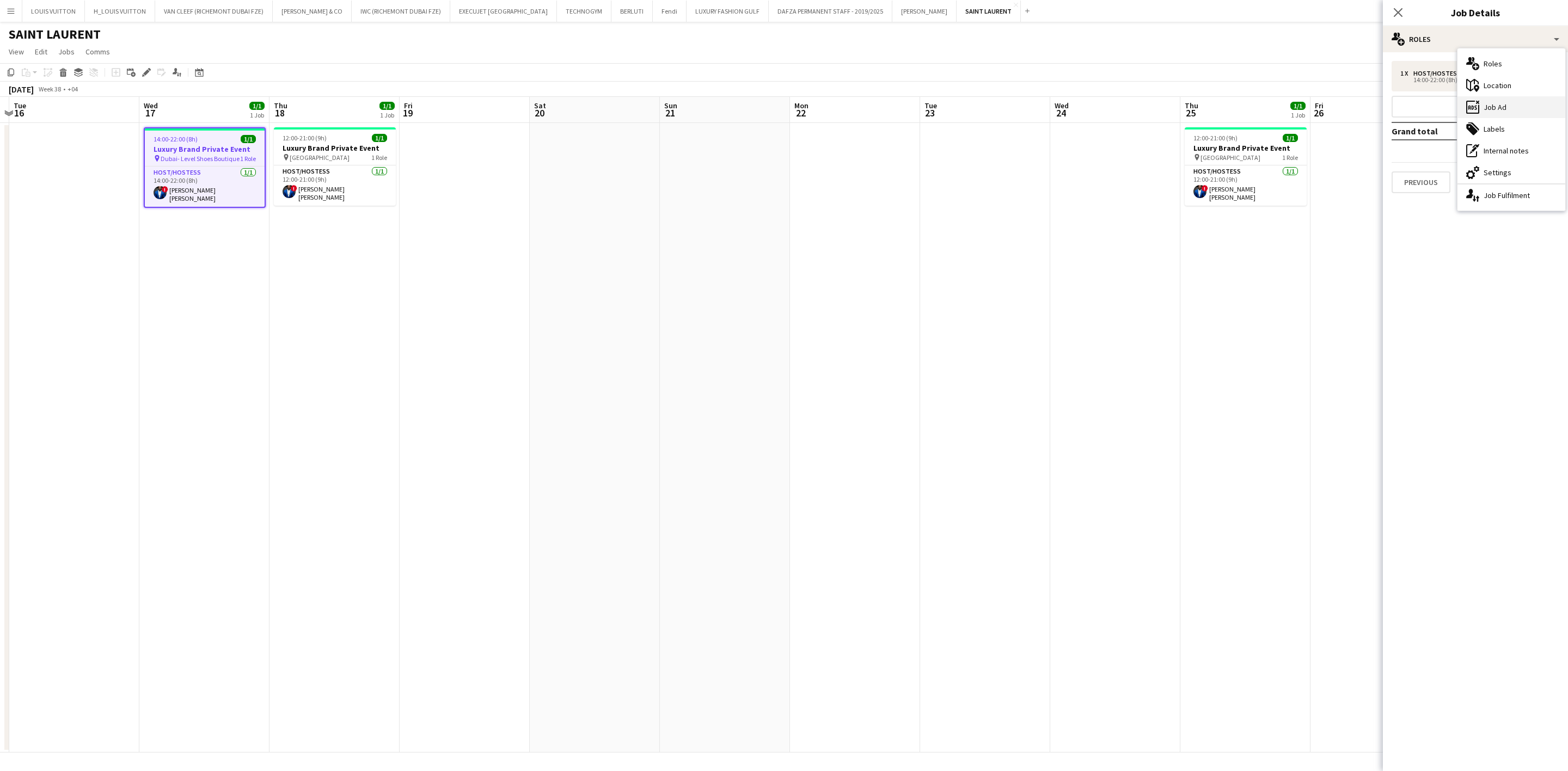
click at [1032, 109] on div "ads-window Job Ad" at bounding box center [1511, 107] width 108 height 22
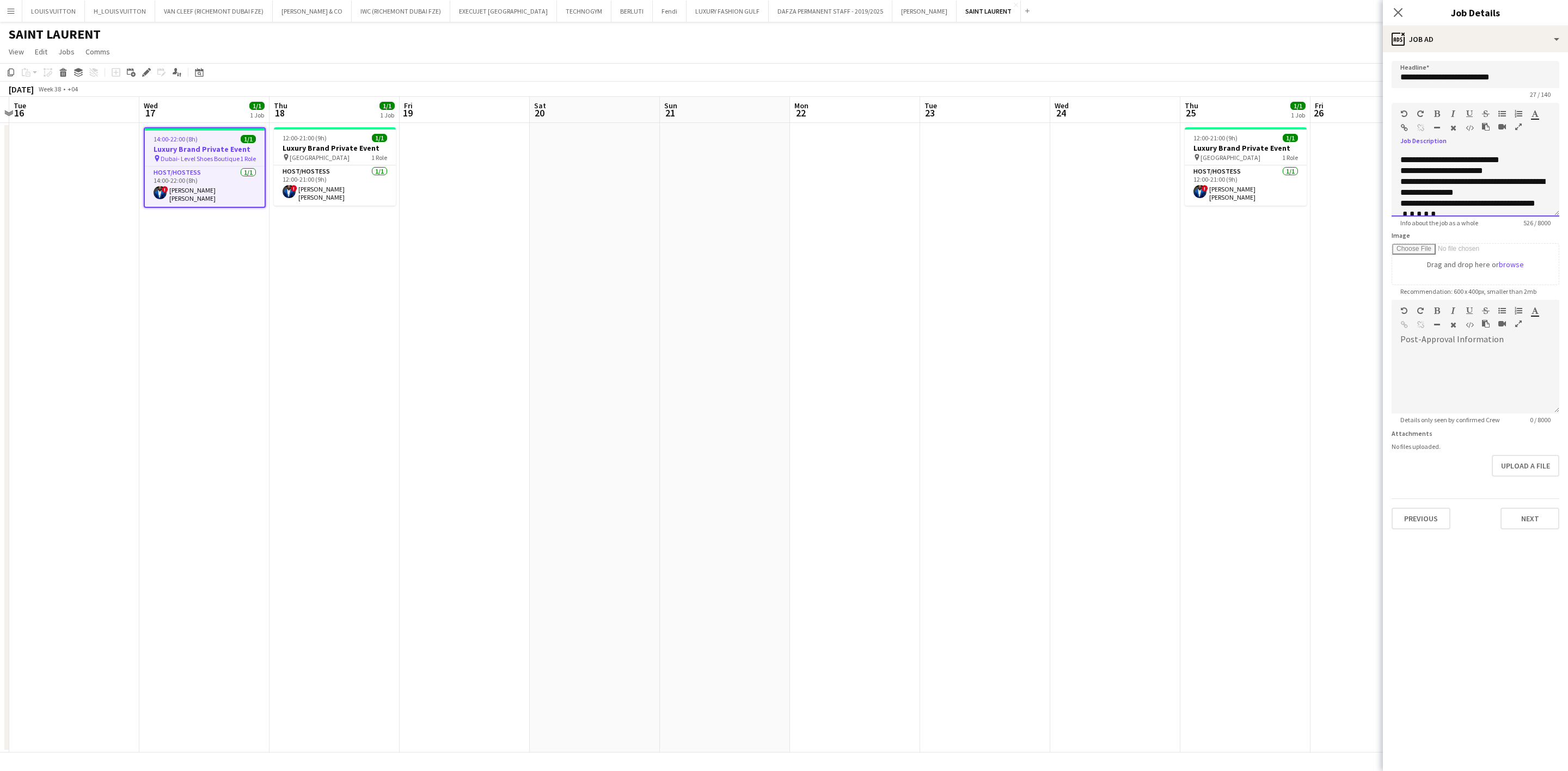
scroll to position [226, 0]
drag, startPoint x: 1453, startPoint y: 224, endPoint x: 1457, endPoint y: 208, distance: 16.5
drag, startPoint x: 1457, startPoint y: 208, endPoint x: 1463, endPoint y: 185, distance: 23.8
click at [1032, 184] on span "**********" at bounding box center [1473, 175] width 145 height 19
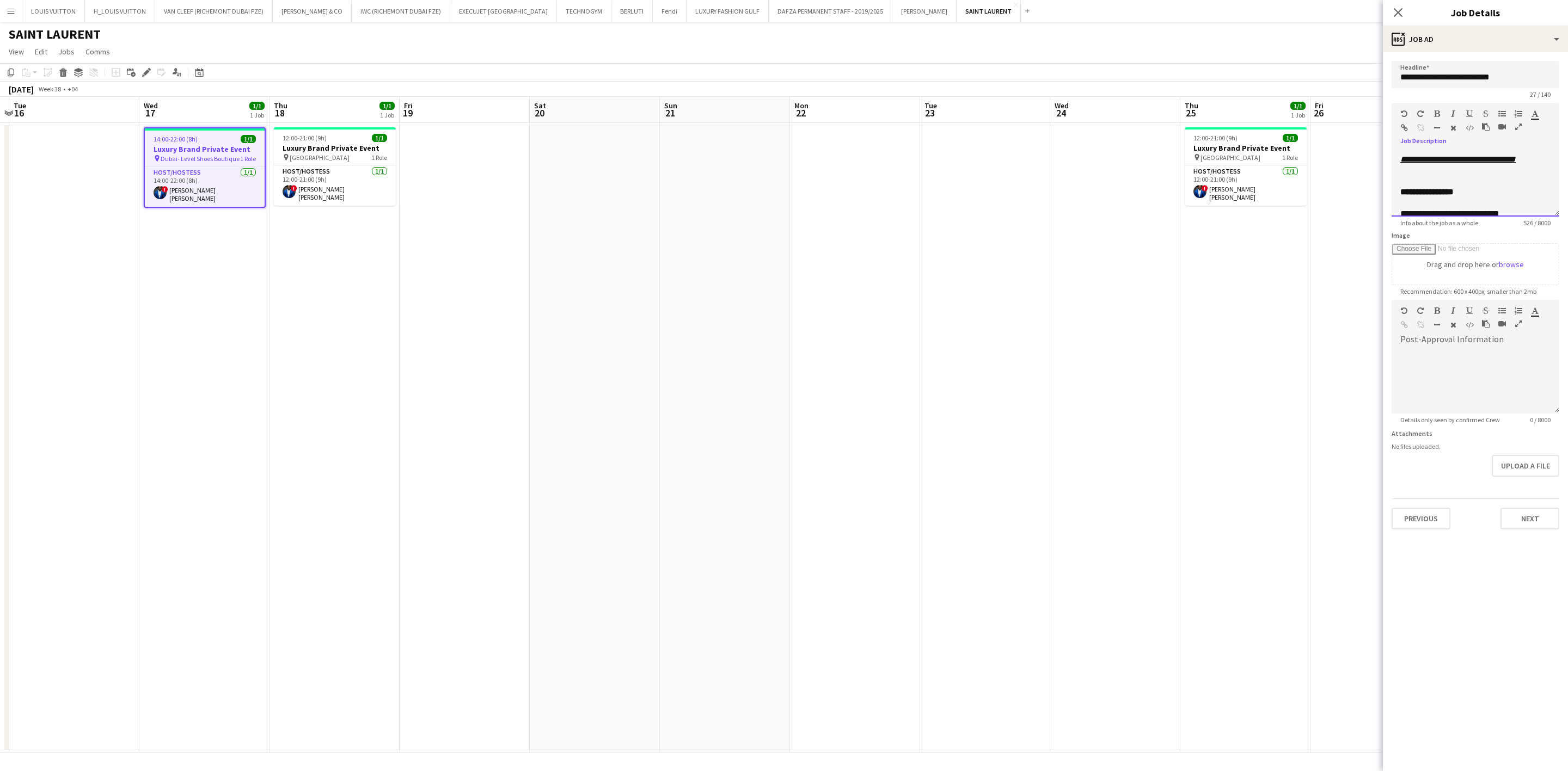
drag, startPoint x: 1511, startPoint y: 183, endPoint x: 1400, endPoint y: 192, distance: 111.4
click at [1032, 192] on div "**********" at bounding box center [1475, 184] width 168 height 66
copy div "**********"
click at [1032, 187] on div "**********" at bounding box center [1475, 175] width 150 height 22
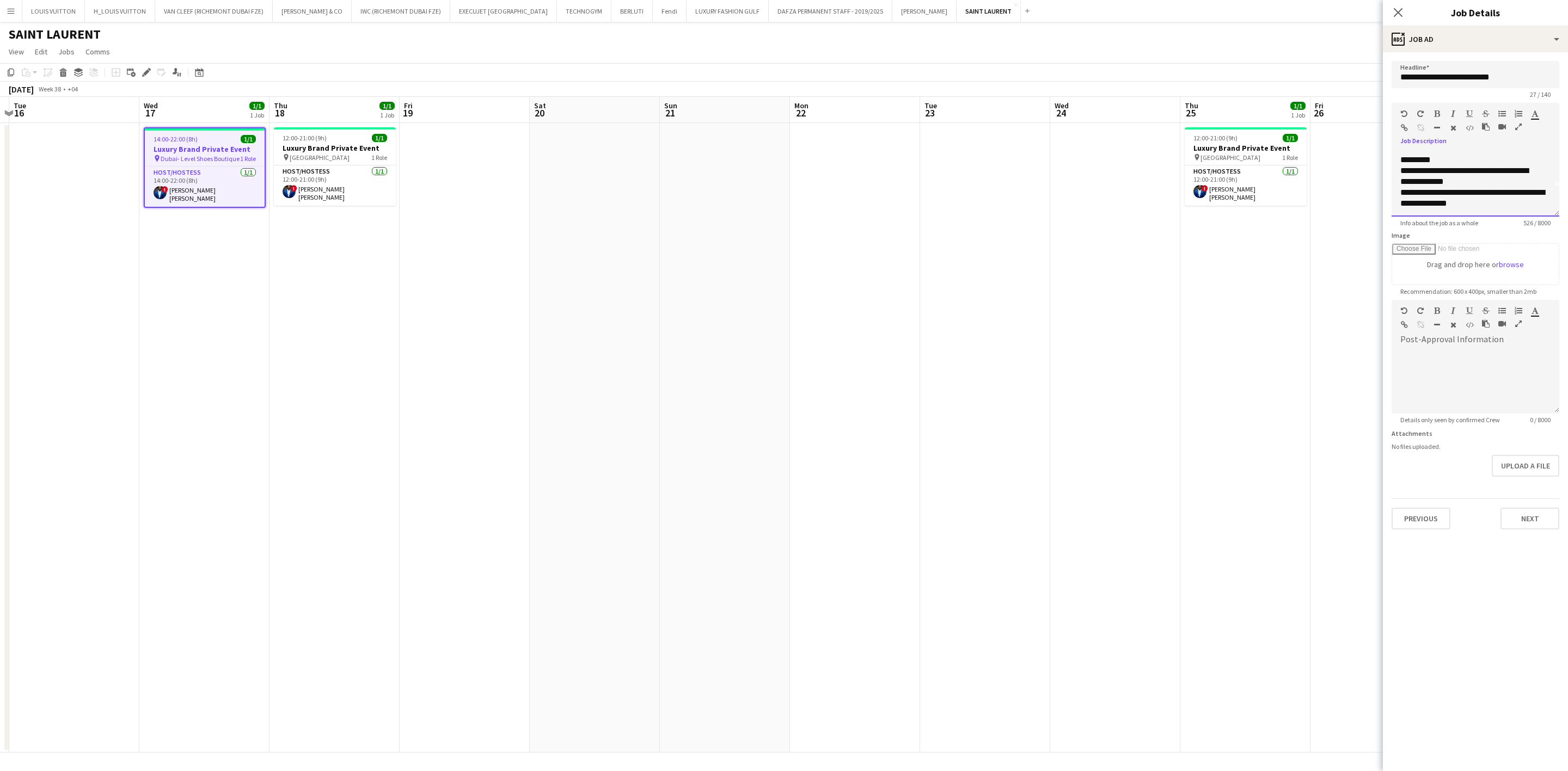
drag, startPoint x: 1397, startPoint y: 160, endPoint x: 1453, endPoint y: 165, distance: 56.2
click at [1032, 165] on div "**********" at bounding box center [1475, 184] width 168 height 66
click at [1032, 187] on span "**********" at bounding box center [1472, 186] width 144 height 19
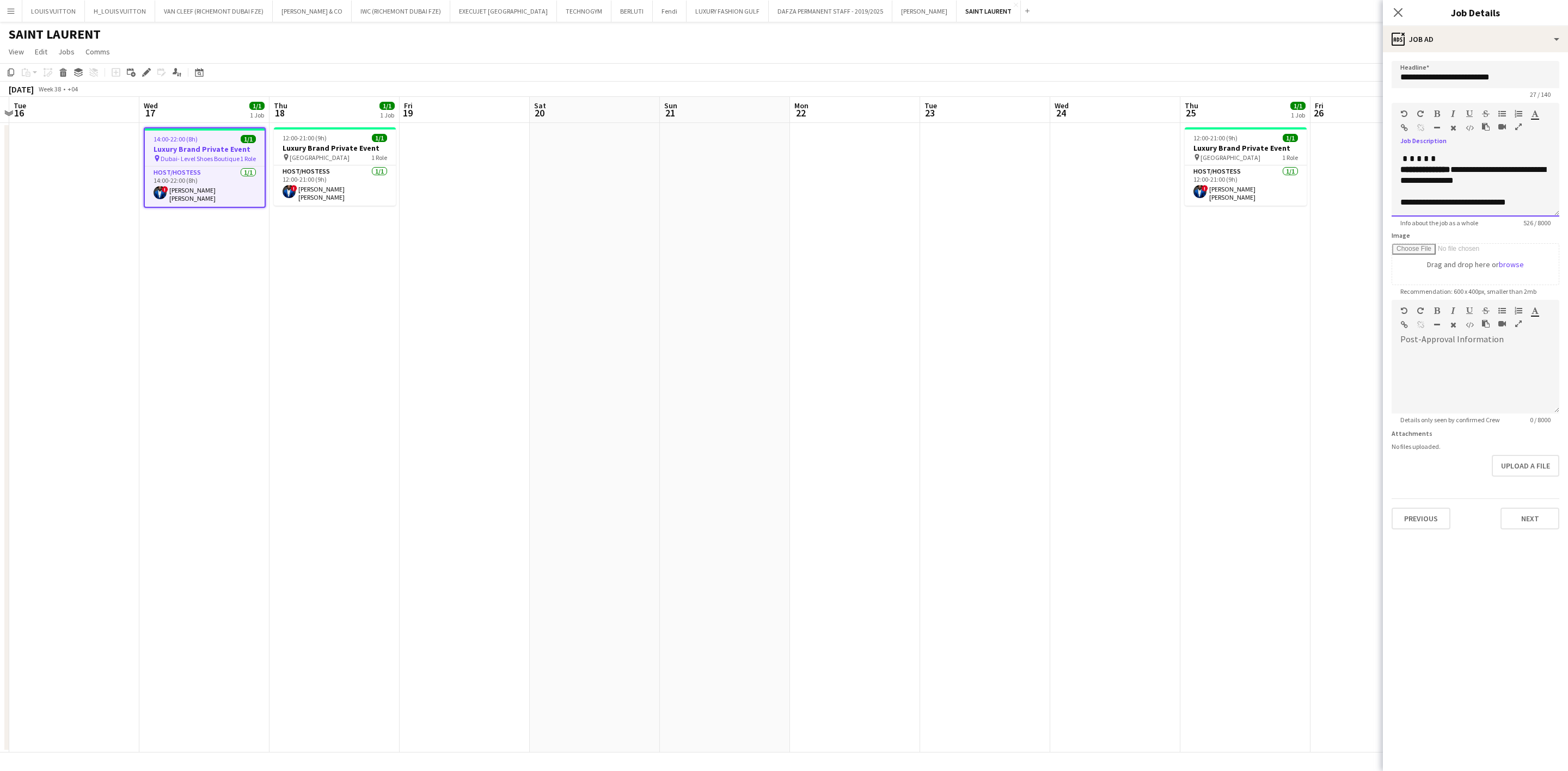
drag, startPoint x: 1411, startPoint y: 172, endPoint x: 1509, endPoint y: 192, distance: 100.0
click at [1032, 192] on div "**********" at bounding box center [1475, 184] width 168 height 66
copy div "**********"
click at [140, 73] on div "Edit" at bounding box center [146, 72] width 13 height 13
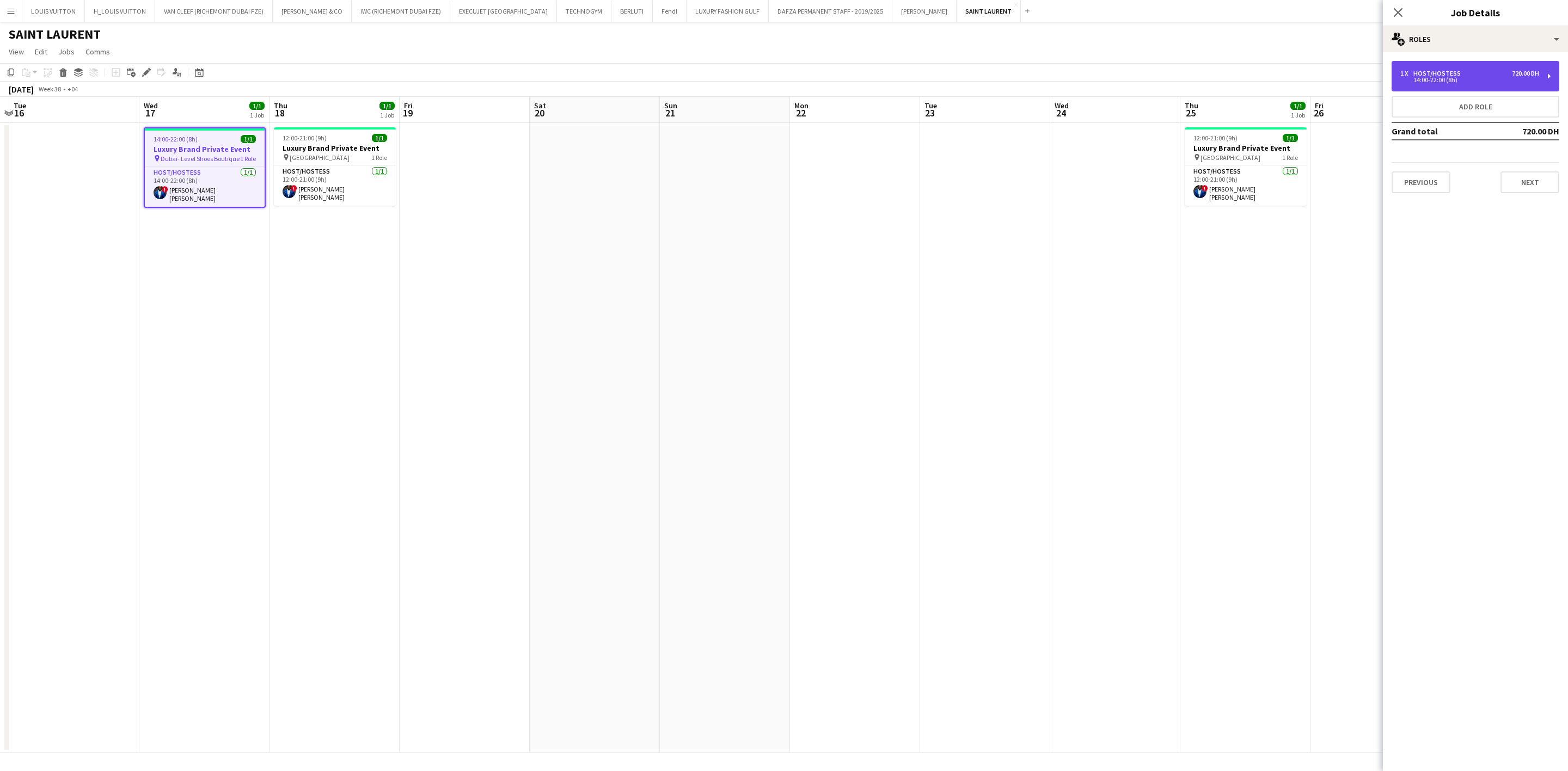
click at [1032, 70] on div "1 x Host/Hostess 720.00 DH" at bounding box center [1470, 73] width 139 height 8
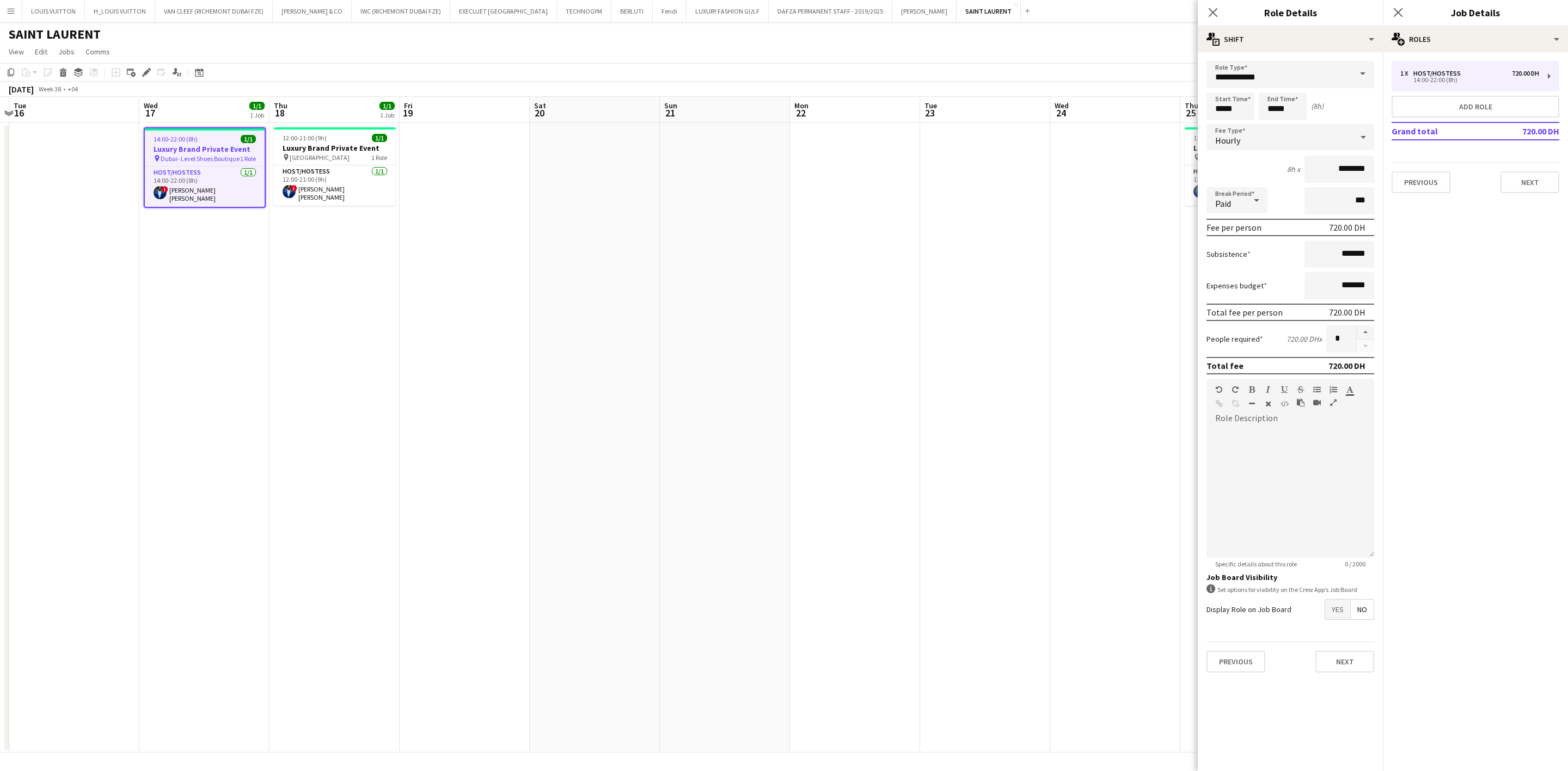
drag, startPoint x: 542, startPoint y: 266, endPoint x: 350, endPoint y: 276, distance: 192.3
click at [355, 276] on app-calendar-viewport "Sat 13 Sun 14 Mon 15 Tue 16 Wed 17 1/1 1 Job Thu 18 1/1 1 Job Fri 19 Sat 20 Sun…" at bounding box center [784, 425] width 1568 height 656
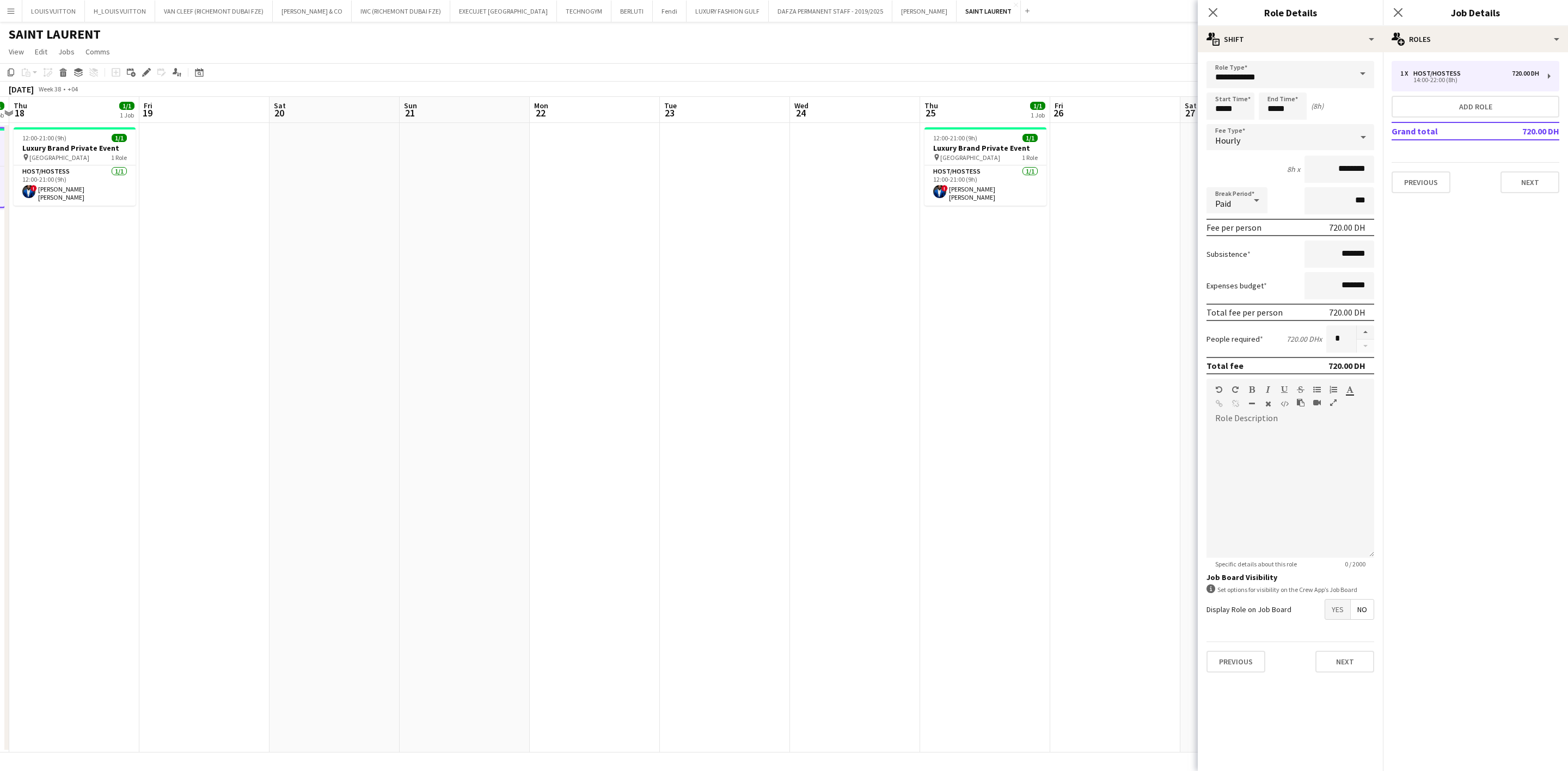
scroll to position [0, 392]
